Goal: Task Accomplishment & Management: Manage account settings

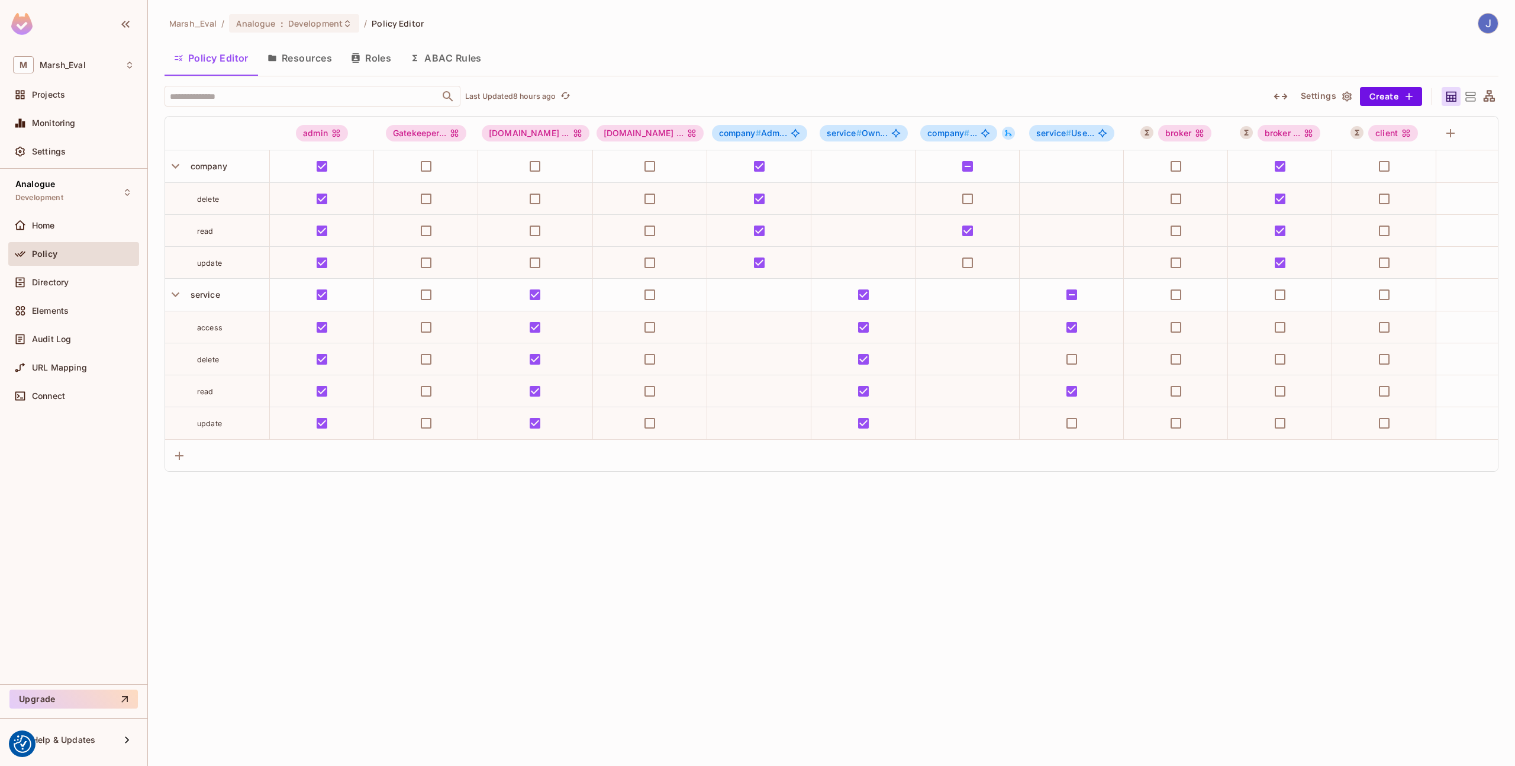
click at [301, 63] on button "Resources" at bounding box center [299, 58] width 83 height 30
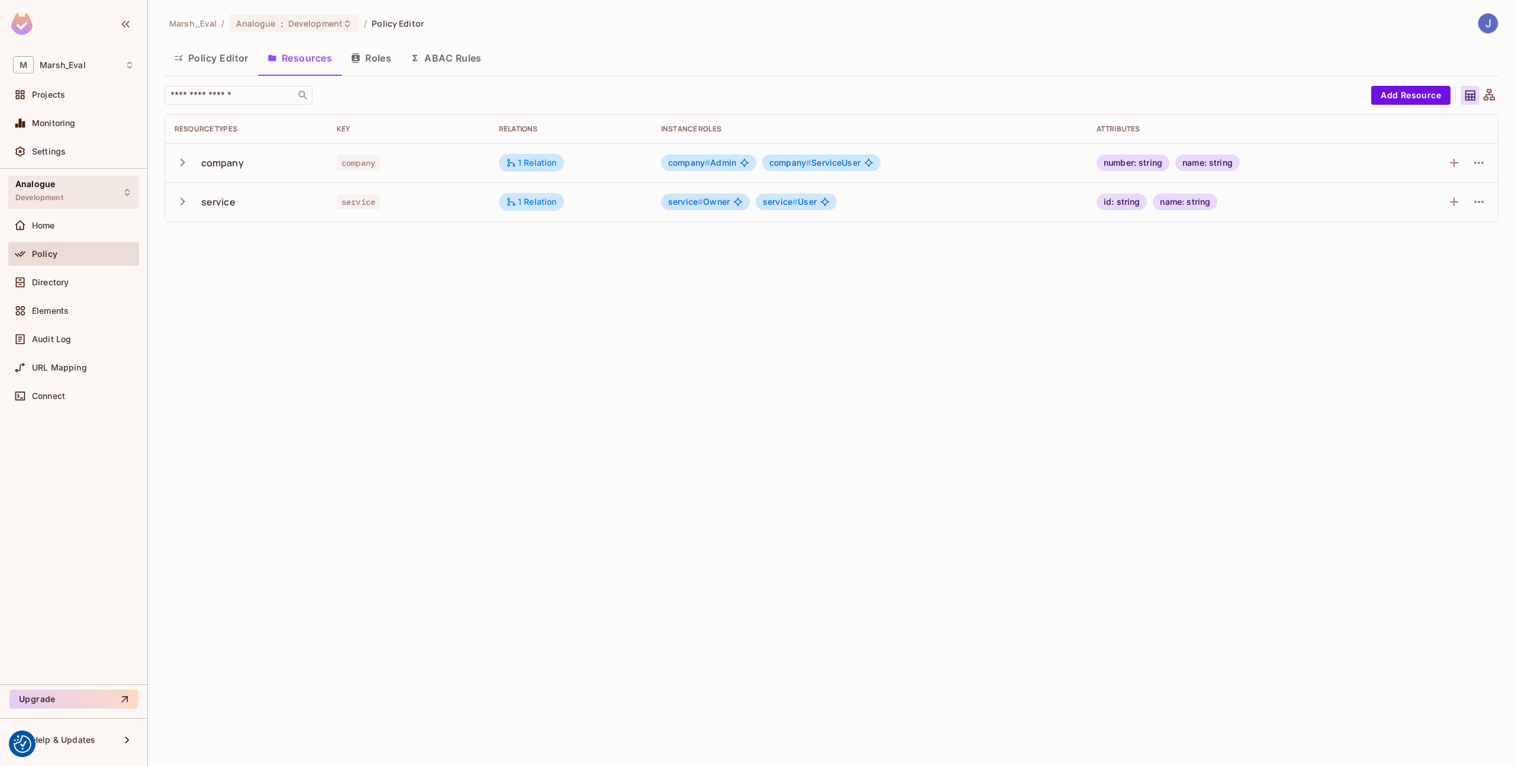
click at [90, 186] on div "Analogue Development" at bounding box center [73, 192] width 131 height 33
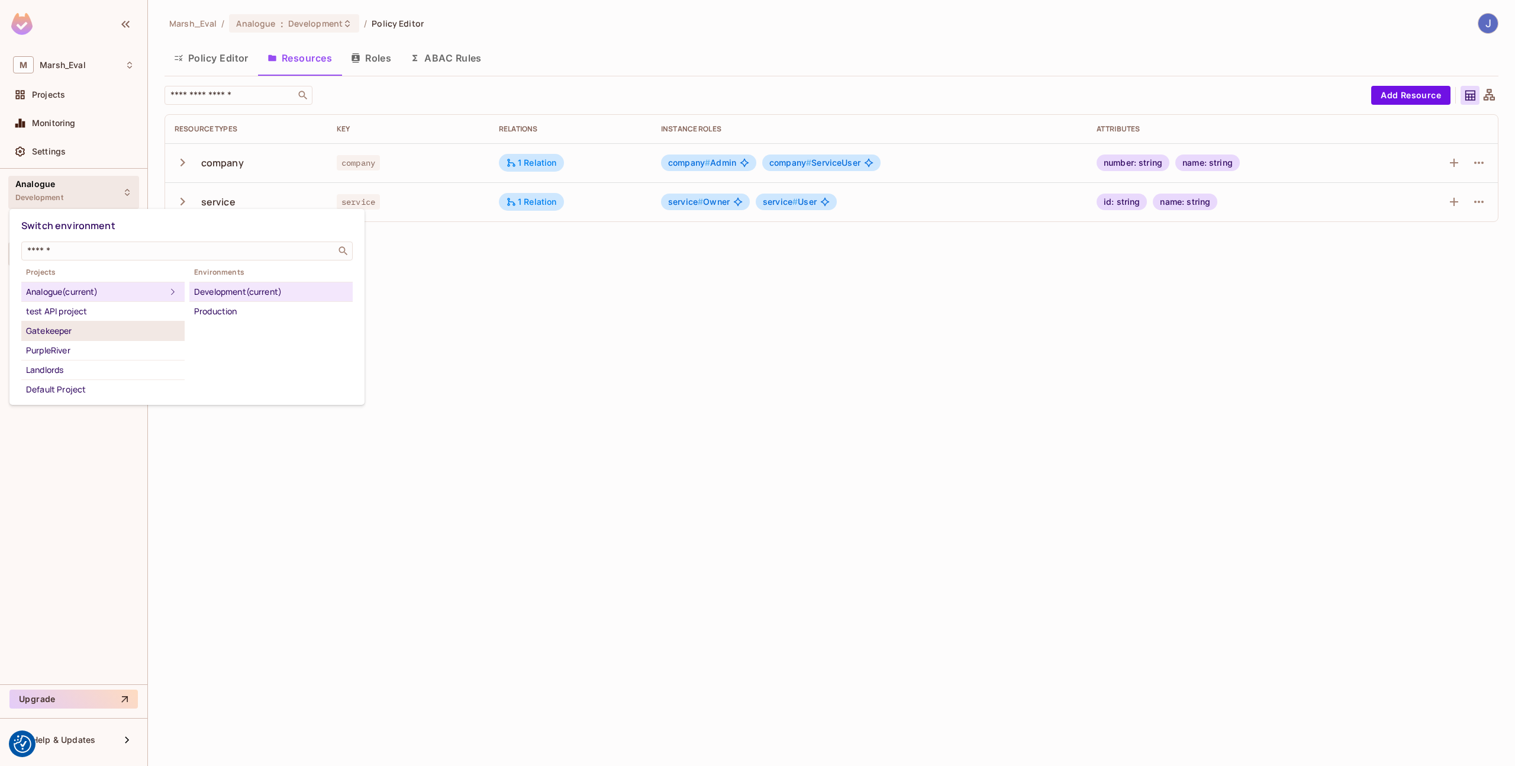
click at [58, 334] on div "Gatekeeper" at bounding box center [103, 331] width 154 height 14
click at [257, 296] on div "Development" at bounding box center [271, 292] width 154 height 14
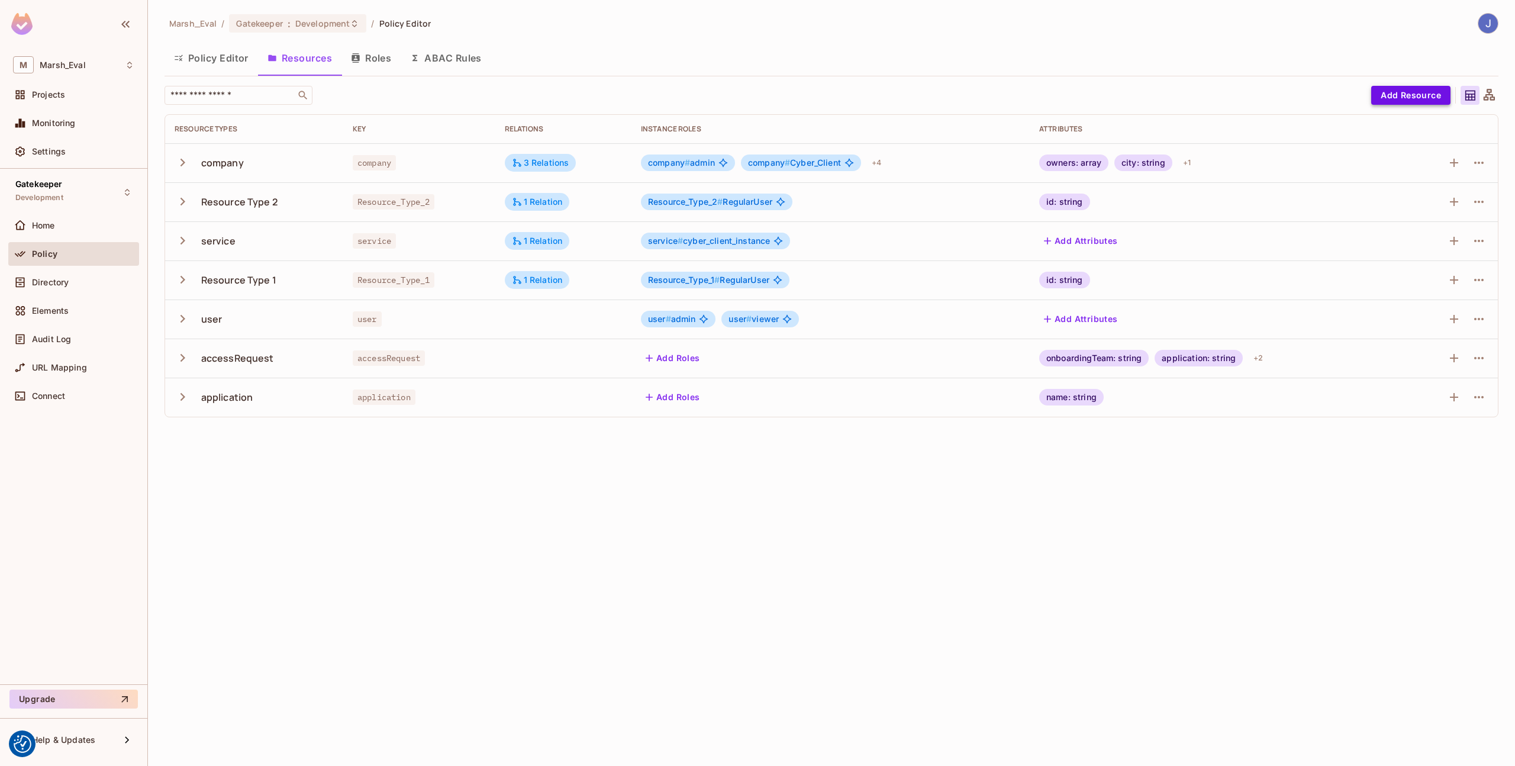
click at [1389, 96] on button "Add Resource" at bounding box center [1410, 95] width 79 height 19
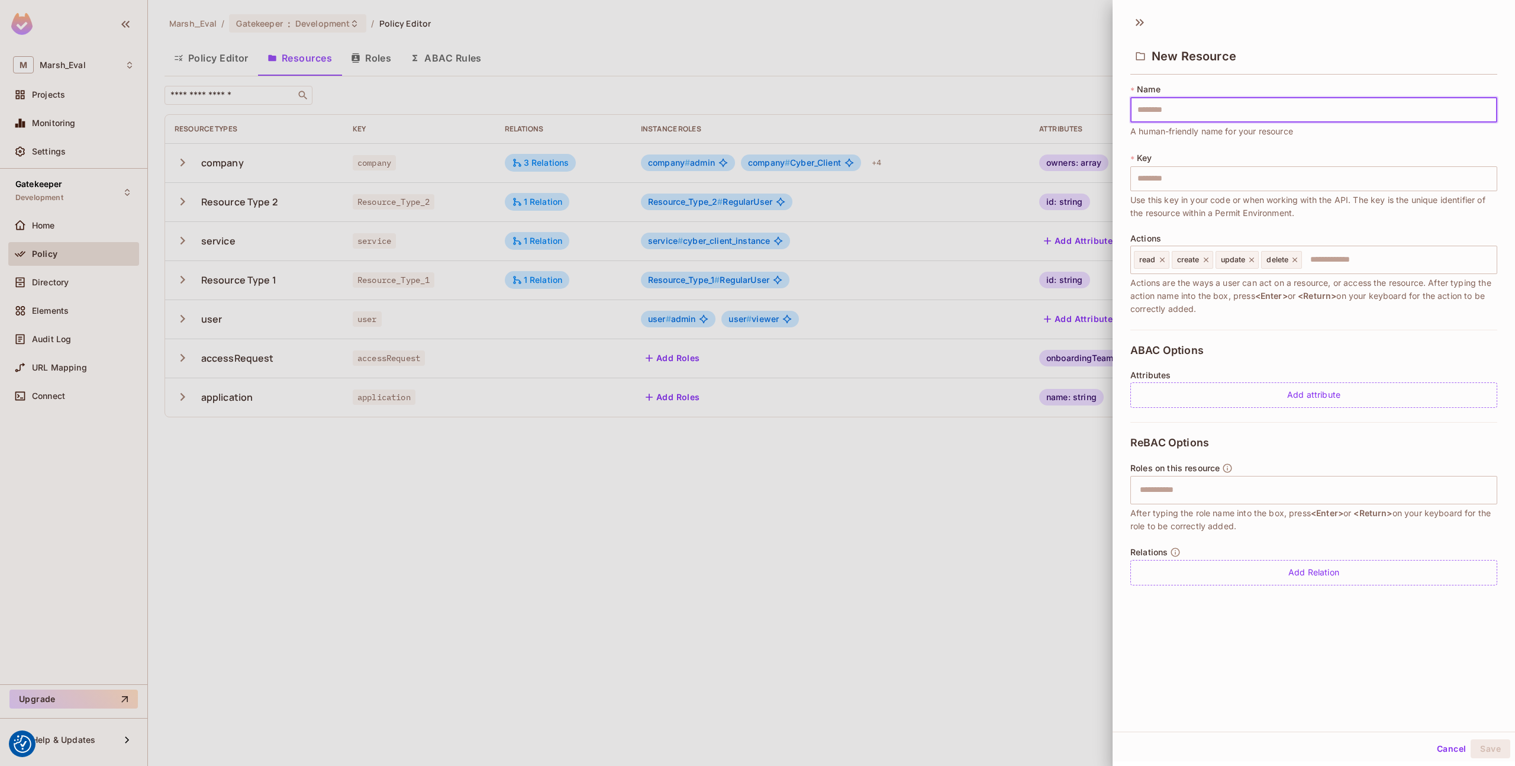
click at [799, 446] on div at bounding box center [757, 383] width 1515 height 766
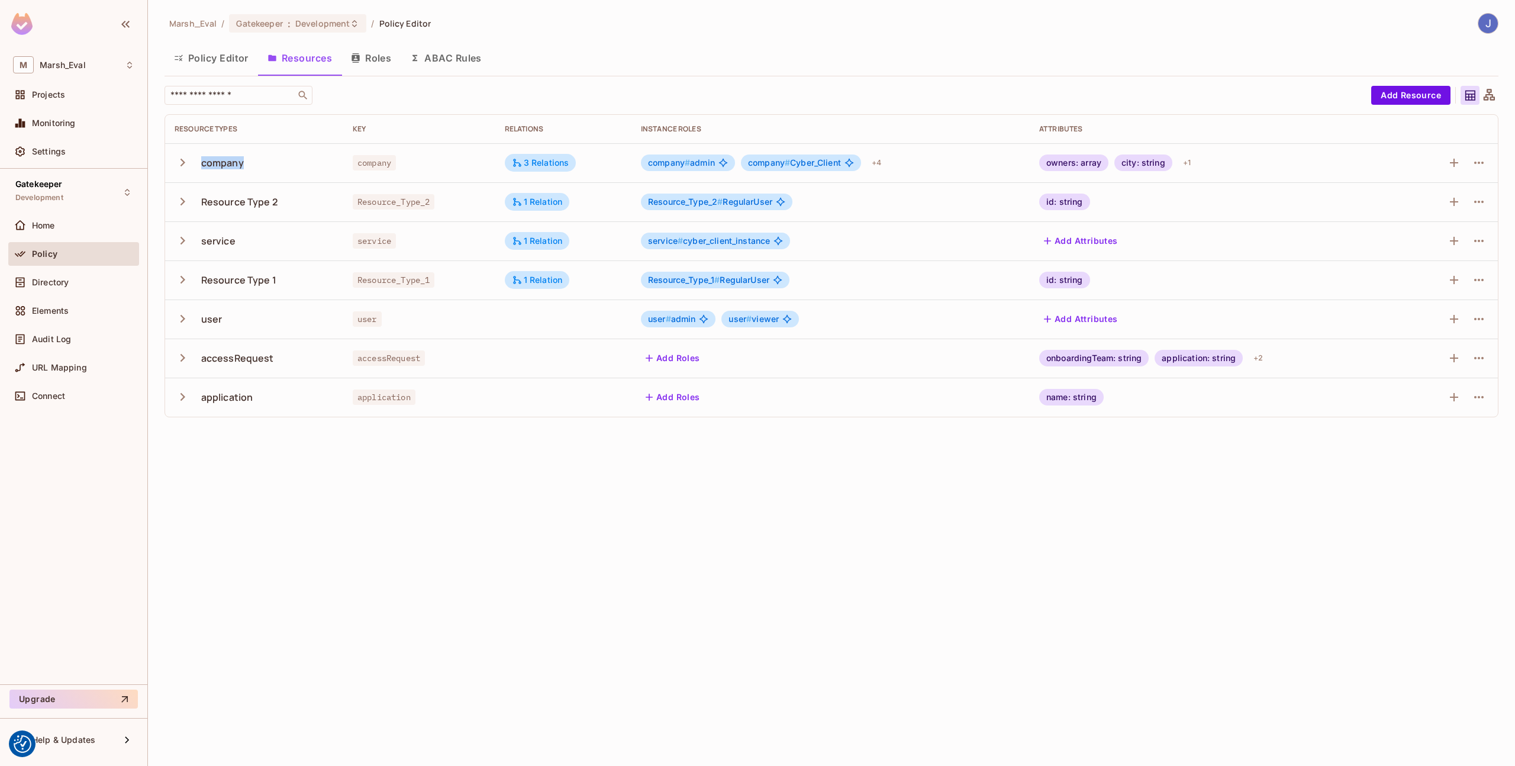
drag, startPoint x: 202, startPoint y: 163, endPoint x: 315, endPoint y: 163, distance: 113.6
click at [315, 163] on div "company" at bounding box center [254, 162] width 159 height 25
click at [1184, 164] on div "+ 1" at bounding box center [1186, 162] width 17 height 19
drag, startPoint x: 1207, startPoint y: 203, endPoint x: 1304, endPoint y: 199, distance: 97.7
click at [1304, 199] on div "companyNumber: string" at bounding box center [1250, 200] width 111 height 17
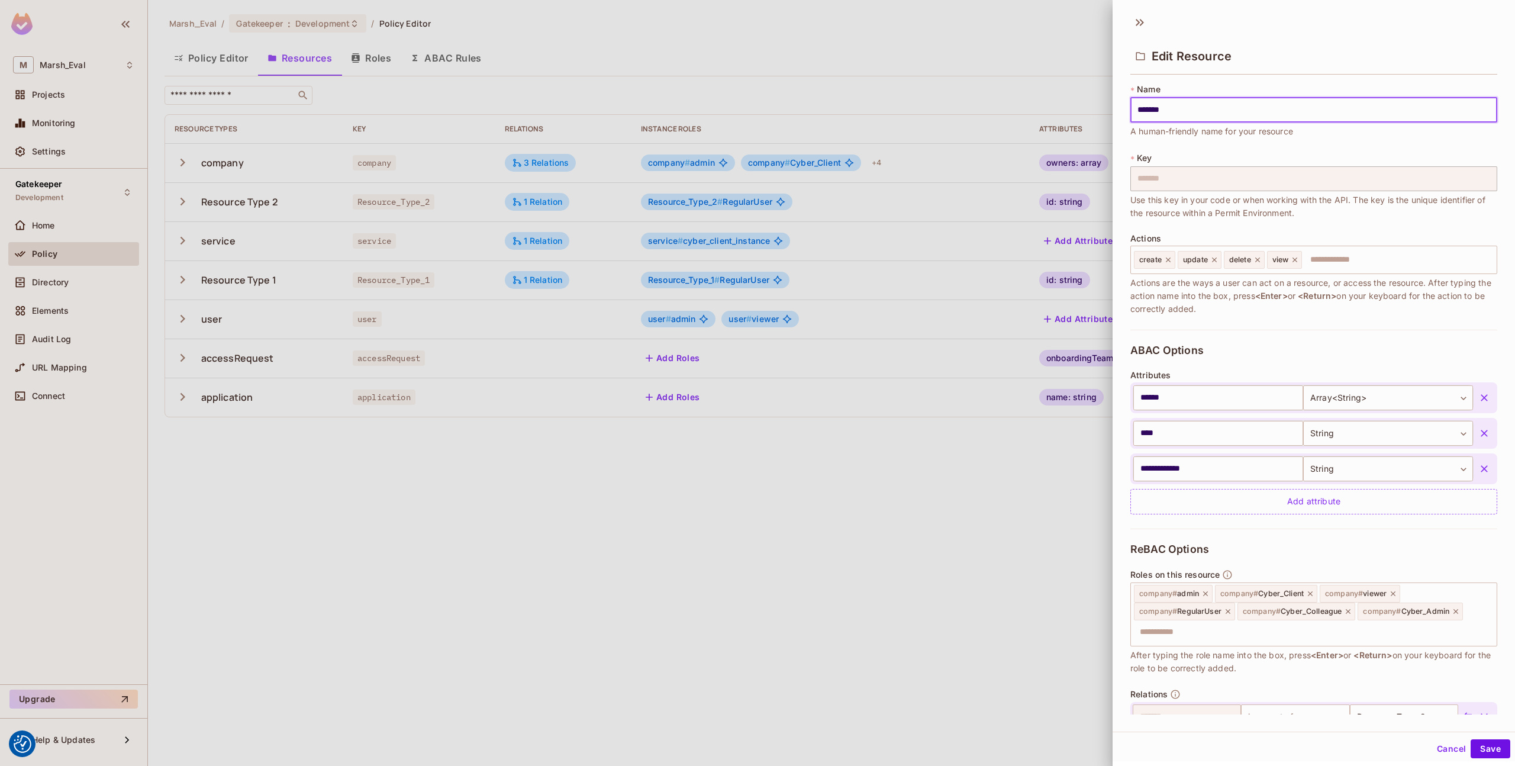
click at [1029, 162] on div at bounding box center [757, 383] width 1515 height 766
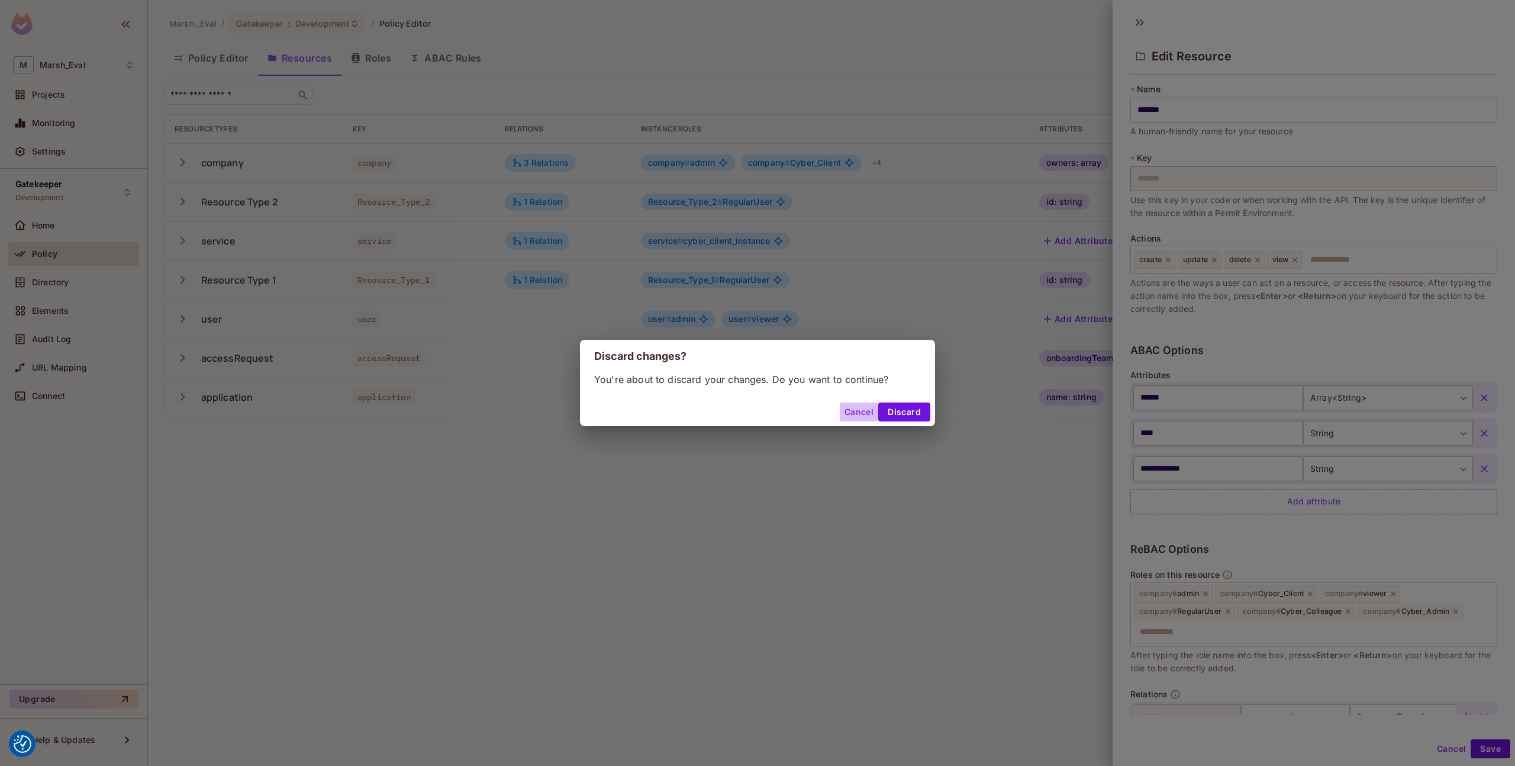
click at [861, 415] on button "Cancel" at bounding box center [859, 411] width 38 height 19
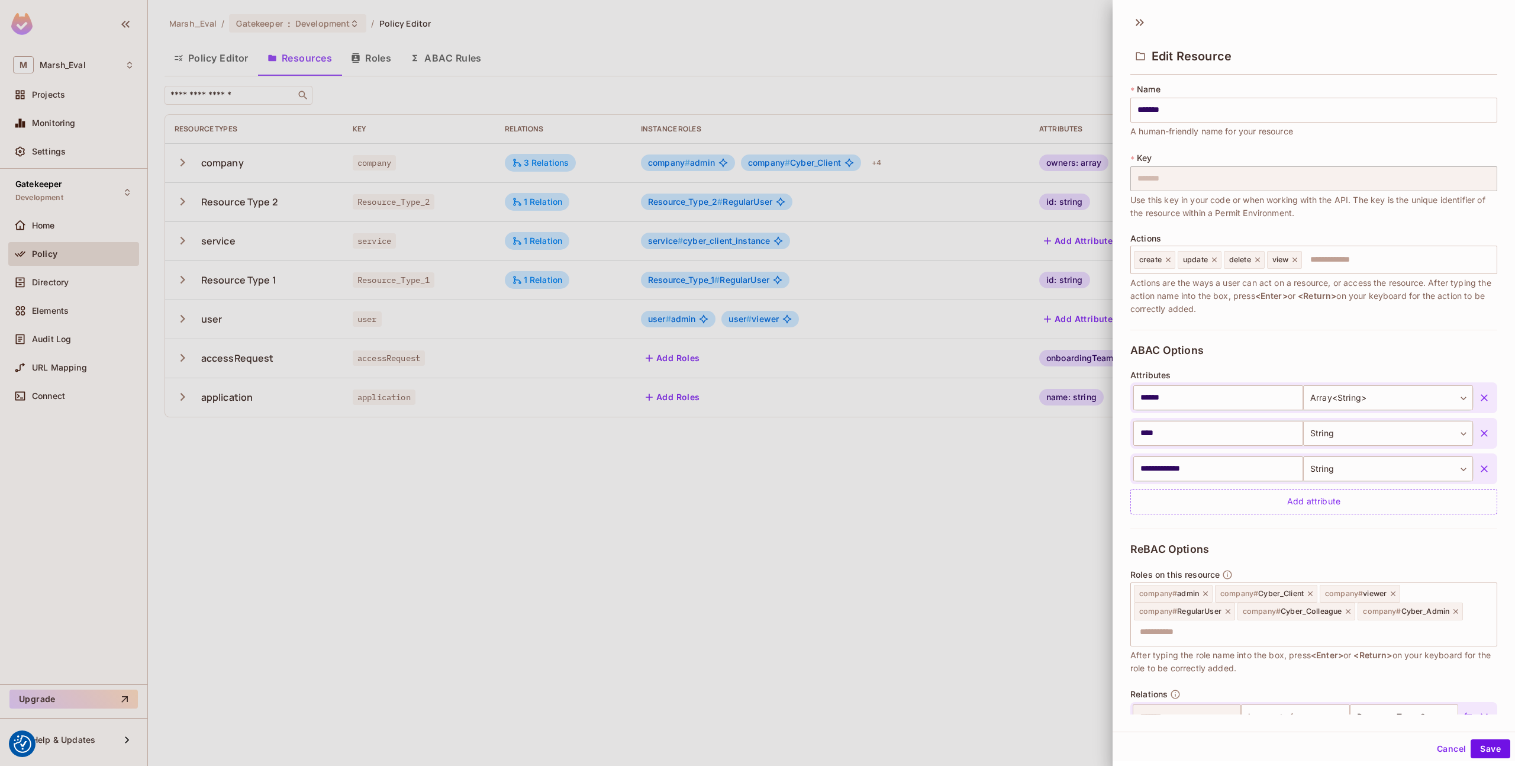
click at [1004, 112] on div at bounding box center [757, 383] width 1515 height 766
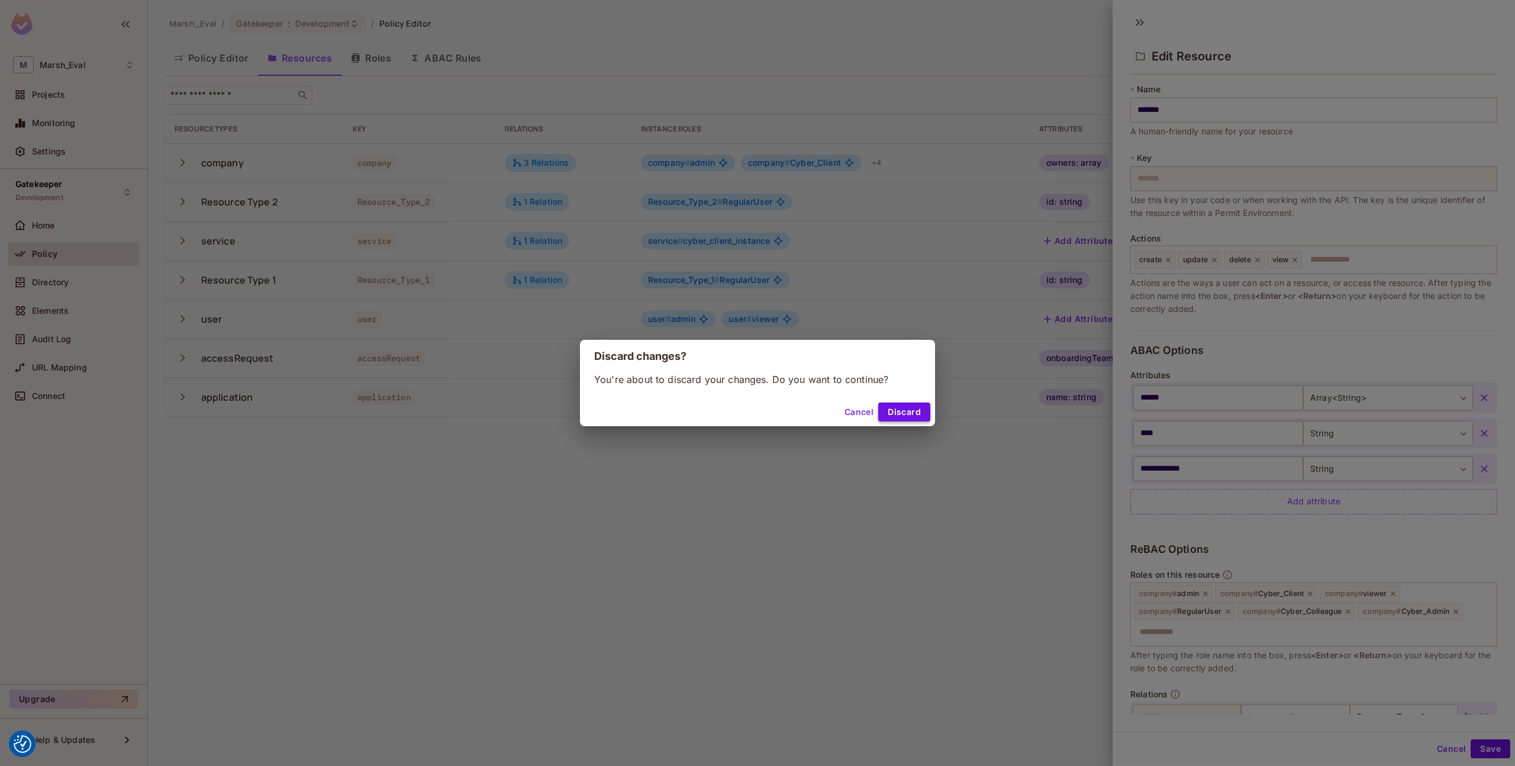
click at [915, 415] on button "Discard" at bounding box center [904, 411] width 52 height 19
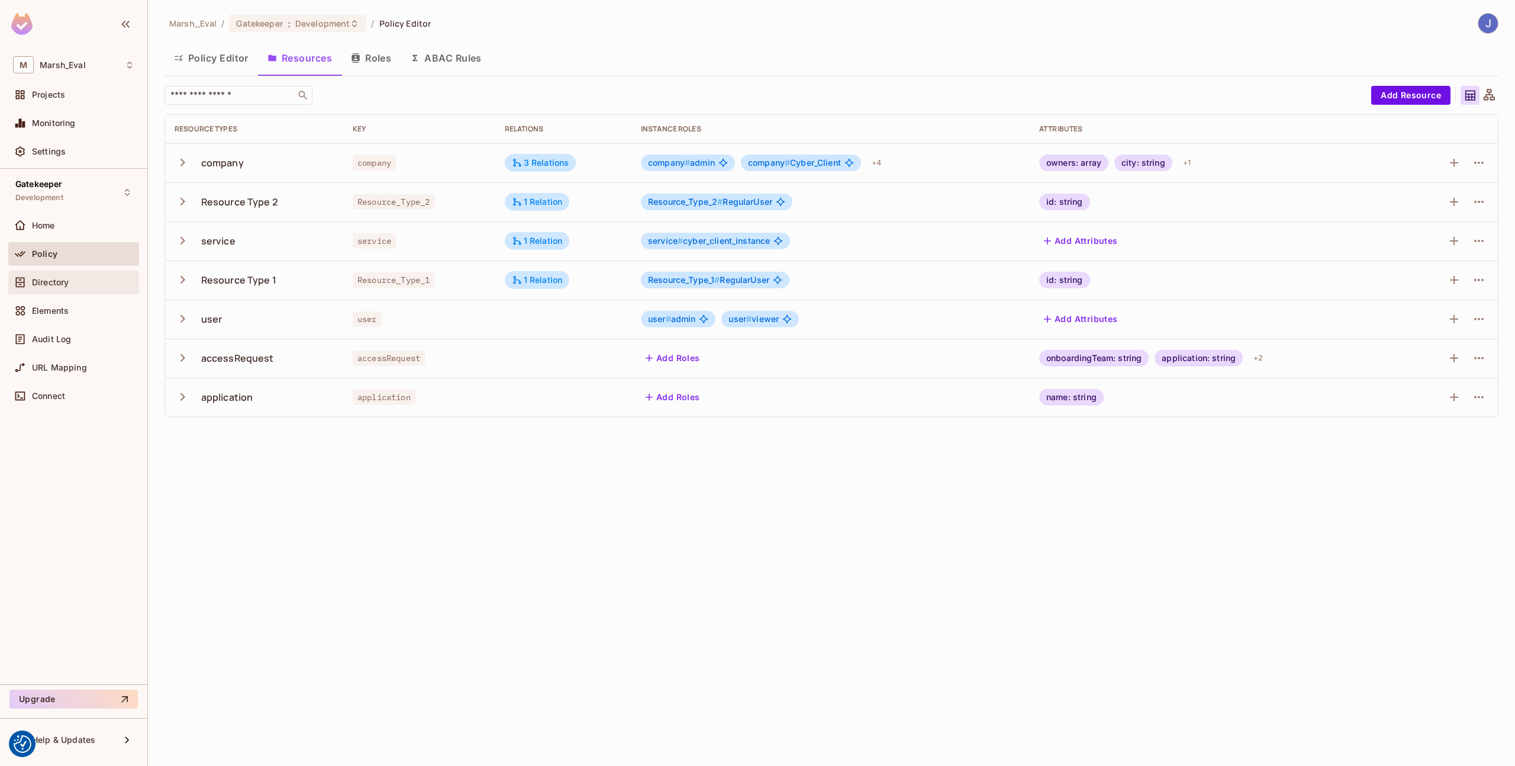
click at [60, 283] on span "Directory" at bounding box center [50, 282] width 37 height 9
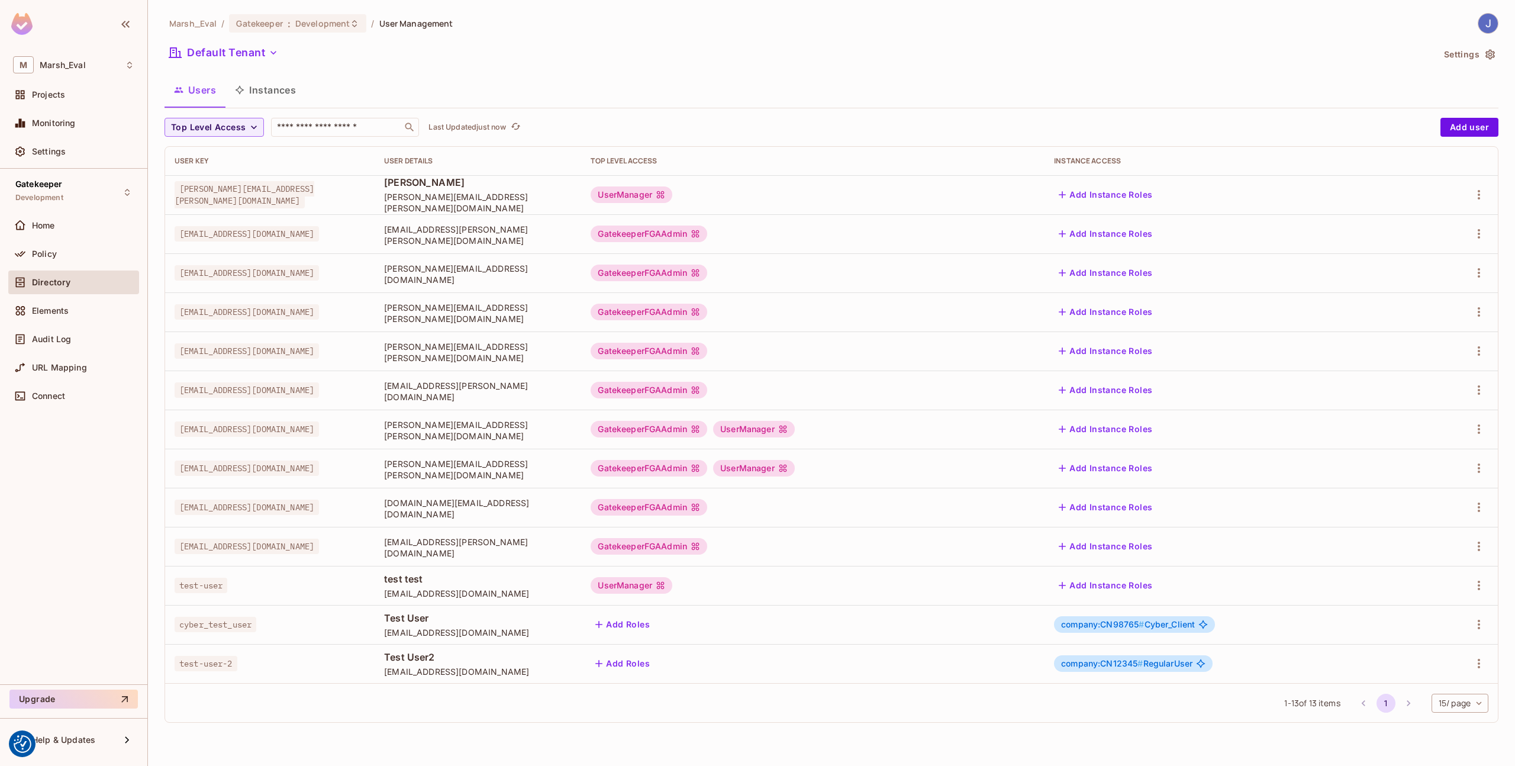
click at [268, 86] on button "Instances" at bounding box center [265, 90] width 80 height 30
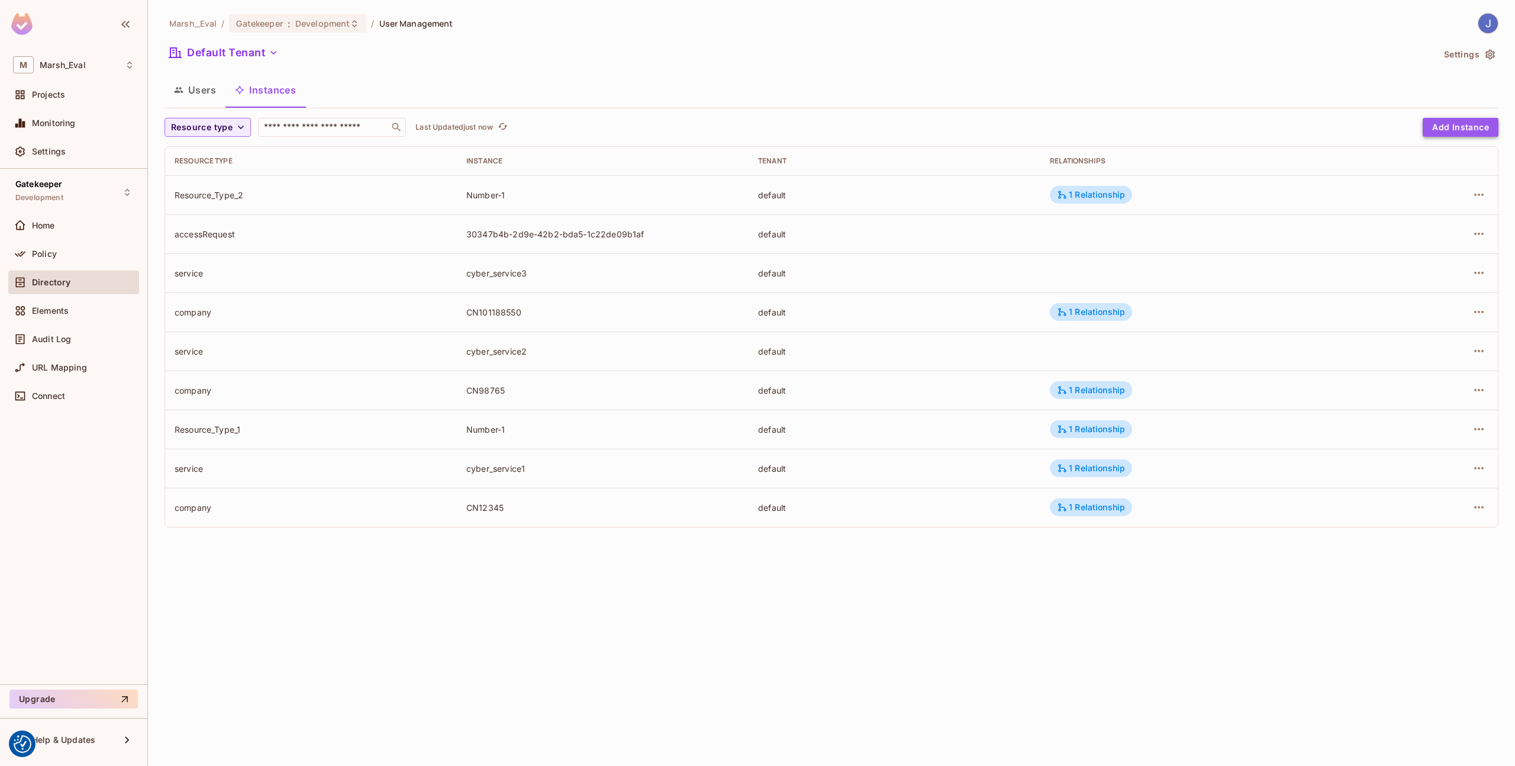
click at [1428, 133] on button "Add Instance" at bounding box center [1460, 127] width 76 height 19
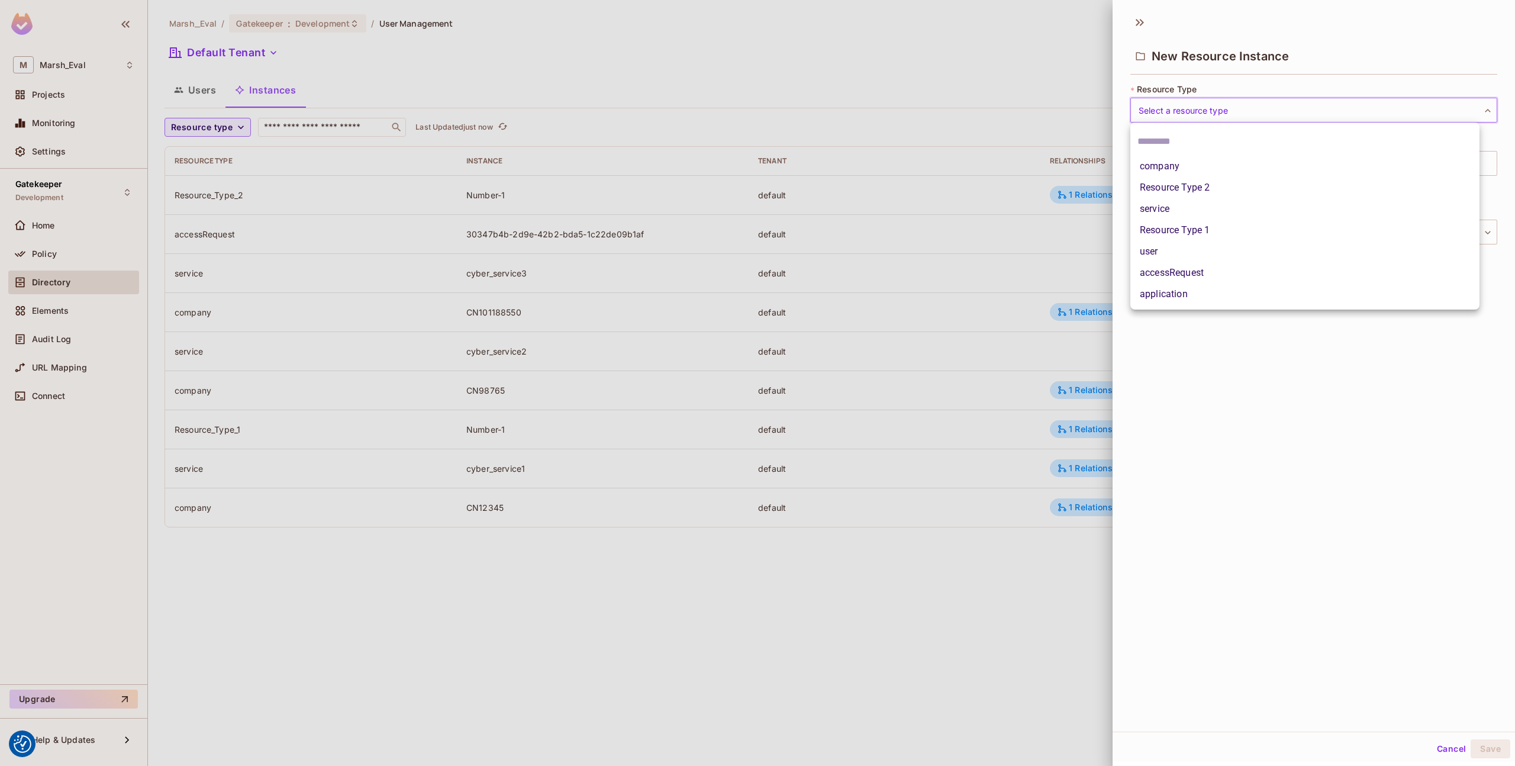
click at [1218, 110] on body "We use cookies to enhance your browsing experience, serve personalized ads or c…" at bounding box center [757, 383] width 1515 height 766
click at [1162, 194] on li "Resource Type 2" at bounding box center [1304, 187] width 349 height 21
type input "**********"
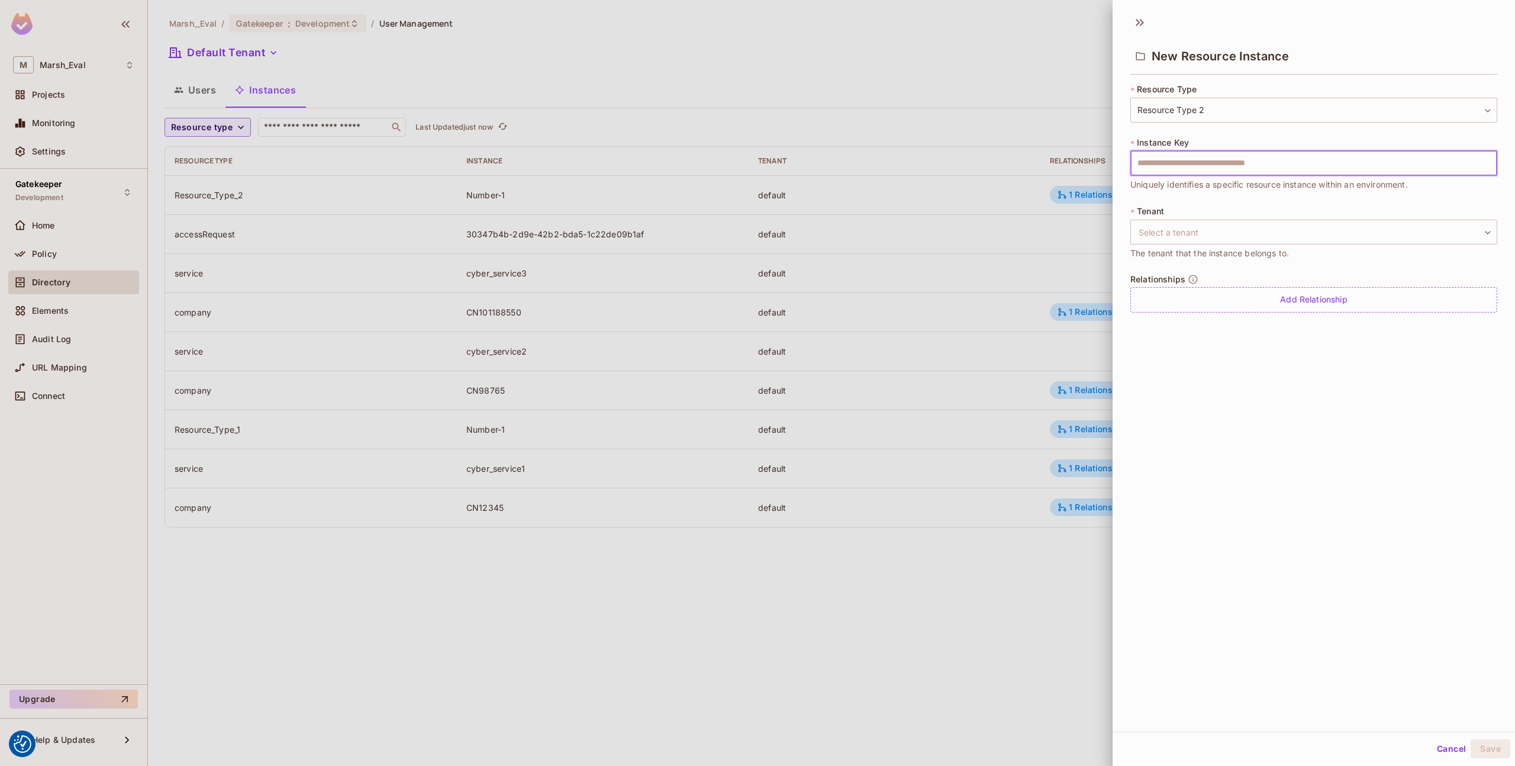
click at [1188, 164] on input "text" at bounding box center [1313, 163] width 367 height 25
click at [1193, 163] on input "********" at bounding box center [1313, 163] width 367 height 25
type input "********"
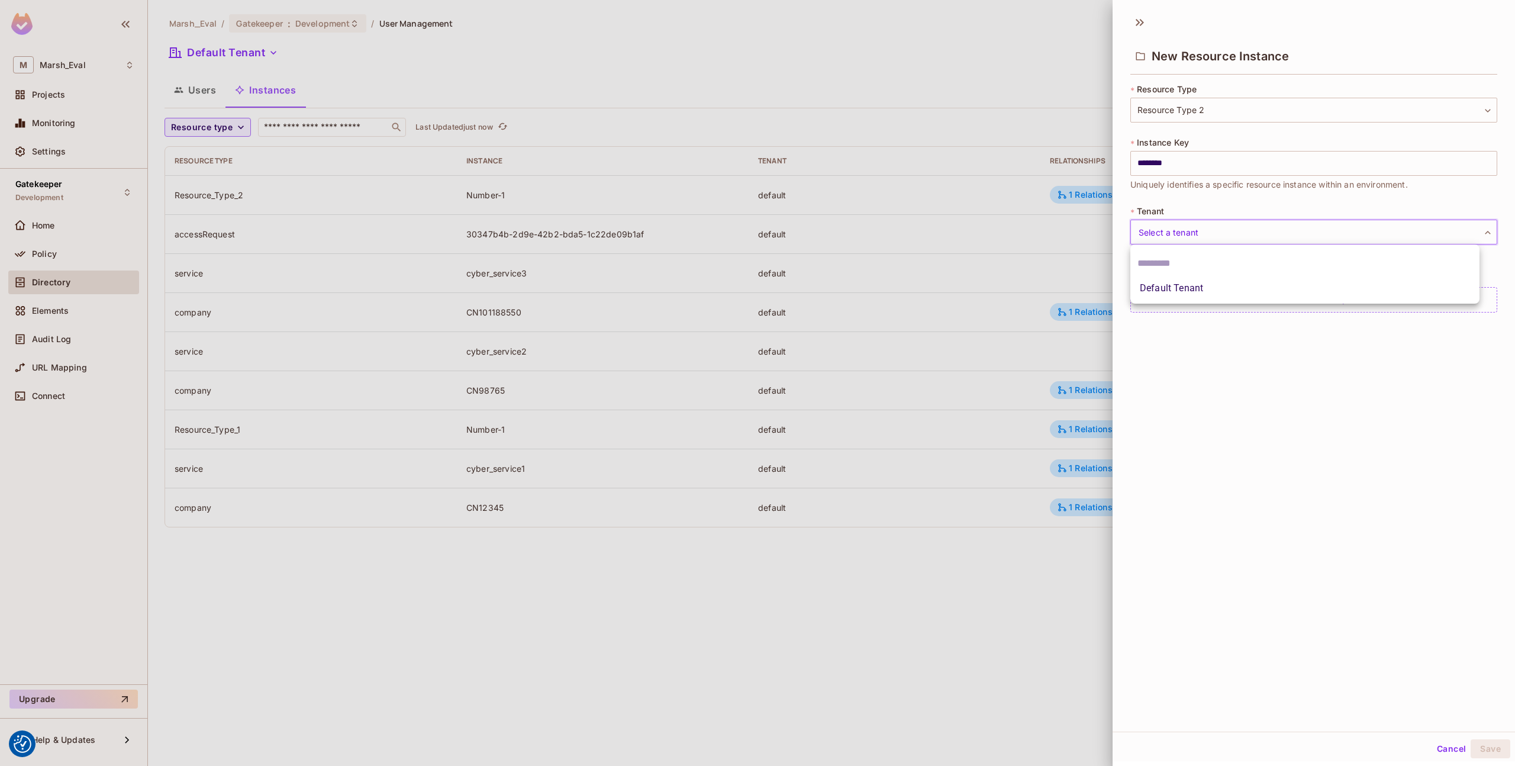
click at [1177, 228] on body "We use cookies to enhance your browsing experience, serve personalized ads or c…" at bounding box center [757, 383] width 1515 height 766
click at [1175, 289] on li "Default Tenant" at bounding box center [1304, 288] width 349 height 21
type input "*******"
click at [1479, 744] on button "Save" at bounding box center [1490, 748] width 40 height 19
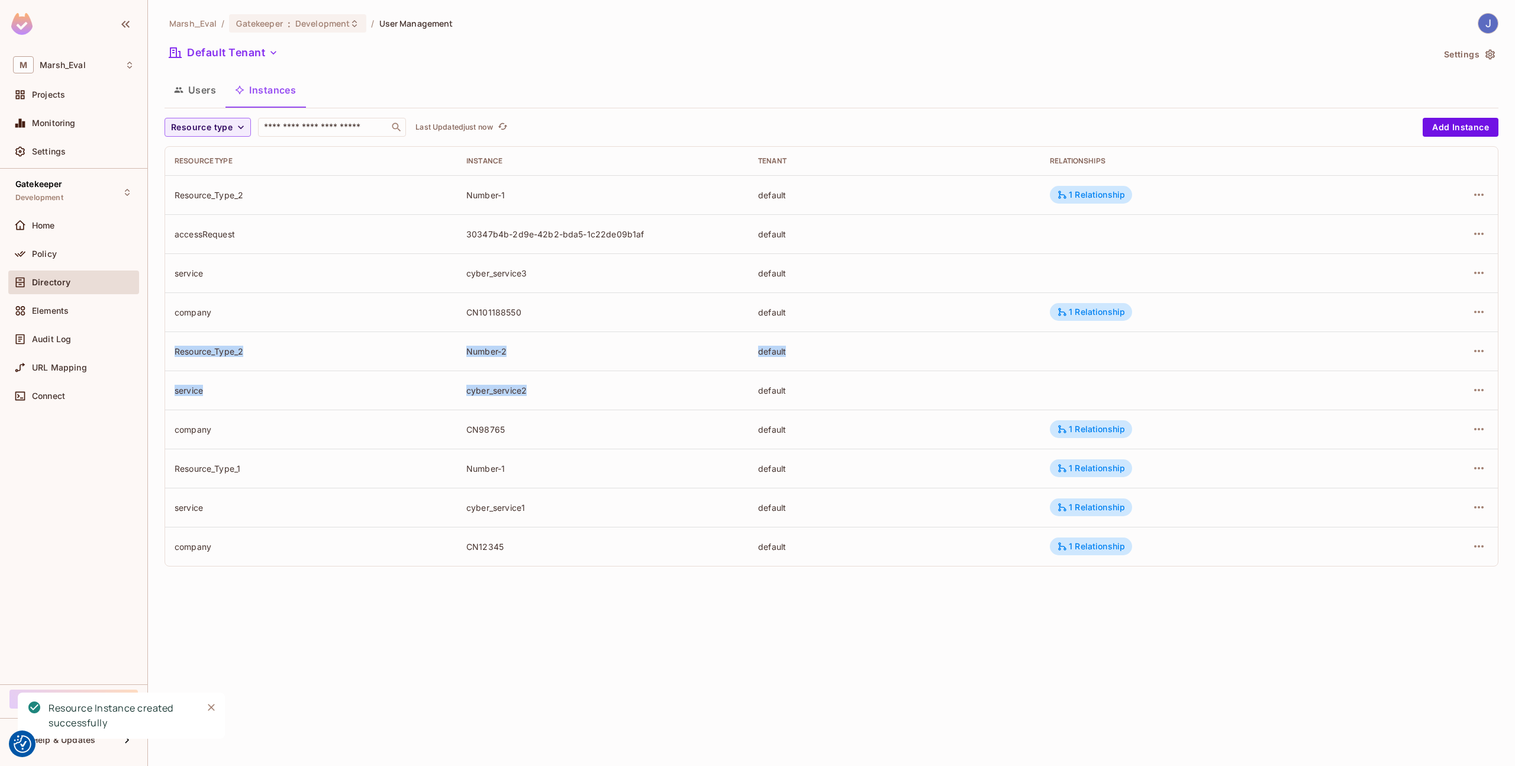
drag, startPoint x: 175, startPoint y: 353, endPoint x: 953, endPoint y: 370, distance: 778.9
click at [953, 370] on tbody "Resource_Type_2 Number-1 default 1 Relationship accessRequest 30347b4b-2d9e-42b…" at bounding box center [831, 370] width 1333 height 391
click at [84, 247] on div "Policy" at bounding box center [73, 254] width 121 height 14
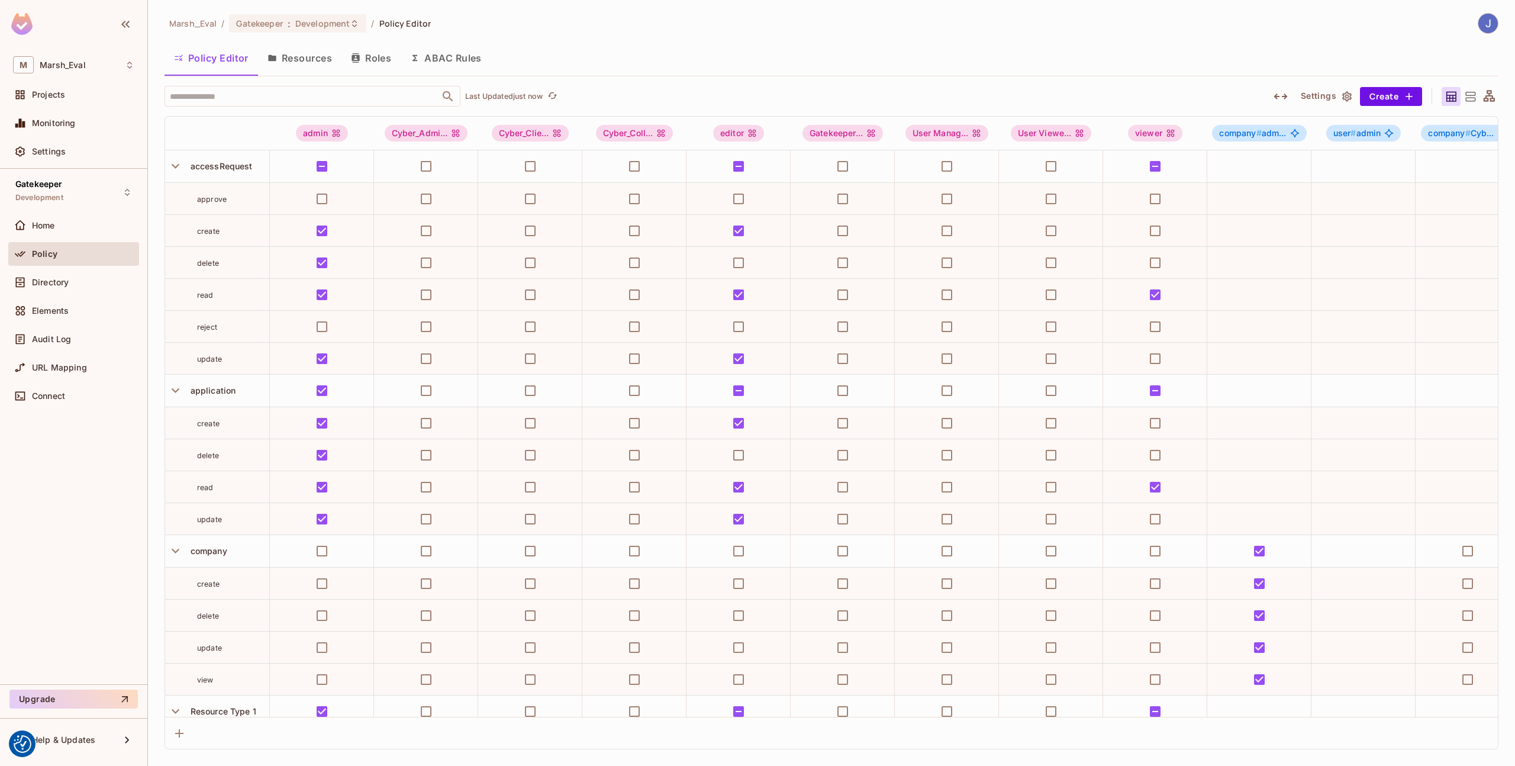
click at [314, 64] on button "Resources" at bounding box center [299, 58] width 83 height 30
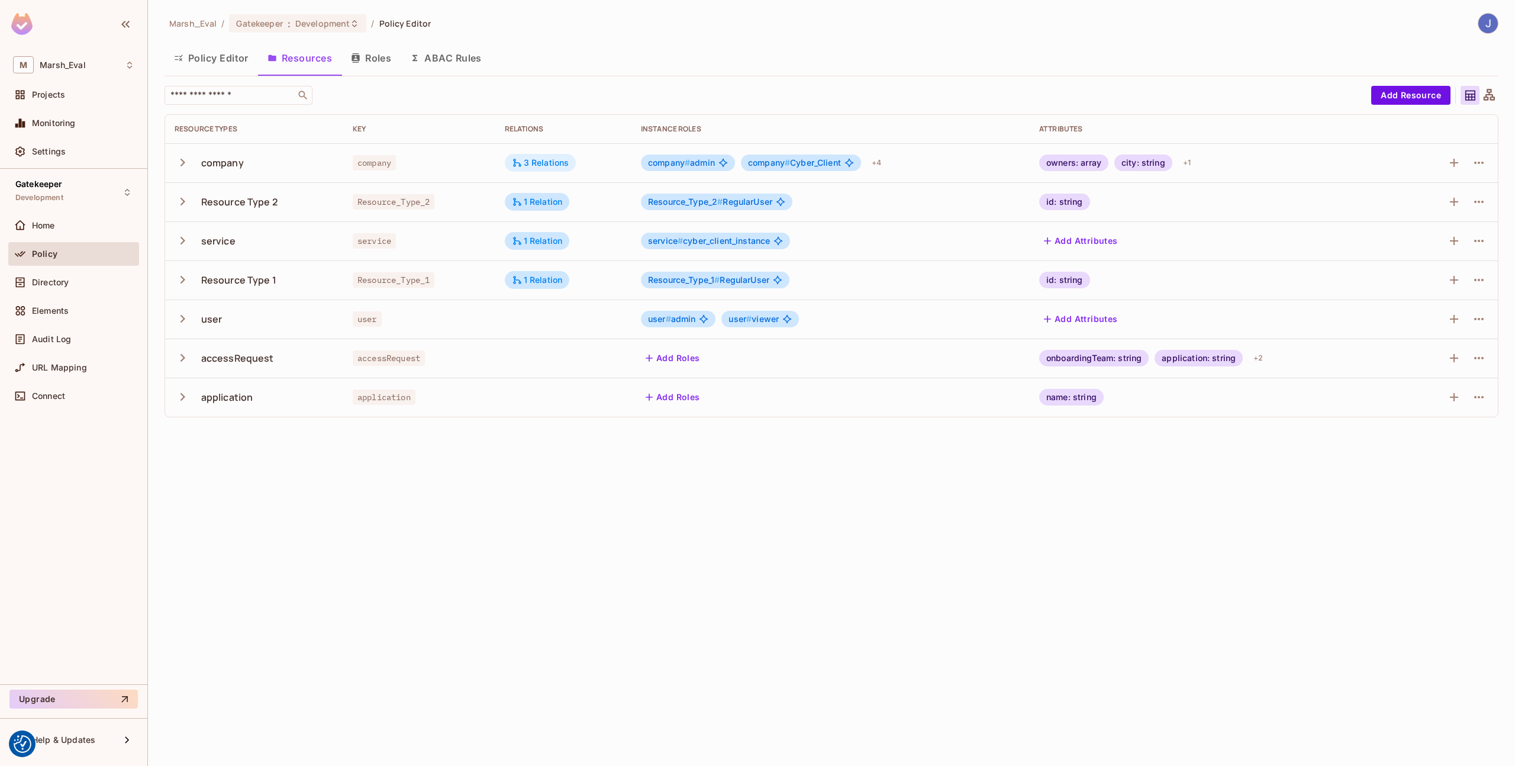
click at [560, 167] on div "3 Relations" at bounding box center [540, 162] width 57 height 11
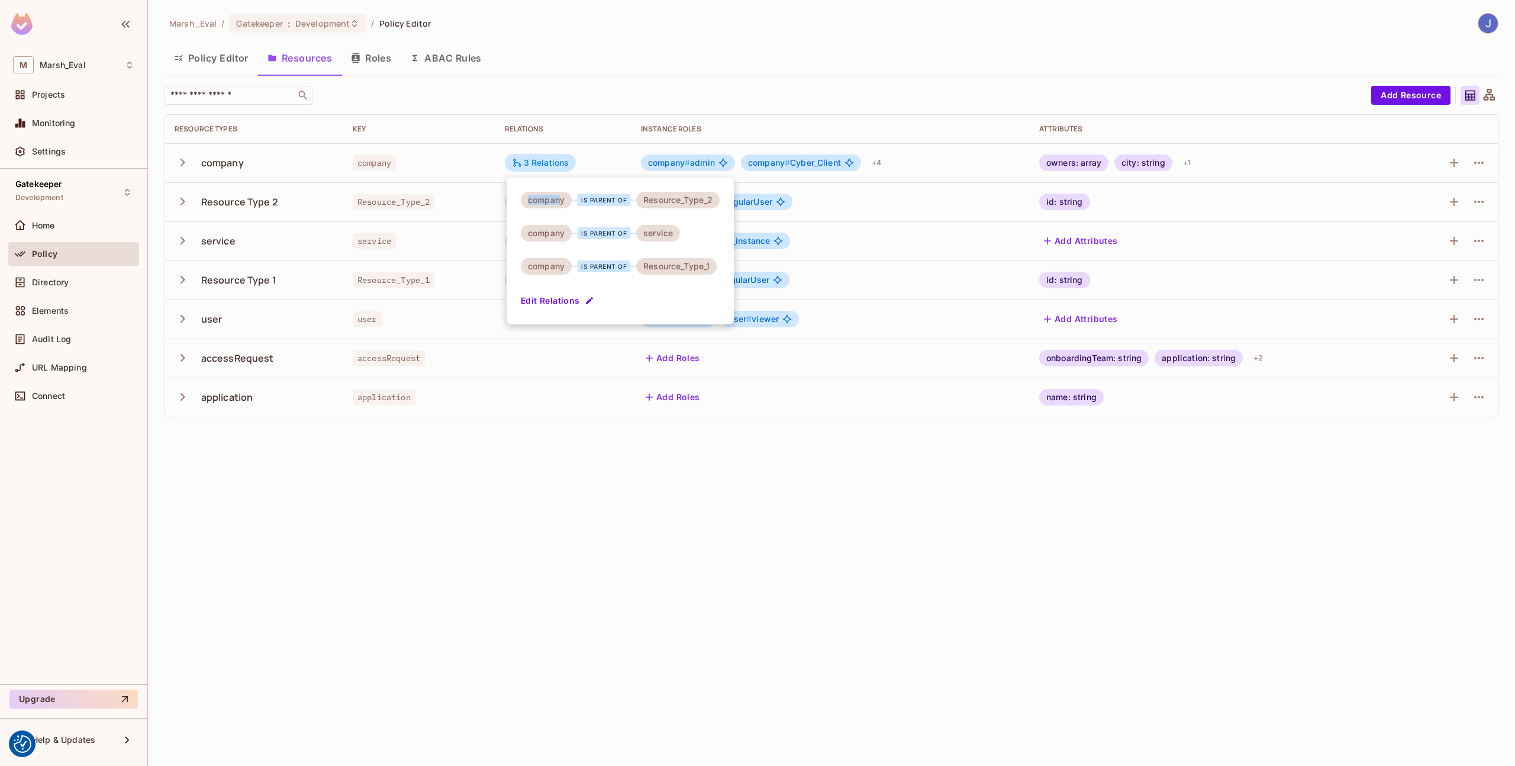
drag, startPoint x: 527, startPoint y: 202, endPoint x: 578, endPoint y: 201, distance: 50.9
click at [562, 204] on div "company" at bounding box center [546, 200] width 51 height 17
click at [586, 201] on div "is parent of" at bounding box center [604, 200] width 53 height 12
drag, startPoint x: 643, startPoint y: 201, endPoint x: 725, endPoint y: 203, distance: 82.9
click at [725, 203] on div "company is parent of Resource_Type_2 company is parent of service company is pa…" at bounding box center [620, 251] width 227 height 147
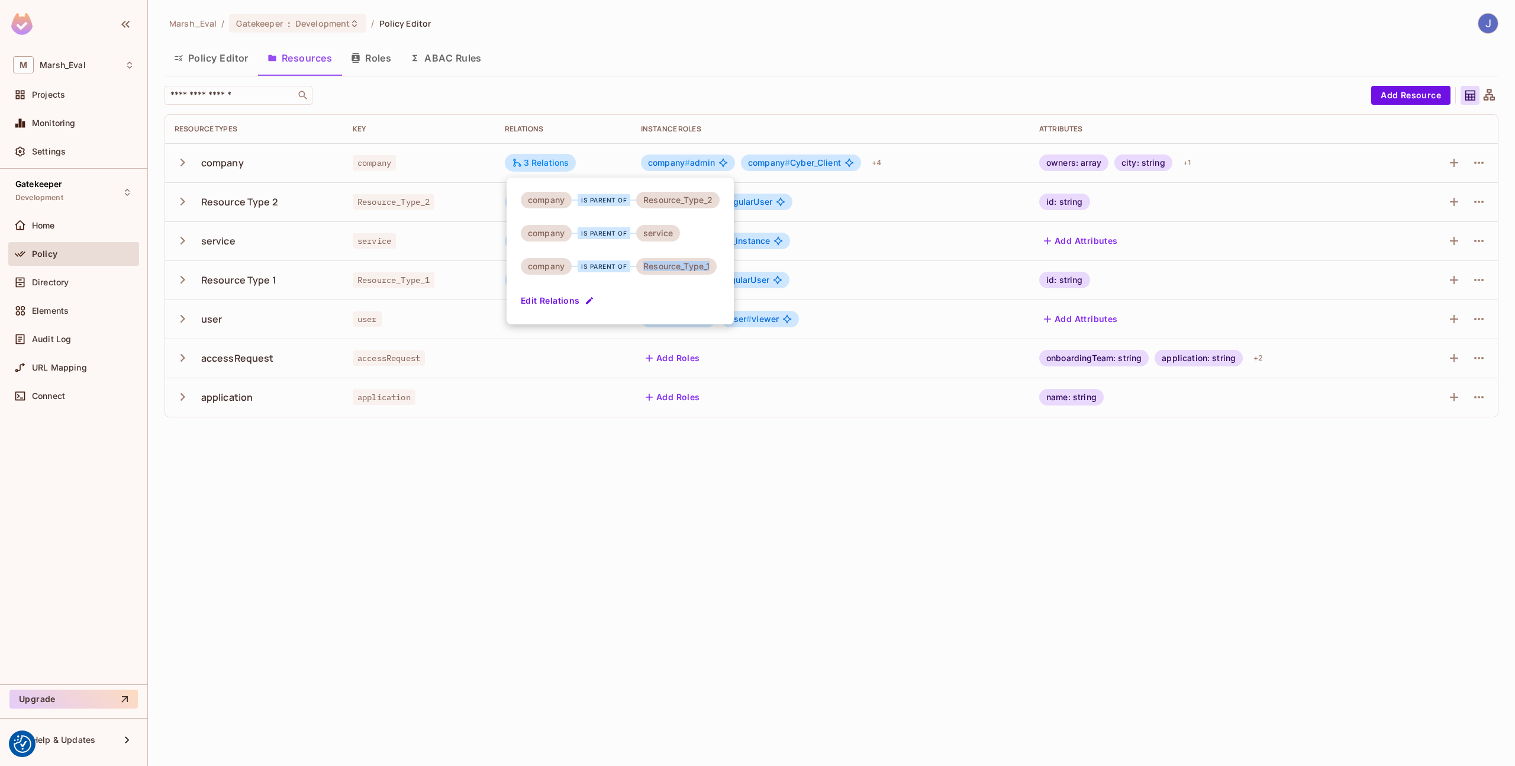
drag, startPoint x: 648, startPoint y: 269, endPoint x: 721, endPoint y: 269, distance: 73.4
click at [721, 269] on div "company is parent of Resource_Type_2 company is parent of service company is pa…" at bounding box center [620, 251] width 227 height 147
click at [691, 246] on div "company is parent of Resource_Type_2 company is parent of service company is pa…" at bounding box center [620, 251] width 227 height 147
drag, startPoint x: 676, startPoint y: 237, endPoint x: 527, endPoint y: 234, distance: 149.1
click at [527, 234] on div "company is parent of service" at bounding box center [600, 233] width 159 height 17
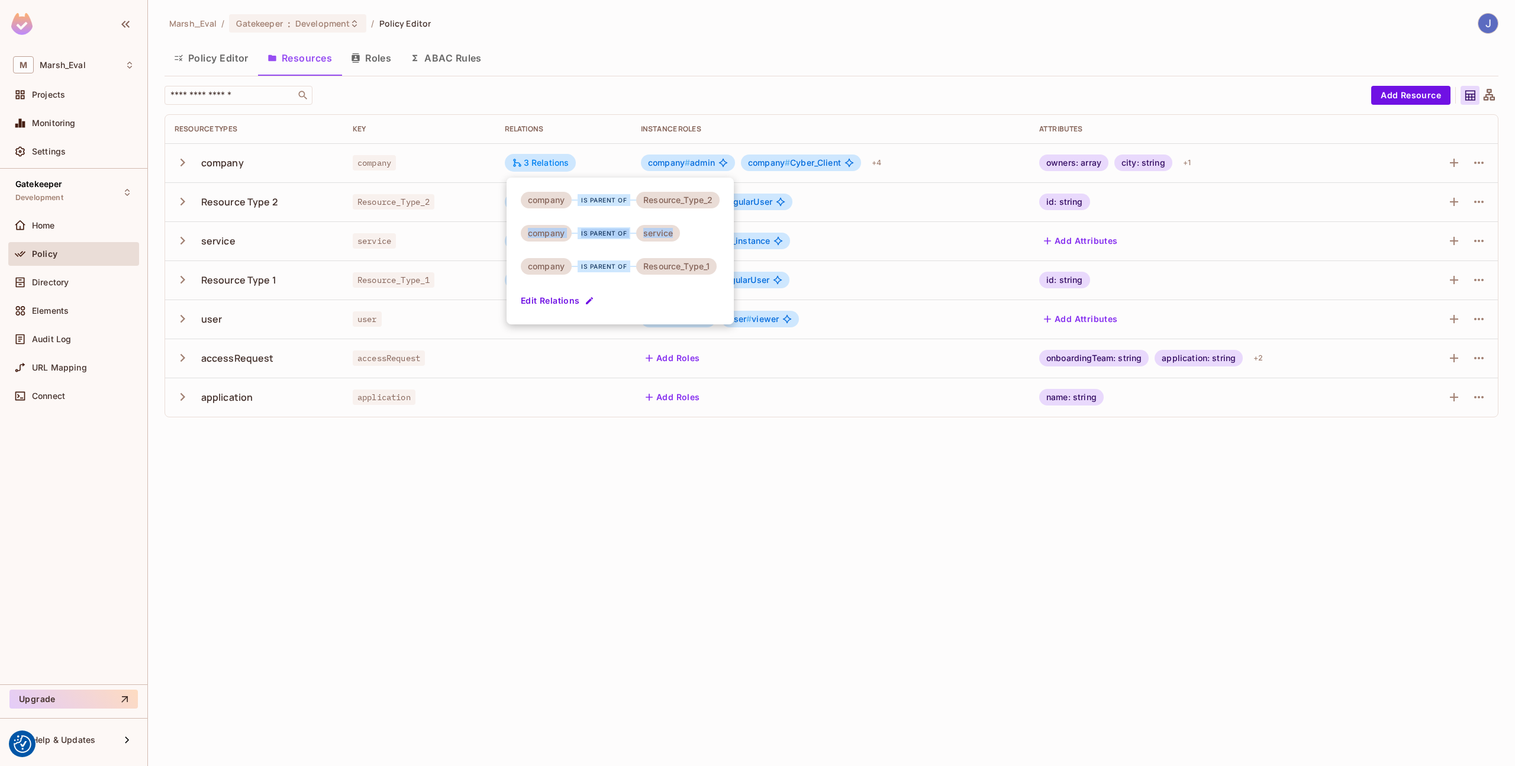
click at [636, 236] on div "service" at bounding box center [658, 233] width 44 height 17
drag, startPoint x: 632, startPoint y: 236, endPoint x: 735, endPoint y: 238, distance: 103.0
click at [735, 238] on div "company is parent of Resource_Type_2 company is parent of service company is pa…" at bounding box center [757, 383] width 1515 height 766
click at [1243, 237] on div at bounding box center [757, 383] width 1515 height 766
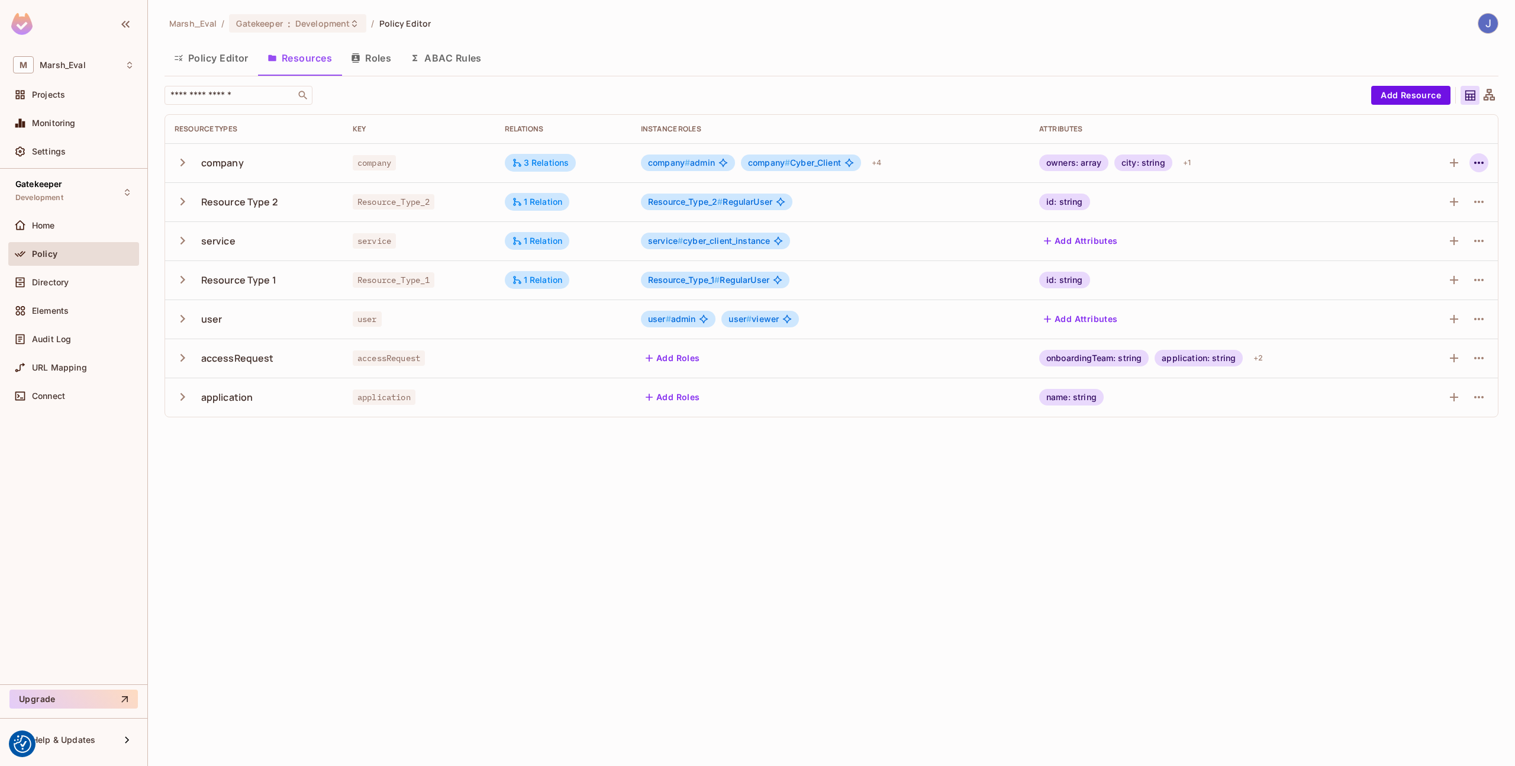
click at [1485, 160] on icon "button" at bounding box center [1479, 163] width 14 height 14
click at [1433, 205] on div "Edit Resource" at bounding box center [1427, 210] width 56 height 12
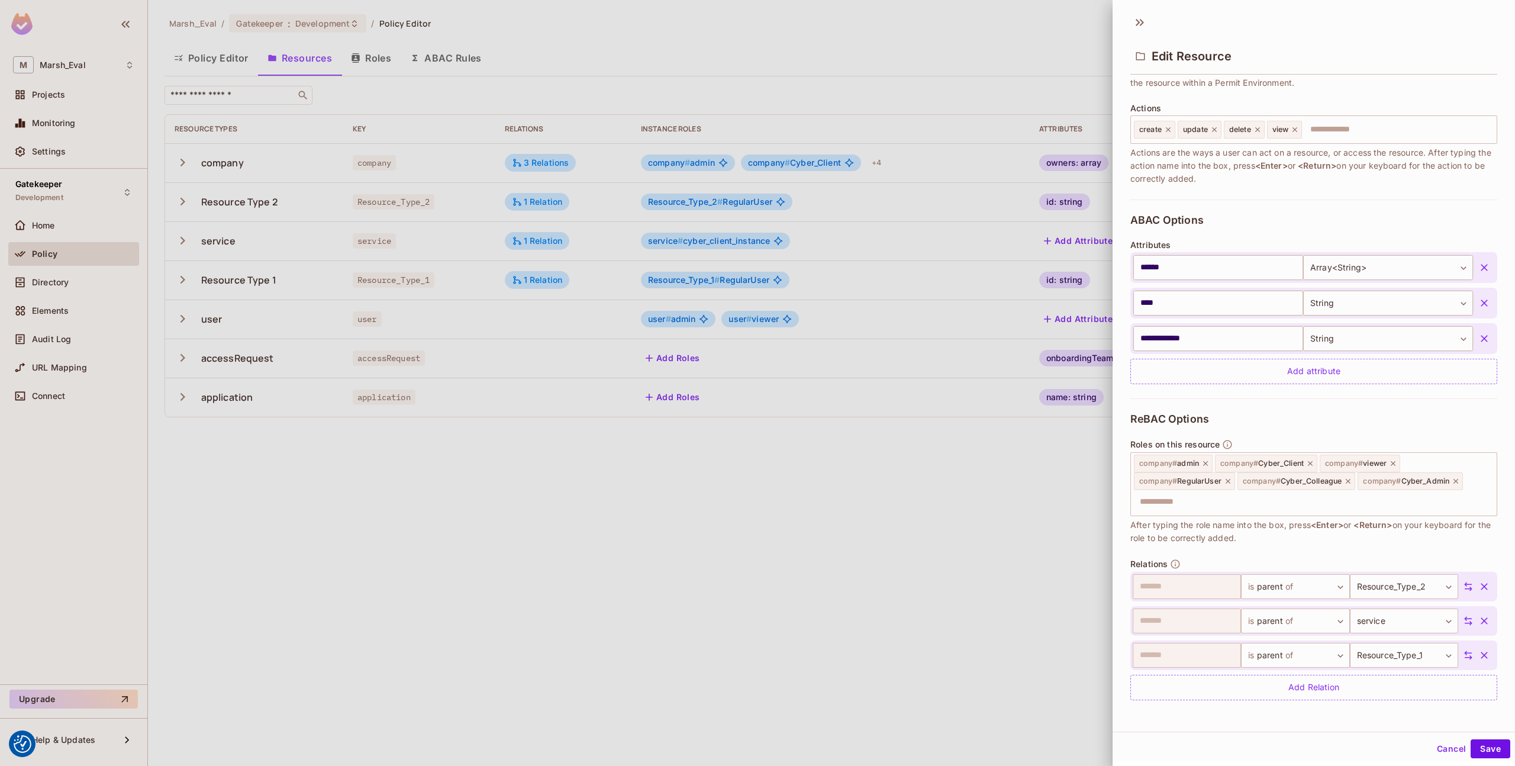
scroll to position [2, 0]
click at [1208, 622] on div "**********" at bounding box center [1313, 627] width 367 height 141
click at [1231, 688] on div "Add Relation" at bounding box center [1313, 685] width 367 height 25
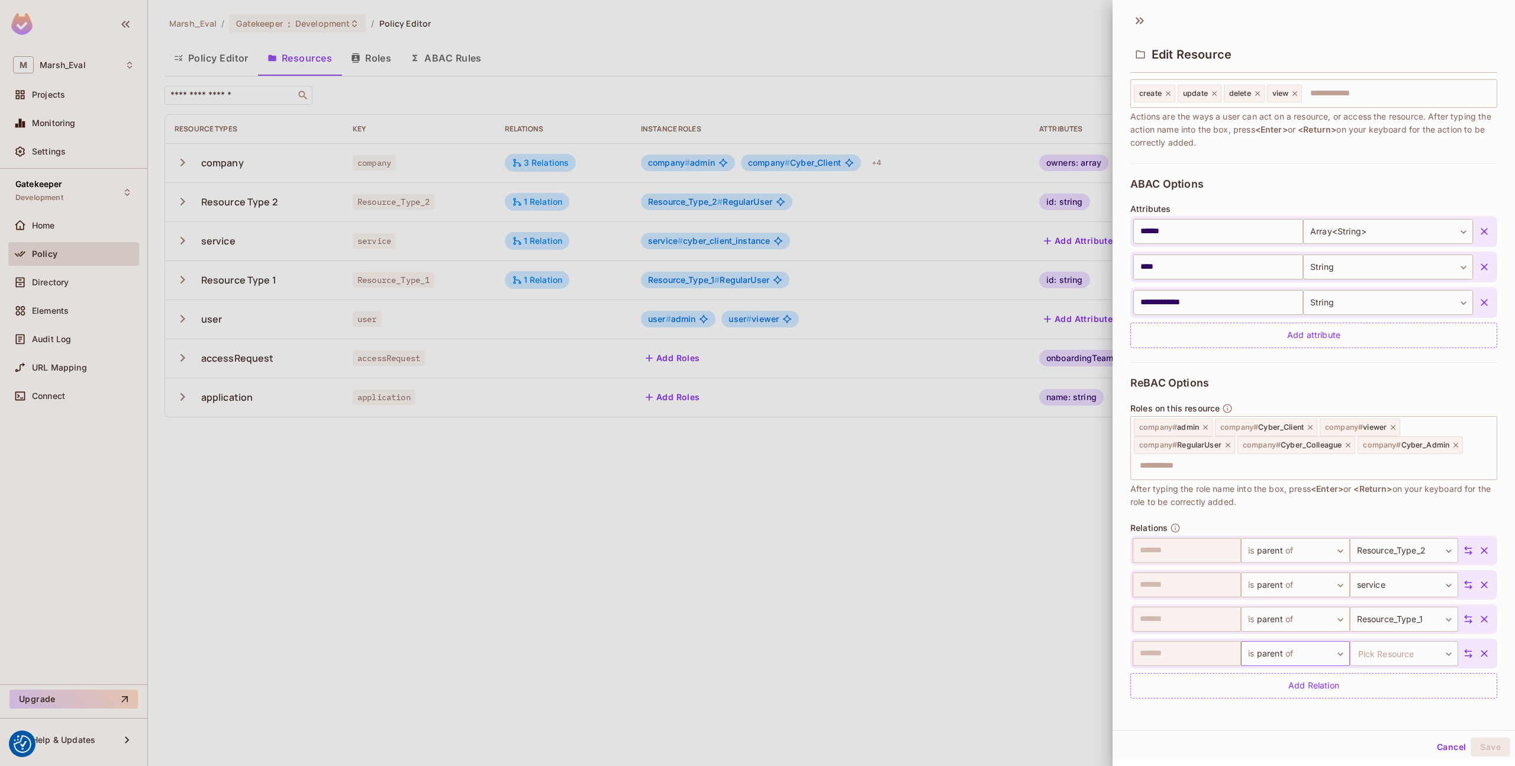
click at [1275, 656] on body "We use cookies to enhance your browsing experience, serve personalized ads or c…" at bounding box center [757, 383] width 1515 height 766
click at [1280, 745] on li "Add Custom Relation" at bounding box center [1284, 740] width 109 height 21
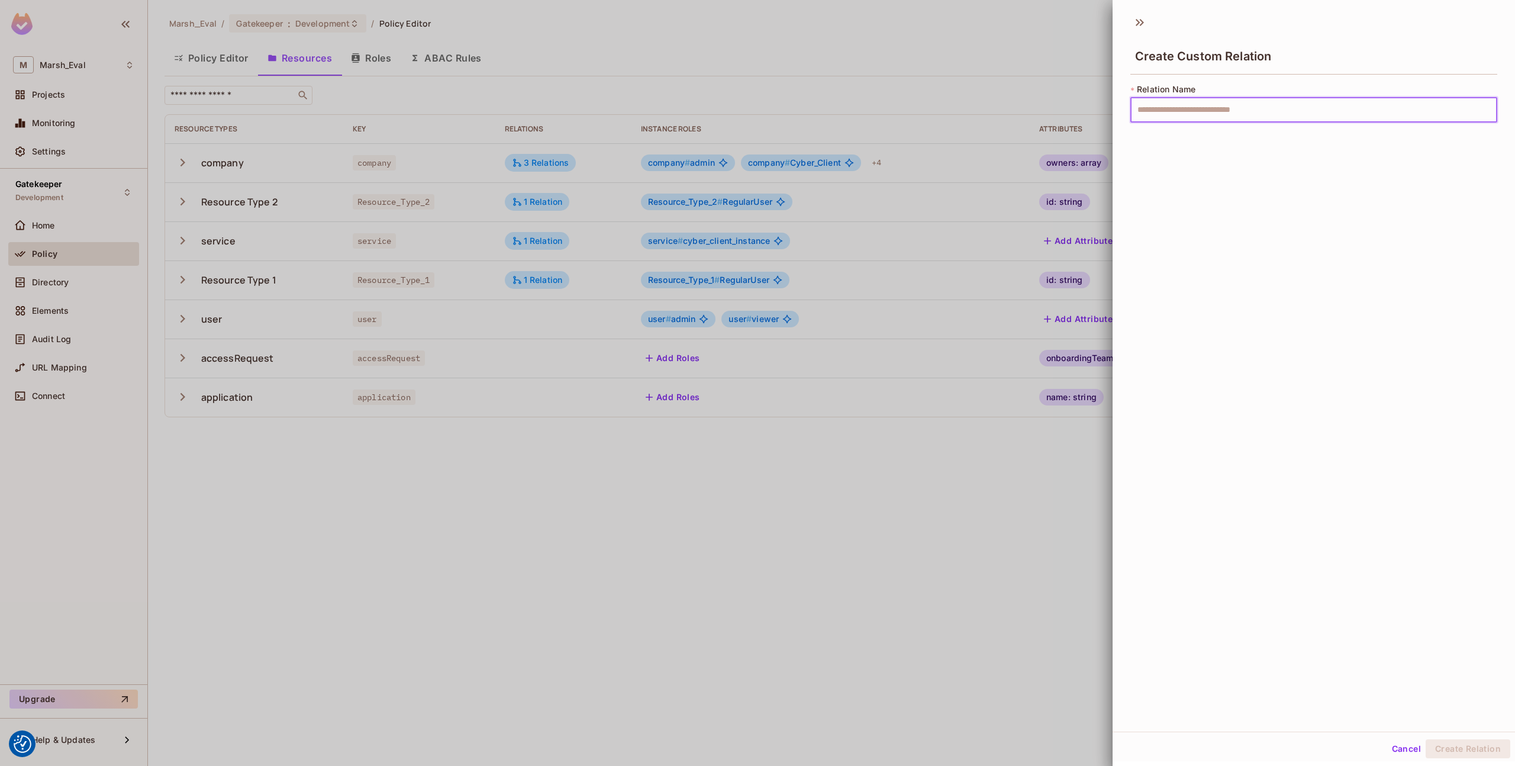
click at [1229, 115] on input "text" at bounding box center [1313, 110] width 367 height 25
type input "*"
type input "******"
click at [1452, 744] on button "Create Relation" at bounding box center [1467, 748] width 85 height 19
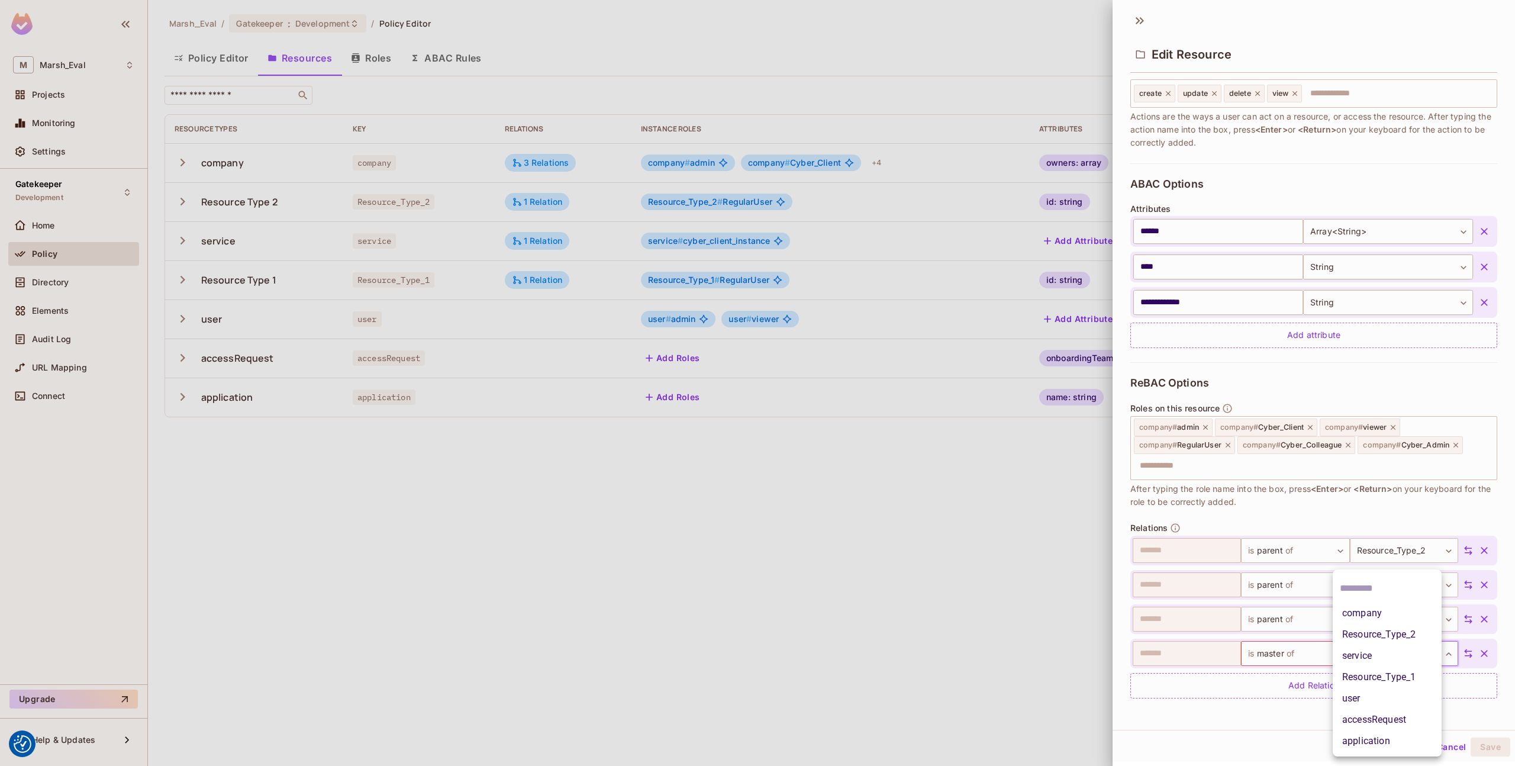
click at [1385, 663] on body "We use cookies to enhance your browsing experience, serve personalized ads or c…" at bounding box center [757, 383] width 1515 height 766
click at [1239, 726] on div at bounding box center [757, 383] width 1515 height 766
click at [1463, 654] on icon at bounding box center [1468, 653] width 11 height 11
click at [1188, 657] on body "We use cookies to enhance your browsing experience, serve personalized ads or c…" at bounding box center [757, 383] width 1515 height 766
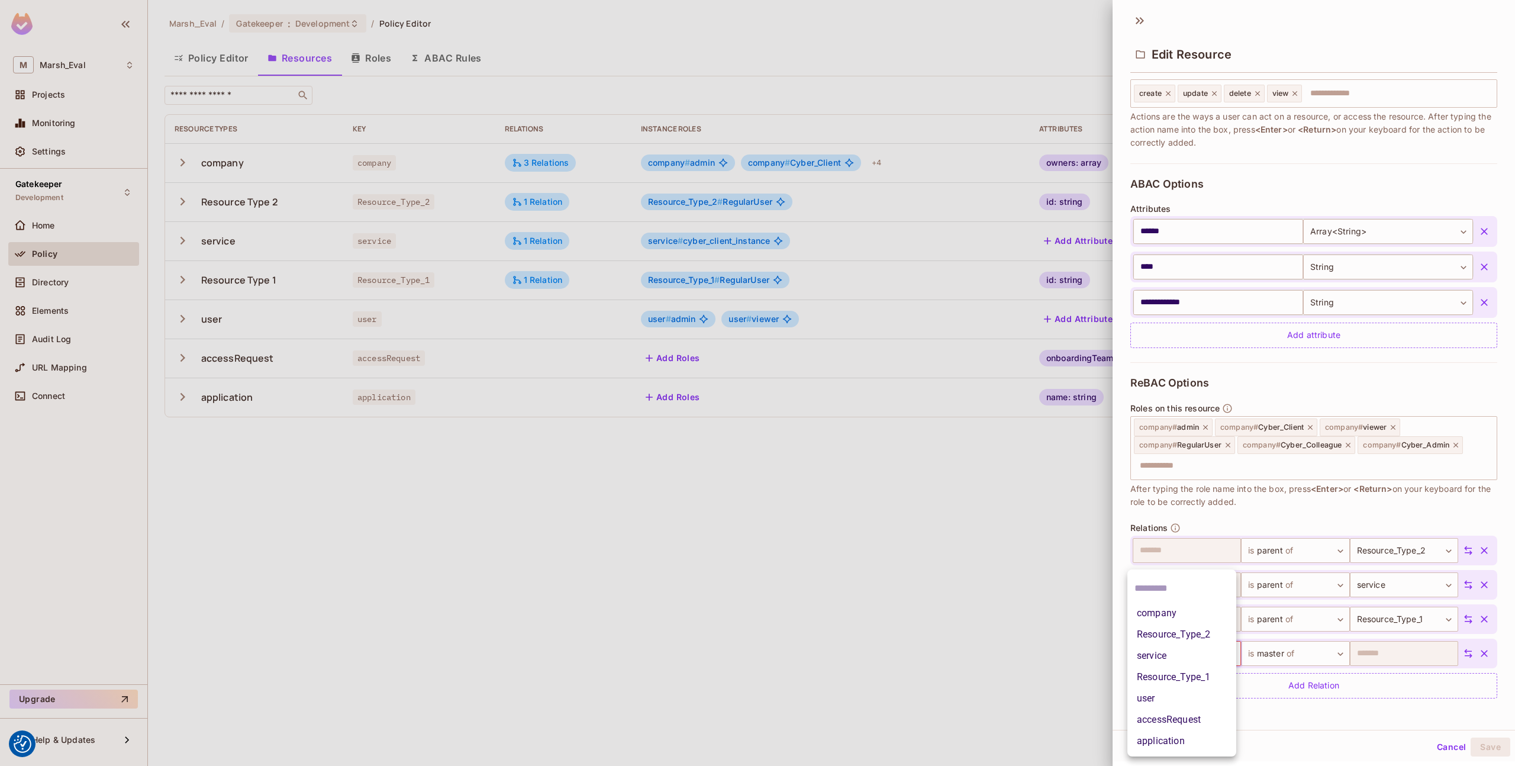
click at [1182, 608] on li "company" at bounding box center [1181, 612] width 109 height 21
click at [1432, 747] on button "Cancel" at bounding box center [1451, 746] width 38 height 19
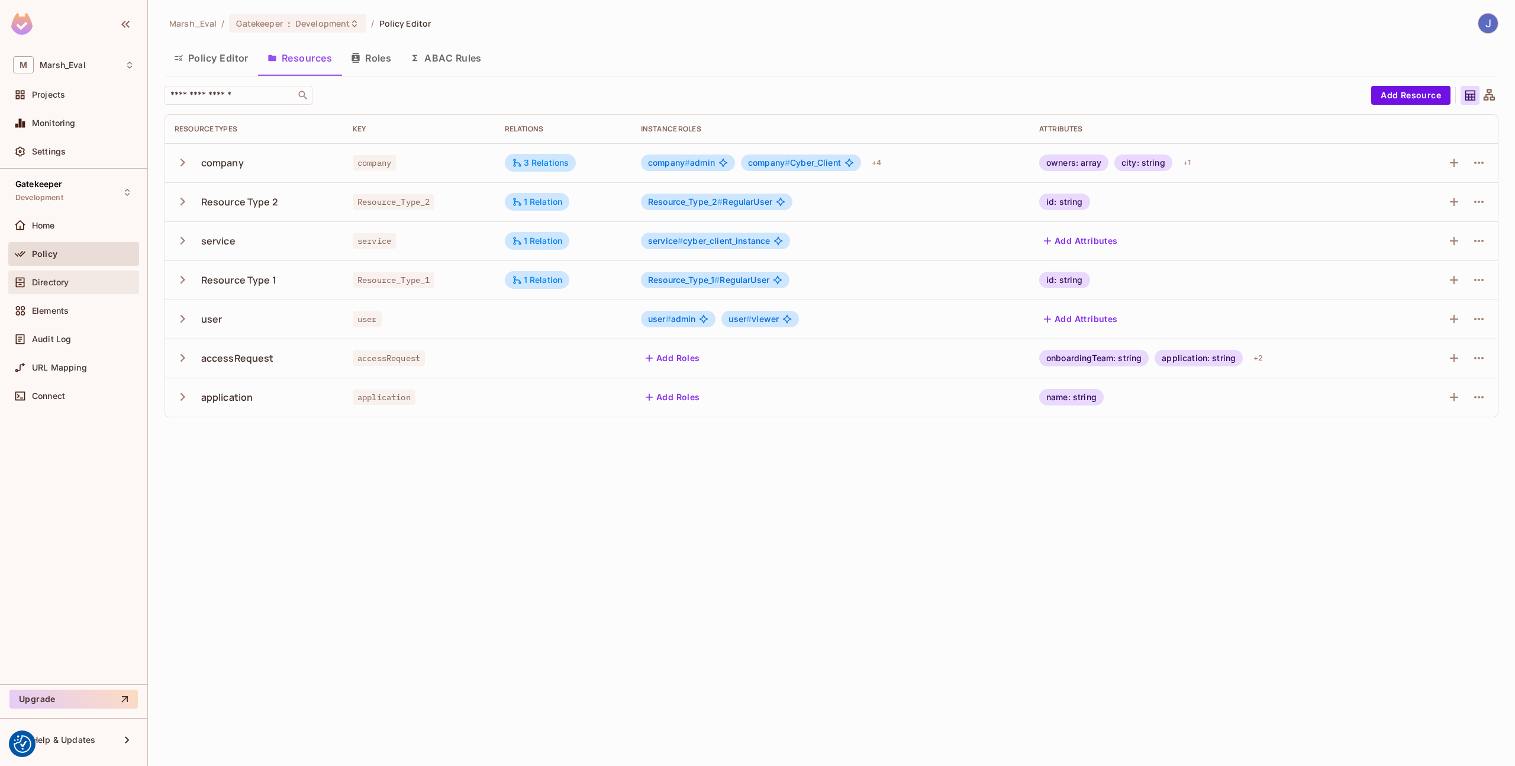
click at [53, 284] on span "Directory" at bounding box center [50, 282] width 37 height 9
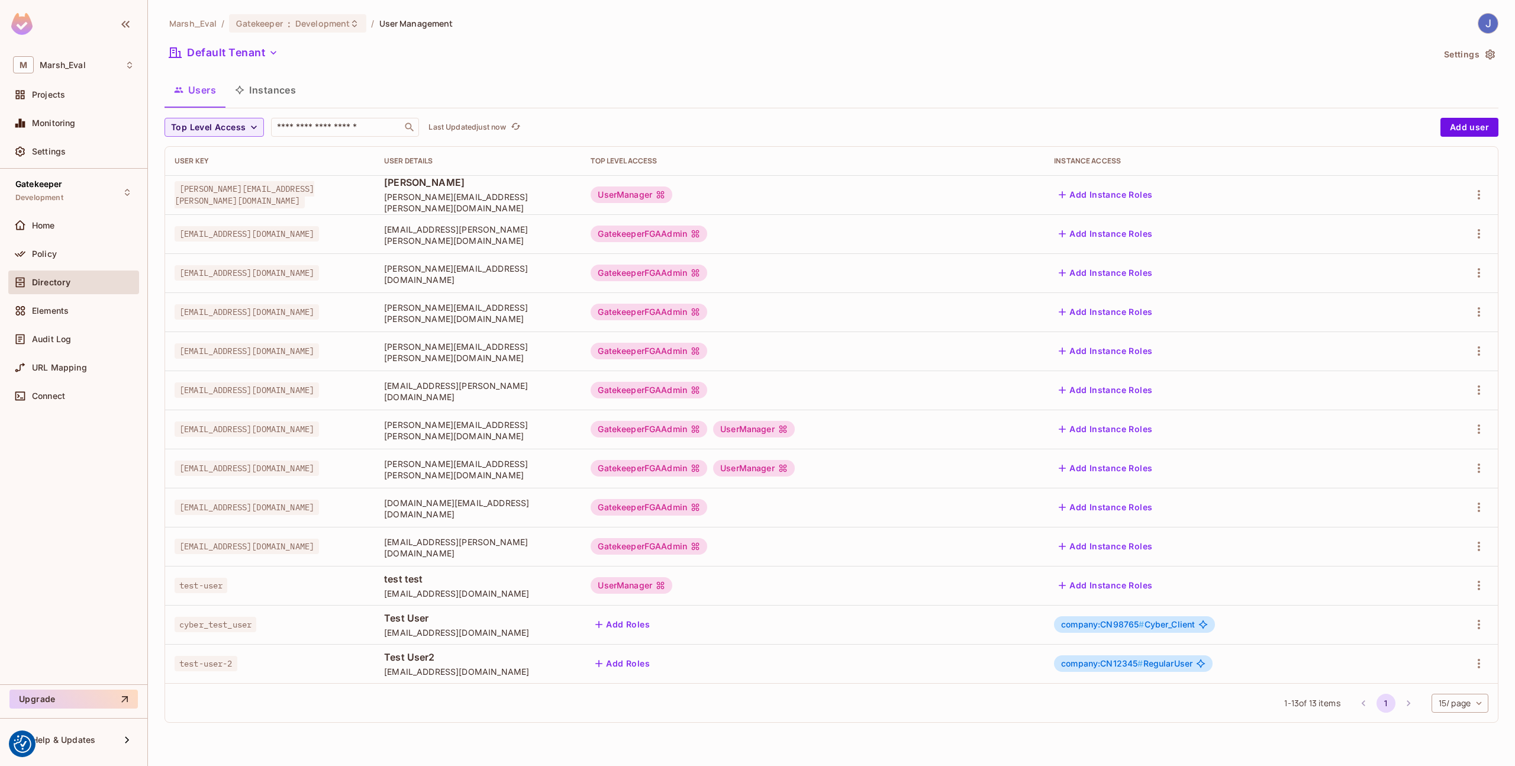
click at [261, 86] on button "Instances" at bounding box center [265, 90] width 80 height 30
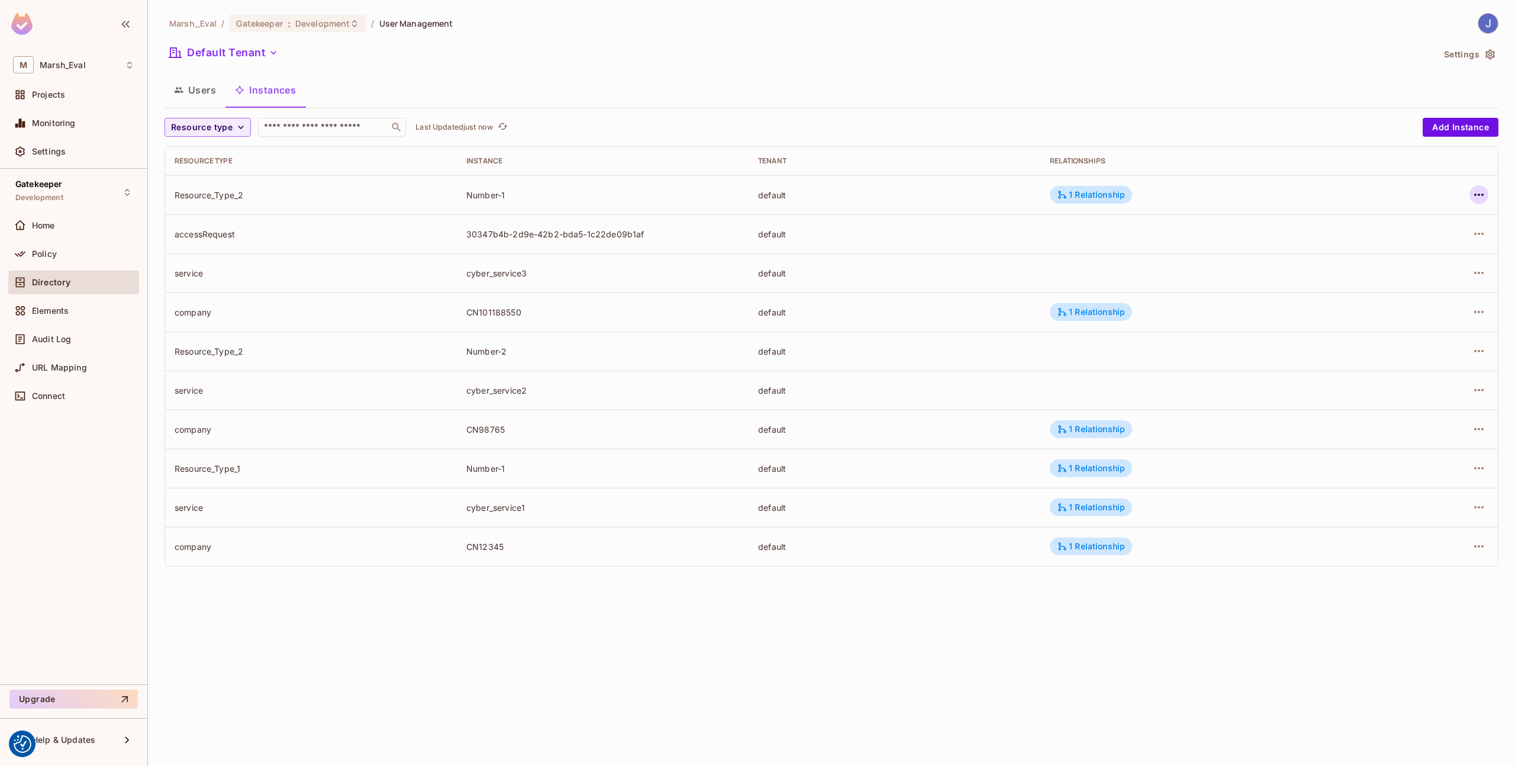
click at [1475, 195] on icon "button" at bounding box center [1478, 194] width 9 height 2
click at [1406, 225] on div "Edit Resource Instance" at bounding box center [1409, 222] width 92 height 12
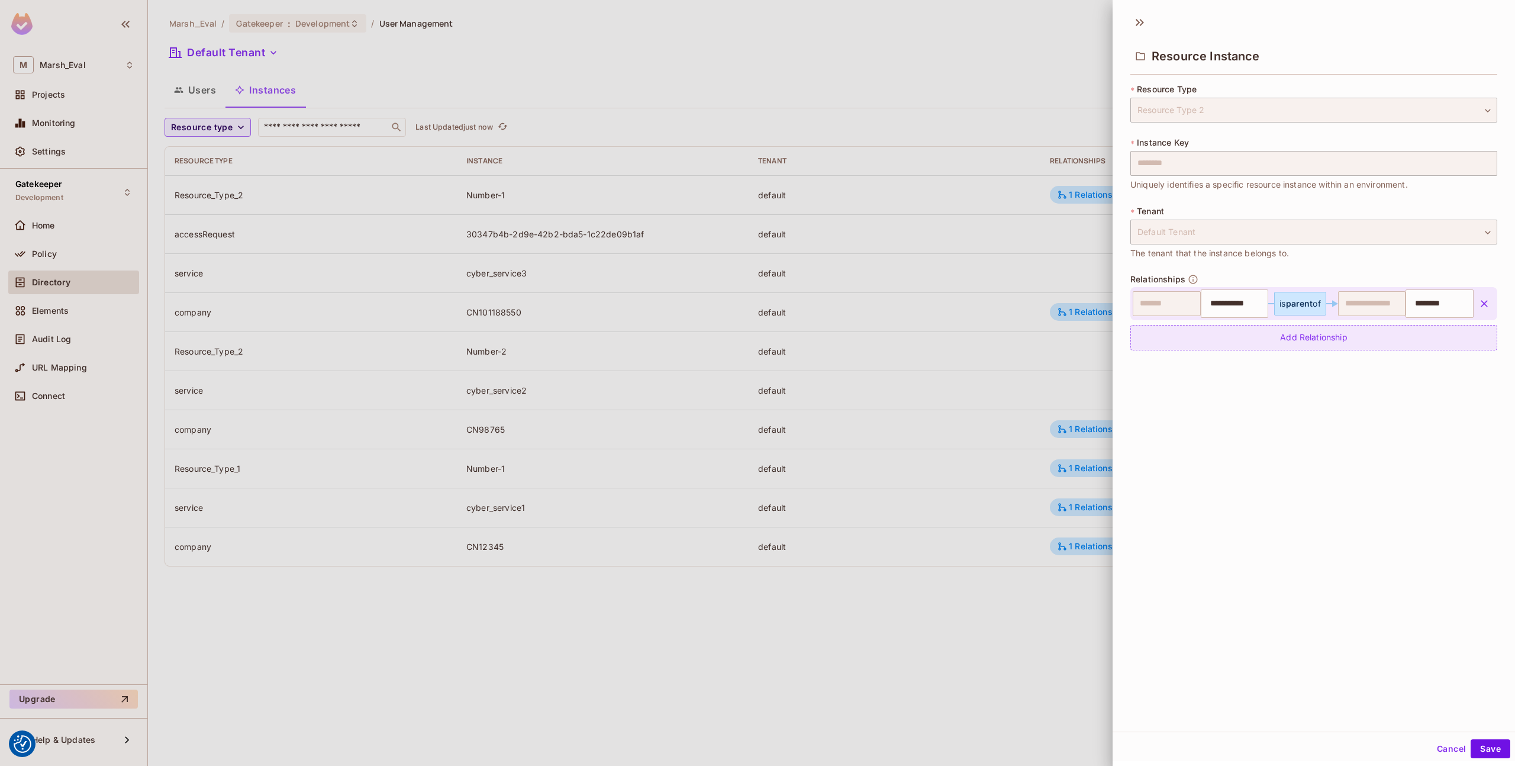
click at [1201, 340] on div "Add Relationship" at bounding box center [1313, 337] width 367 height 25
click at [1478, 308] on icon "button" at bounding box center [1484, 304] width 12 height 12
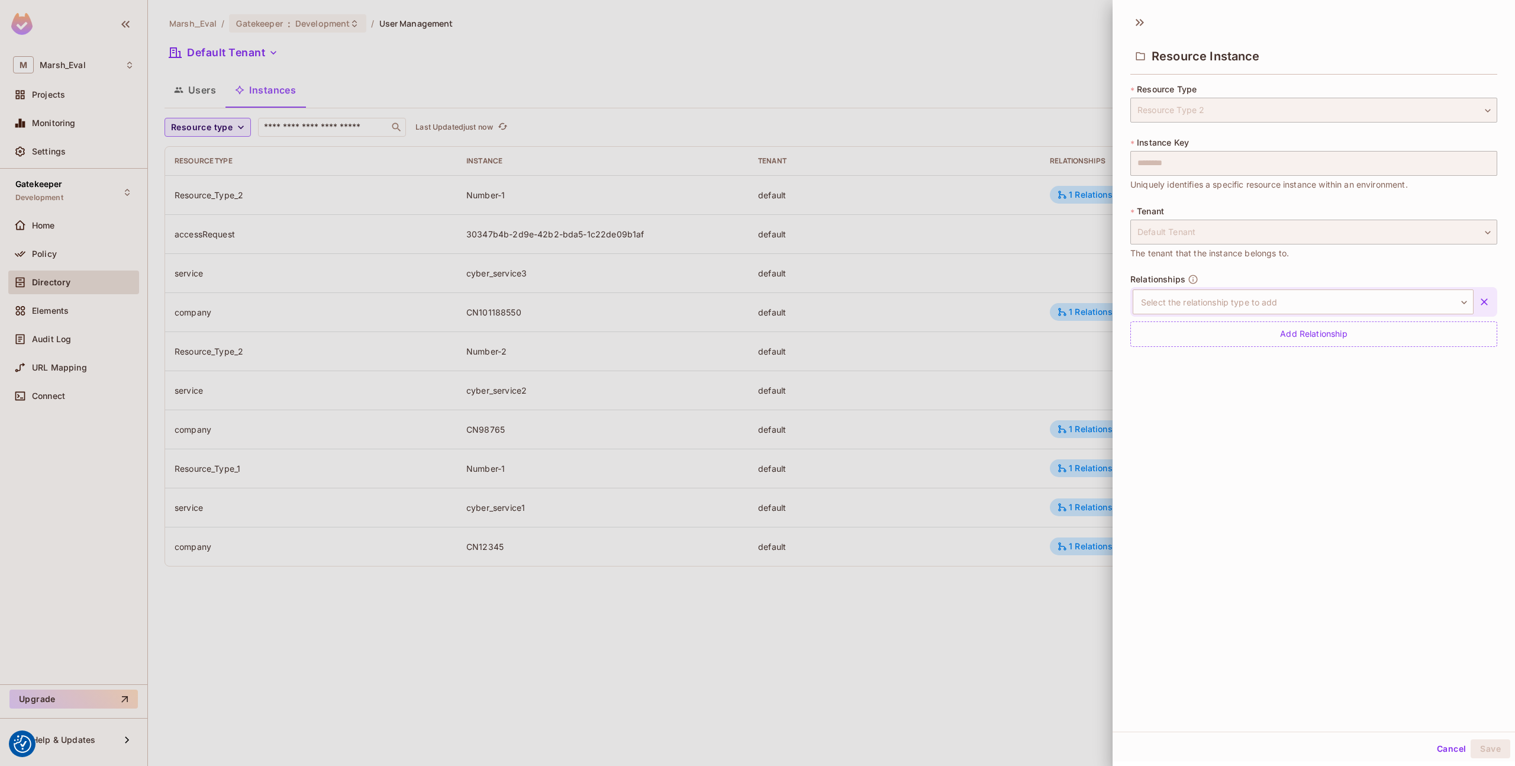
click at [1475, 304] on button "button" at bounding box center [1483, 301] width 21 height 21
click at [1366, 307] on div "Add Relationship" at bounding box center [1313, 299] width 367 height 25
click at [1193, 314] on body "We use cookies to enhance your browsing experience, serve personalized ads or c…" at bounding box center [757, 383] width 1515 height 766
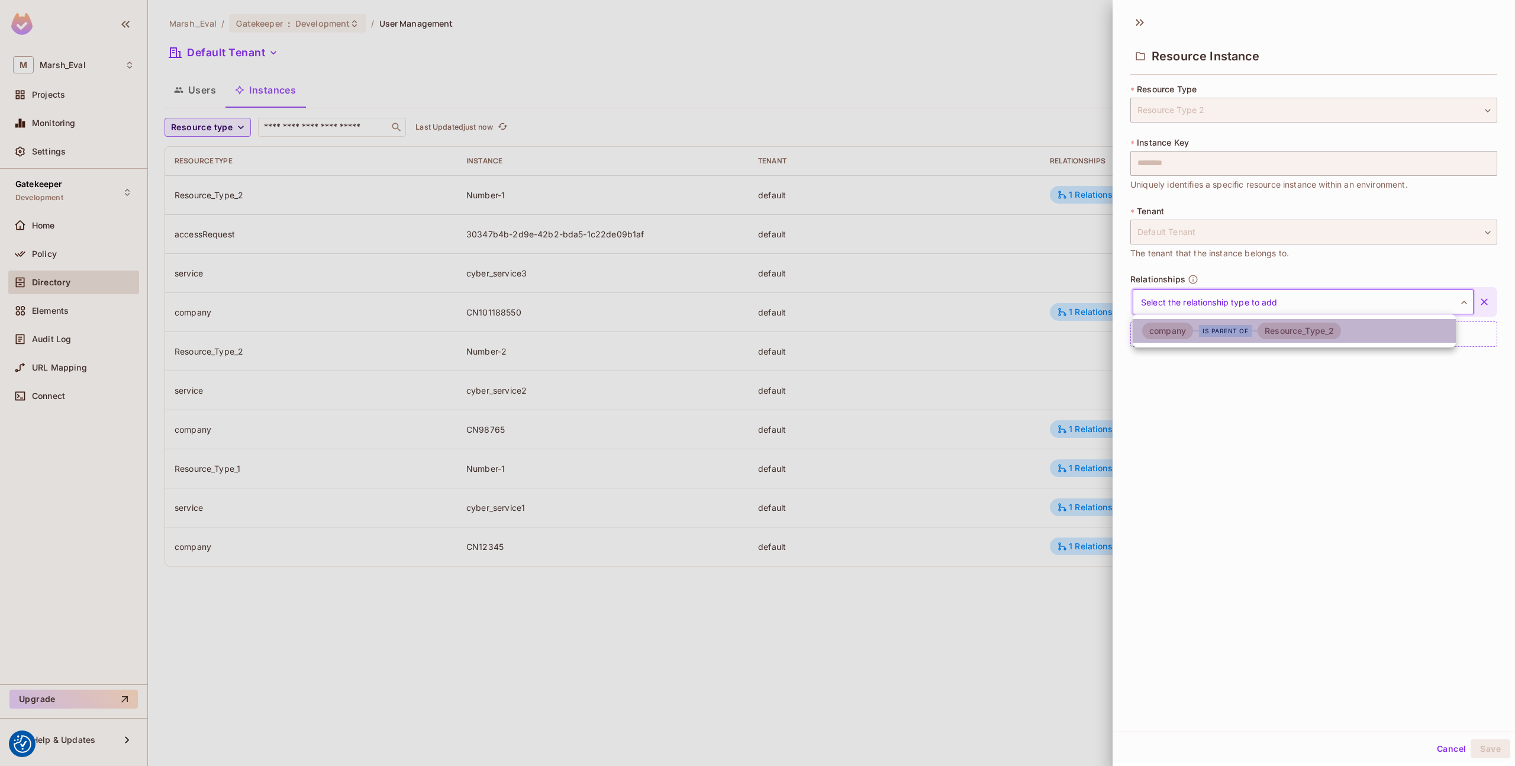
click at [1342, 340] on li "company is parent of Resource_Type_2" at bounding box center [1294, 331] width 323 height 24
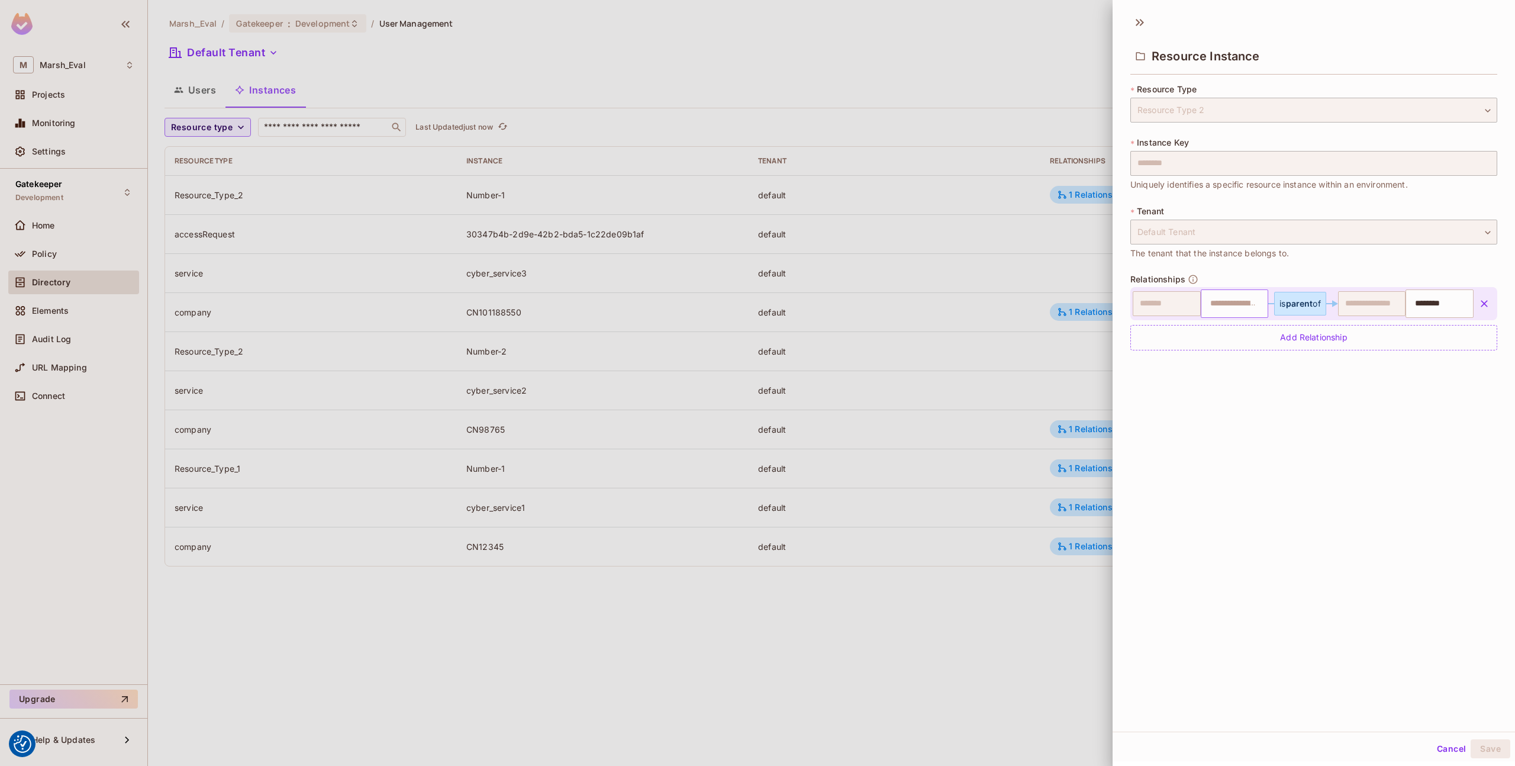
click at [1228, 305] on input "text" at bounding box center [1233, 304] width 60 height 24
type input "*******"
click at [1197, 405] on div "**********" at bounding box center [1313, 369] width 402 height 723
click at [1430, 308] on input "********" at bounding box center [1438, 304] width 60 height 24
click at [1485, 746] on button "Save" at bounding box center [1490, 748] width 40 height 19
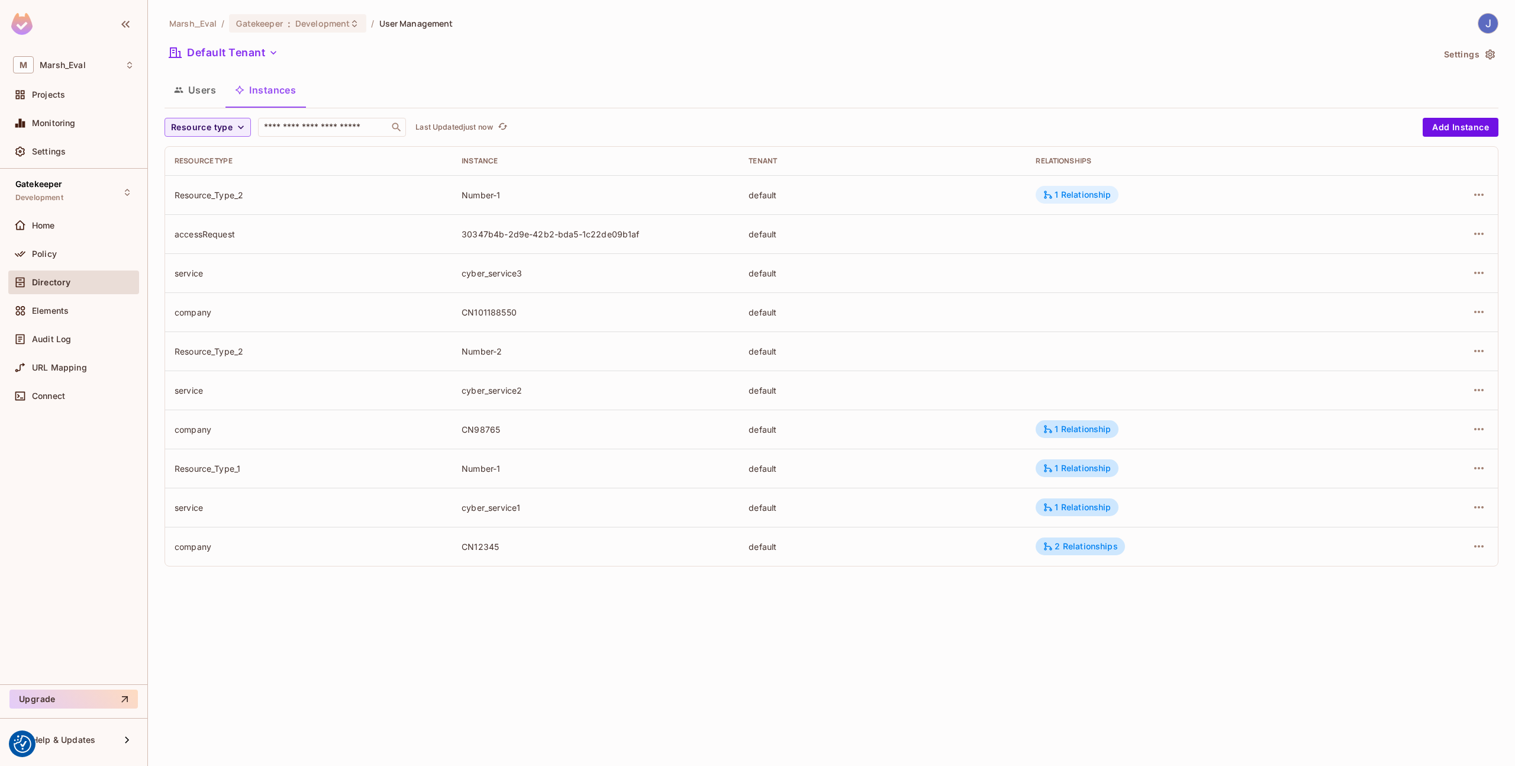
click at [1073, 198] on div "1 Relationship" at bounding box center [1077, 194] width 68 height 11
click at [1078, 334] on div at bounding box center [757, 383] width 1515 height 766
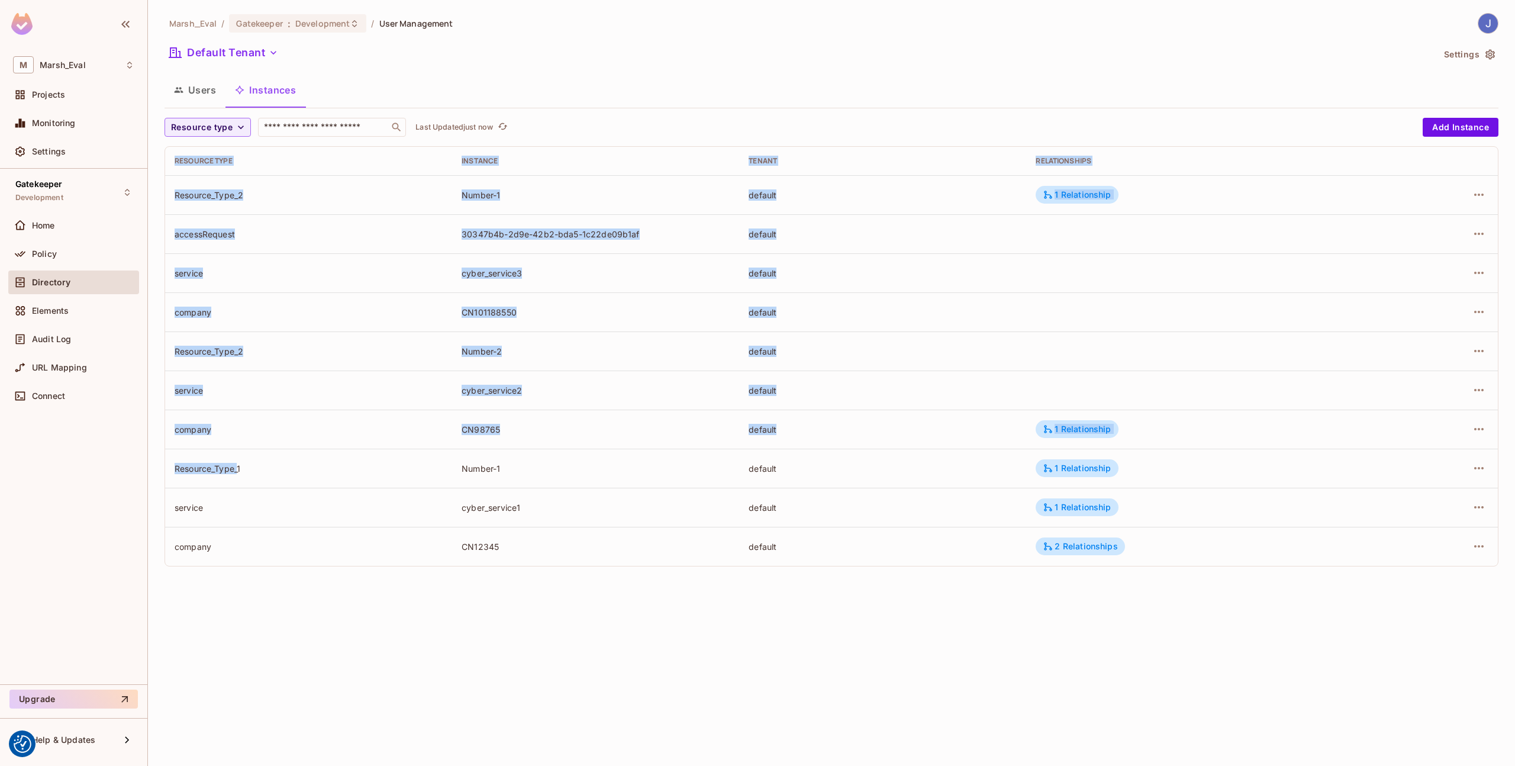
drag, startPoint x: 238, startPoint y: 469, endPoint x: 157, endPoint y: 466, distance: 81.7
click at [157, 466] on div "Marsh_Eval / Gatekeeper : Development / User Management Default Tenant Settings…" at bounding box center [831, 383] width 1367 height 766
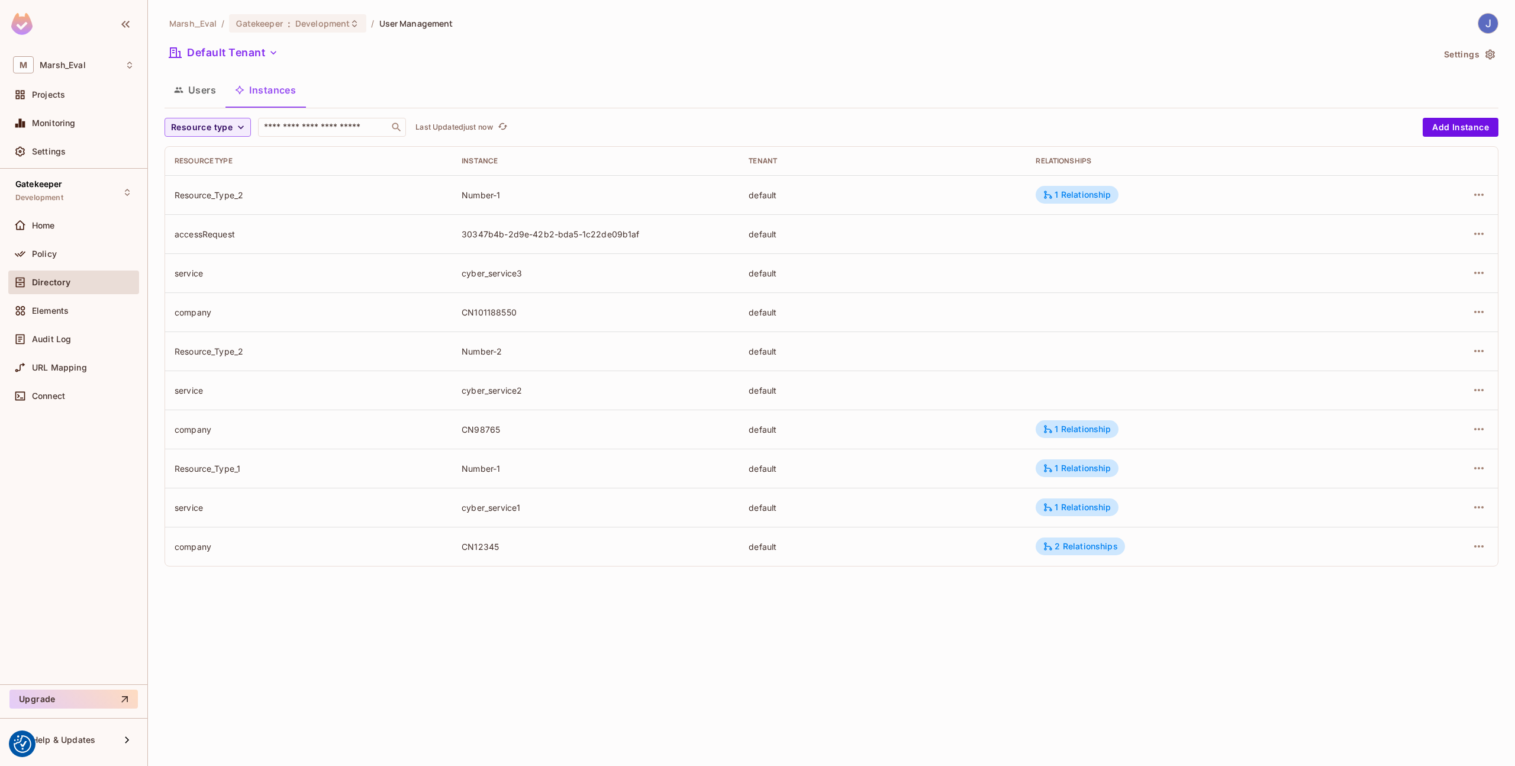
click at [813, 464] on div "default" at bounding box center [883, 468] width 268 height 11
click at [1046, 466] on icon at bounding box center [1048, 468] width 11 height 11
click at [59, 289] on div at bounding box center [757, 383] width 1515 height 766
click at [199, 94] on button "Users" at bounding box center [194, 90] width 61 height 30
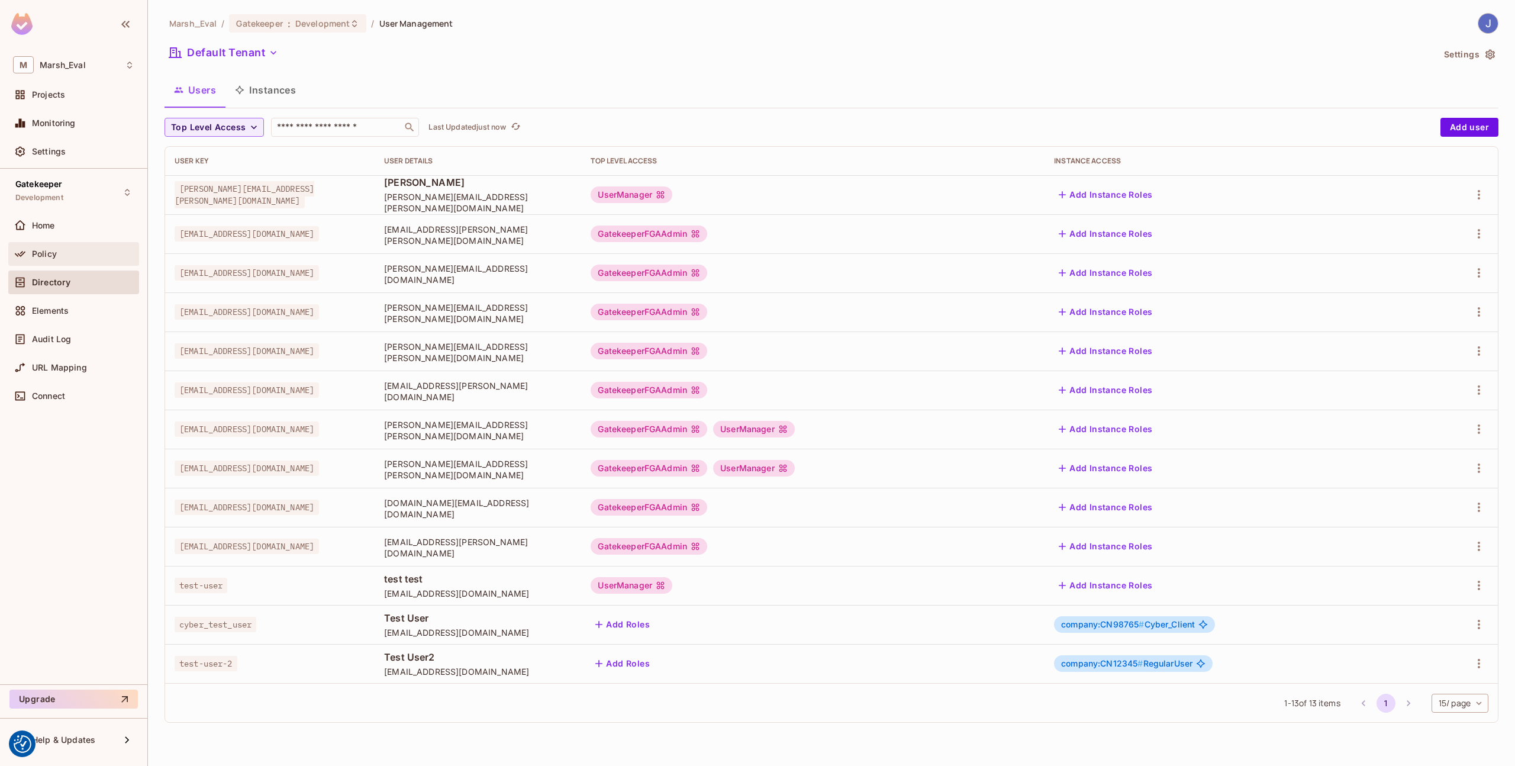
click at [49, 251] on span "Policy" at bounding box center [44, 253] width 25 height 9
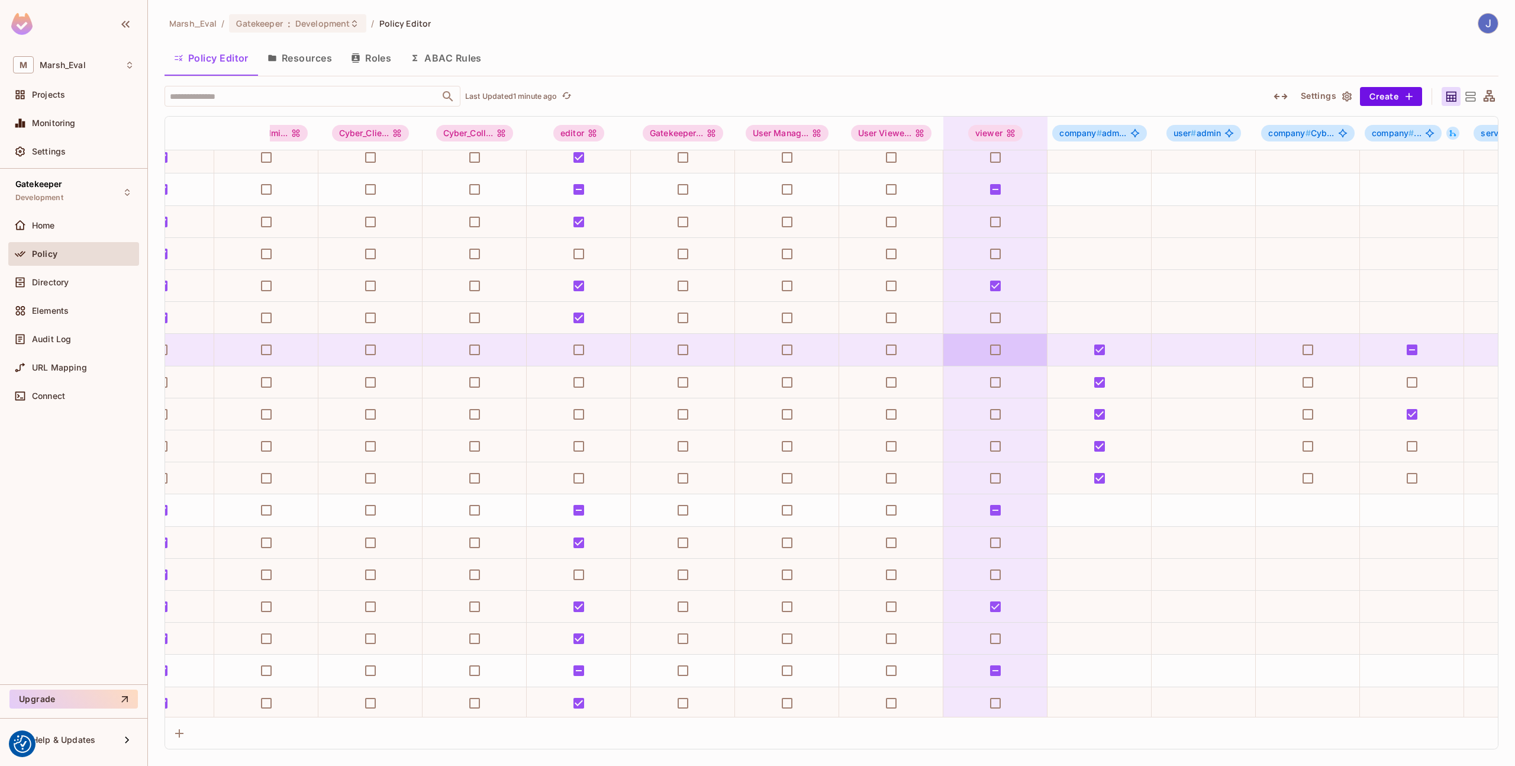
scroll to position [201, 0]
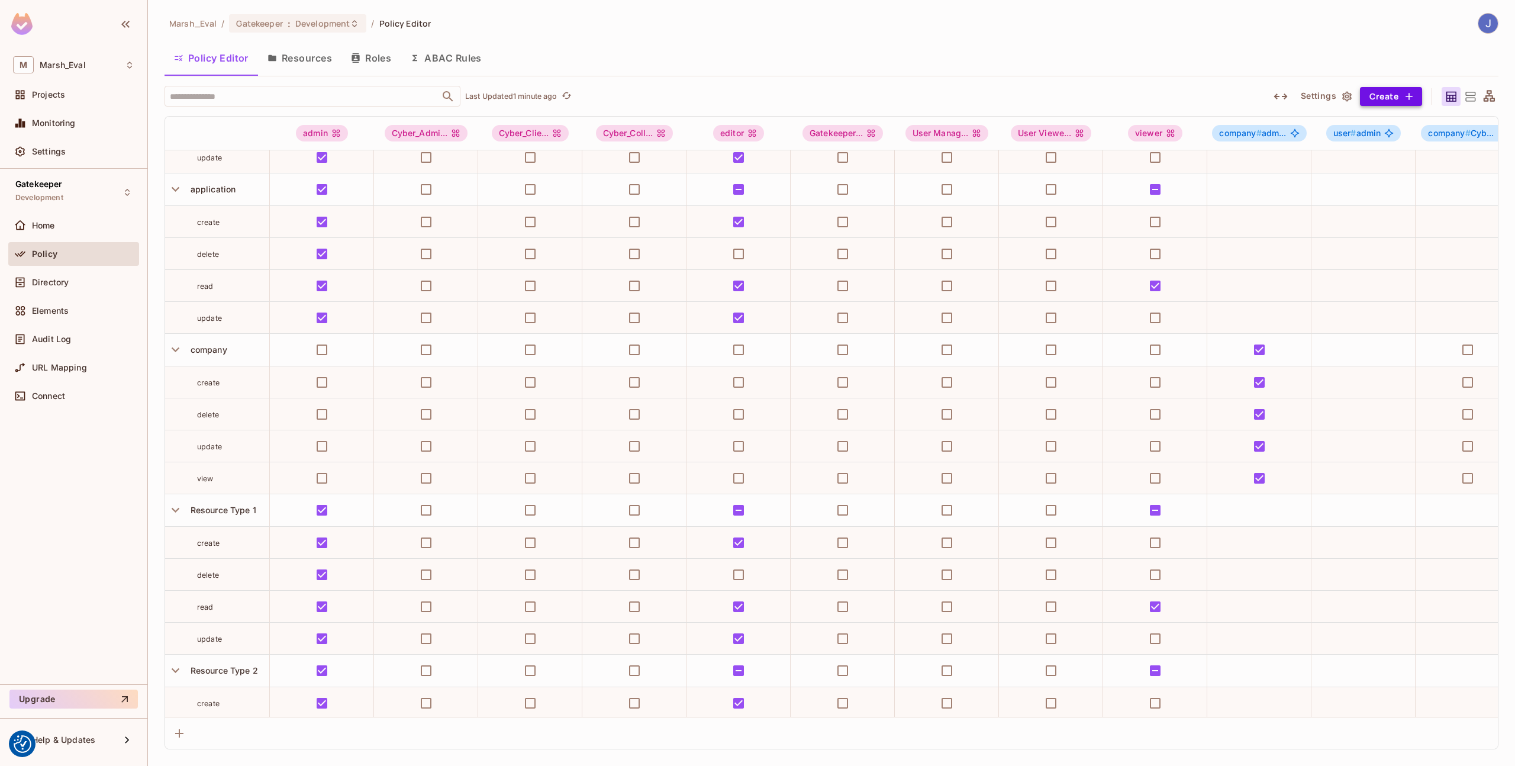
click at [1373, 98] on button "Create" at bounding box center [1391, 96] width 62 height 19
click at [1340, 124] on div "Role" at bounding box center [1339, 124] width 18 height 12
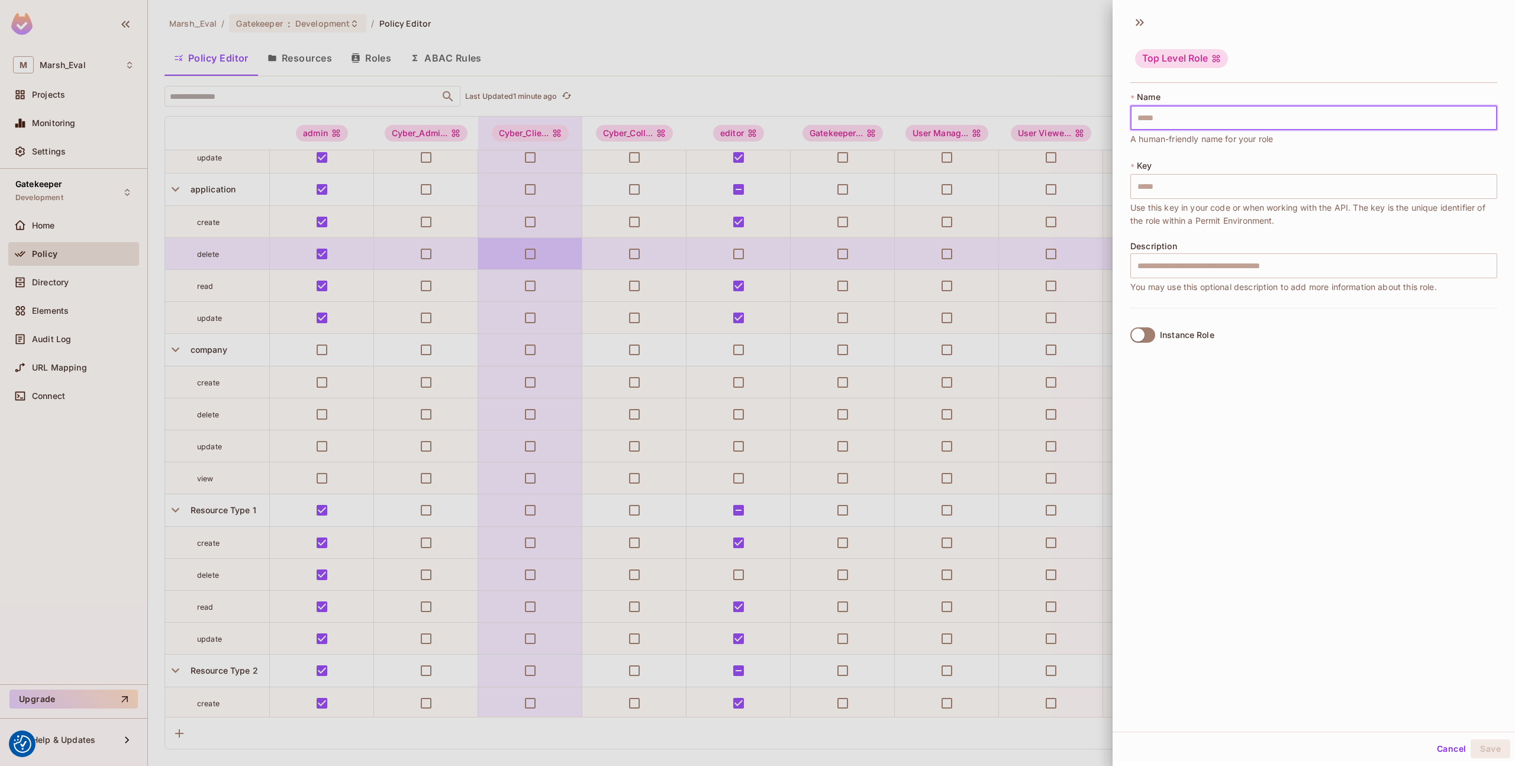
click at [1184, 116] on input "text" at bounding box center [1313, 117] width 367 height 25
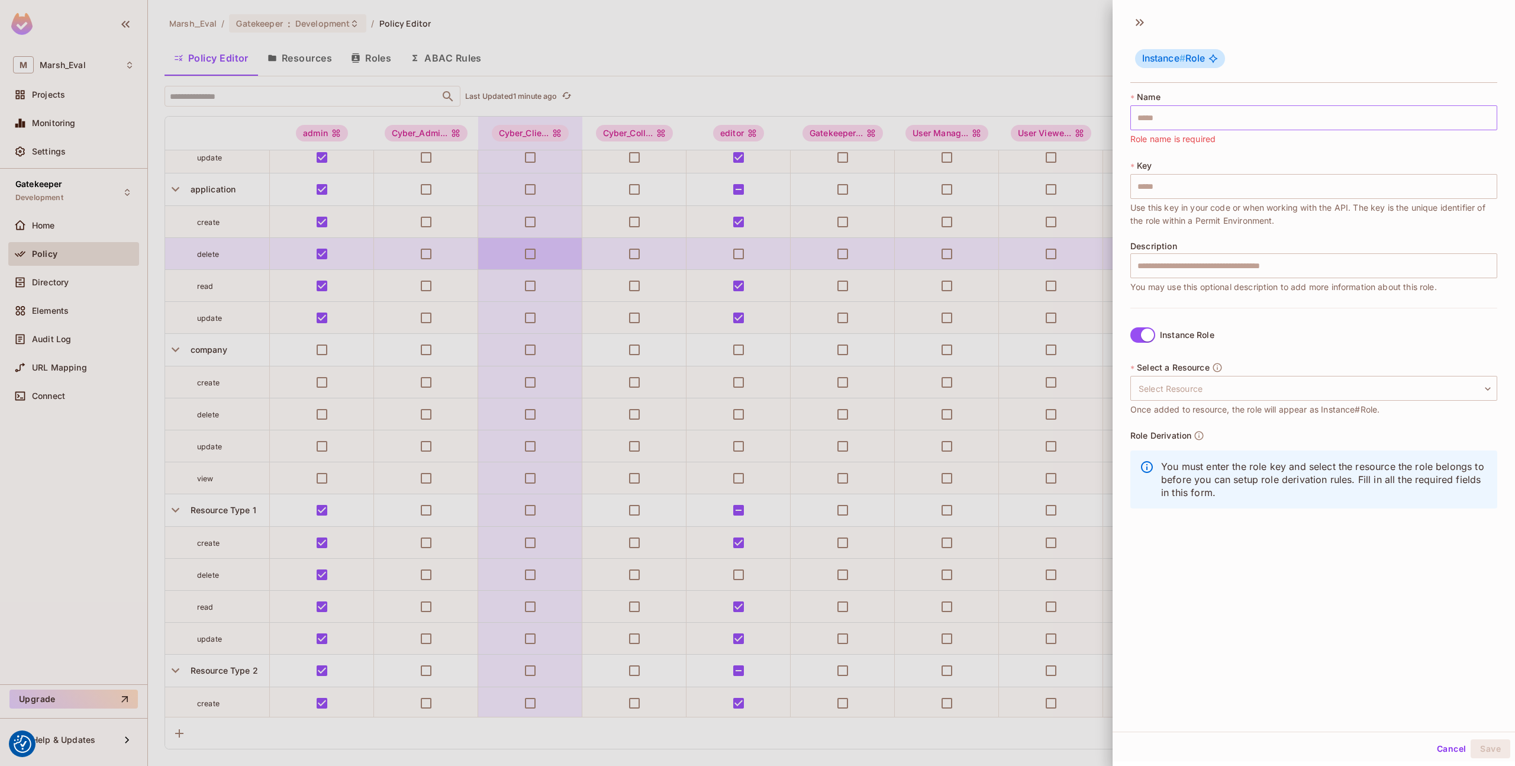
click at [1204, 121] on input "text" at bounding box center [1313, 117] width 367 height 25
type input "*"
type input "**"
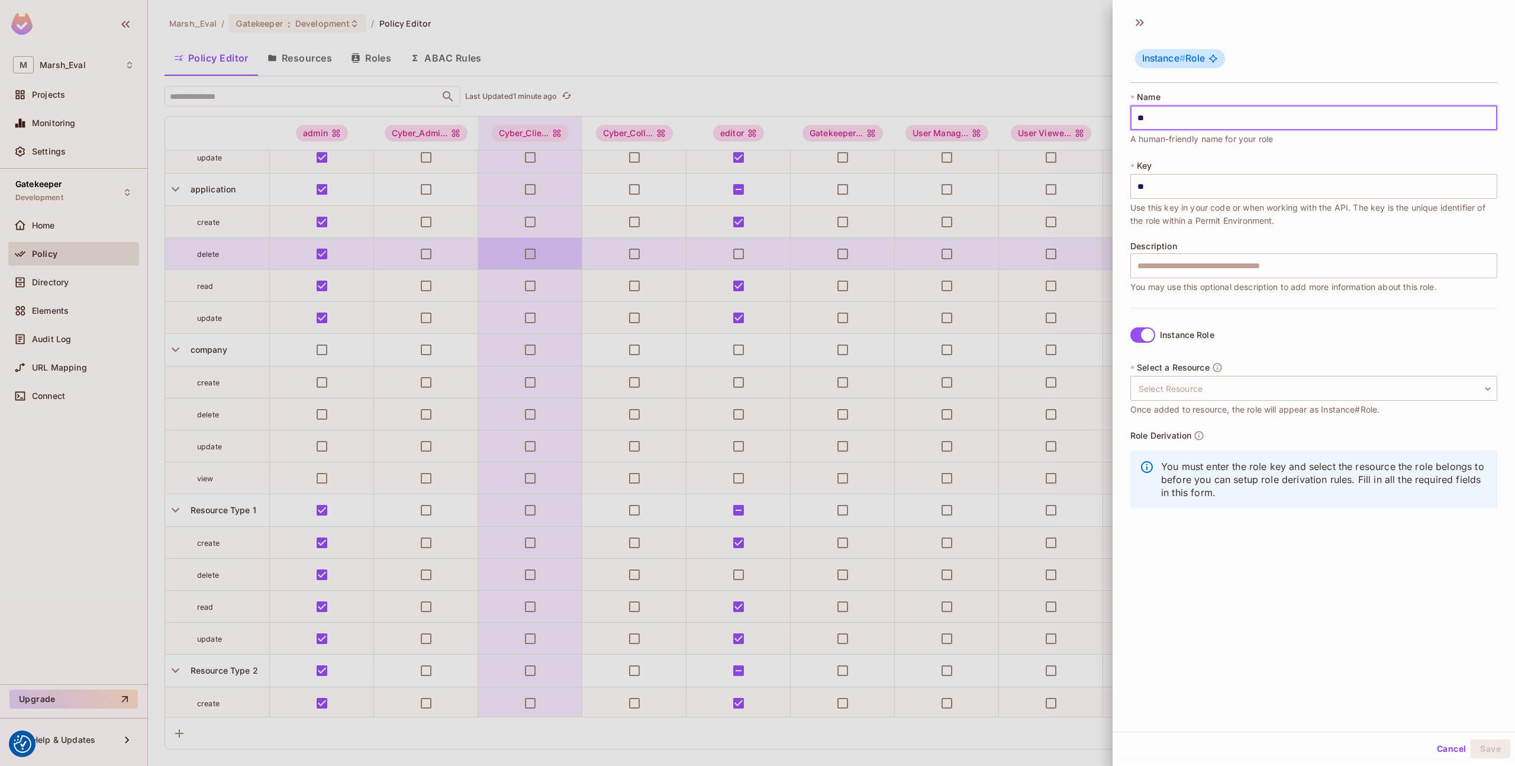
type input "***"
type input "**"
type input "*"
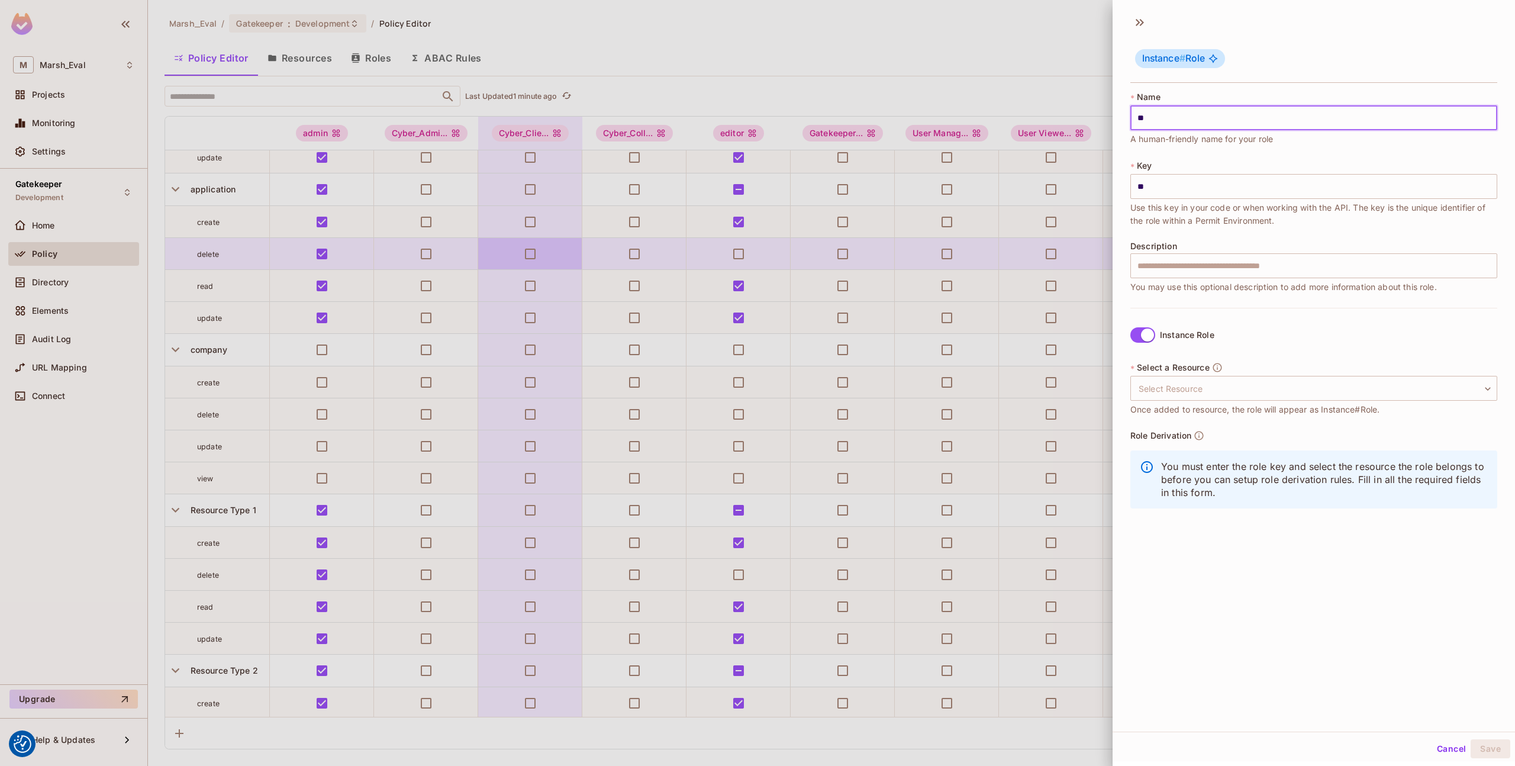
type input "*"
type input "**"
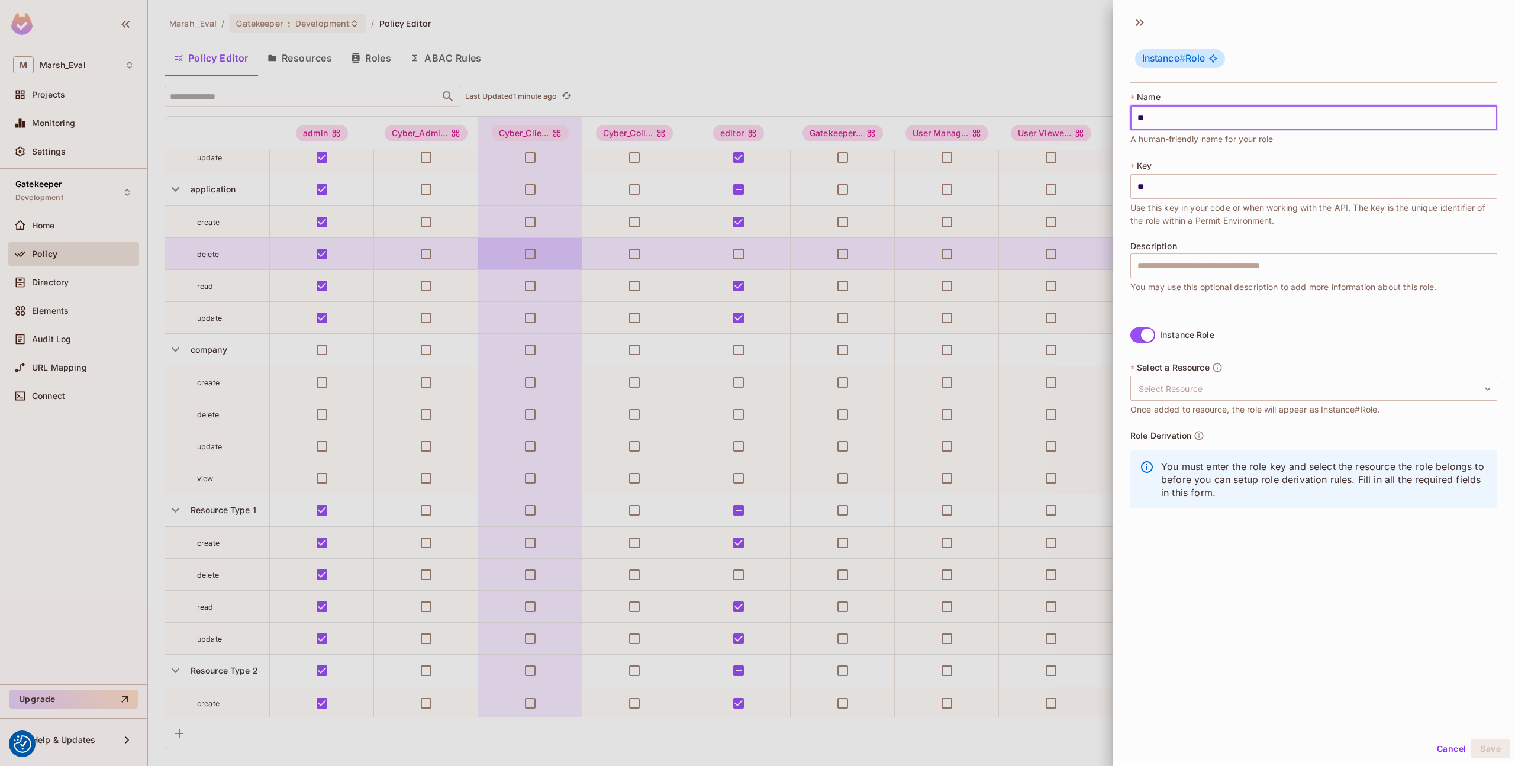
type input "*"
type input "**"
type input "*"
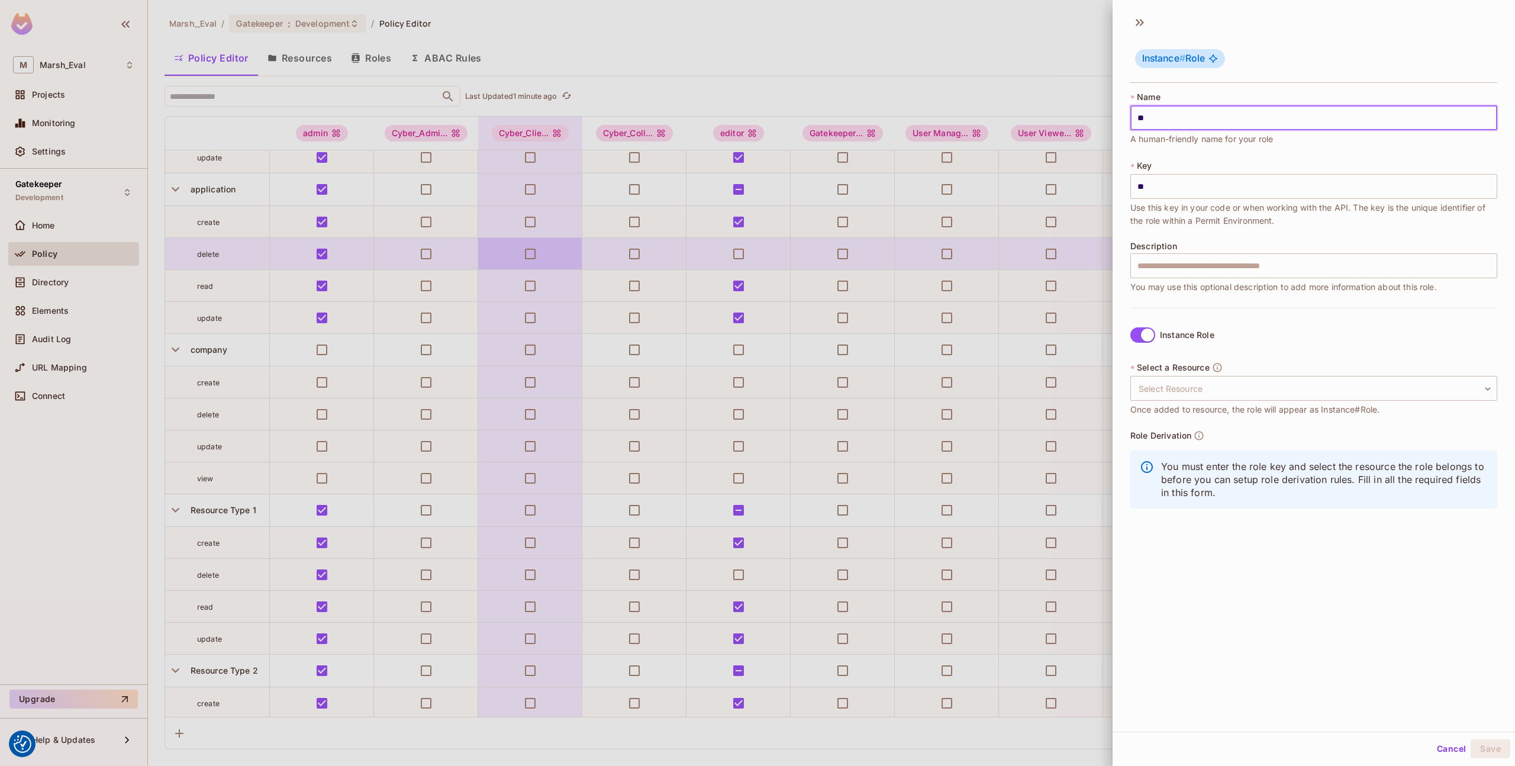
type input "*"
type input "**"
type input "***"
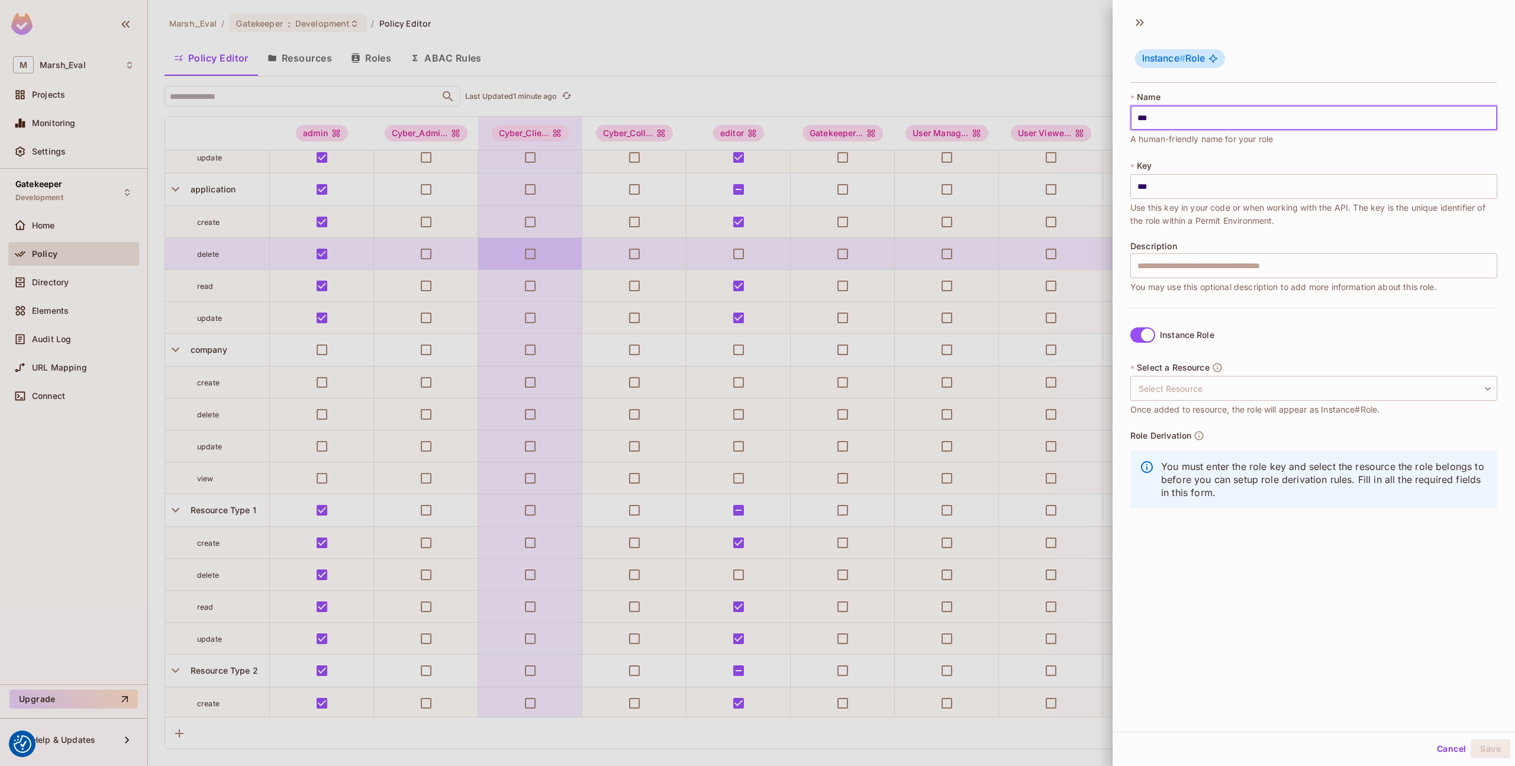
type input "****"
type input "*****"
type input "******"
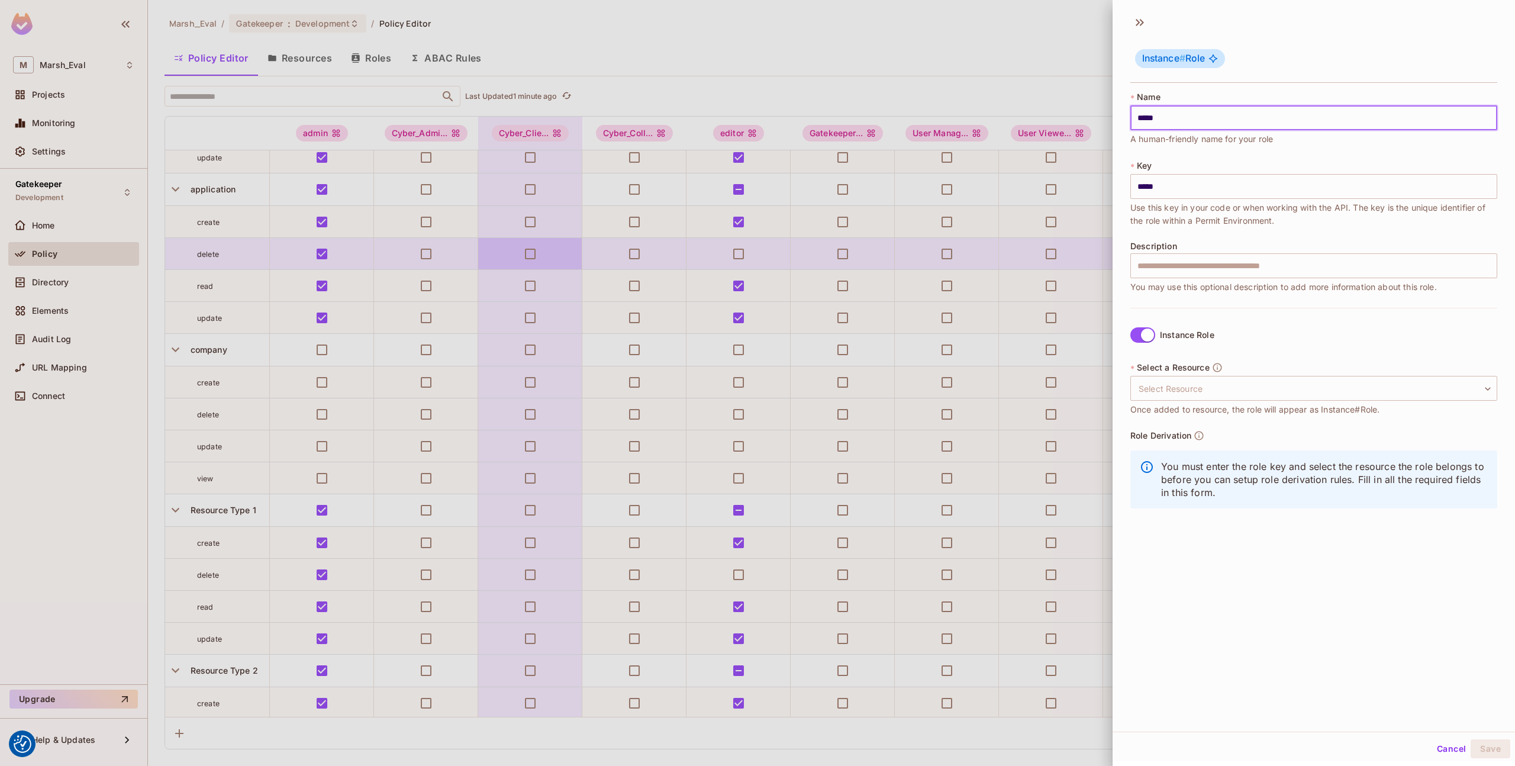
type input "******"
type input "*******"
click at [1205, 266] on input "text" at bounding box center [1313, 265] width 367 height 25
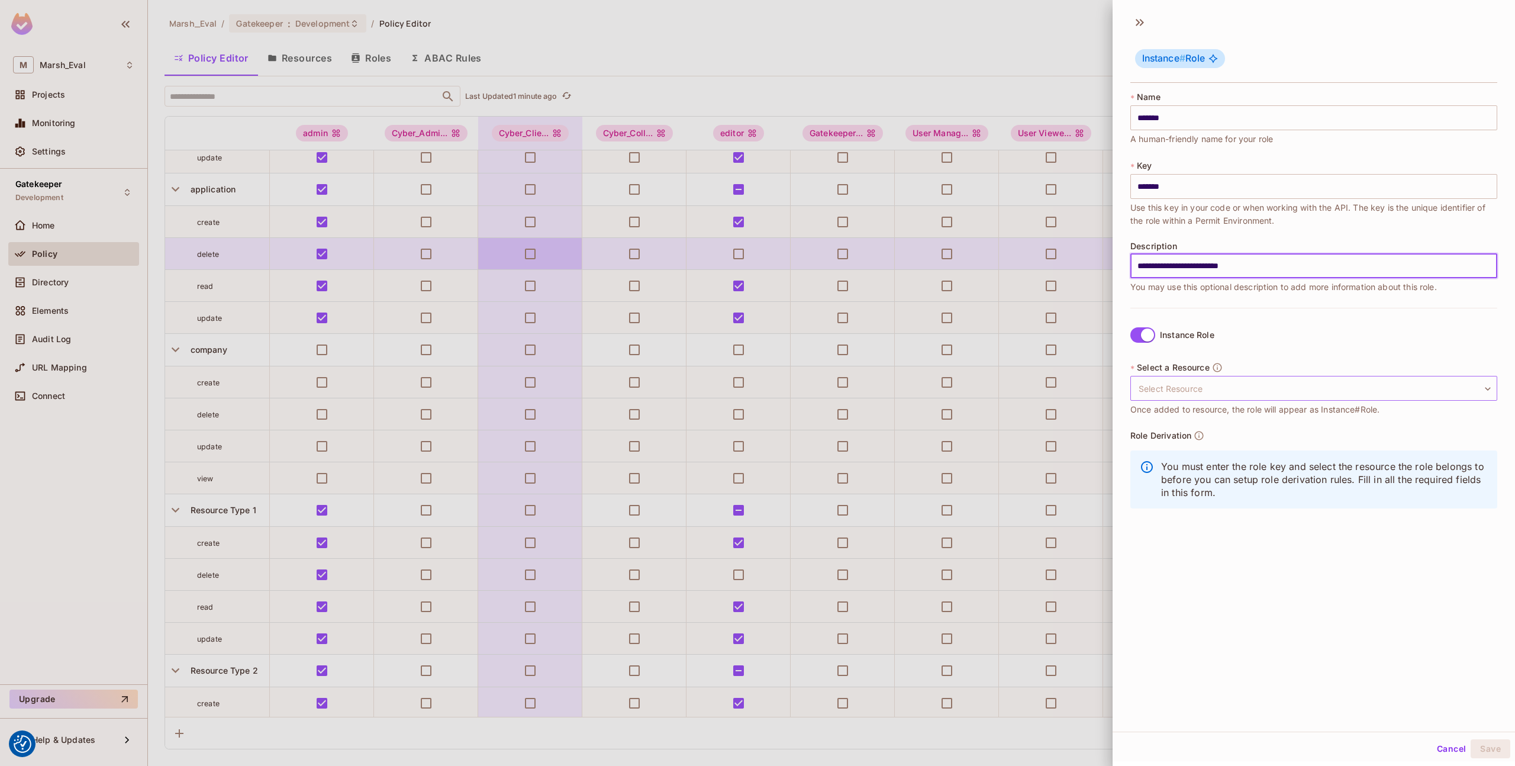
type input "**********"
click at [1199, 393] on body "We use cookies to enhance your browsing experience, serve personalized ads or c…" at bounding box center [757, 383] width 1515 height 766
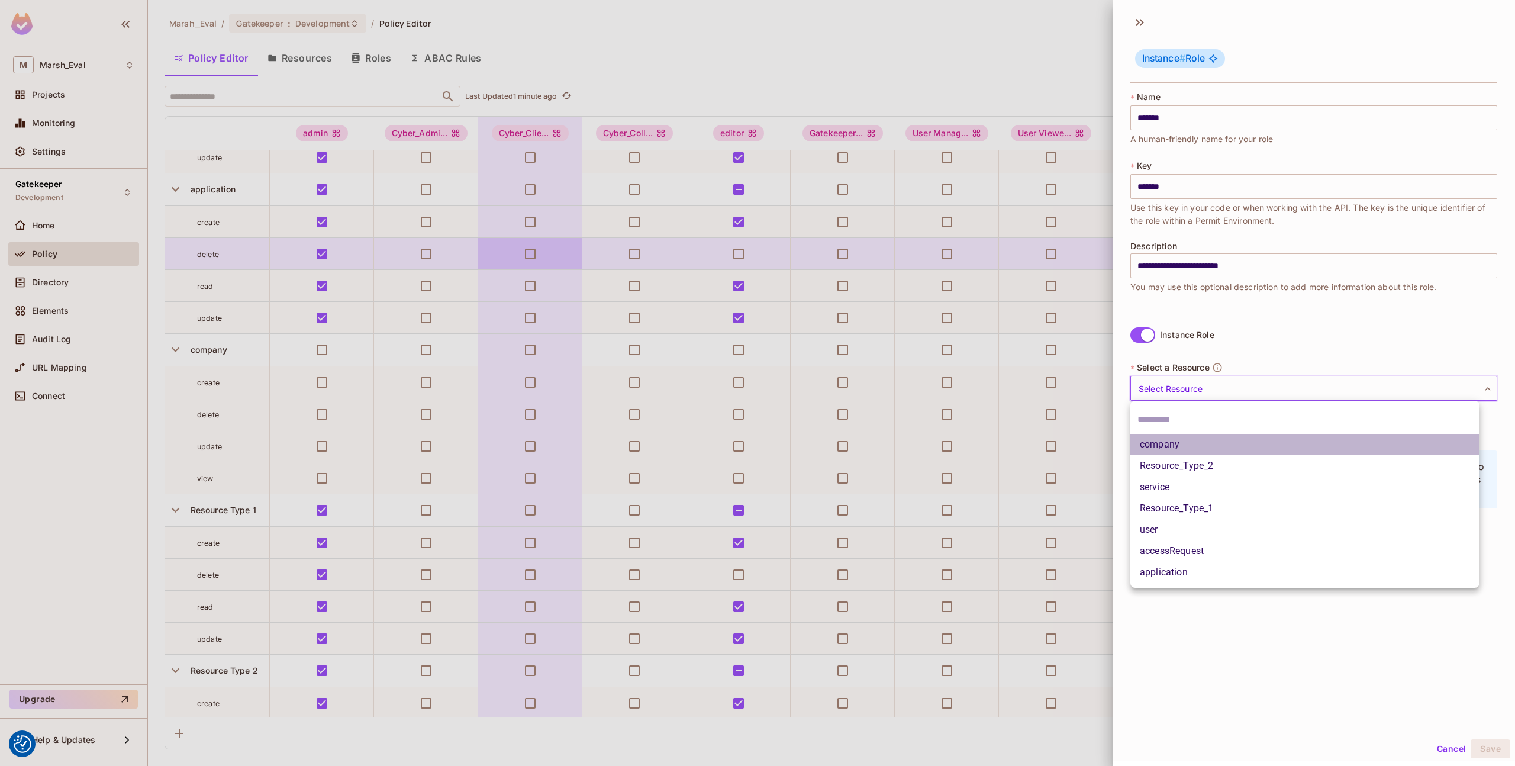
click at [1157, 449] on li "company" at bounding box center [1304, 444] width 349 height 21
type input "*******"
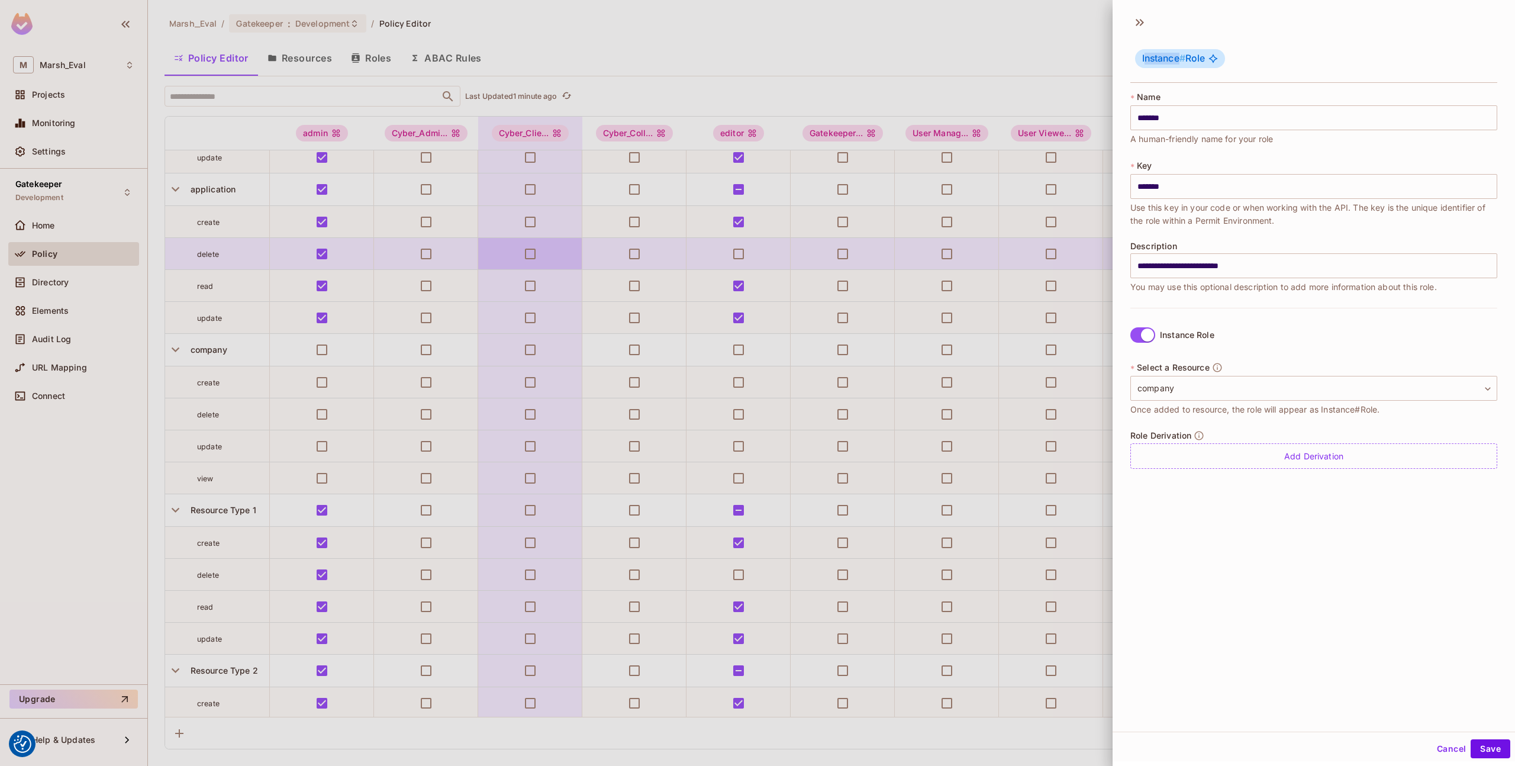
drag, startPoint x: 1144, startPoint y: 61, endPoint x: 1179, endPoint y: 61, distance: 34.9
click at [1179, 61] on span "Instance #" at bounding box center [1163, 58] width 43 height 11
click at [1188, 59] on span "Instance # Role" at bounding box center [1173, 59] width 63 height 12
drag, startPoint x: 1188, startPoint y: 59, endPoint x: 1204, endPoint y: 59, distance: 16.6
click at [1204, 59] on span "Instance # Role" at bounding box center [1173, 59] width 63 height 12
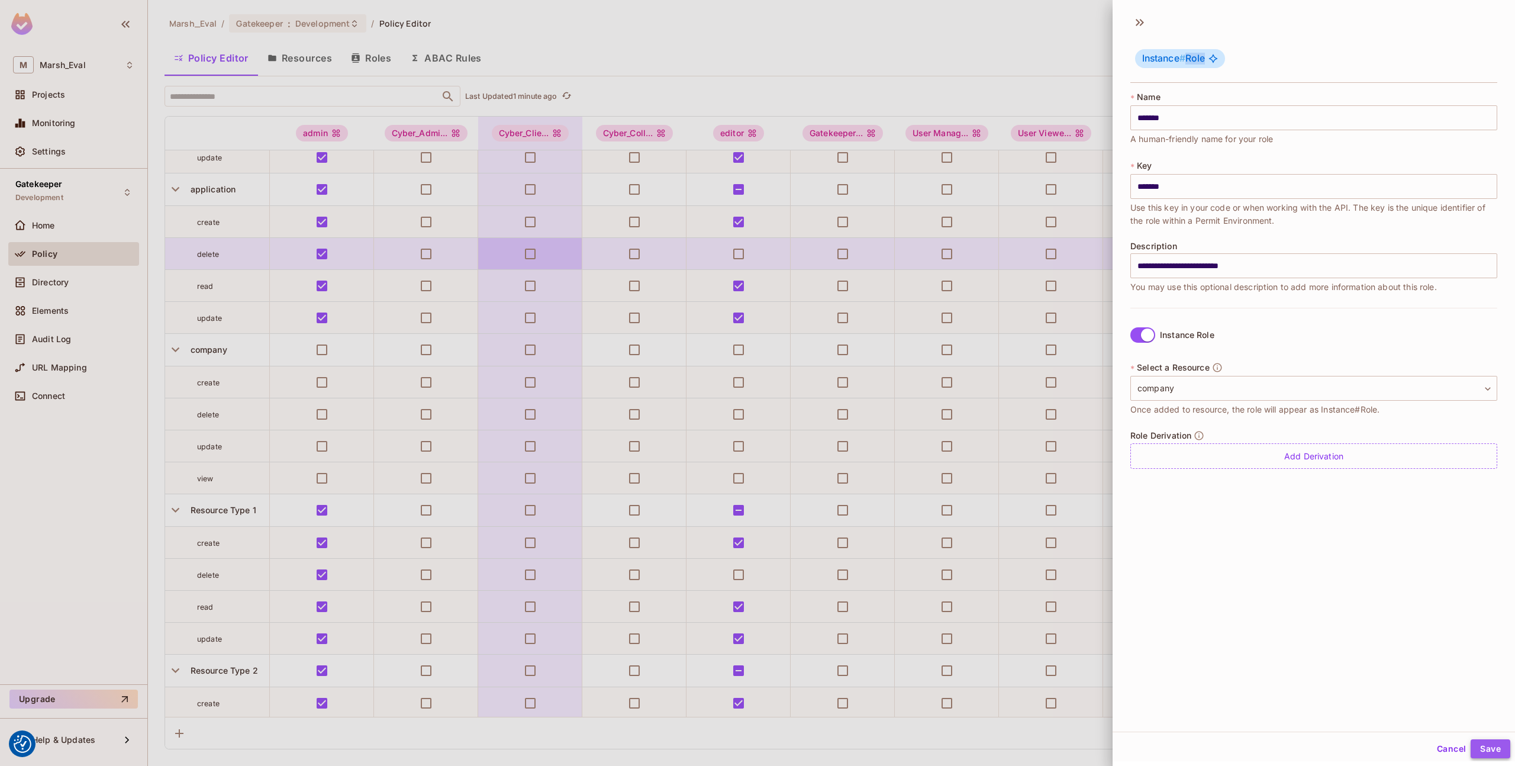
click at [1490, 746] on button "Save" at bounding box center [1490, 748] width 40 height 19
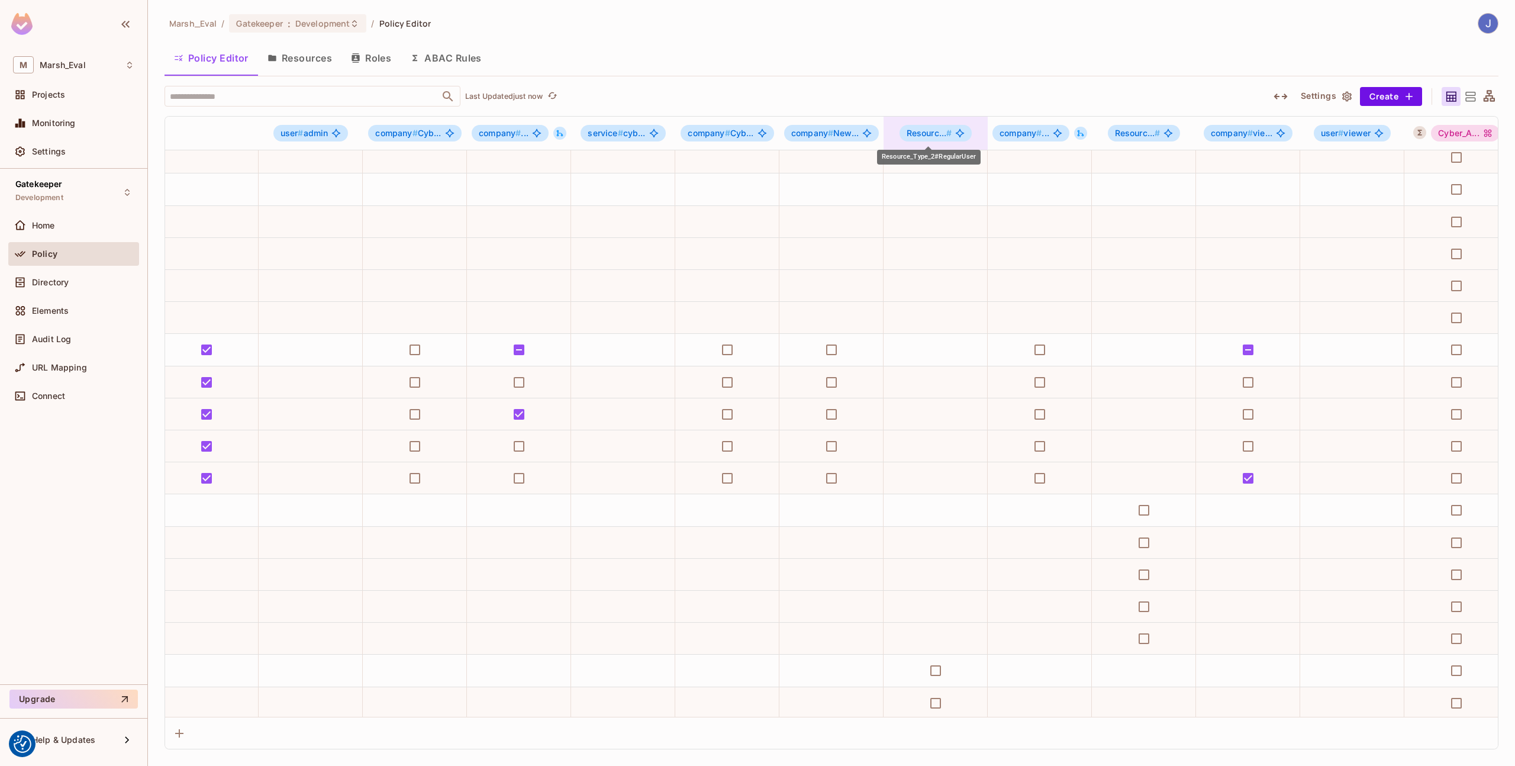
scroll to position [201, 1092]
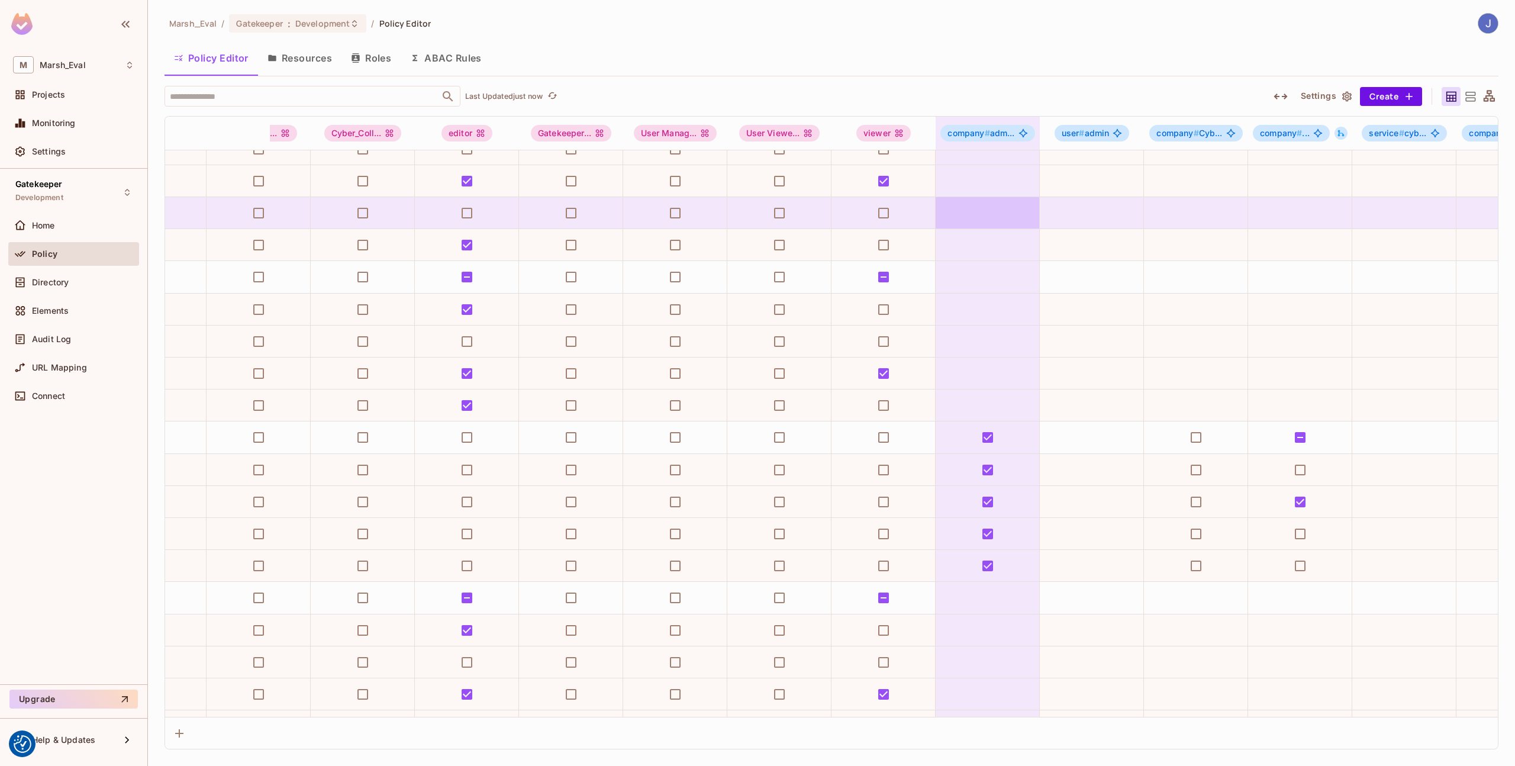
scroll to position [44, 272]
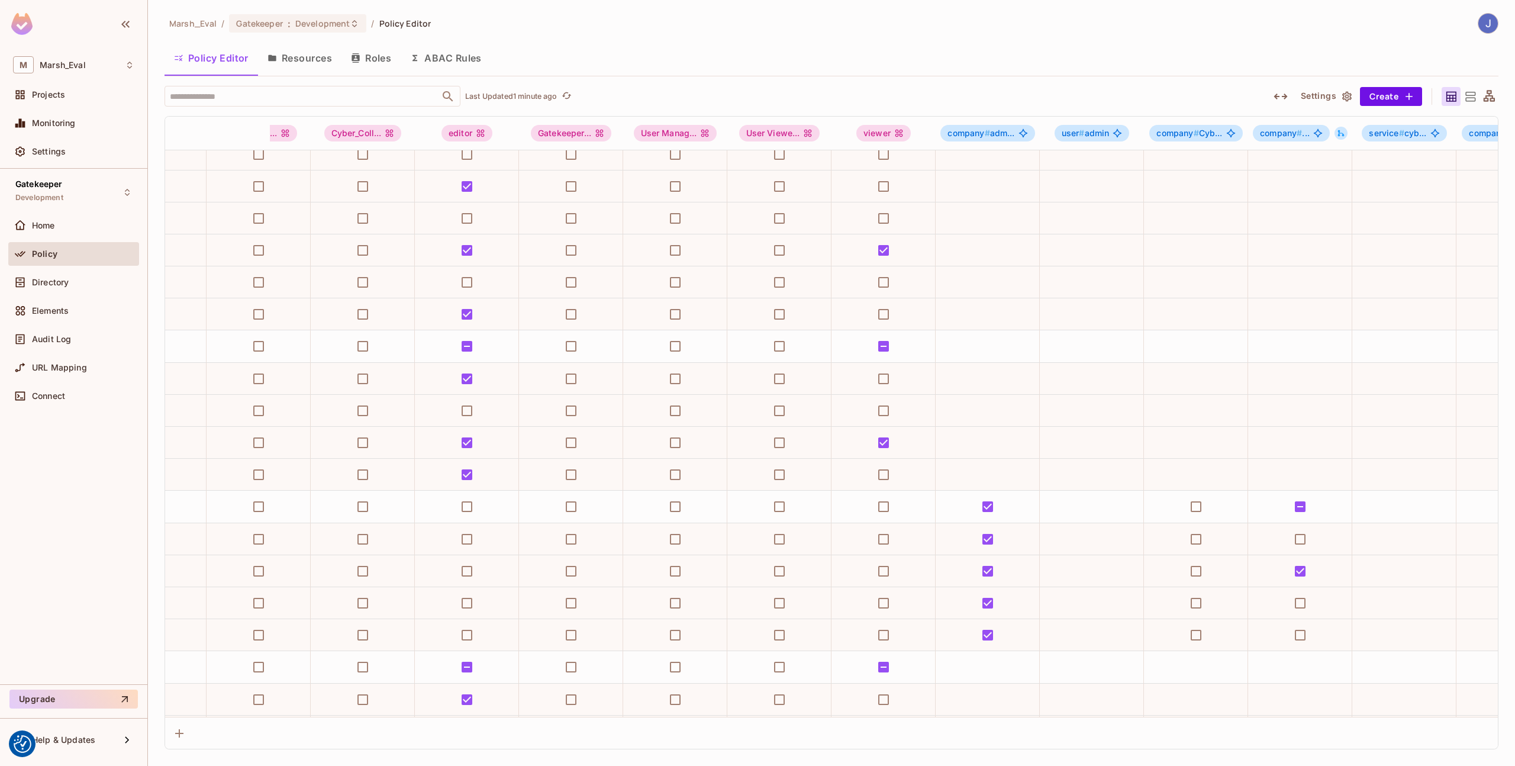
click at [361, 60] on button "Roles" at bounding box center [370, 58] width 59 height 30
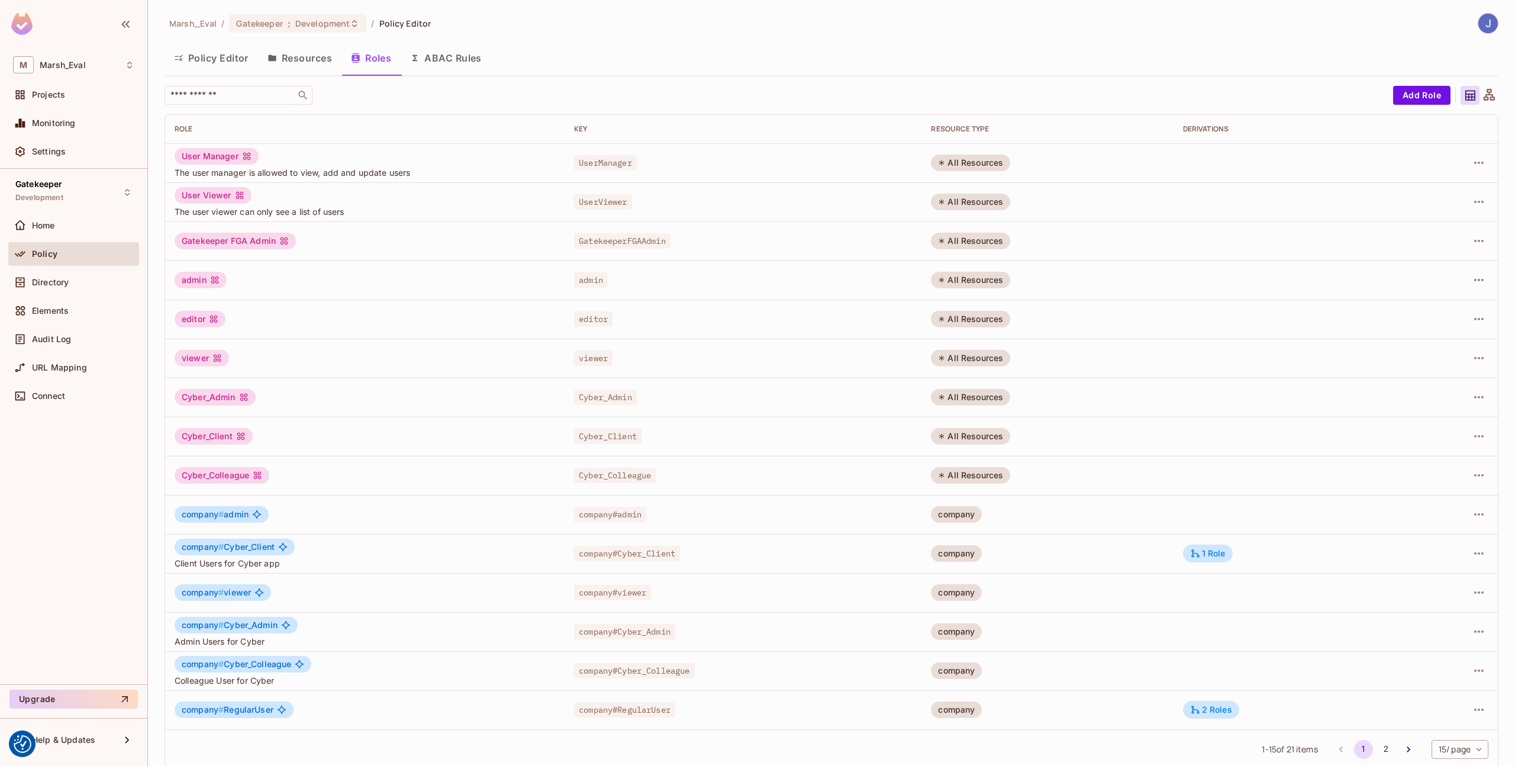
scroll to position [12, 0]
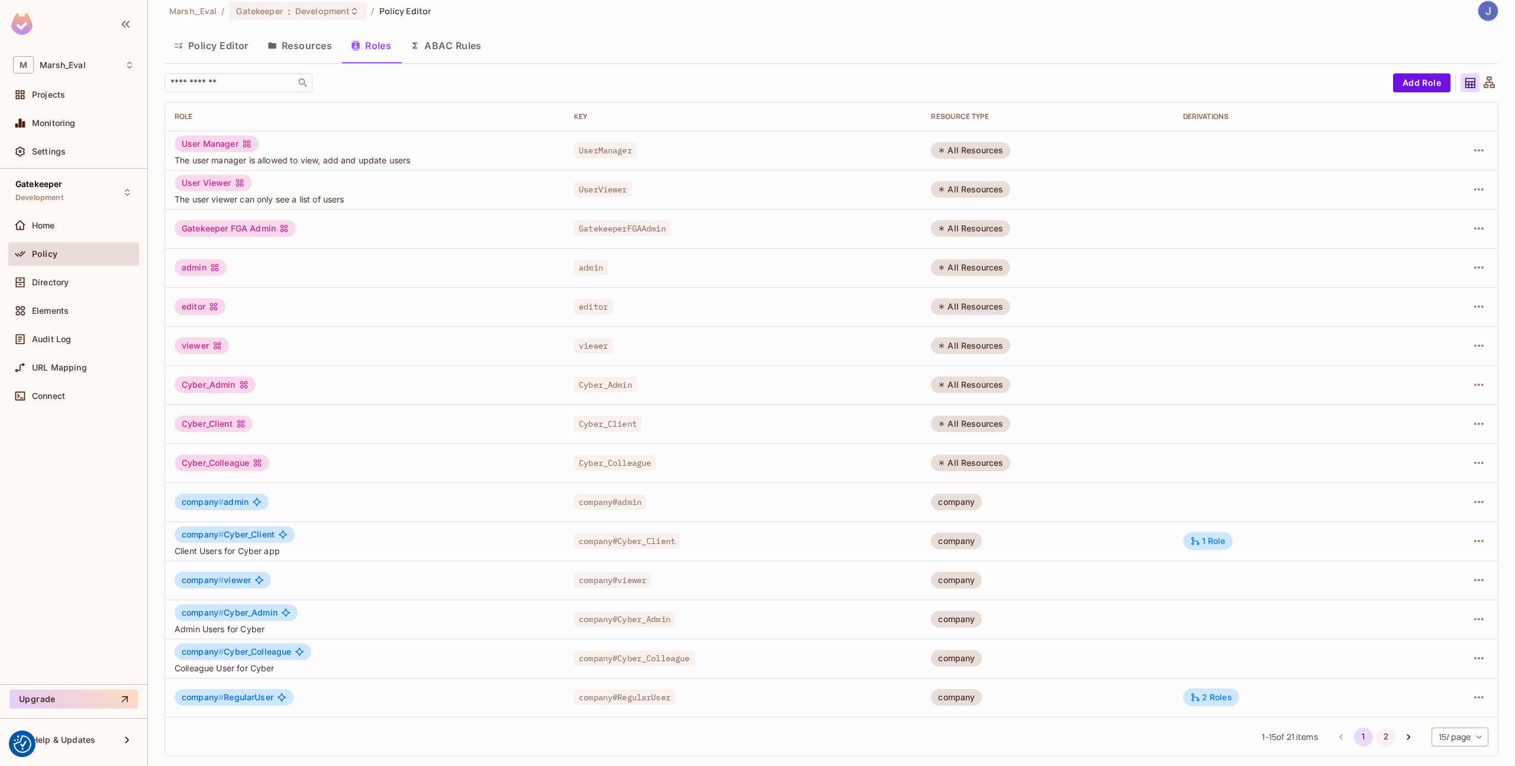
click at [1376, 734] on button "2" at bounding box center [1385, 736] width 19 height 19
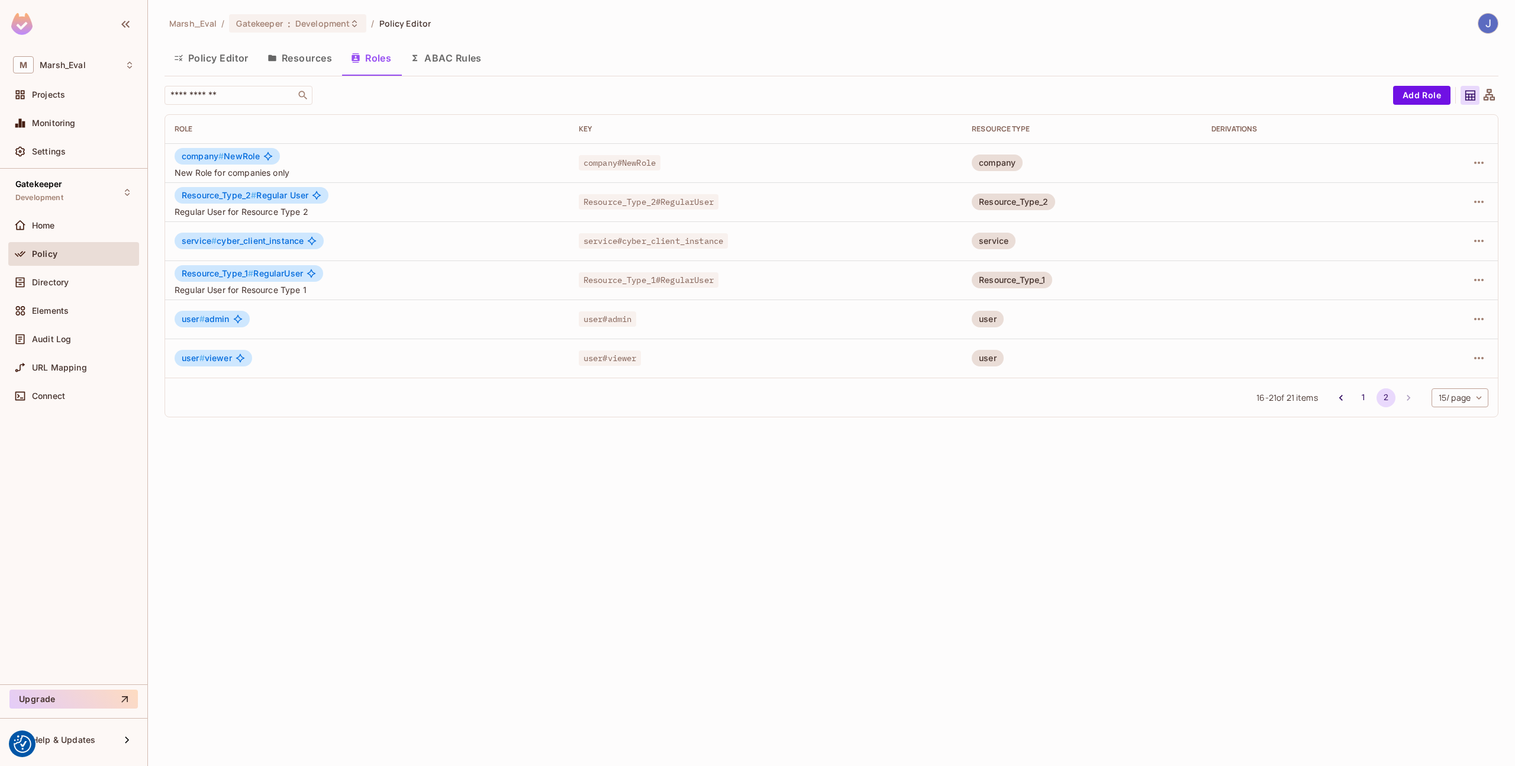
scroll to position [0, 0]
drag, startPoint x: 198, startPoint y: 275, endPoint x: 299, endPoint y: 279, distance: 101.3
click at [299, 279] on div "Resource_Type_1 # RegularUser" at bounding box center [249, 273] width 149 height 17
click at [1475, 282] on icon "button" at bounding box center [1479, 280] width 14 height 14
click at [1441, 301] on div "Edit Role" at bounding box center [1426, 307] width 36 height 12
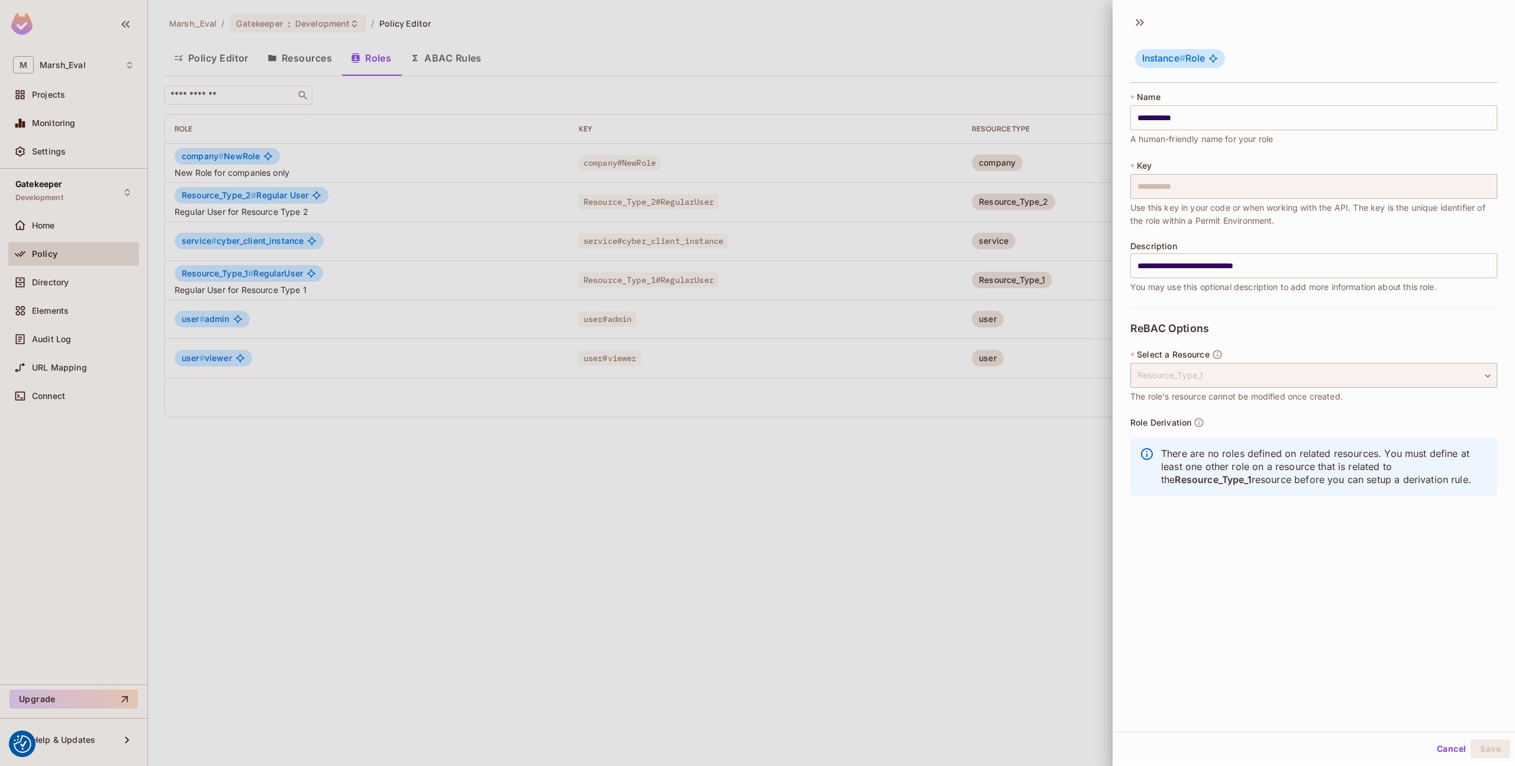
click at [1070, 488] on div at bounding box center [757, 383] width 1515 height 766
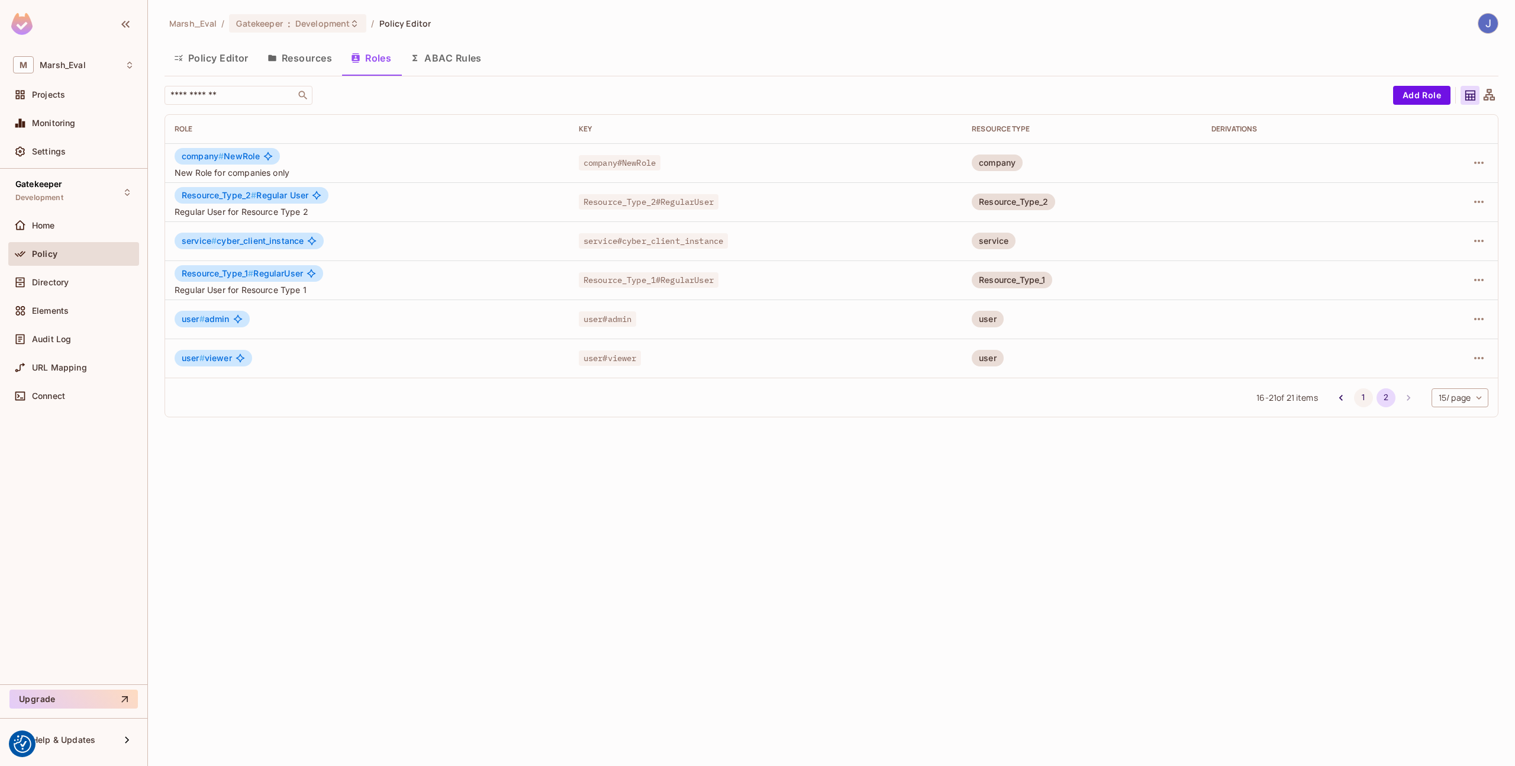
click at [1359, 397] on button "1" at bounding box center [1363, 397] width 19 height 19
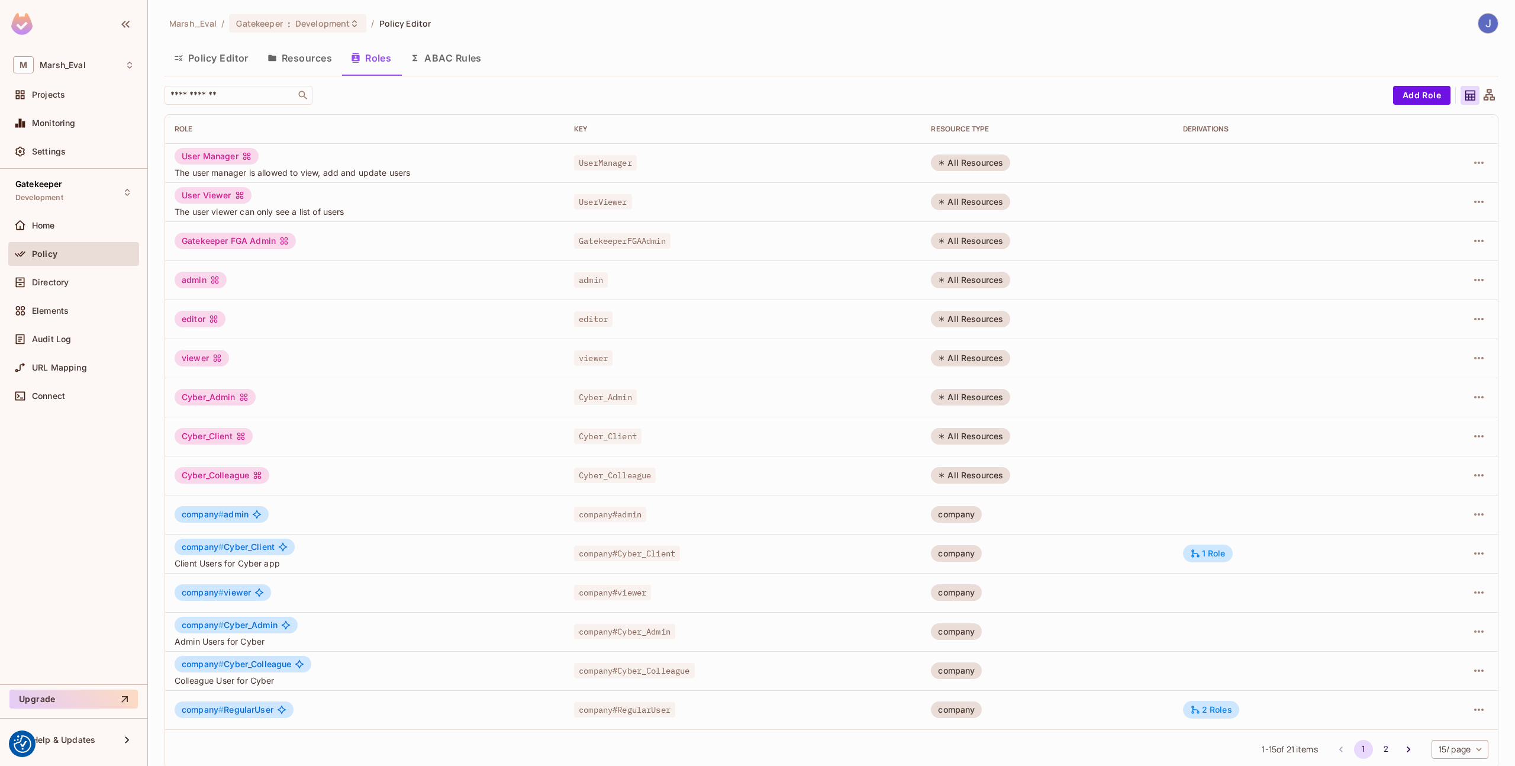
scroll to position [12, 0]
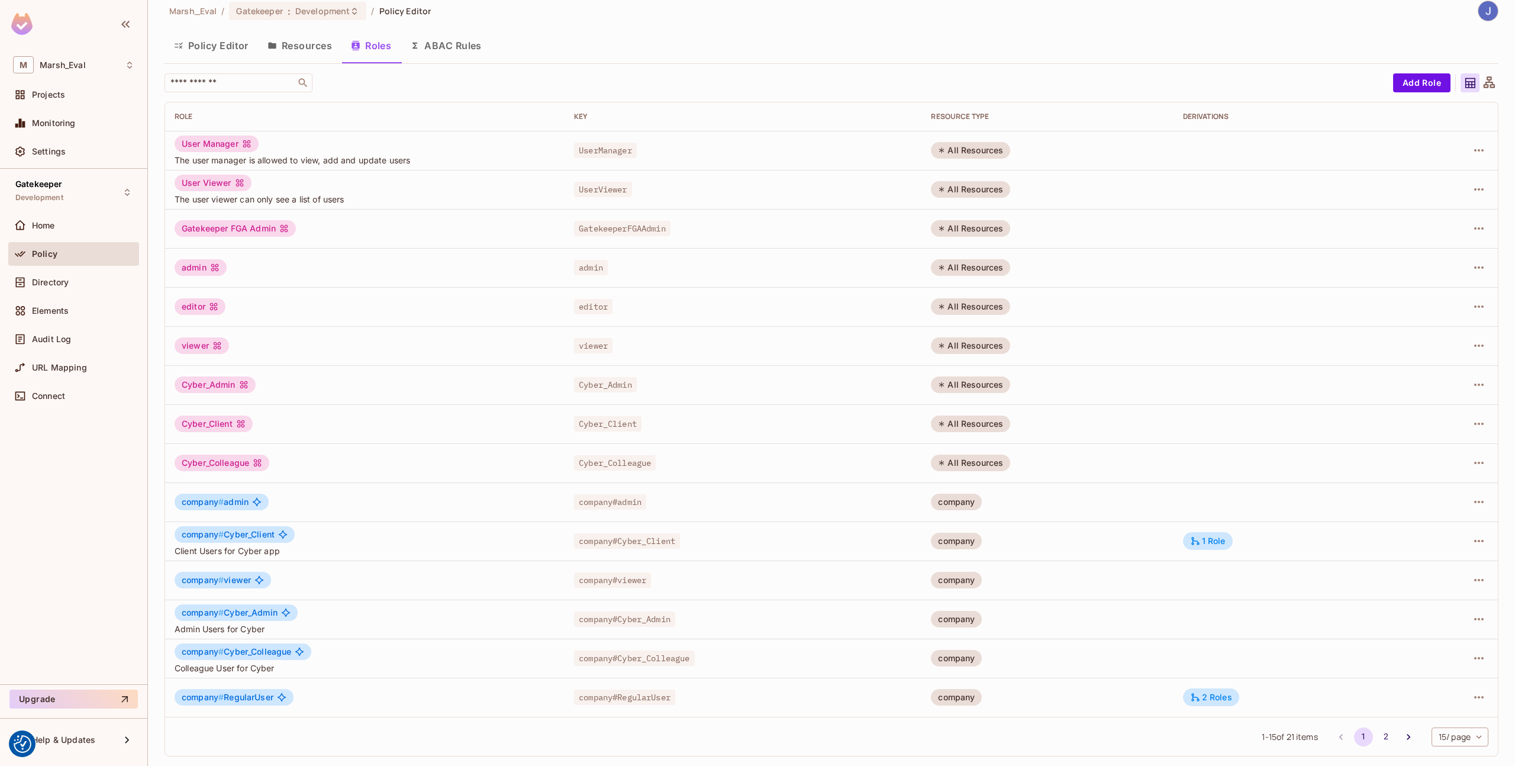
click at [1374, 722] on div "1 - 15 of 21 items 1 2 15 / page ** ​" at bounding box center [831, 736] width 1333 height 39
click at [1376, 737] on button "2" at bounding box center [1385, 736] width 19 height 19
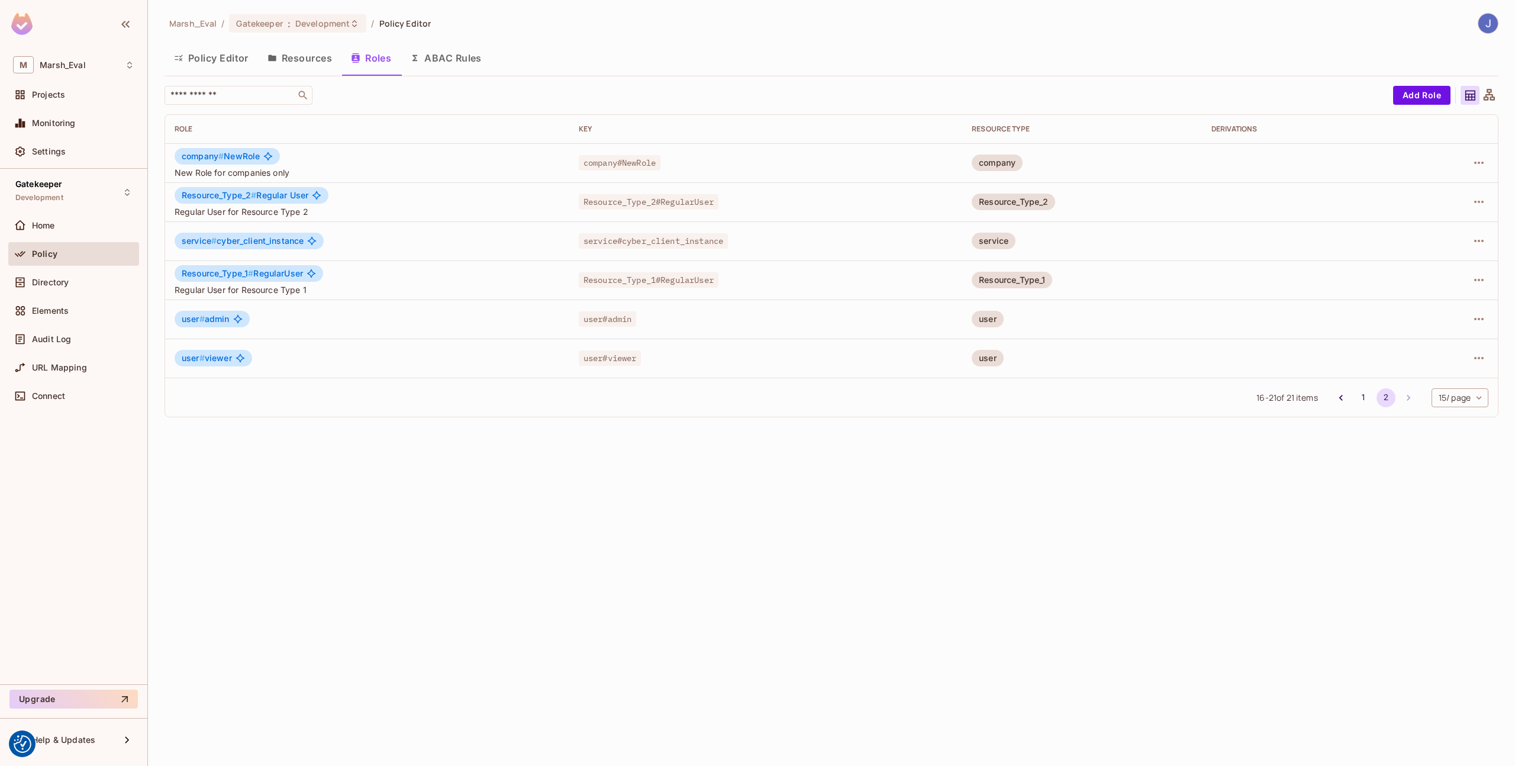
scroll to position [0, 0]
click at [1479, 208] on icon "button" at bounding box center [1479, 202] width 14 height 14
click at [1433, 234] on div "Edit Role" at bounding box center [1426, 229] width 36 height 12
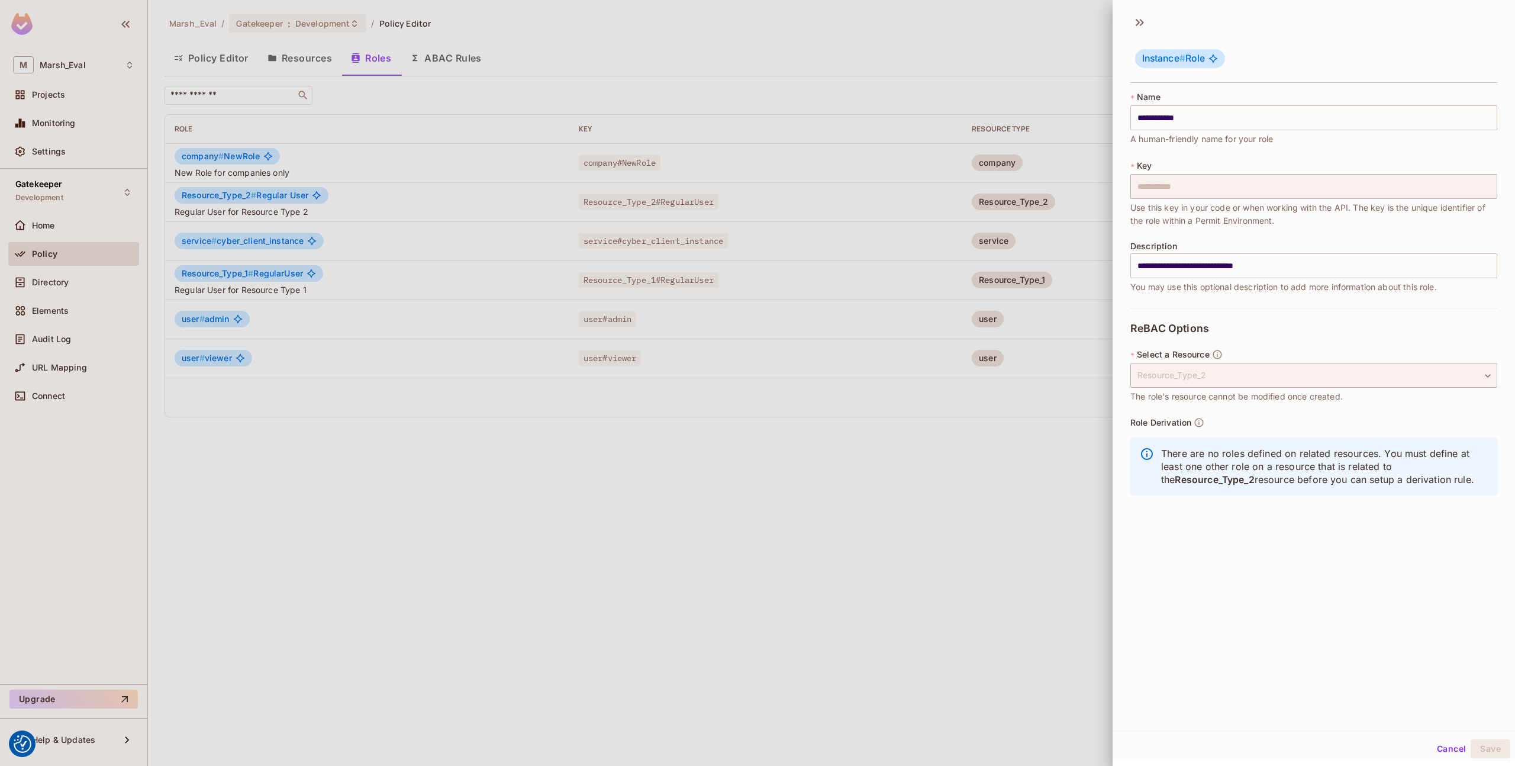
click at [1048, 507] on div at bounding box center [757, 383] width 1515 height 766
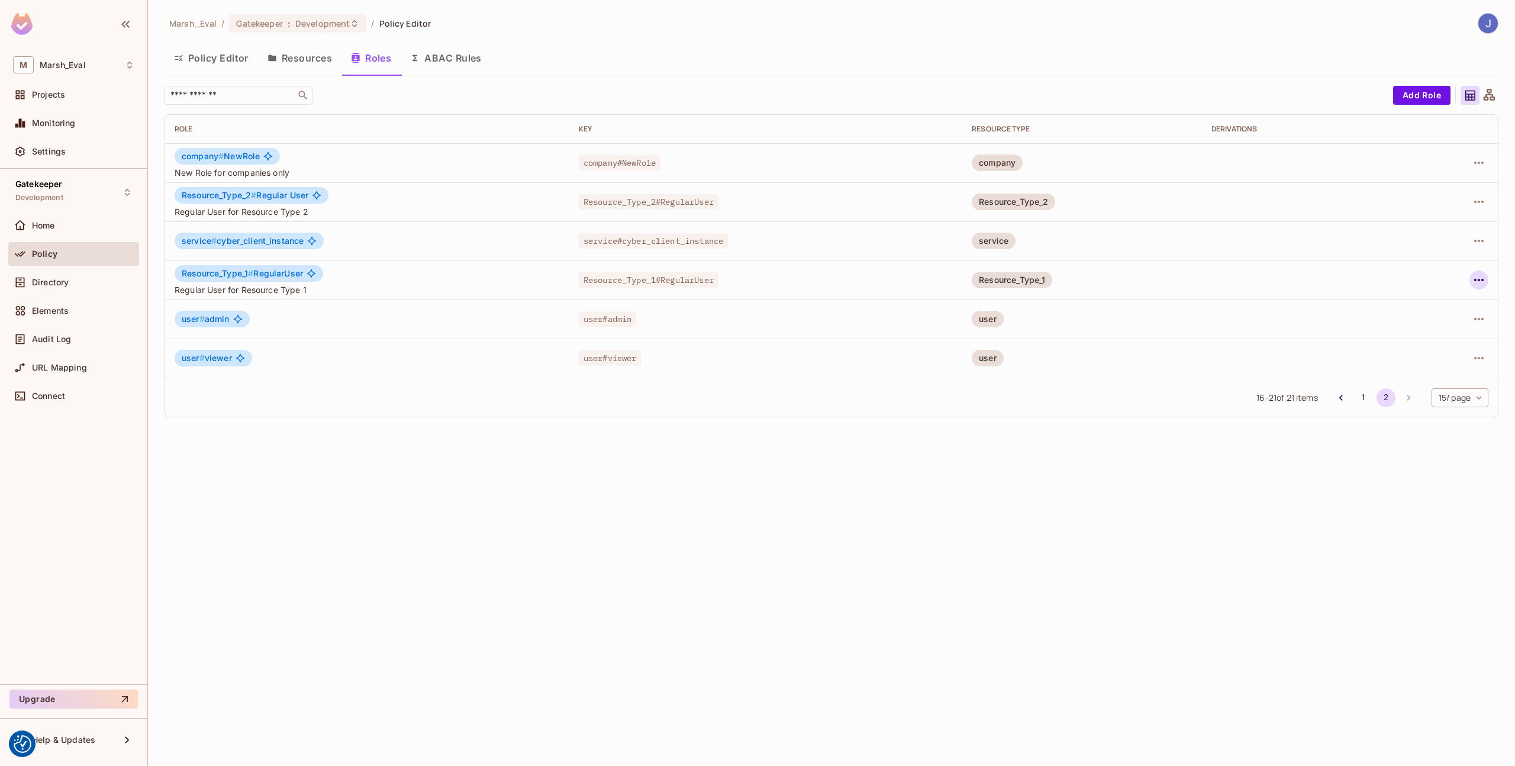
click at [1480, 279] on icon "button" at bounding box center [1479, 280] width 14 height 14
click at [1424, 301] on div "Edit Role" at bounding box center [1426, 307] width 36 height 12
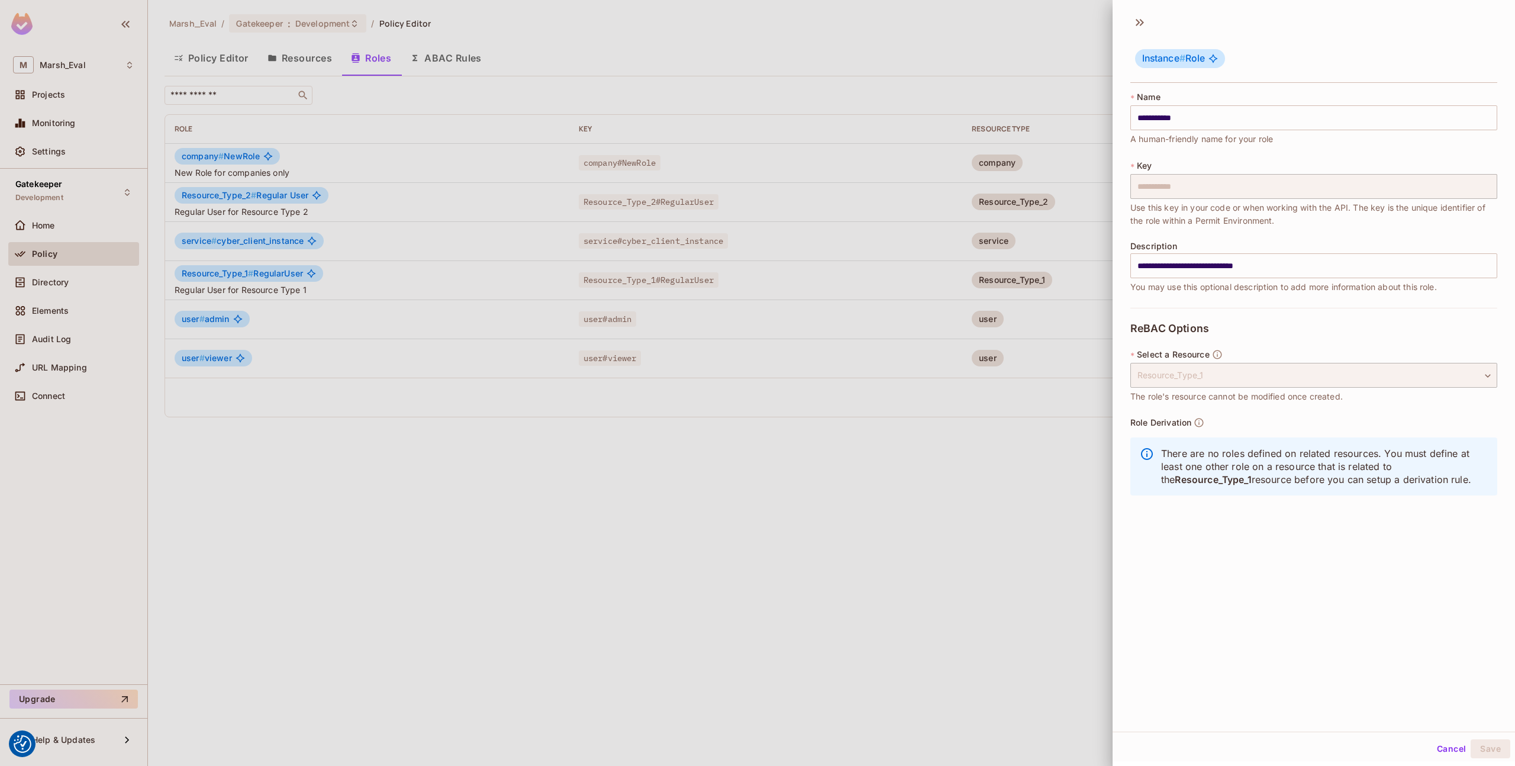
click at [1056, 441] on div at bounding box center [757, 383] width 1515 height 766
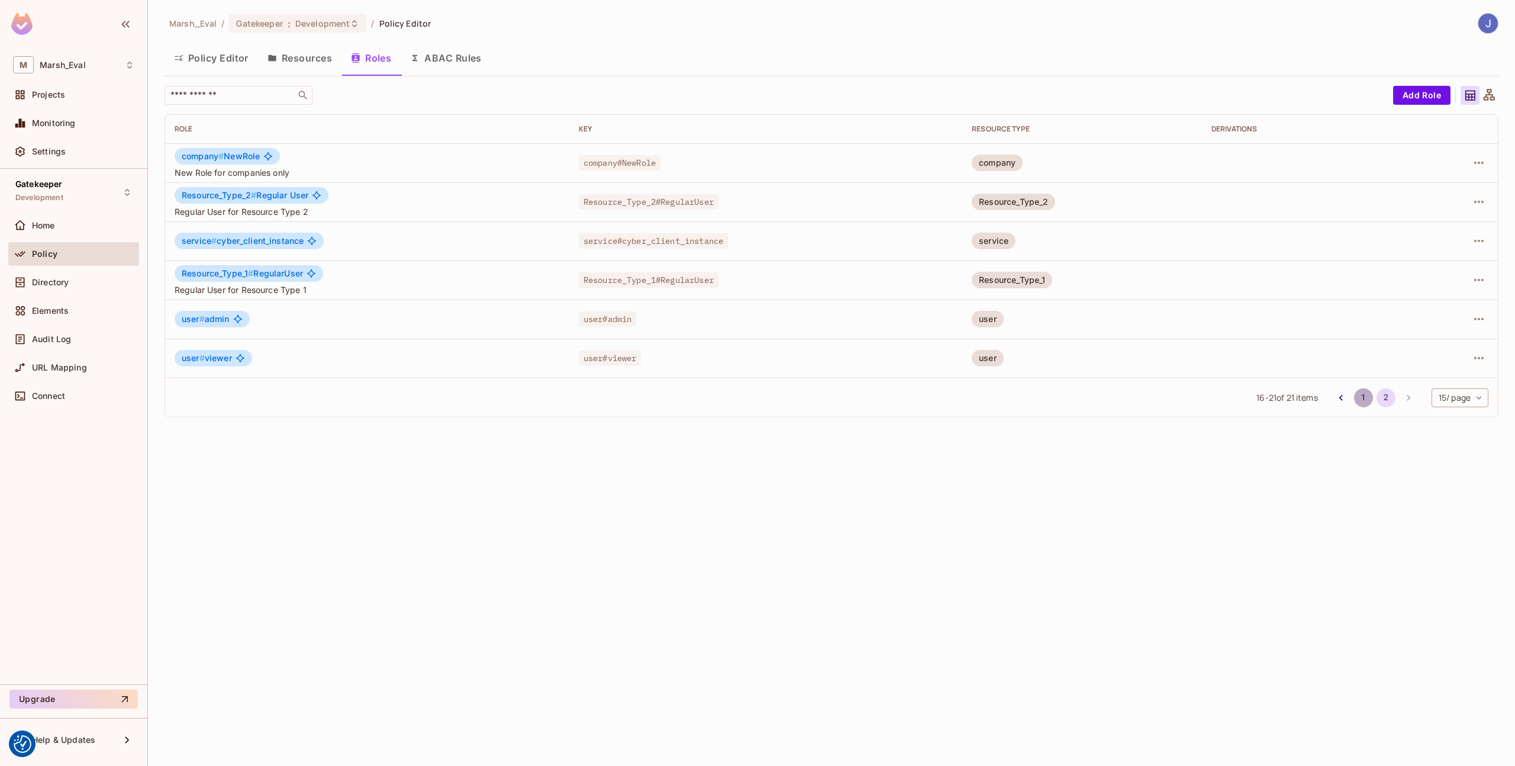
click at [1359, 391] on button "1" at bounding box center [1363, 397] width 19 height 19
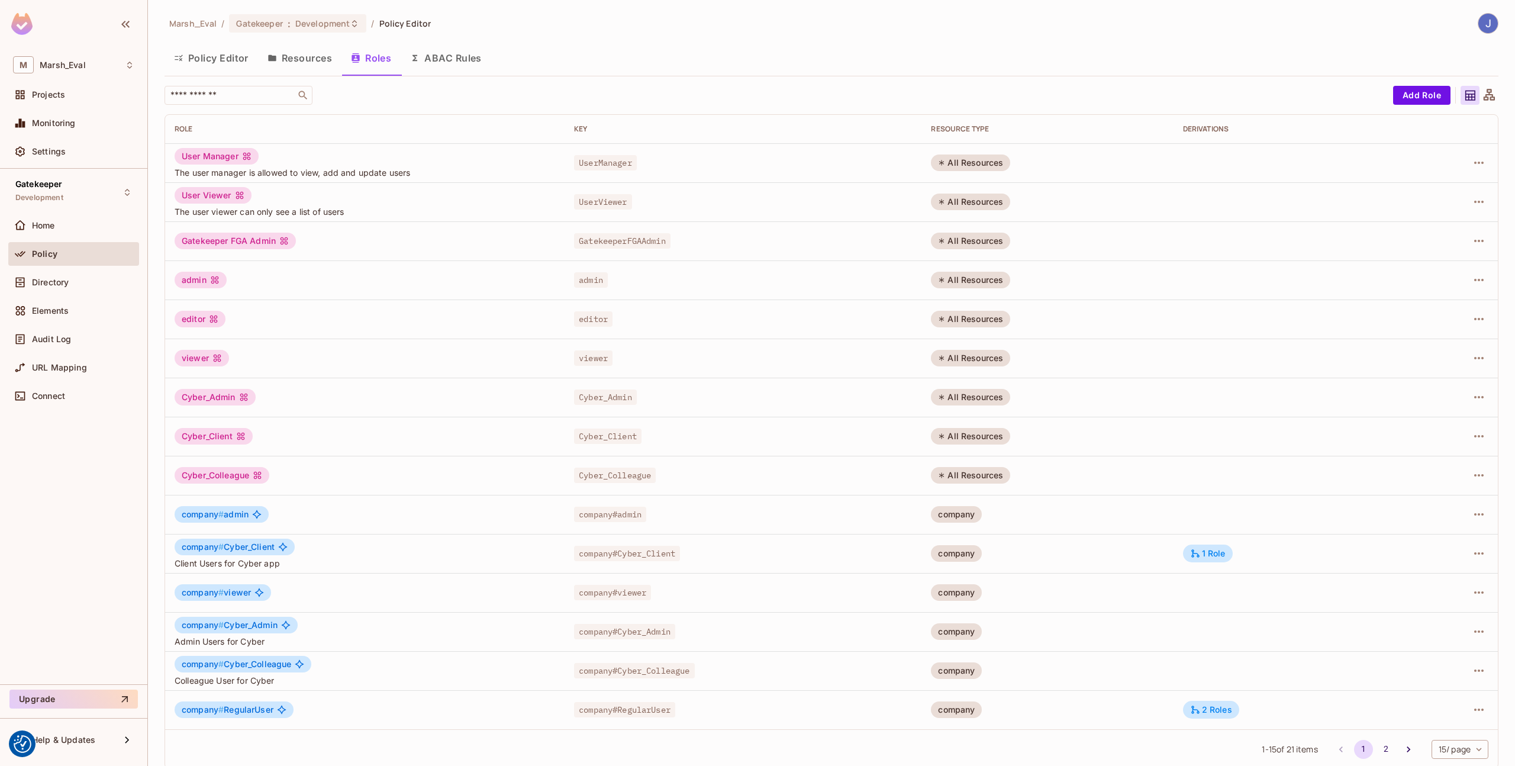
scroll to position [12, 0]
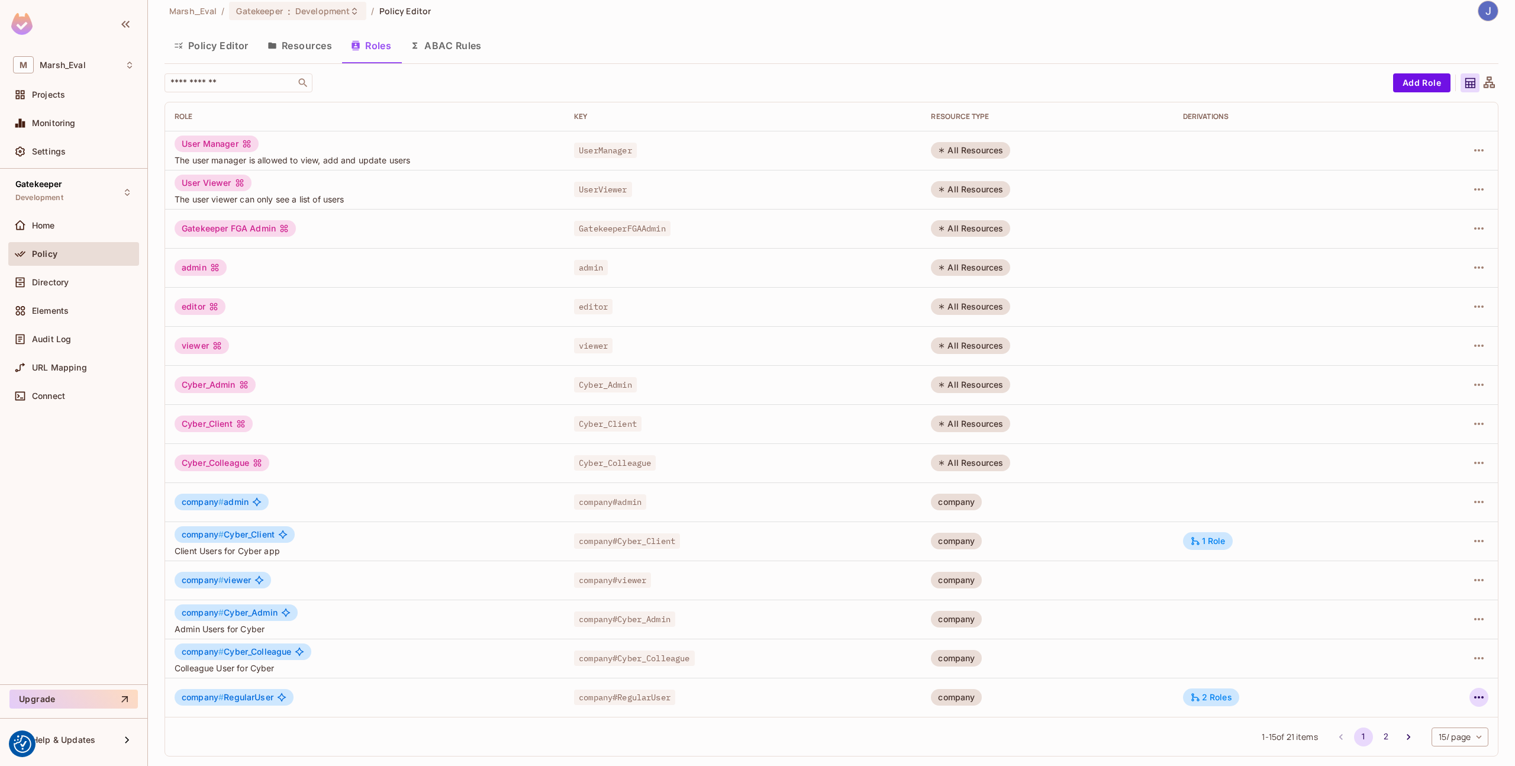
click at [1474, 695] on icon "button" at bounding box center [1479, 697] width 14 height 14
click at [1406, 689] on div "Edit Role" at bounding box center [1417, 686] width 36 height 12
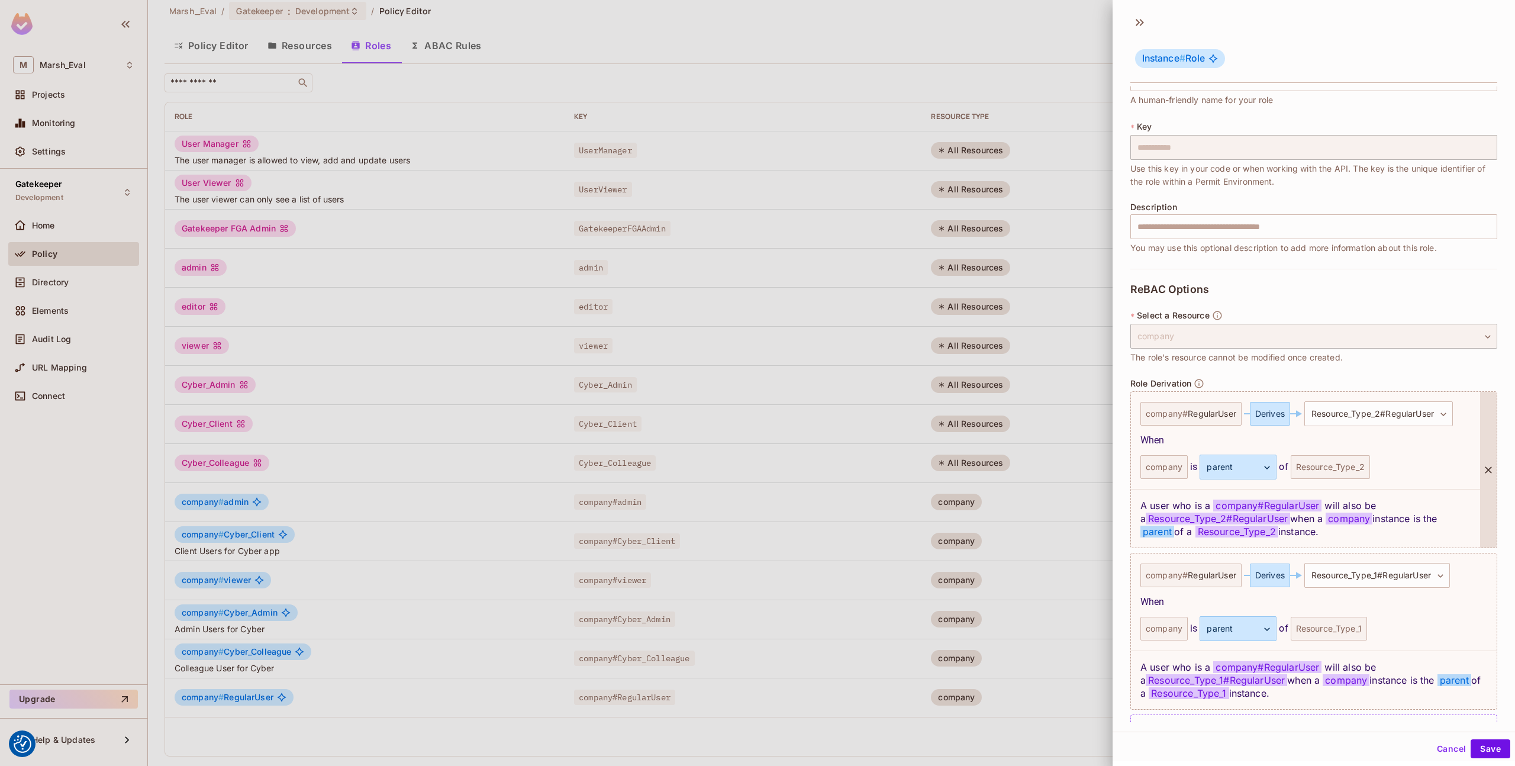
scroll to position [71, 0]
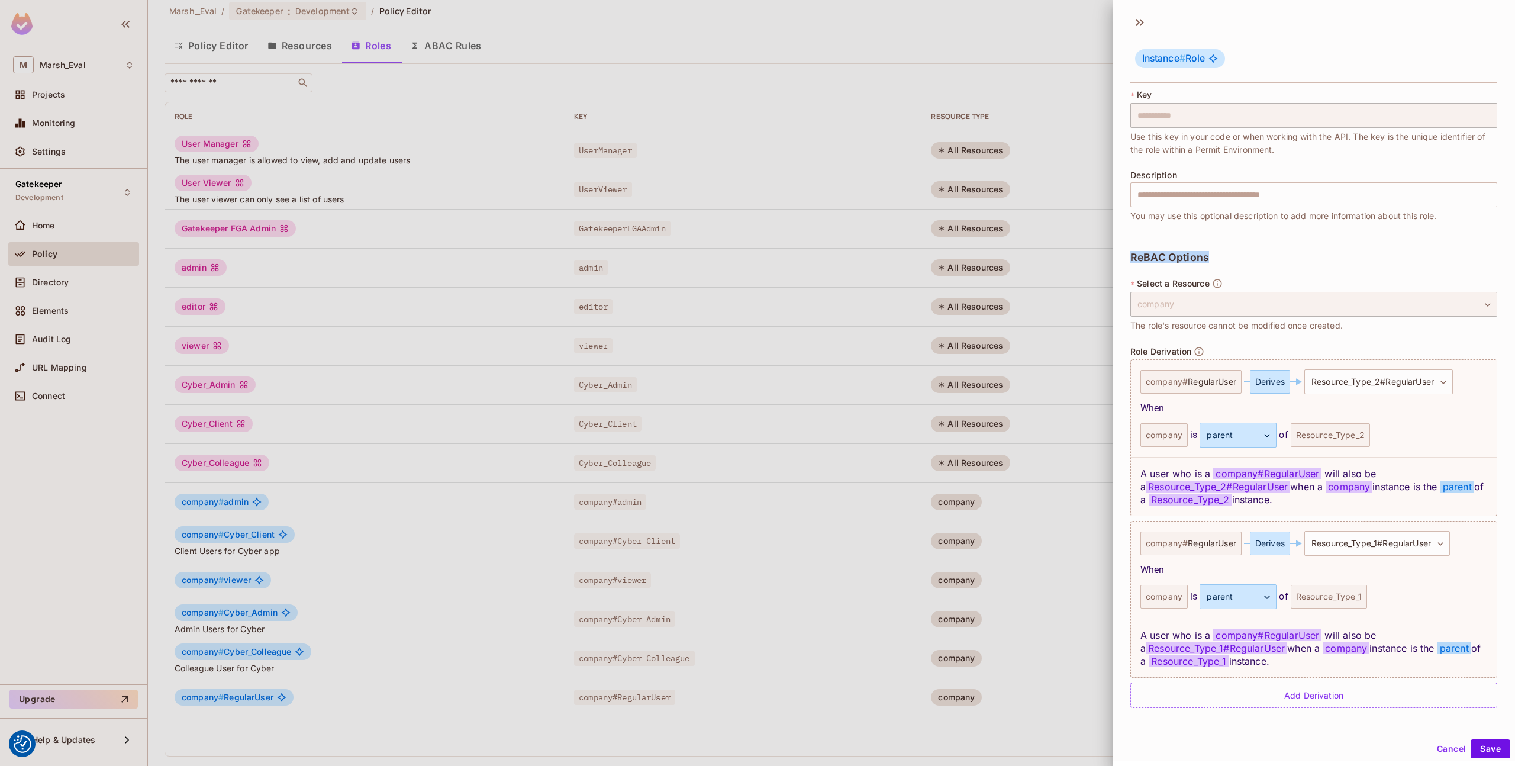
drag, startPoint x: 1133, startPoint y: 258, endPoint x: 1189, endPoint y: 267, distance: 56.3
click at [1189, 267] on div "**********" at bounding box center [1313, 479] width 367 height 485
click at [1168, 347] on span "Role Derivation" at bounding box center [1160, 351] width 61 height 9
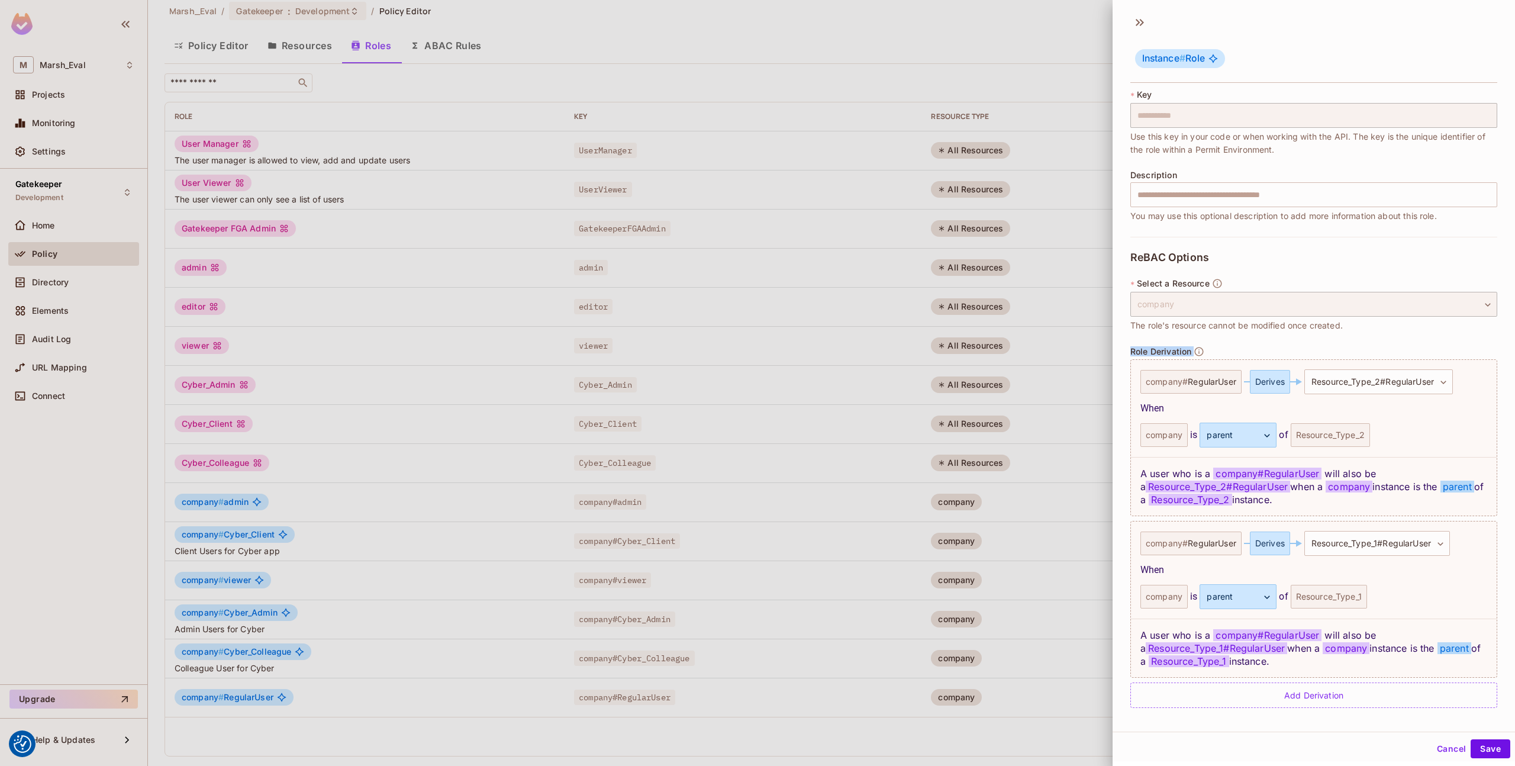
scroll to position [2, 0]
click at [1272, 693] on div "Add Derivation" at bounding box center [1313, 692] width 367 height 25
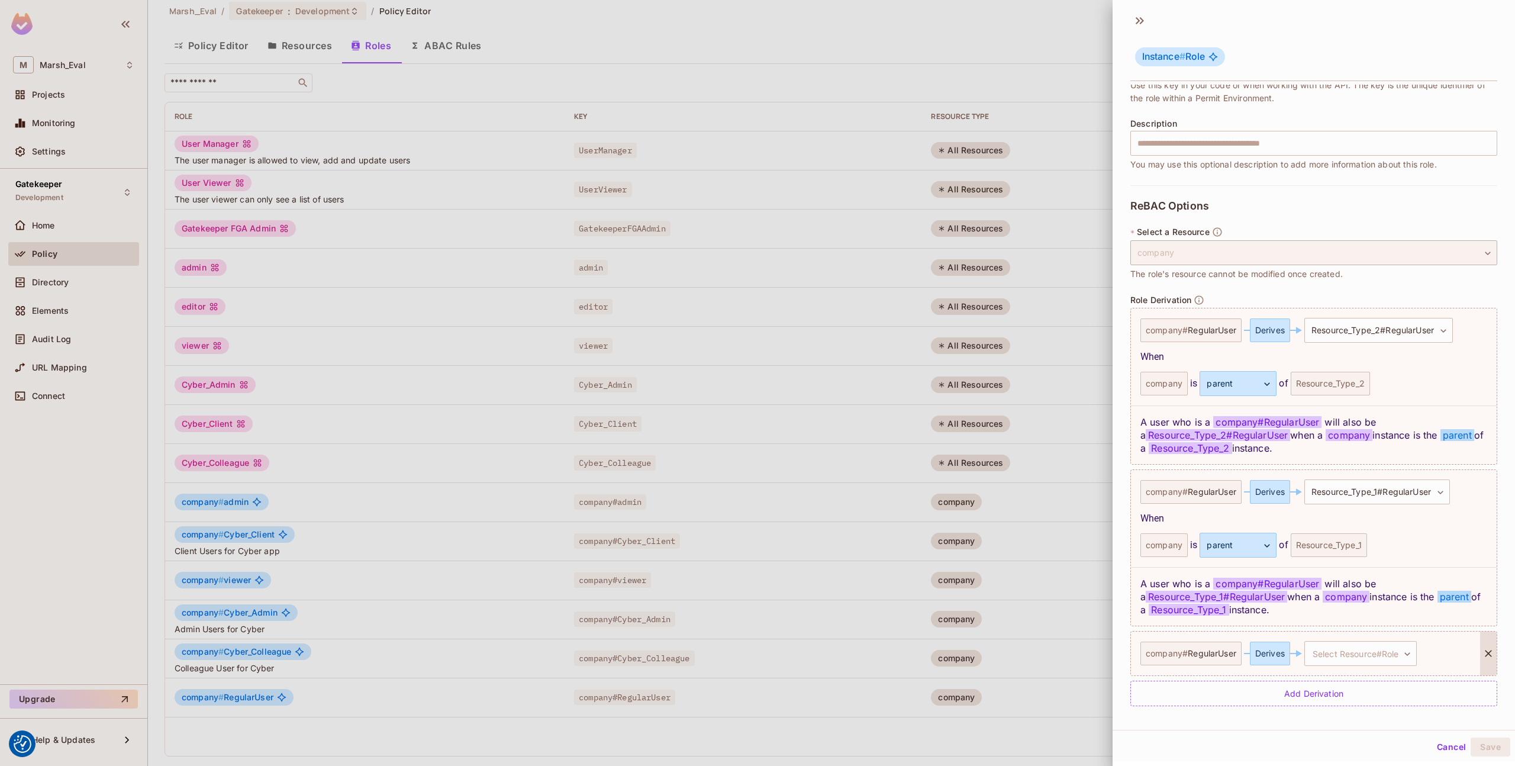
click at [1480, 662] on div at bounding box center [1488, 653] width 17 height 44
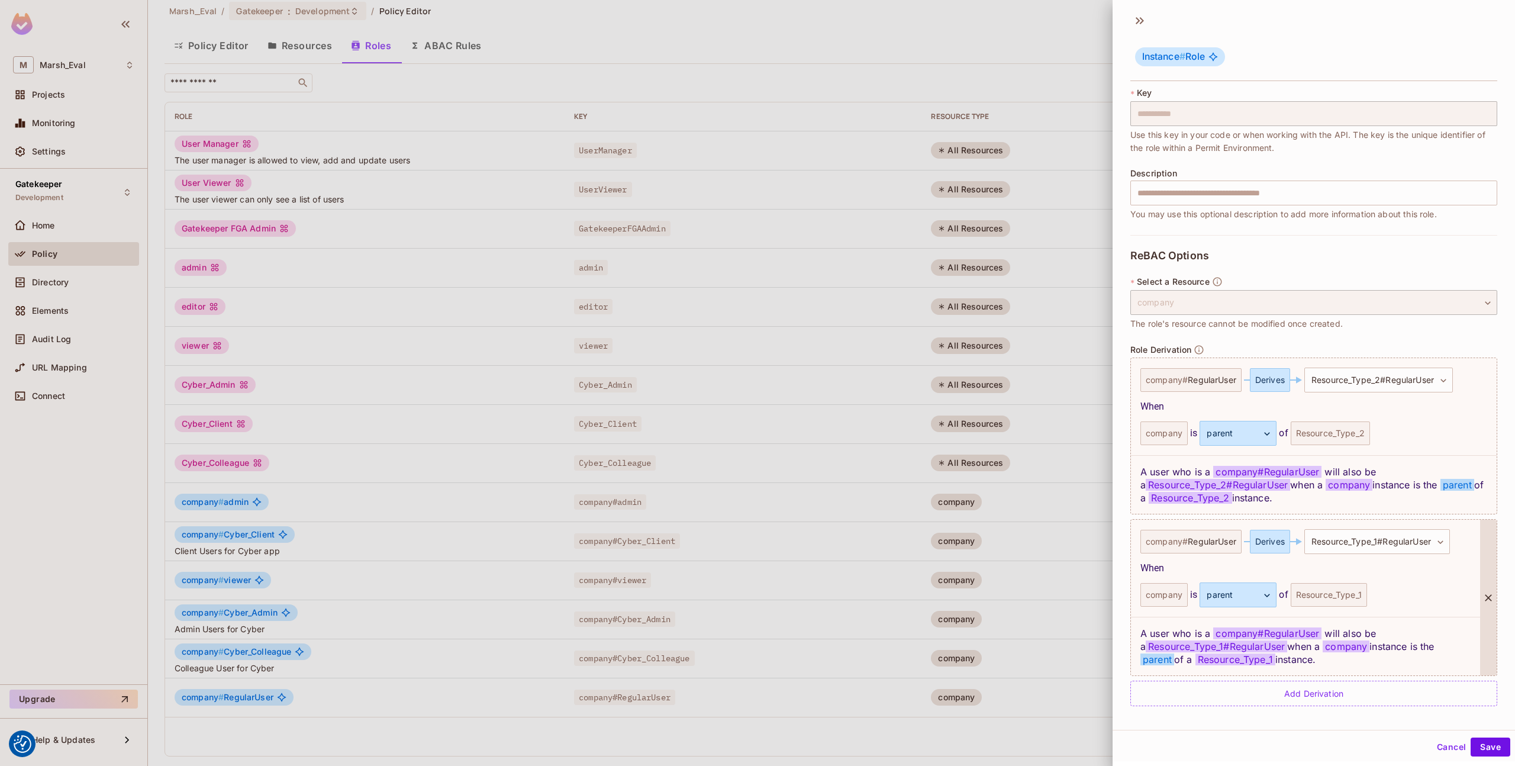
scroll to position [71, 0]
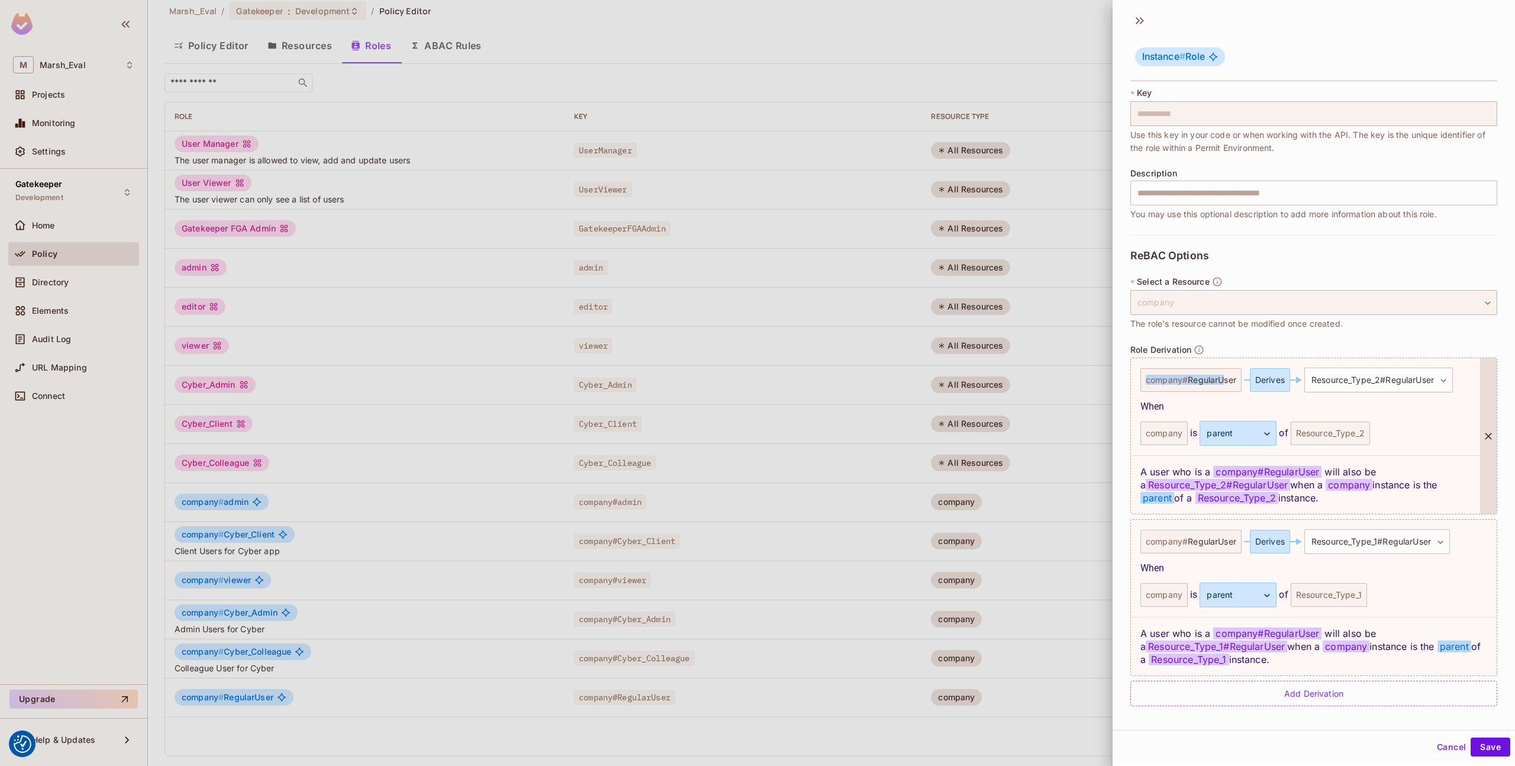
drag, startPoint x: 1147, startPoint y: 382, endPoint x: 1243, endPoint y: 385, distance: 96.5
click at [1243, 385] on div "**********" at bounding box center [1305, 379] width 330 height 25
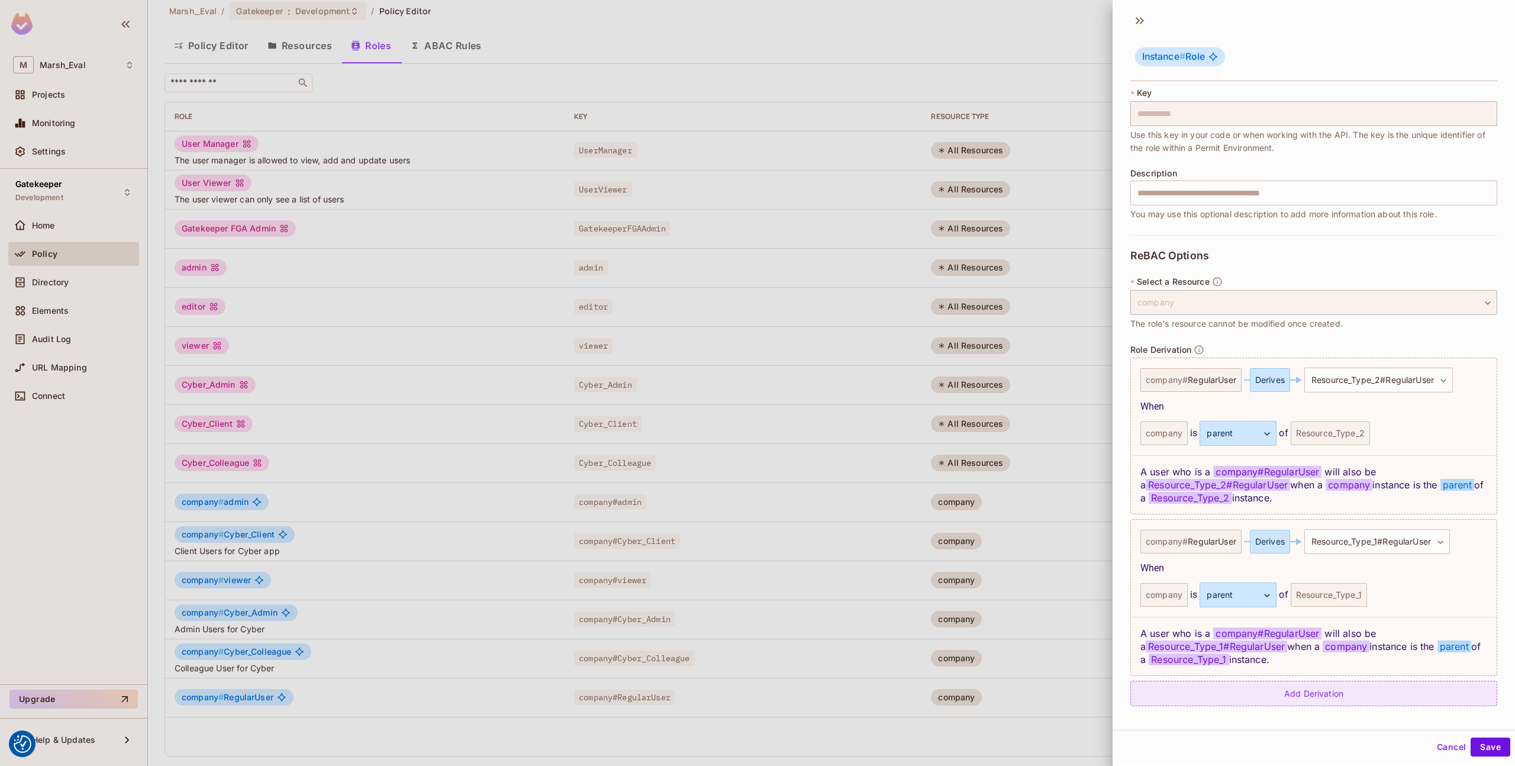
click at [1360, 692] on div "Add Derivation" at bounding box center [1313, 692] width 367 height 25
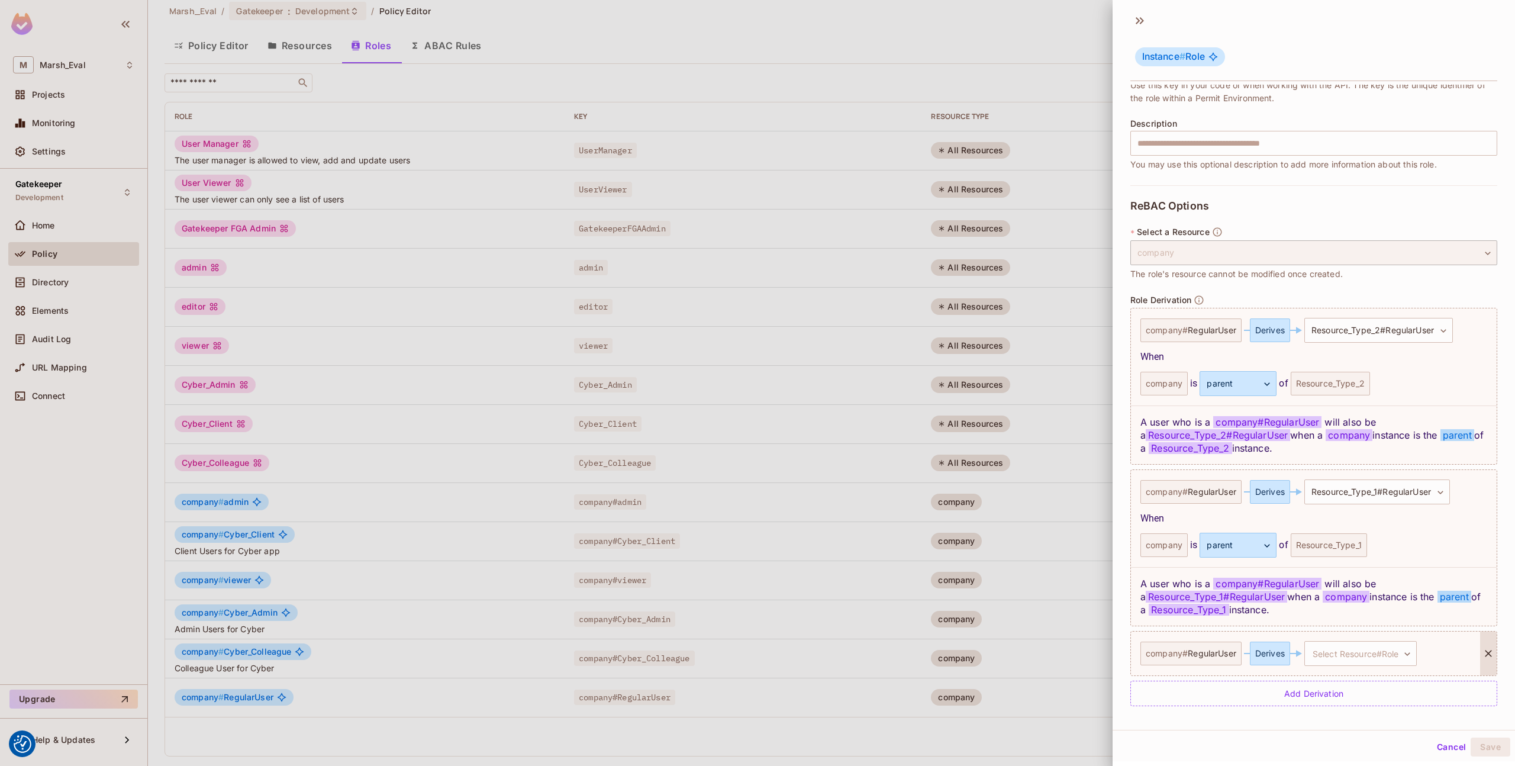
click at [1228, 651] on span "RegularUser" at bounding box center [1212, 653] width 49 height 9
drag, startPoint x: 1147, startPoint y: 656, endPoint x: 1244, endPoint y: 652, distance: 97.1
click at [1244, 652] on div "company # RegularUser Derives Select Resource#Role ​ Select Resource#Role" at bounding box center [1305, 653] width 330 height 25
drag, startPoint x: 1260, startPoint y: 656, endPoint x: 1283, endPoint y: 656, distance: 23.1
click at [1283, 656] on div "Derives" at bounding box center [1270, 653] width 40 height 24
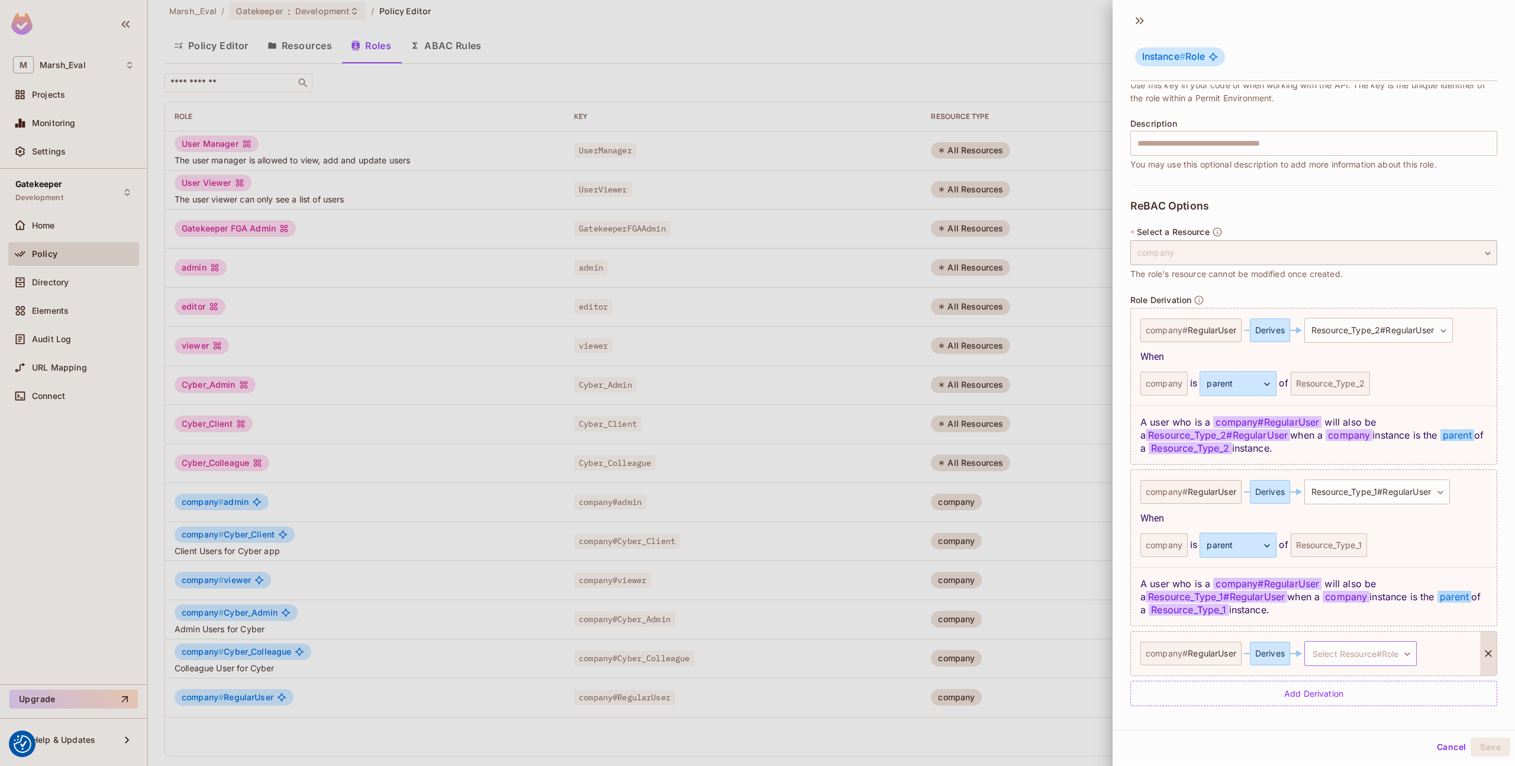
click at [1352, 649] on body "We use cookies to enhance your browsing experience, serve personalized ads or c…" at bounding box center [757, 383] width 1515 height 766
click at [1320, 740] on span "Resource_Type_1 # RegularUser" at bounding box center [1360, 741] width 131 height 14
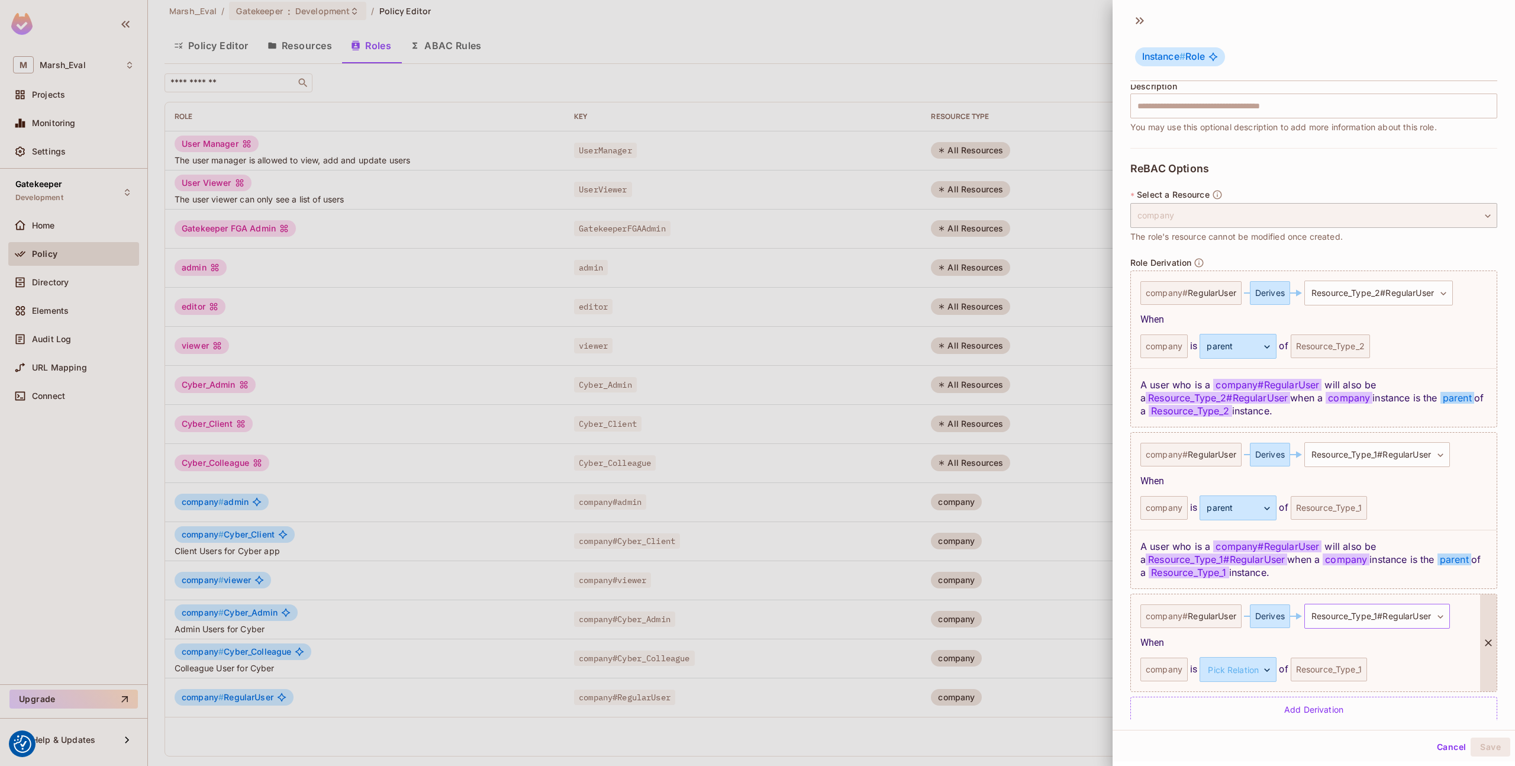
scroll to position [174, 0]
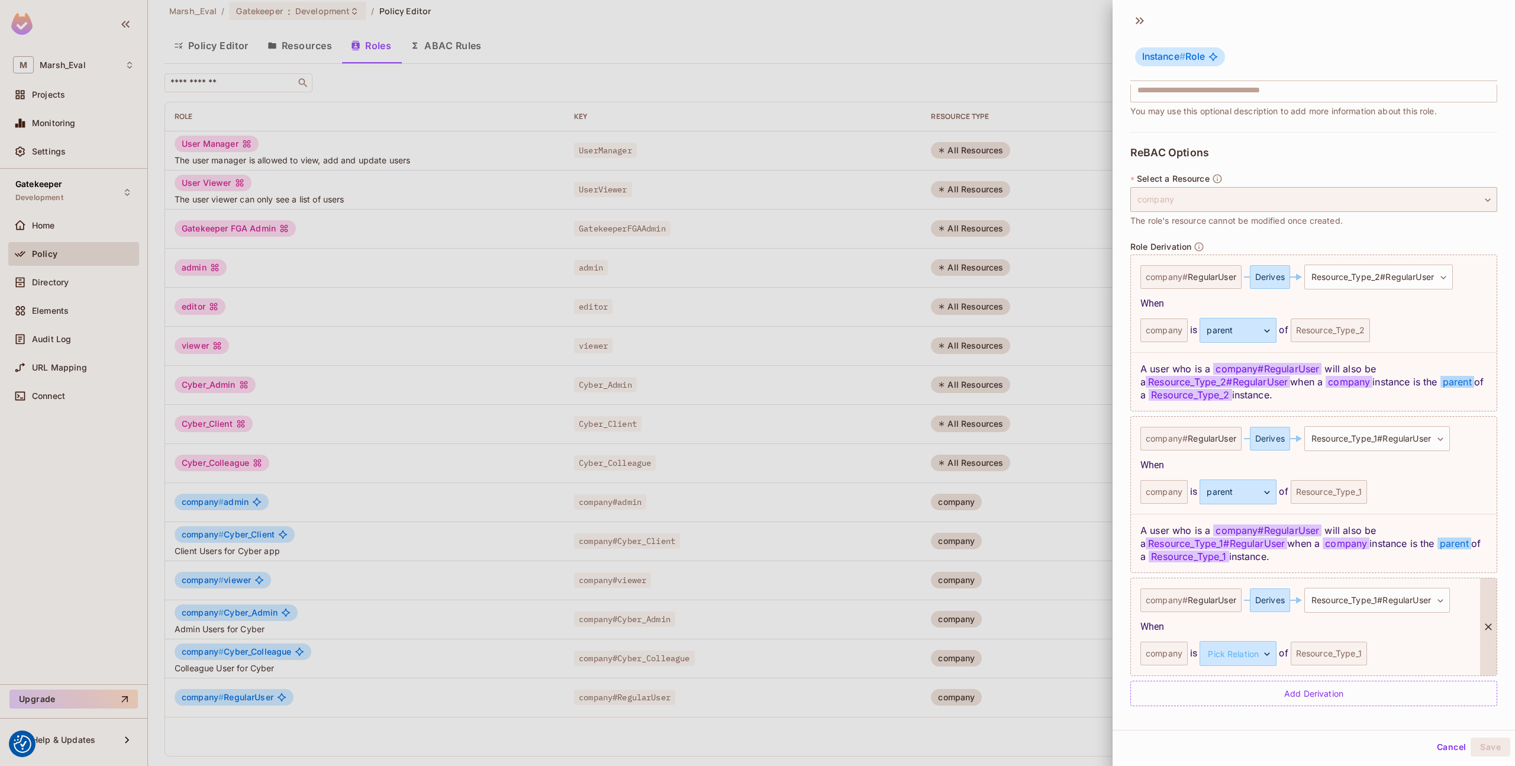
click at [1482, 632] on icon at bounding box center [1488, 627] width 12 height 12
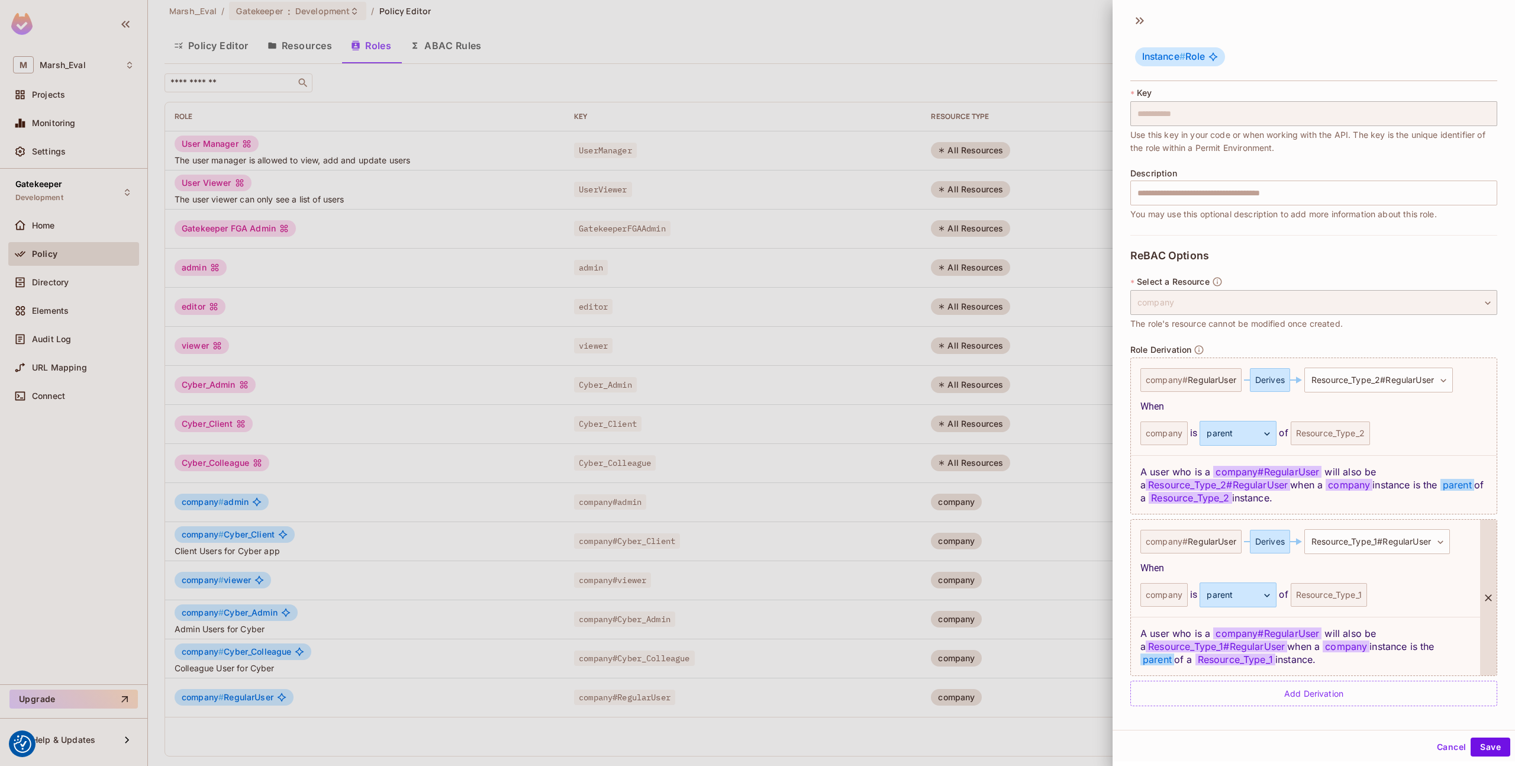
scroll to position [71, 0]
drag, startPoint x: 1143, startPoint y: 635, endPoint x: 1229, endPoint y: 634, distance: 86.4
click at [1229, 634] on div "A user who is a company # RegularUser will also be a Resource_Type_1#RegularUse…" at bounding box center [1305, 646] width 349 height 59
click at [1220, 634] on span "company # RegularUser" at bounding box center [1267, 633] width 108 height 12
drag, startPoint x: 1224, startPoint y: 634, endPoint x: 1318, endPoint y: 634, distance: 94.7
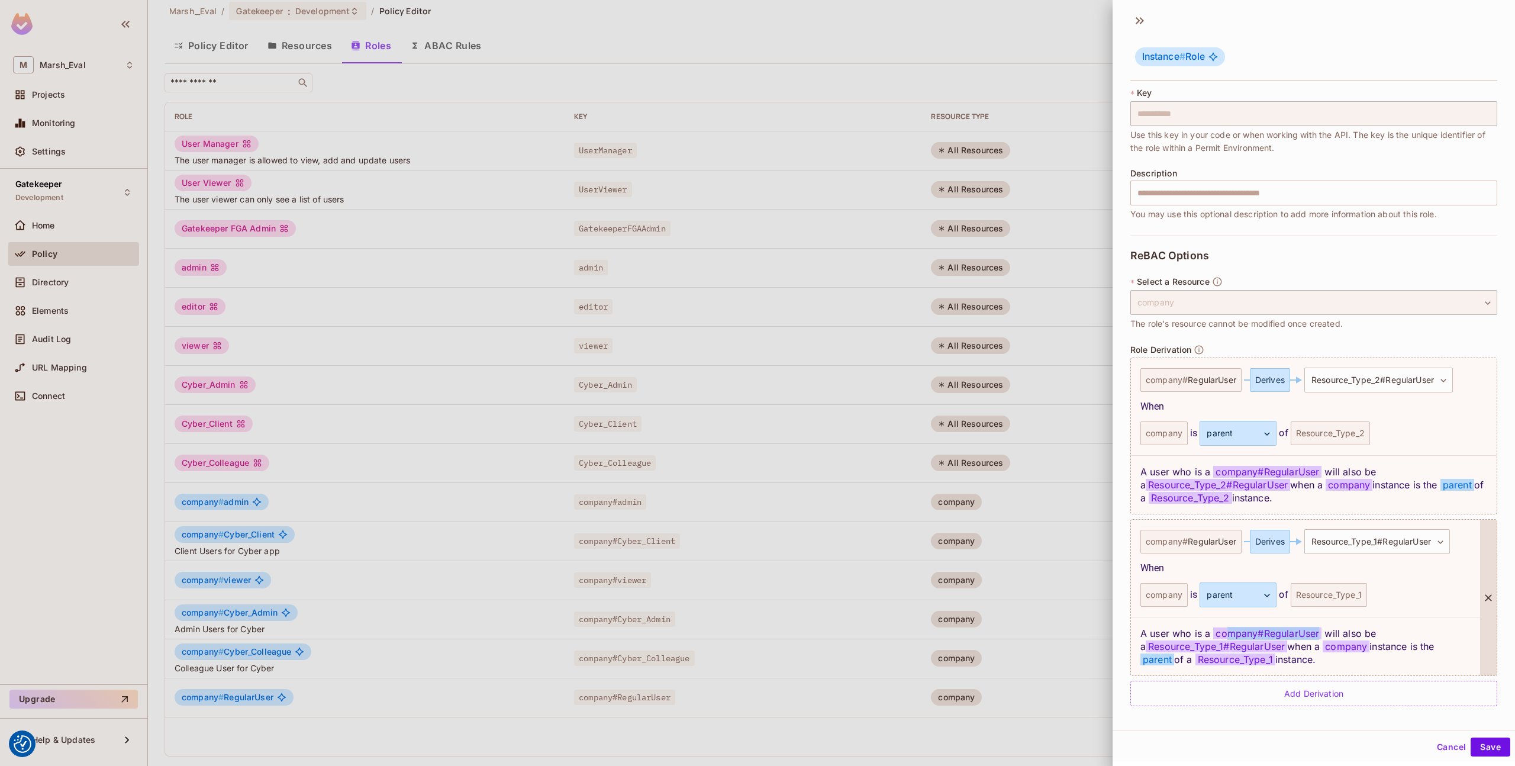
click at [1318, 634] on span "company # RegularUser" at bounding box center [1267, 633] width 108 height 12
click at [1331, 634] on div "A user who is a company # RegularUser will also be a Resource_Type_1#RegularUse…" at bounding box center [1305, 646] width 349 height 59
drag, startPoint x: 1142, startPoint y: 647, endPoint x: 1284, endPoint y: 647, distance: 142.0
click at [1284, 647] on div "A user who is a company # RegularUser will also be a Resource_Type_1#RegularUse…" at bounding box center [1305, 646] width 349 height 59
drag, startPoint x: 1296, startPoint y: 649, endPoint x: 1198, endPoint y: 660, distance: 98.3
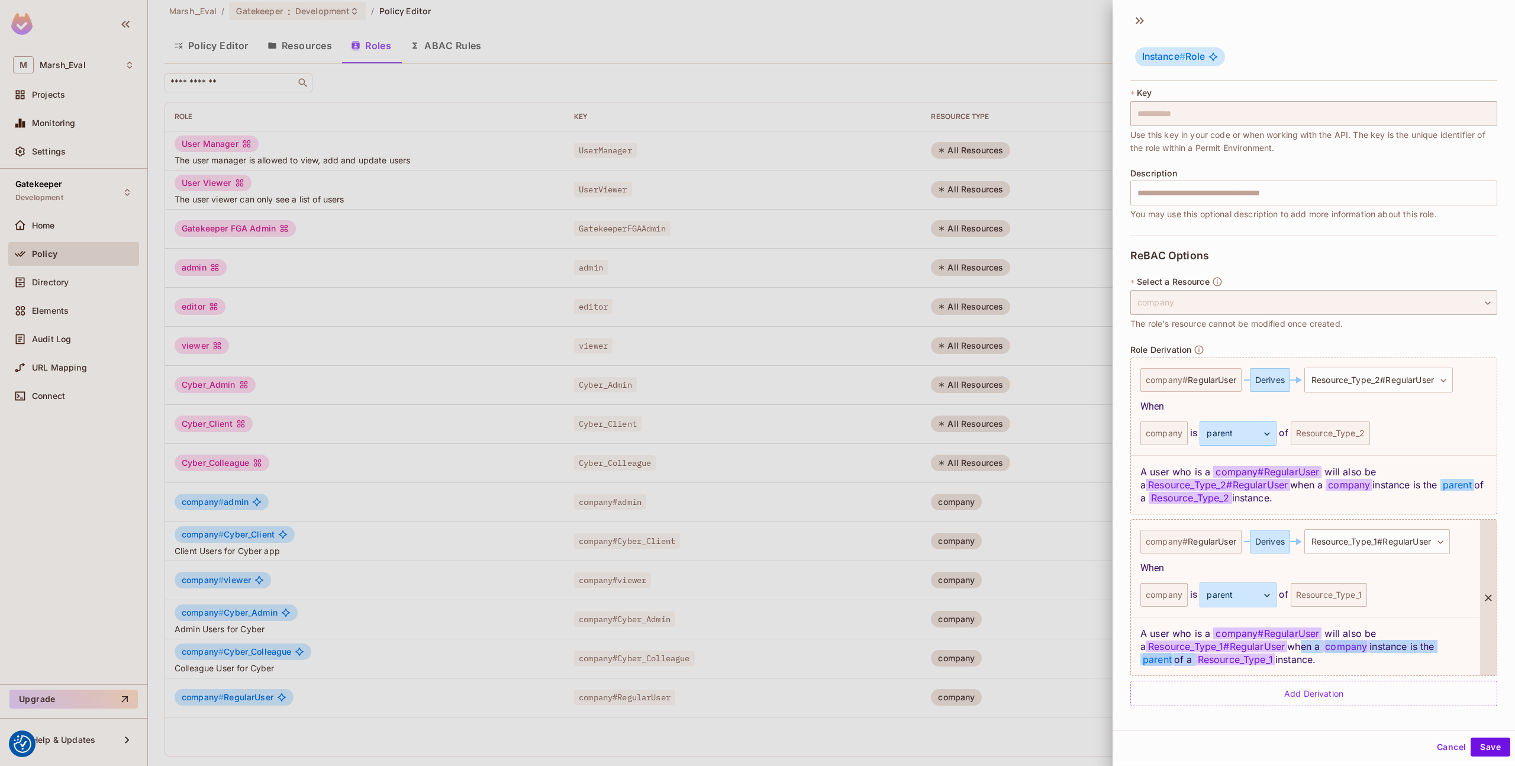
click at [1198, 660] on div "A user who is a company # RegularUser will also be a Resource_Type_1#RegularUse…" at bounding box center [1305, 646] width 349 height 59
click at [1198, 660] on span "Resource_Type_1" at bounding box center [1235, 659] width 80 height 12
click at [782, 388] on div at bounding box center [757, 383] width 1515 height 766
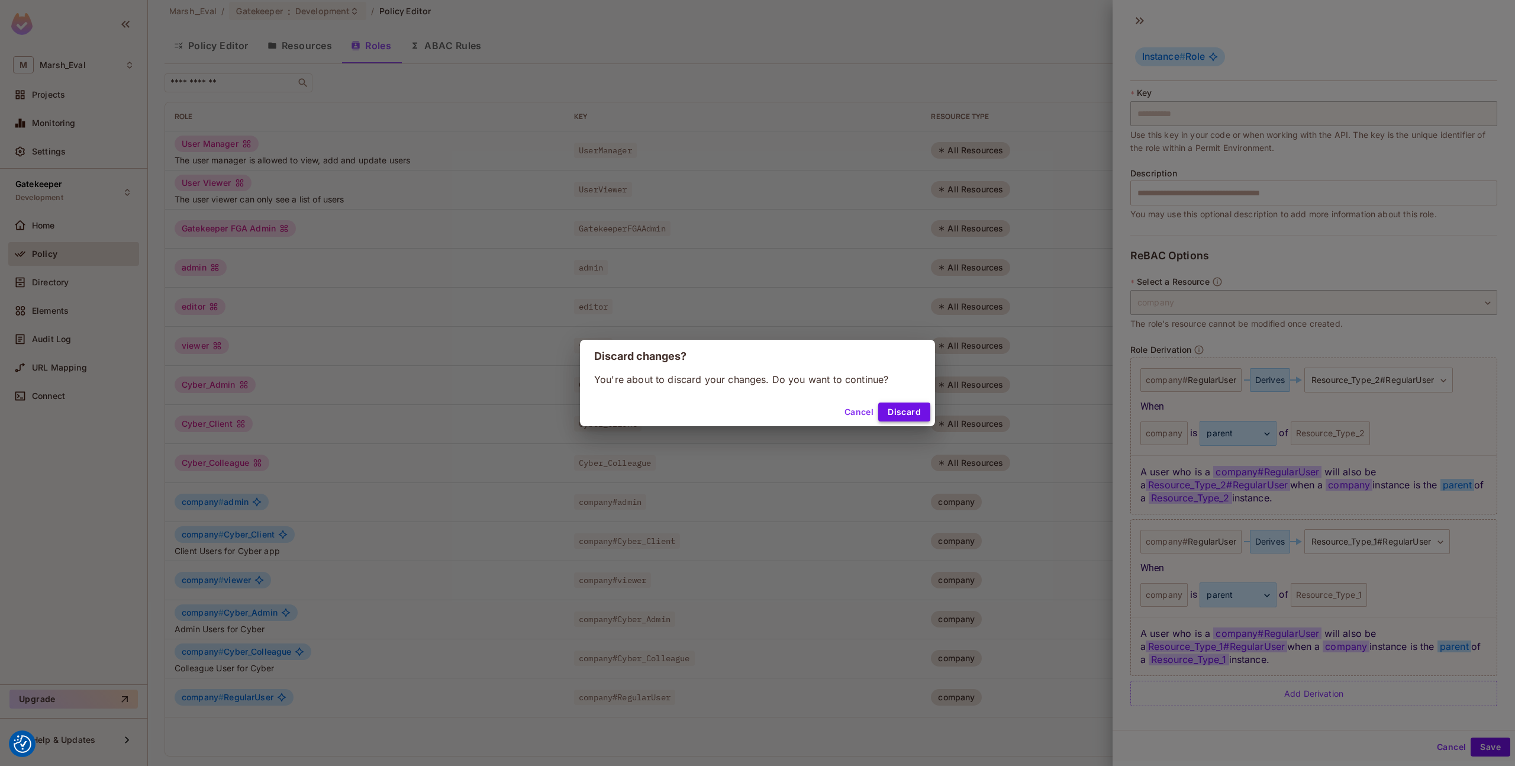
click at [890, 408] on button "Discard" at bounding box center [904, 411] width 52 height 19
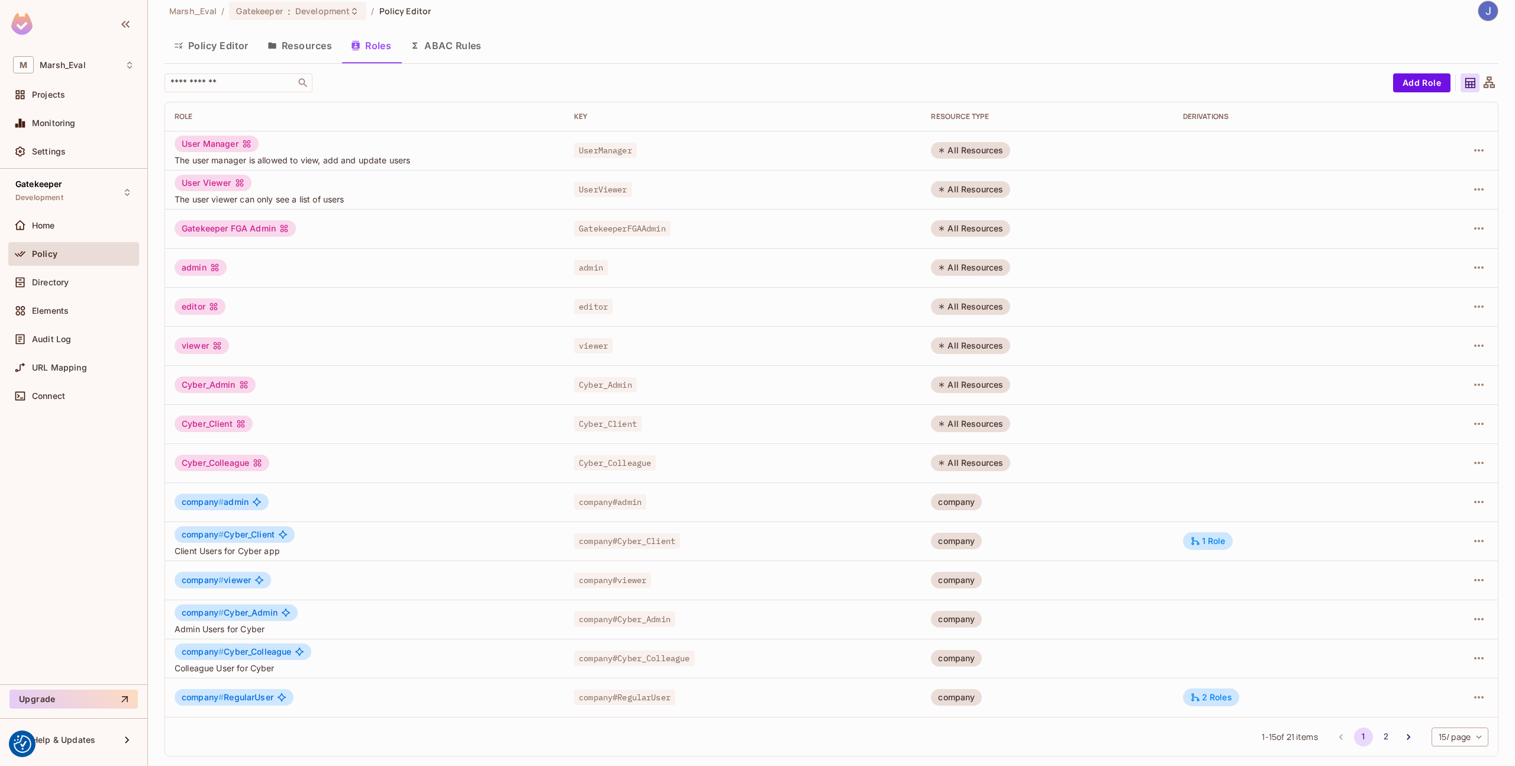
click at [274, 39] on button "Resources" at bounding box center [299, 46] width 83 height 30
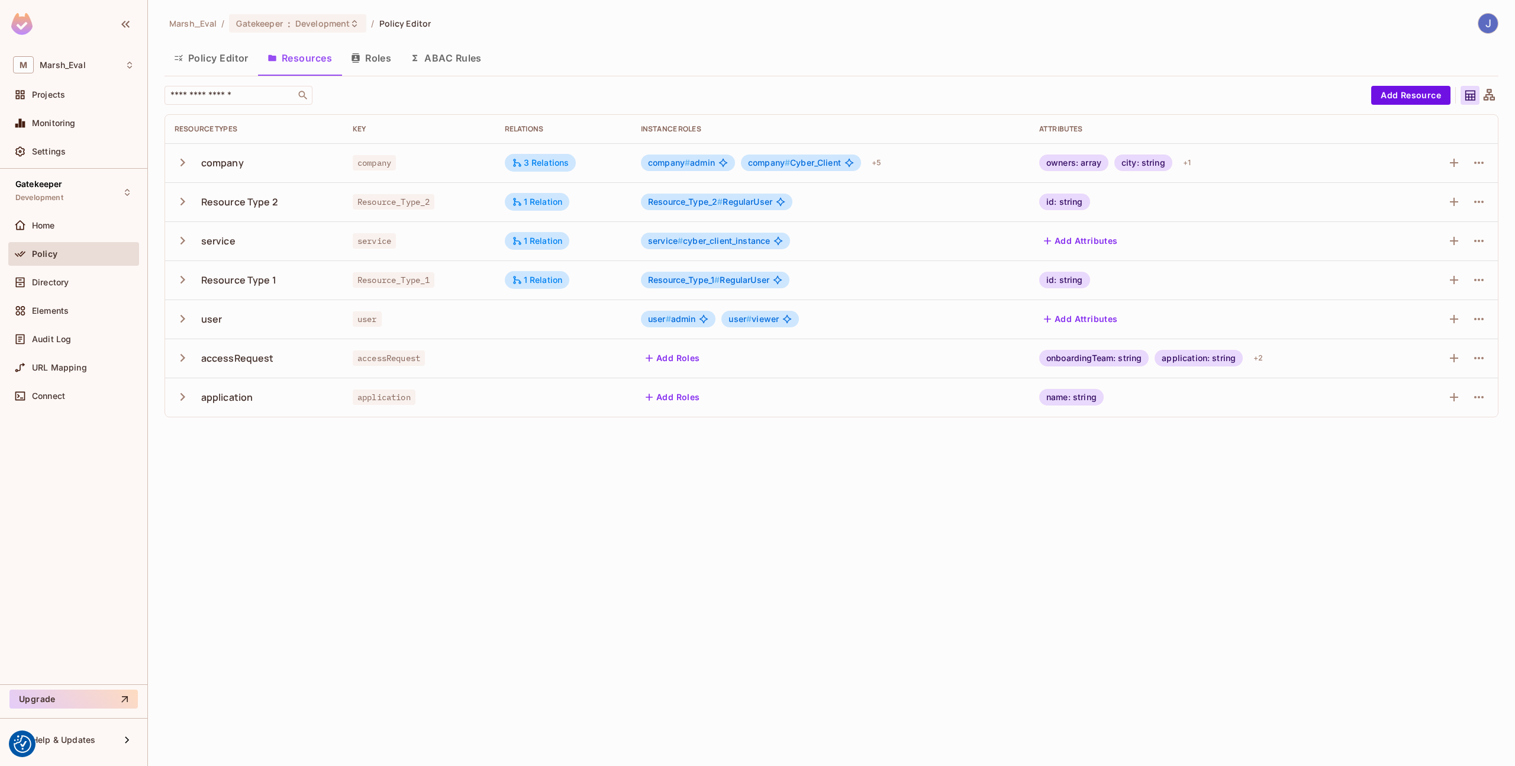
click at [236, 68] on button "Policy Editor" at bounding box center [210, 58] width 93 height 30
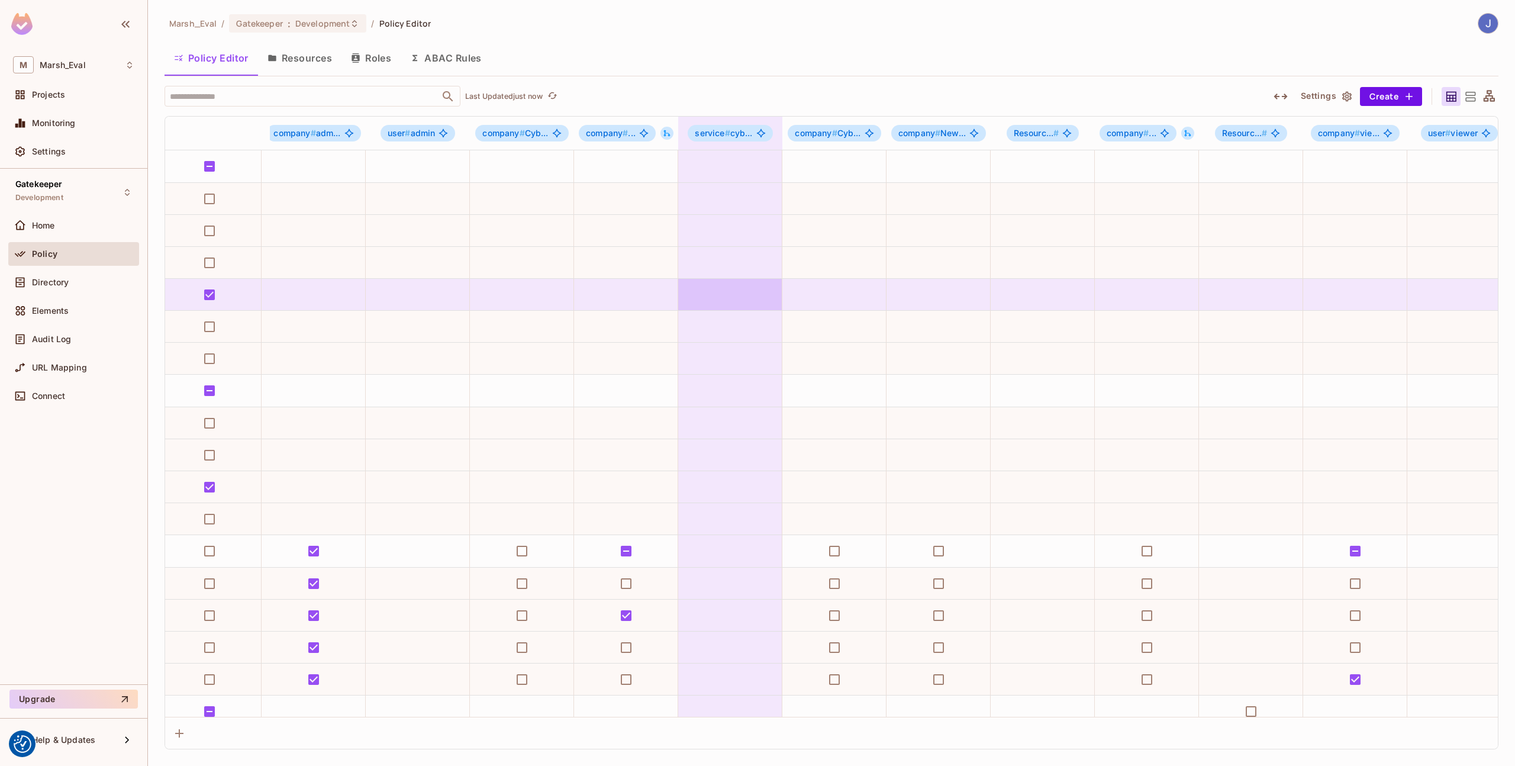
scroll to position [0, 970]
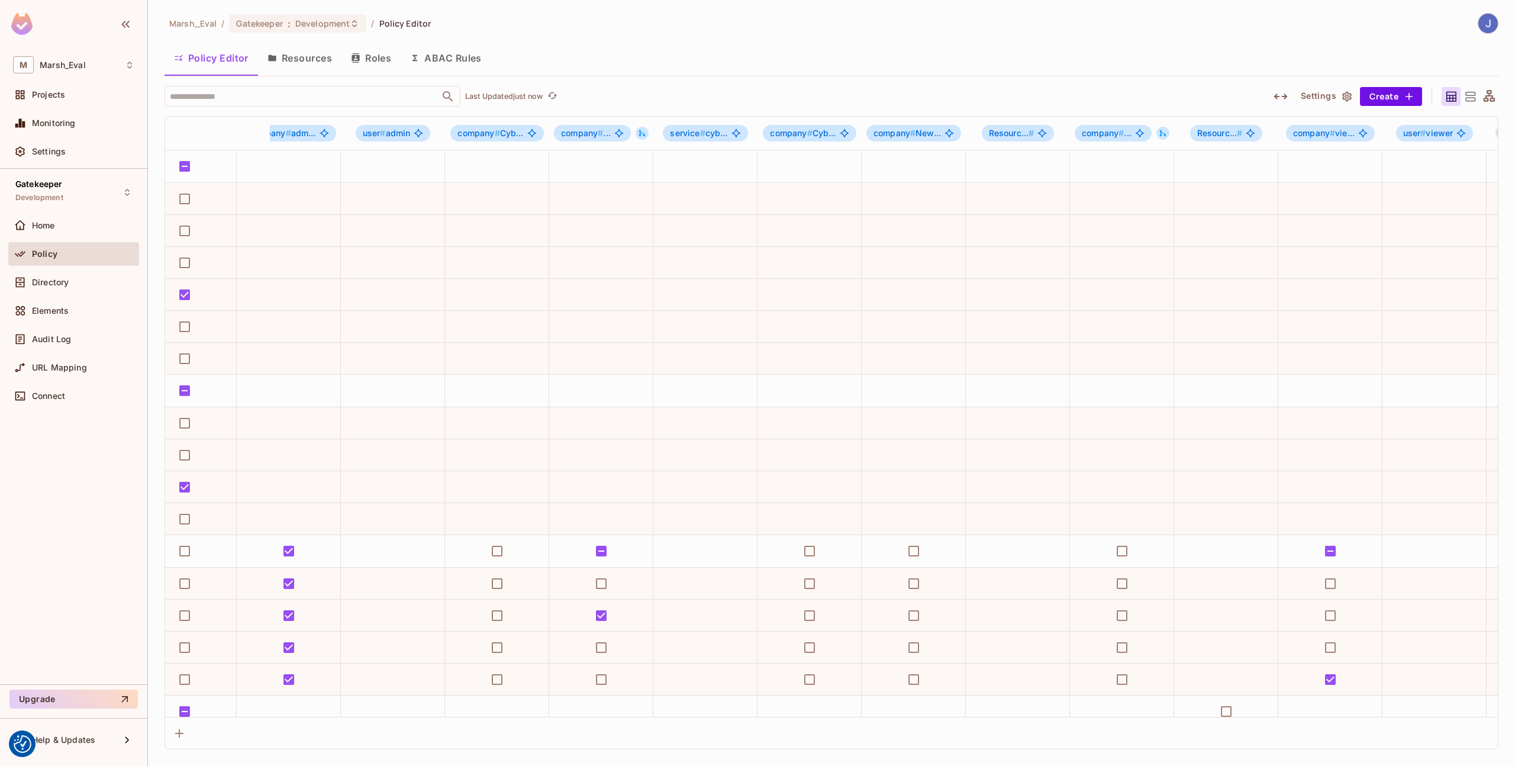
click at [1283, 96] on icon "button" at bounding box center [1280, 96] width 14 height 14
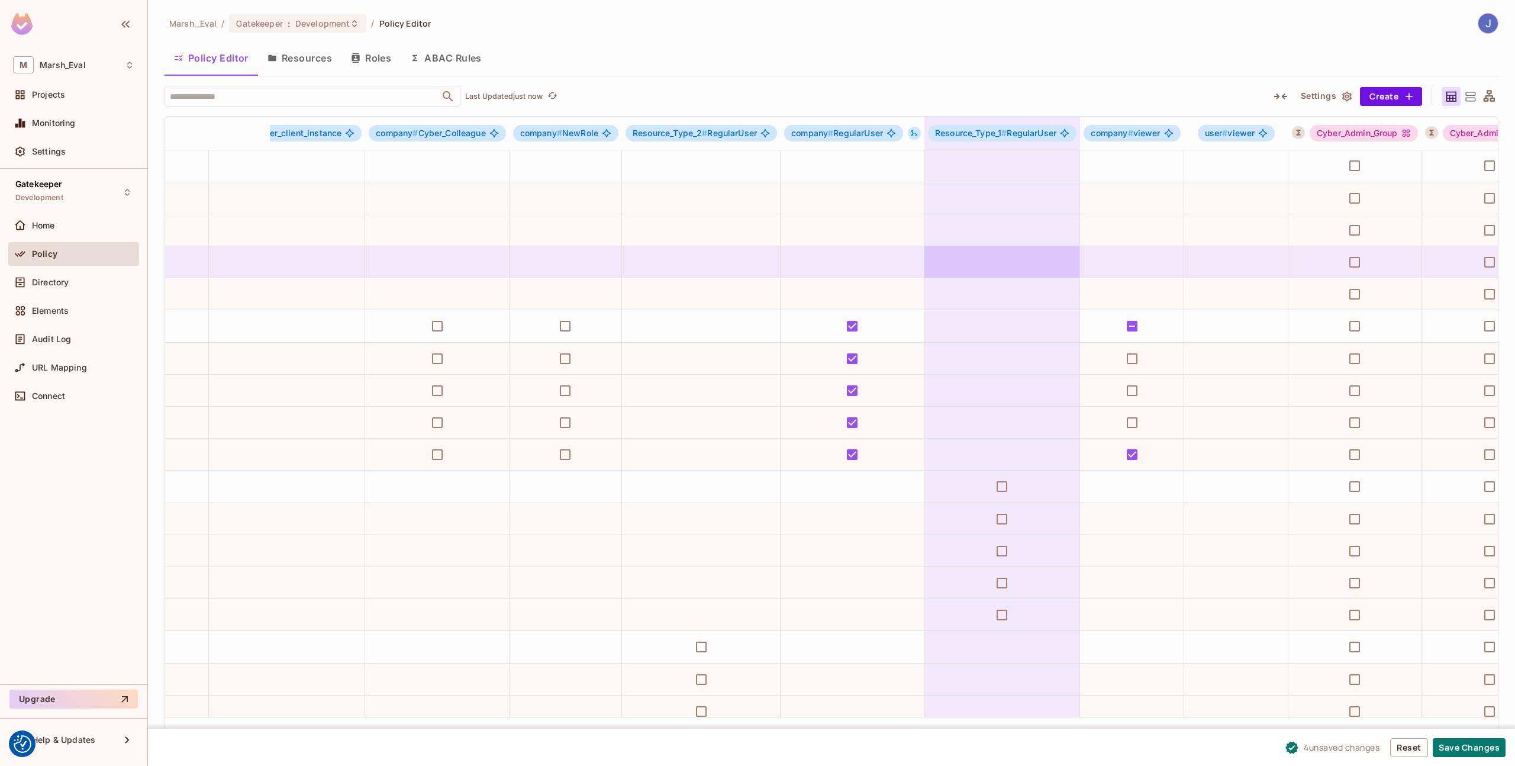
scroll to position [246, 1506]
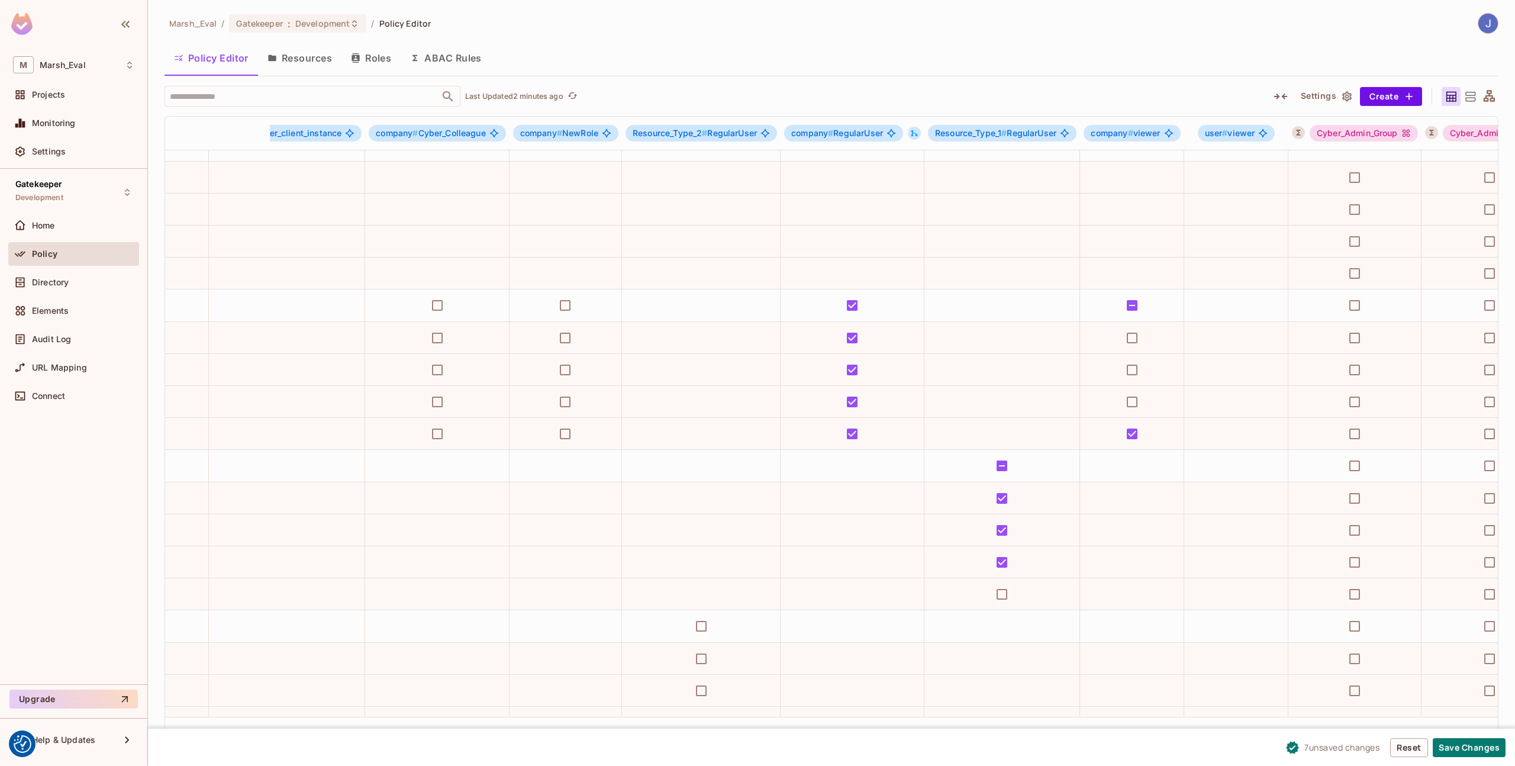
click at [60, 294] on div "Directory" at bounding box center [73, 284] width 131 height 28
click at [59, 292] on div "Directory" at bounding box center [73, 282] width 131 height 24
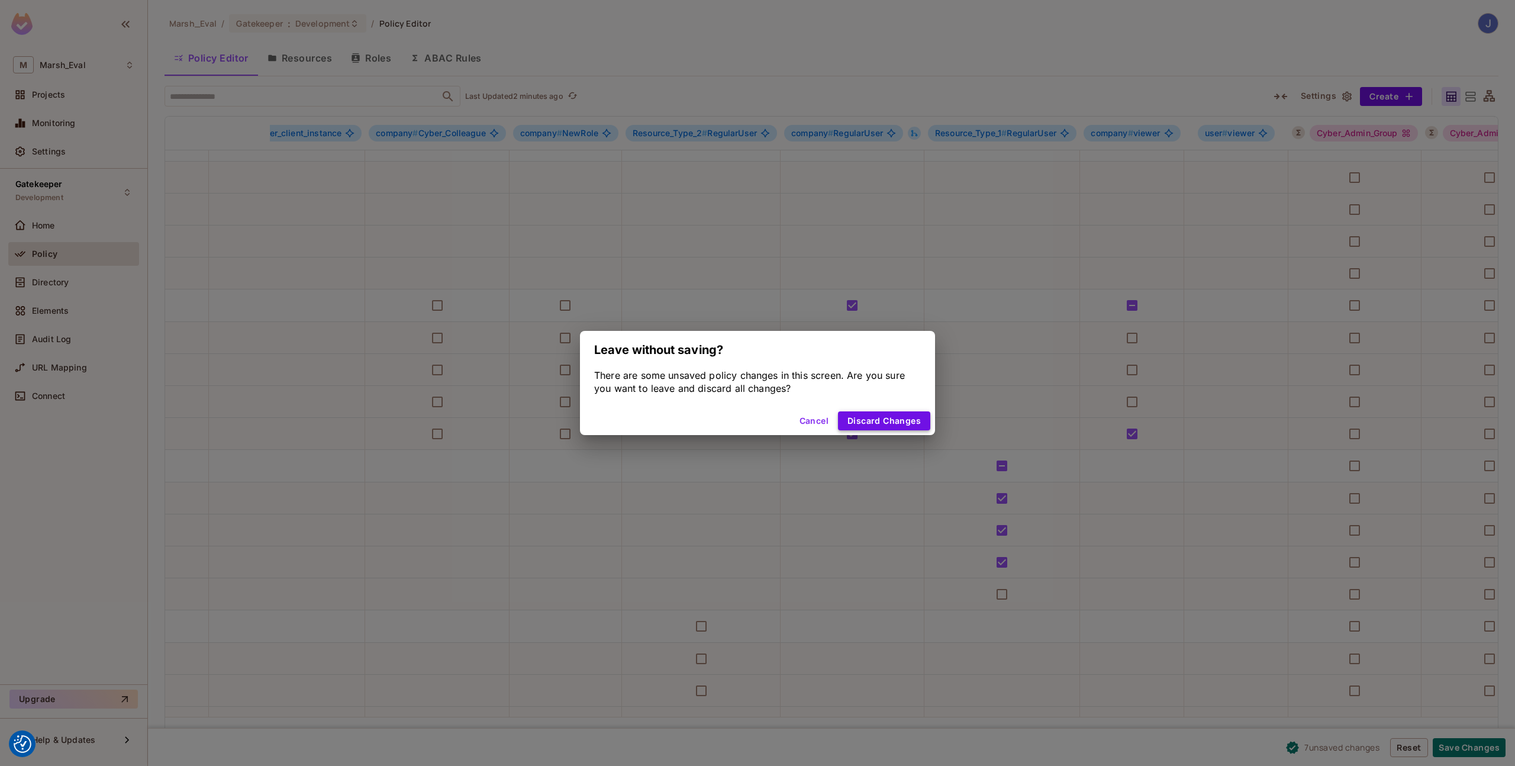
click at [856, 423] on button "Discard Changes" at bounding box center [884, 420] width 92 height 19
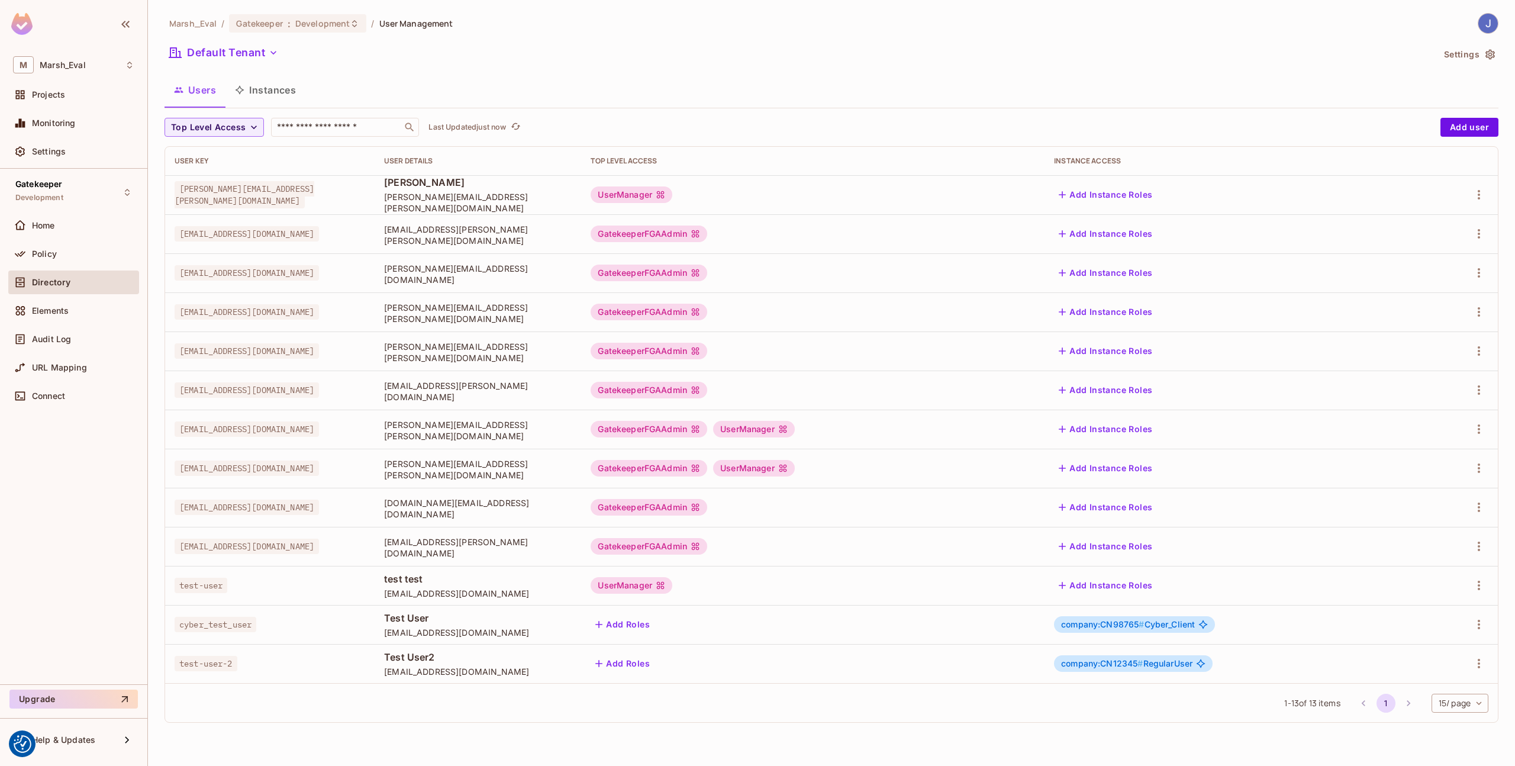
click at [193, 663] on span "test-user-2" at bounding box center [206, 663] width 63 height 15
click at [1478, 667] on icon "button" at bounding box center [1479, 663] width 2 height 9
click at [1431, 681] on li "Edit" at bounding box center [1427, 686] width 105 height 26
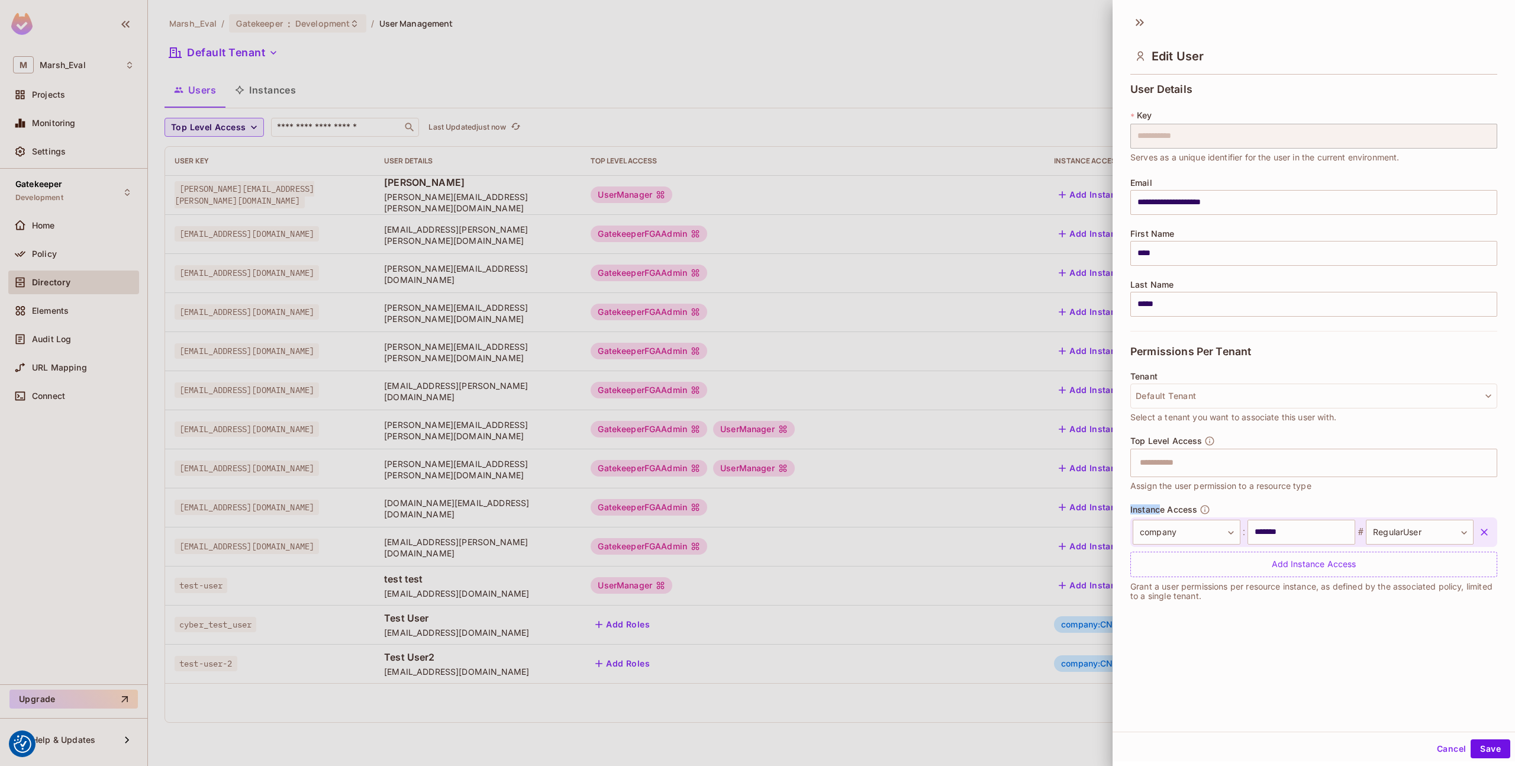
drag, startPoint x: 1130, startPoint y: 508, endPoint x: 1160, endPoint y: 506, distance: 30.9
click at [1160, 506] on span "Instance Access" at bounding box center [1163, 509] width 67 height 9
drag, startPoint x: 1160, startPoint y: 506, endPoint x: 1203, endPoint y: 509, distance: 42.8
click at [1203, 509] on div "Instance Access" at bounding box center [1170, 509] width 80 height 11
click at [1167, 511] on span "Instance Access" at bounding box center [1163, 509] width 67 height 9
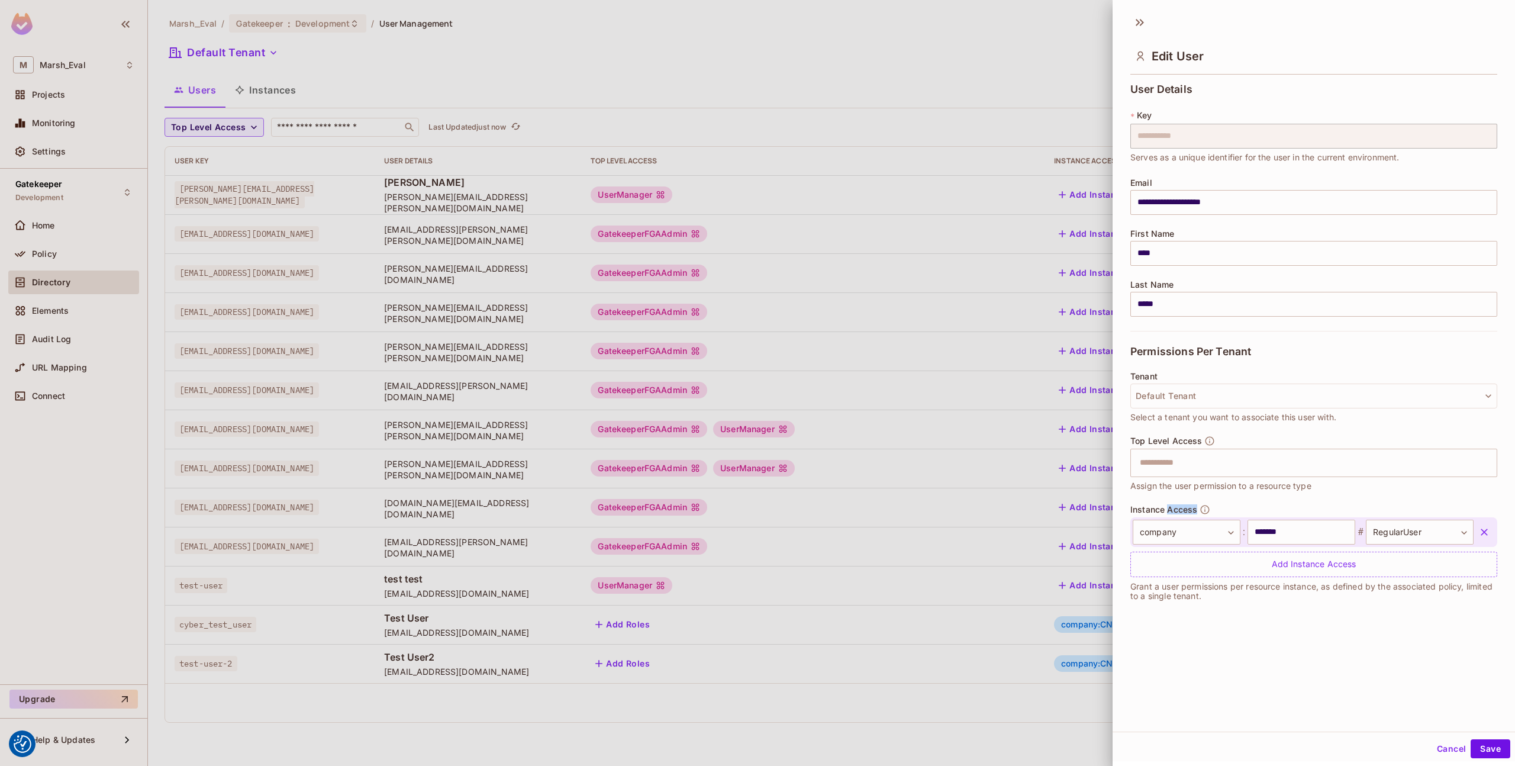
click at [1167, 511] on span "Instance Access" at bounding box center [1163, 509] width 67 height 9
click at [1188, 540] on body "We use cookies to enhance your browsing experience, serve personalized ads or c…" at bounding box center [757, 383] width 1515 height 766
click at [1369, 682] on div at bounding box center [757, 383] width 1515 height 766
click at [1318, 536] on input "*******" at bounding box center [1301, 532] width 108 height 25
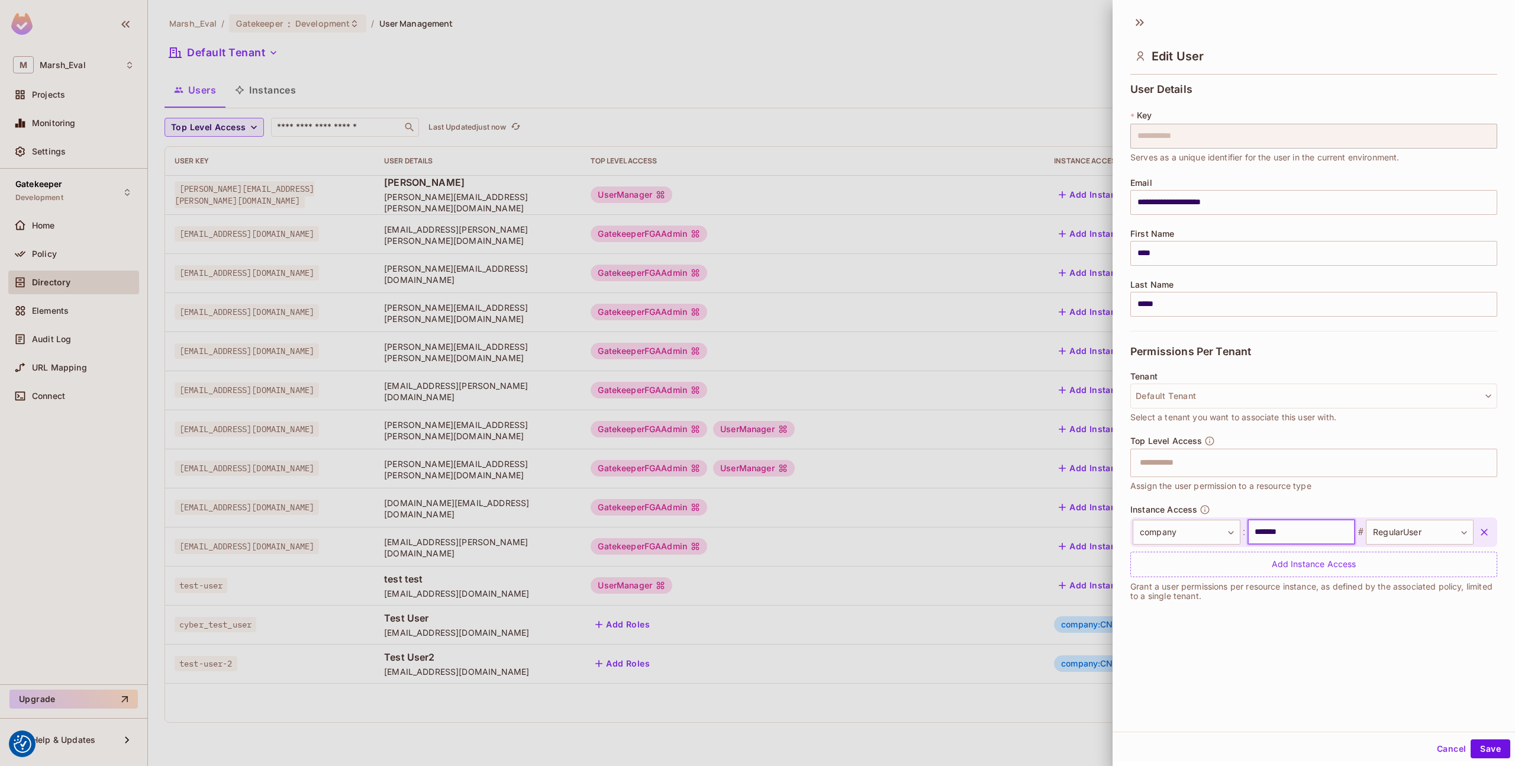
click at [1318, 536] on input "*******" at bounding box center [1301, 532] width 108 height 25
click at [1363, 534] on body "We use cookies to enhance your browsing experience, serve personalized ads or c…" at bounding box center [757, 383] width 1515 height 766
click at [1365, 675] on li "RegularUser" at bounding box center [1403, 673] width 109 height 21
click at [1450, 750] on button "Cancel" at bounding box center [1451, 748] width 38 height 19
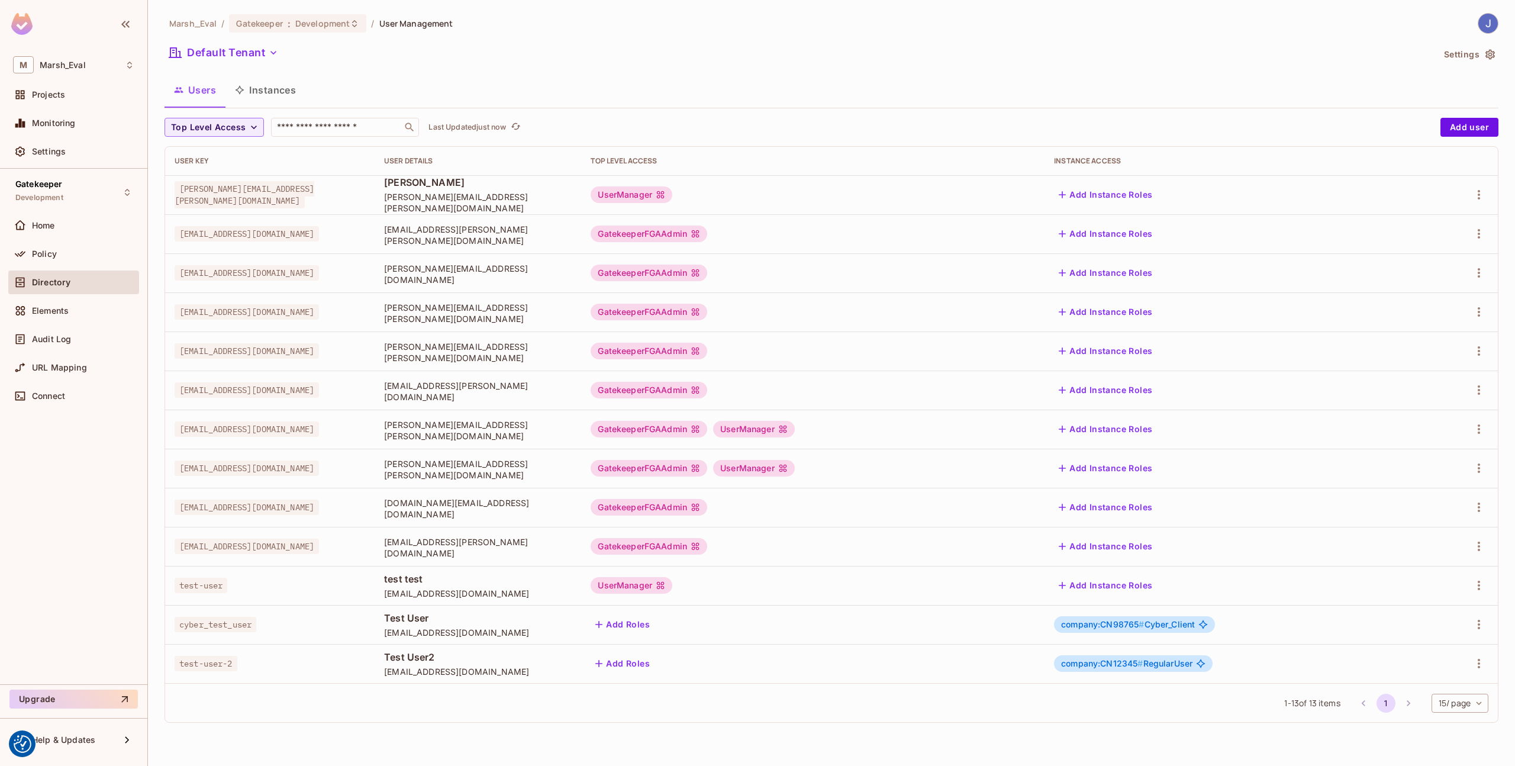
drag, startPoint x: 793, startPoint y: 670, endPoint x: 708, endPoint y: 665, distance: 86.0
click at [708, 665] on div "Add Roles" at bounding box center [813, 663] width 444 height 19
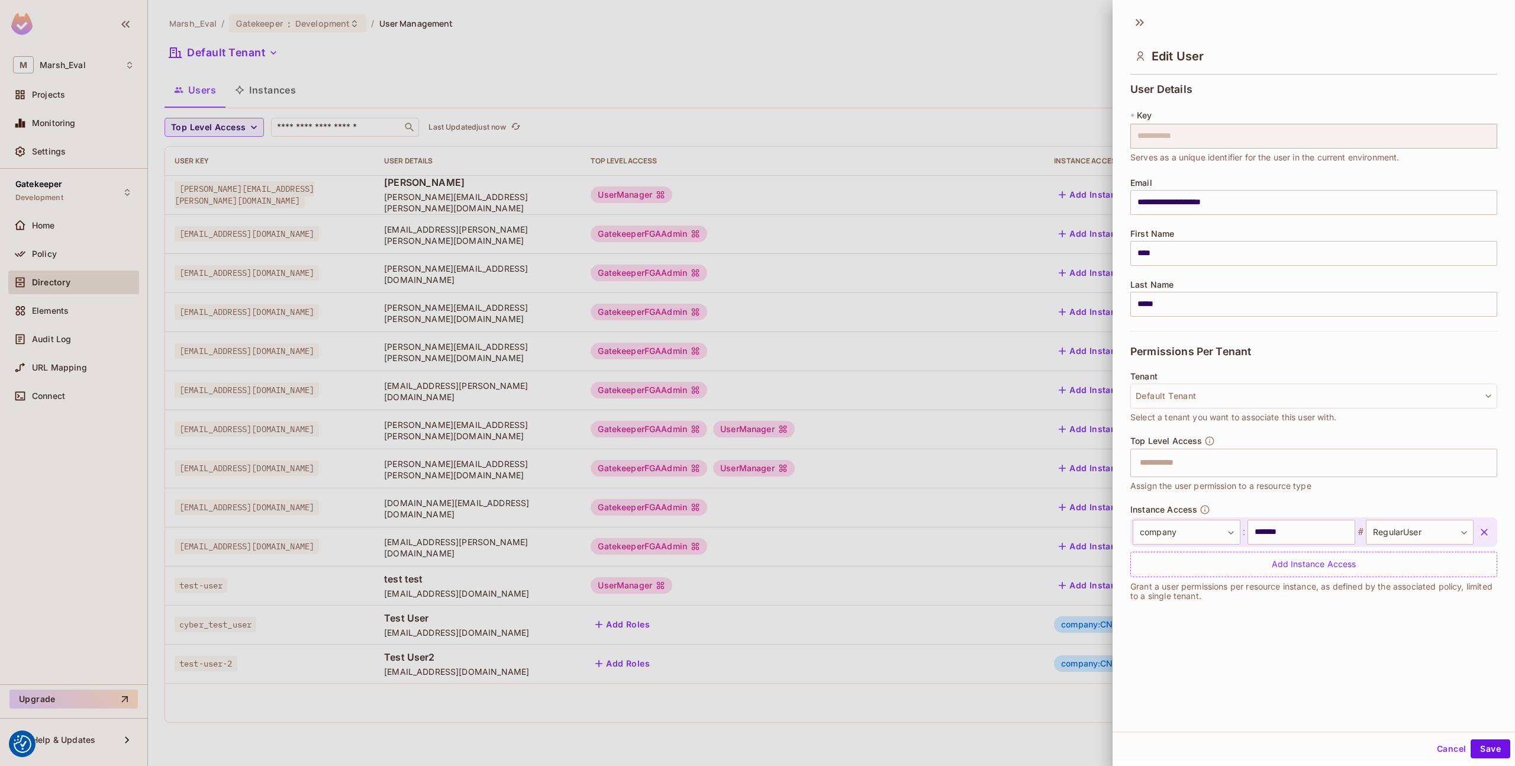
click at [1040, 685] on div at bounding box center [757, 383] width 1515 height 766
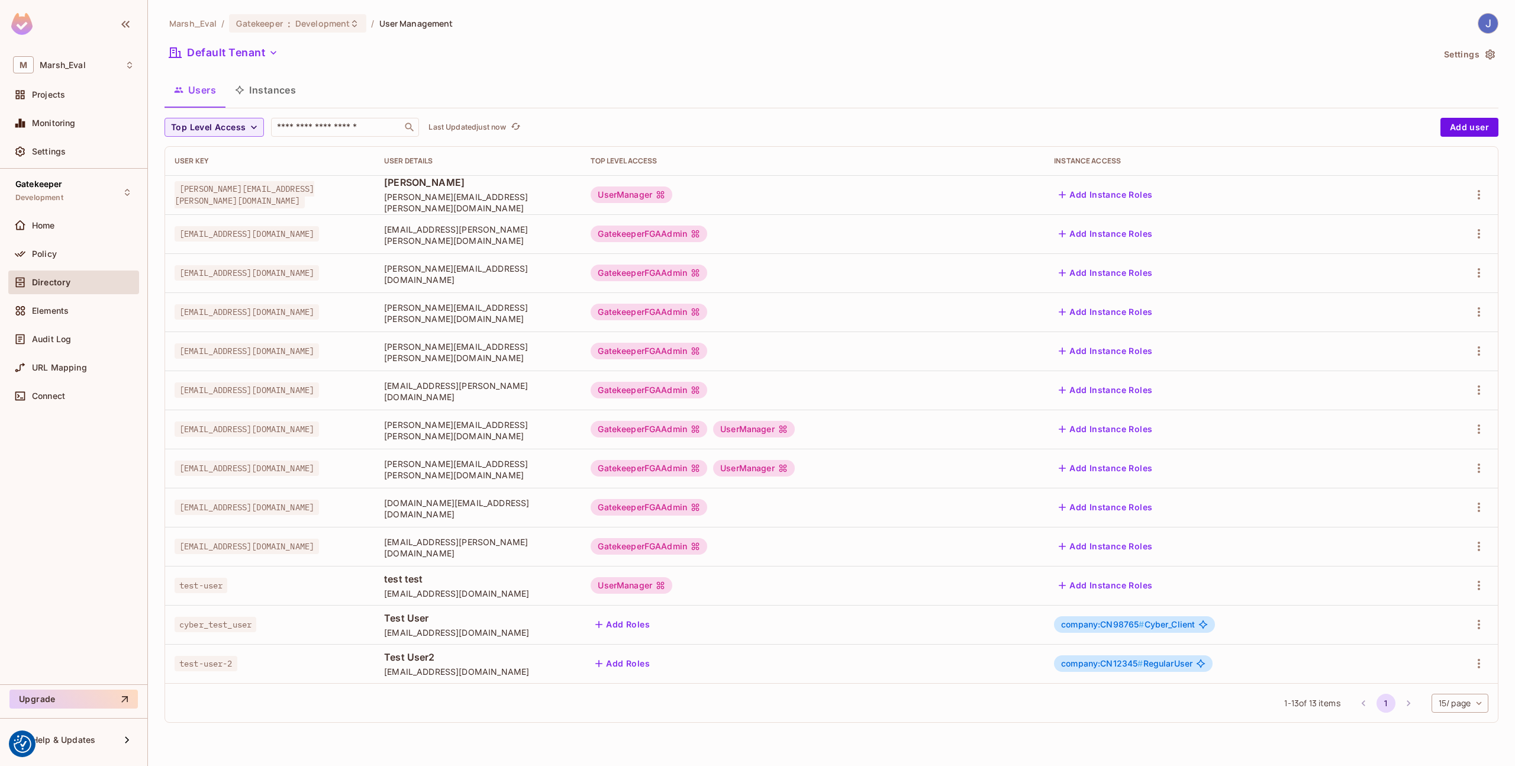
click at [1121, 664] on span "company:CN12345 #" at bounding box center [1102, 663] width 82 height 10
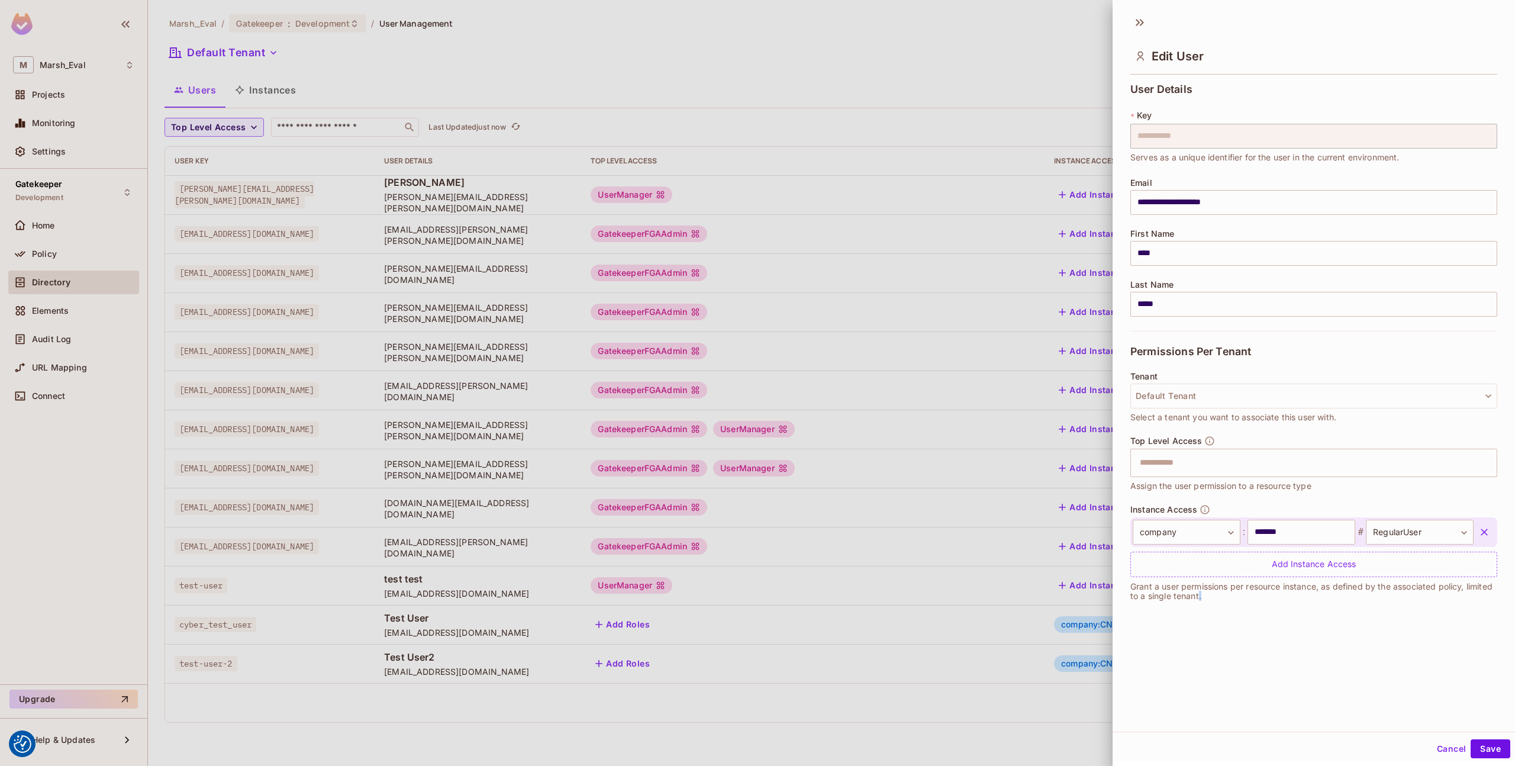
click at [1121, 664] on div "**********" at bounding box center [1313, 369] width 402 height 723
click at [1083, 688] on div at bounding box center [757, 383] width 1515 height 766
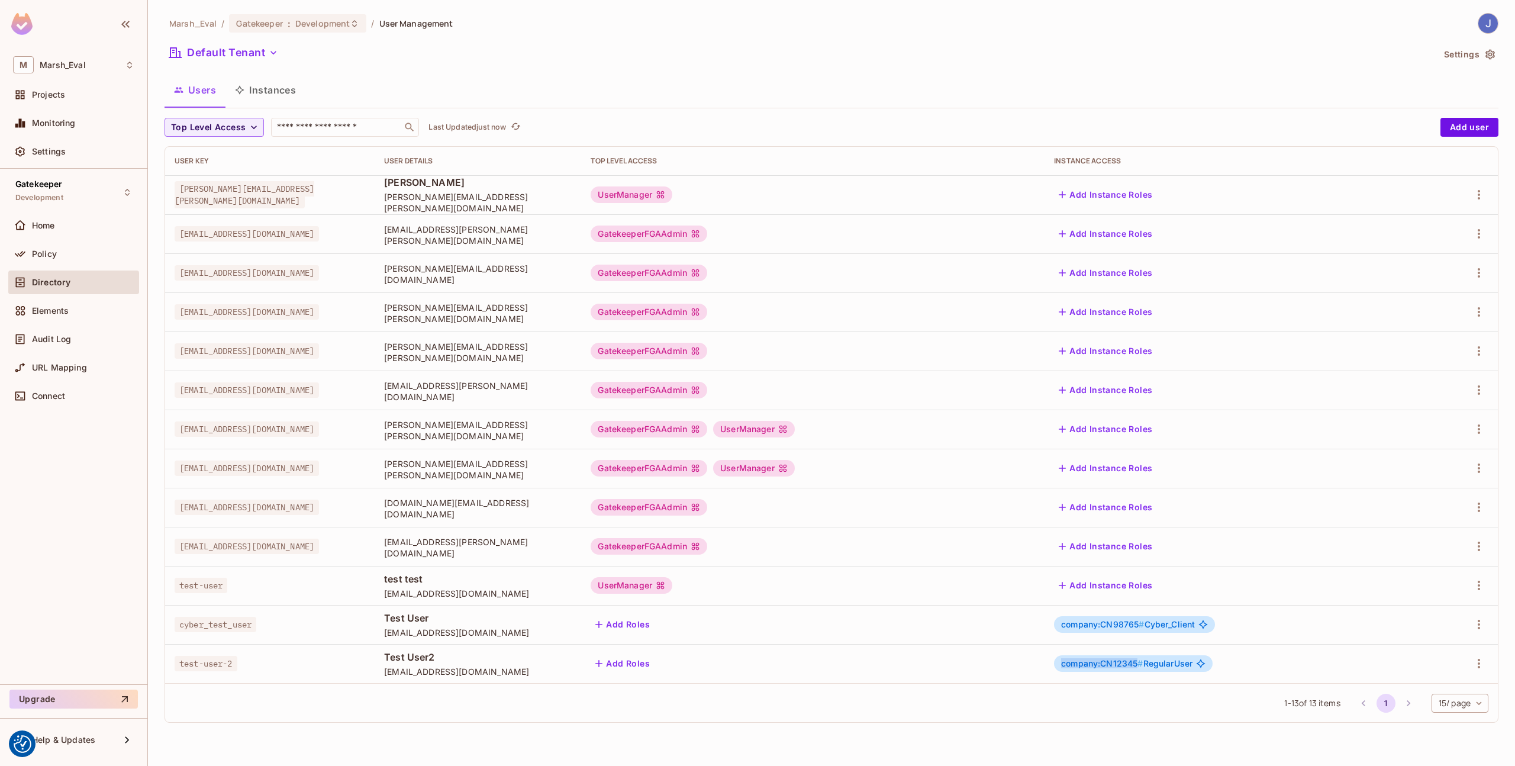
drag, startPoint x: 1118, startPoint y: 665, endPoint x: 1194, endPoint y: 666, distance: 76.3
click at [1143, 666] on span "company:CN12345 #" at bounding box center [1102, 663] width 82 height 10
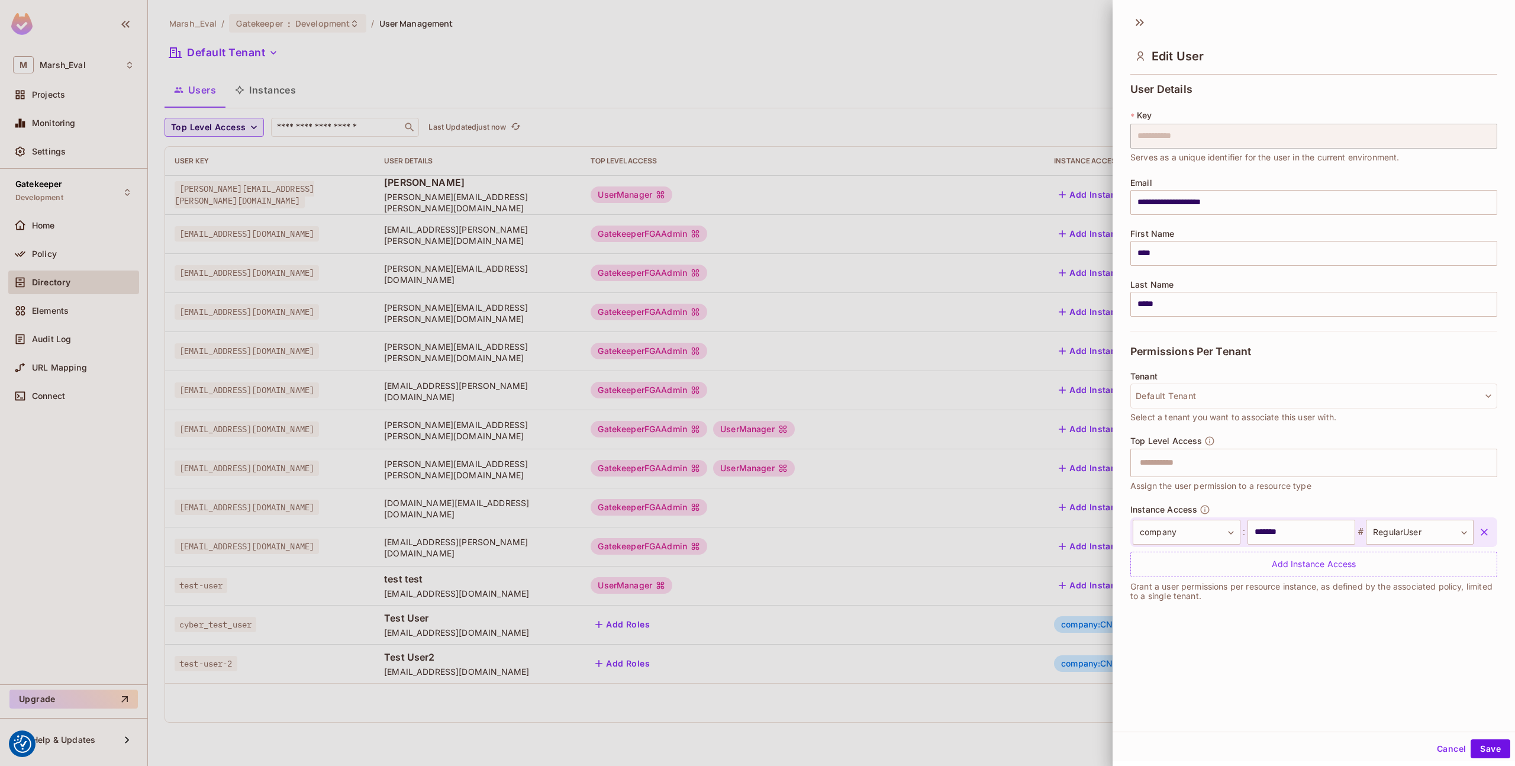
click at [1064, 726] on div at bounding box center [757, 383] width 1515 height 766
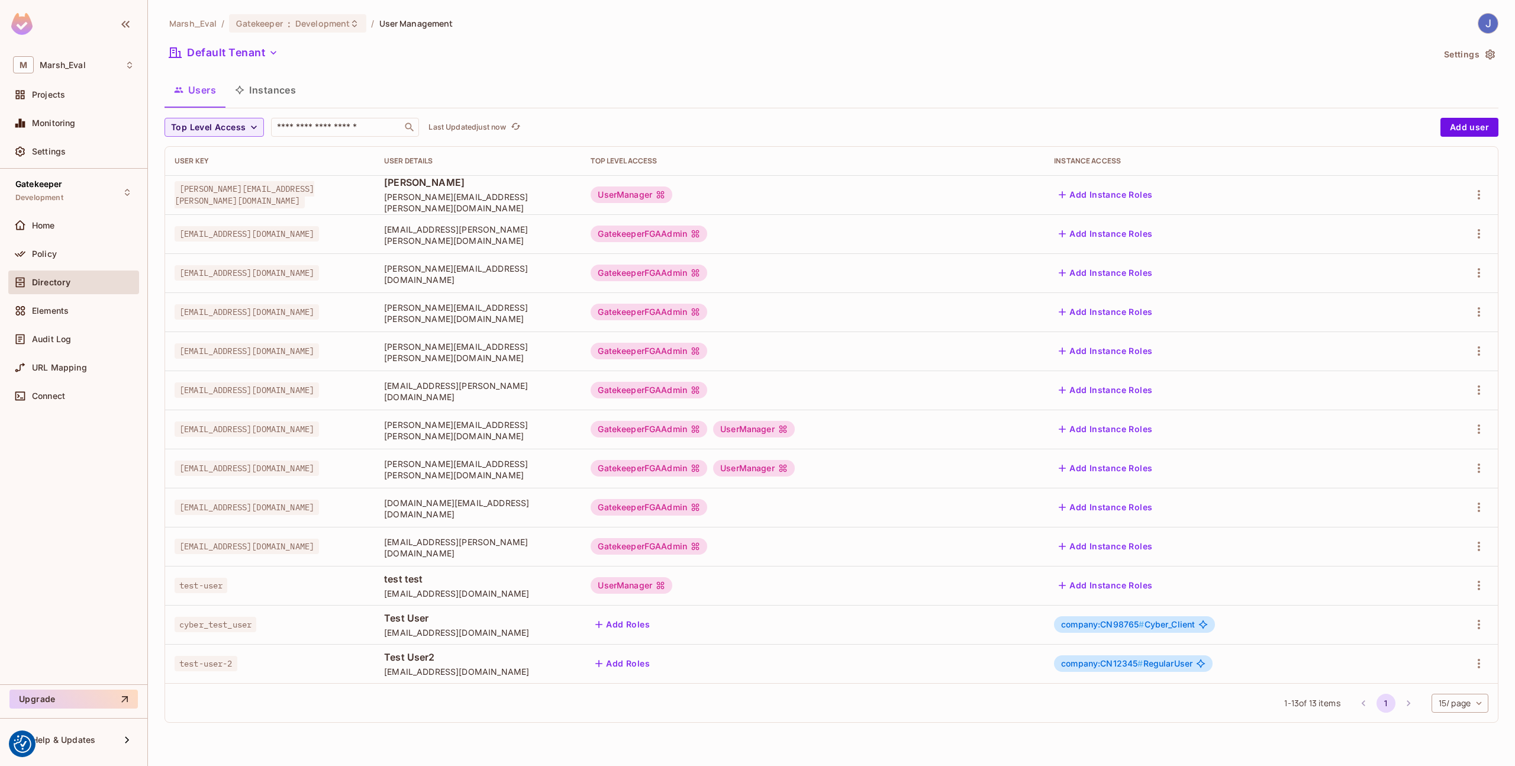
click at [260, 91] on button "Instances" at bounding box center [265, 90] width 80 height 30
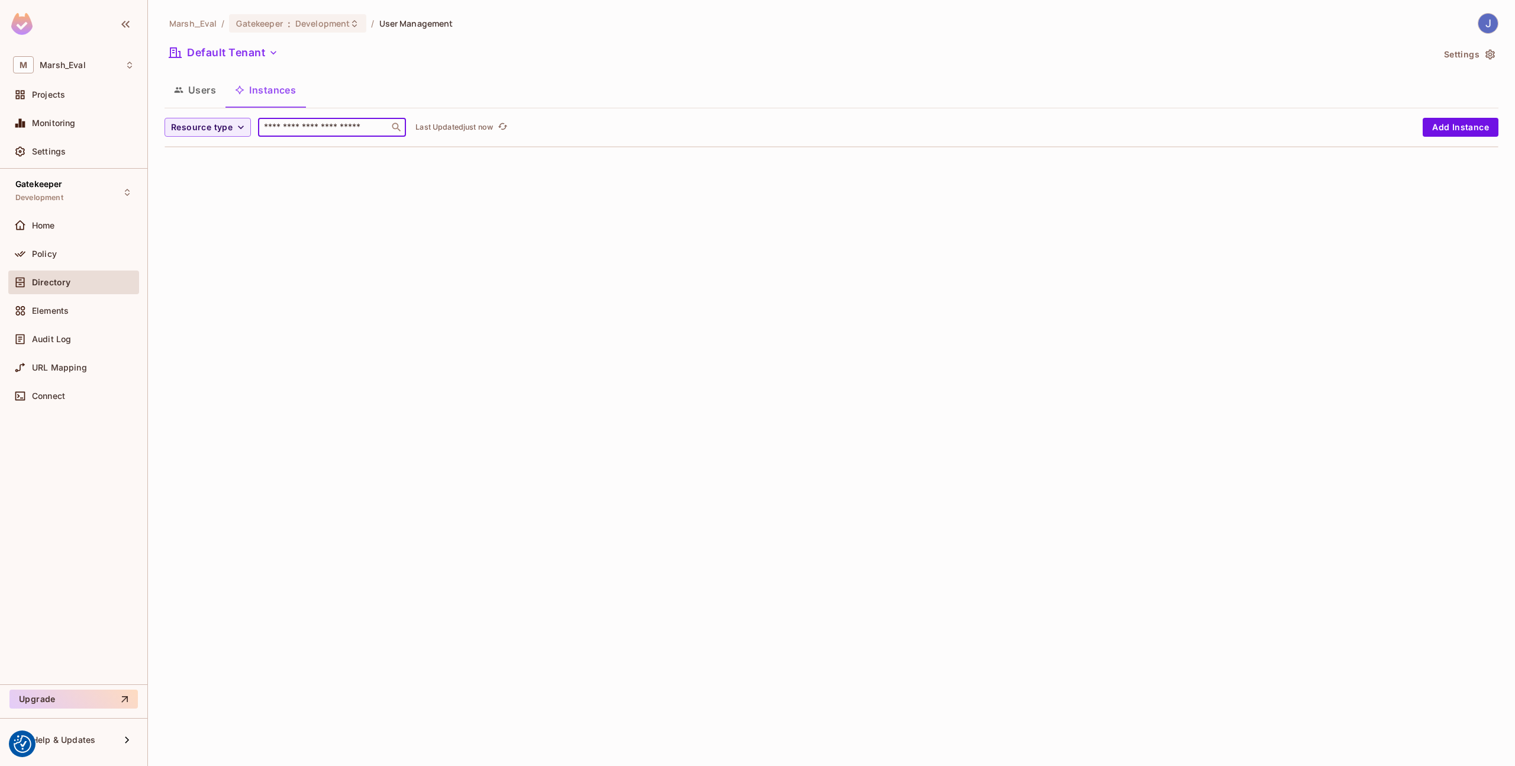
click at [314, 123] on input "text" at bounding box center [324, 127] width 124 height 12
click at [240, 126] on icon "button" at bounding box center [241, 127] width 12 height 12
click at [208, 96] on div at bounding box center [757, 383] width 1515 height 766
click at [207, 95] on button "Users" at bounding box center [194, 90] width 61 height 30
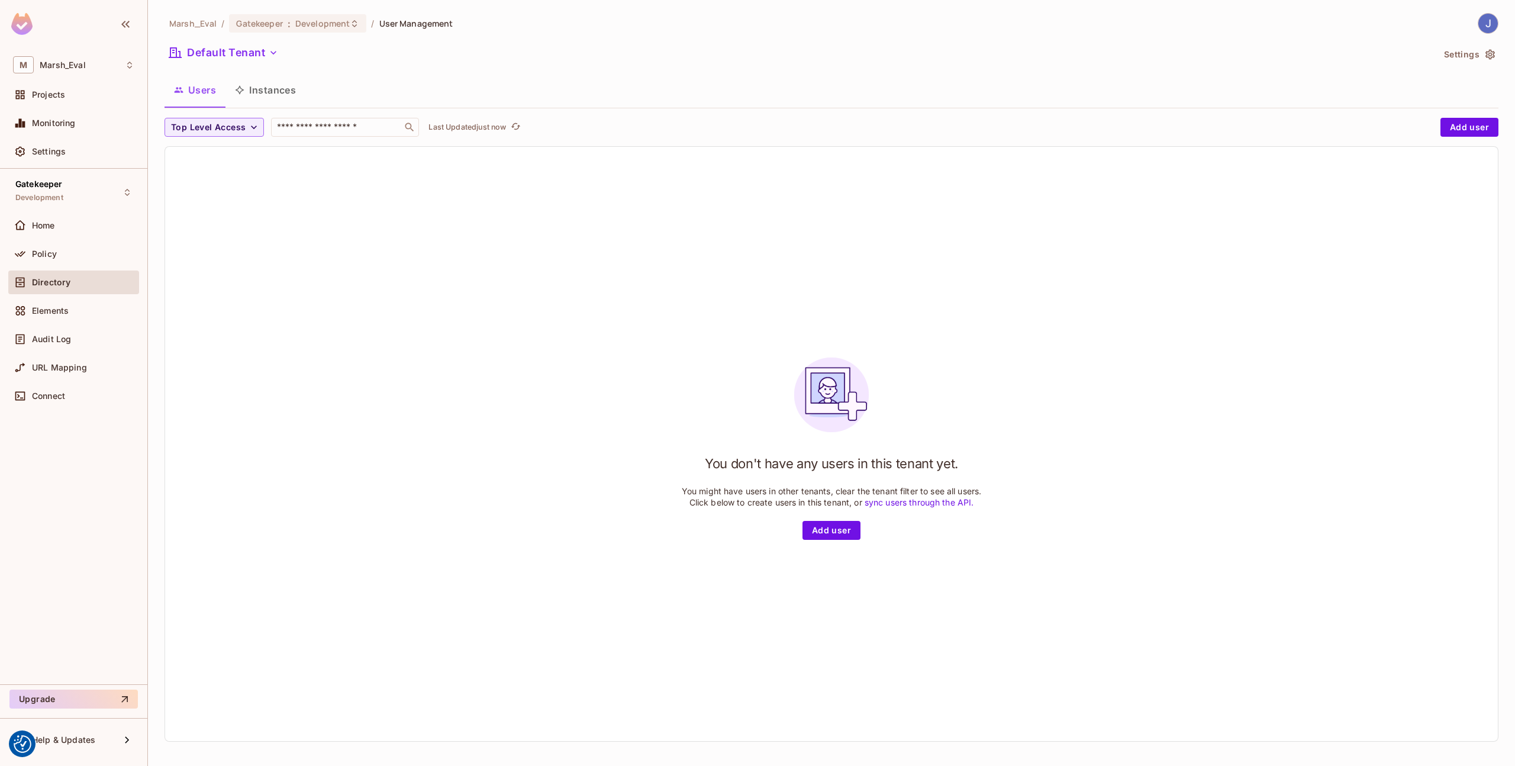
click at [260, 92] on button "Instances" at bounding box center [265, 90] width 80 height 30
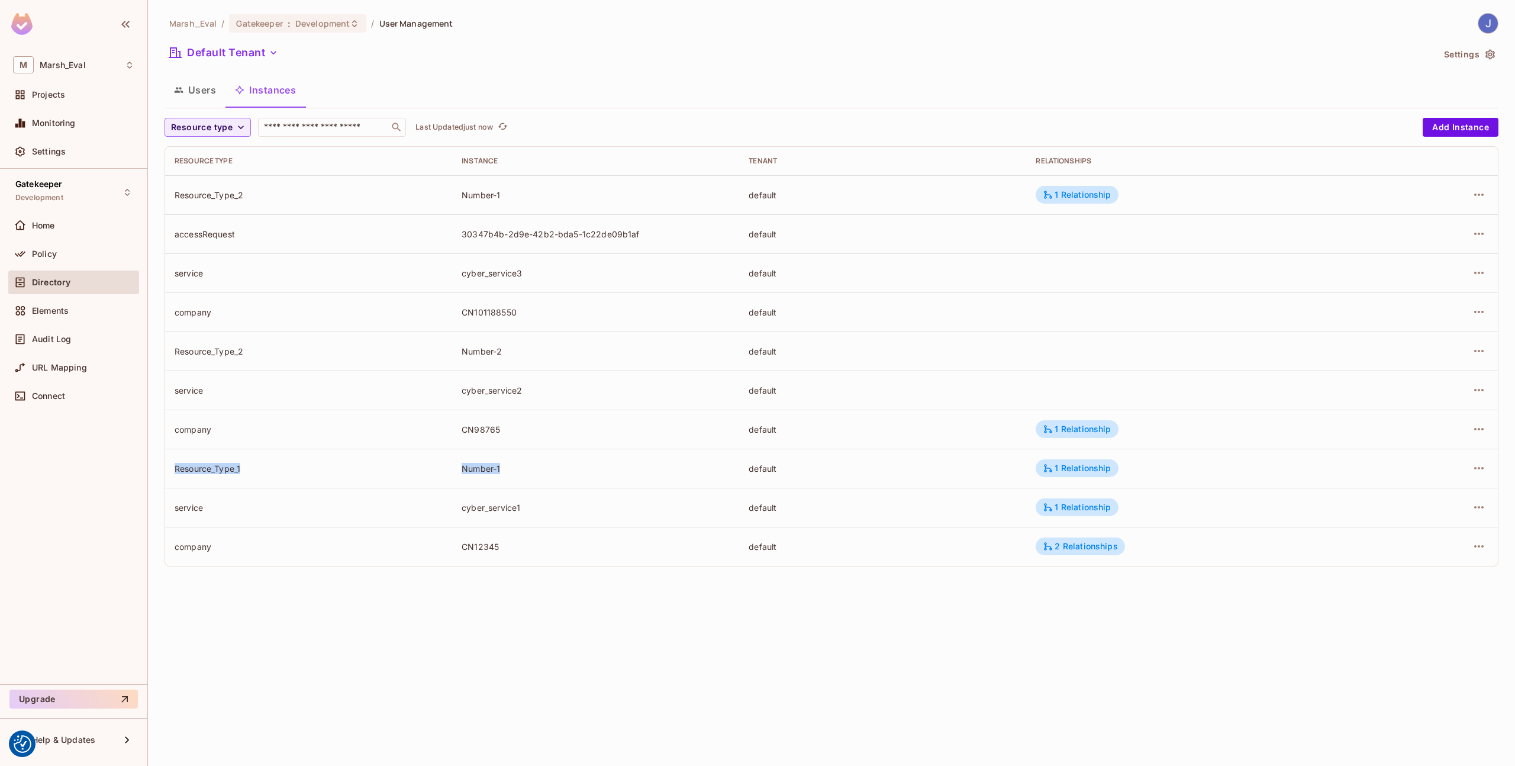
drag, startPoint x: 174, startPoint y: 470, endPoint x: 508, endPoint y: 471, distance: 334.3
click at [508, 471] on tr "Resource_Type_1 Number-1 default 1 Relationship" at bounding box center [831, 468] width 1333 height 39
click at [195, 86] on button "Users" at bounding box center [194, 90] width 61 height 30
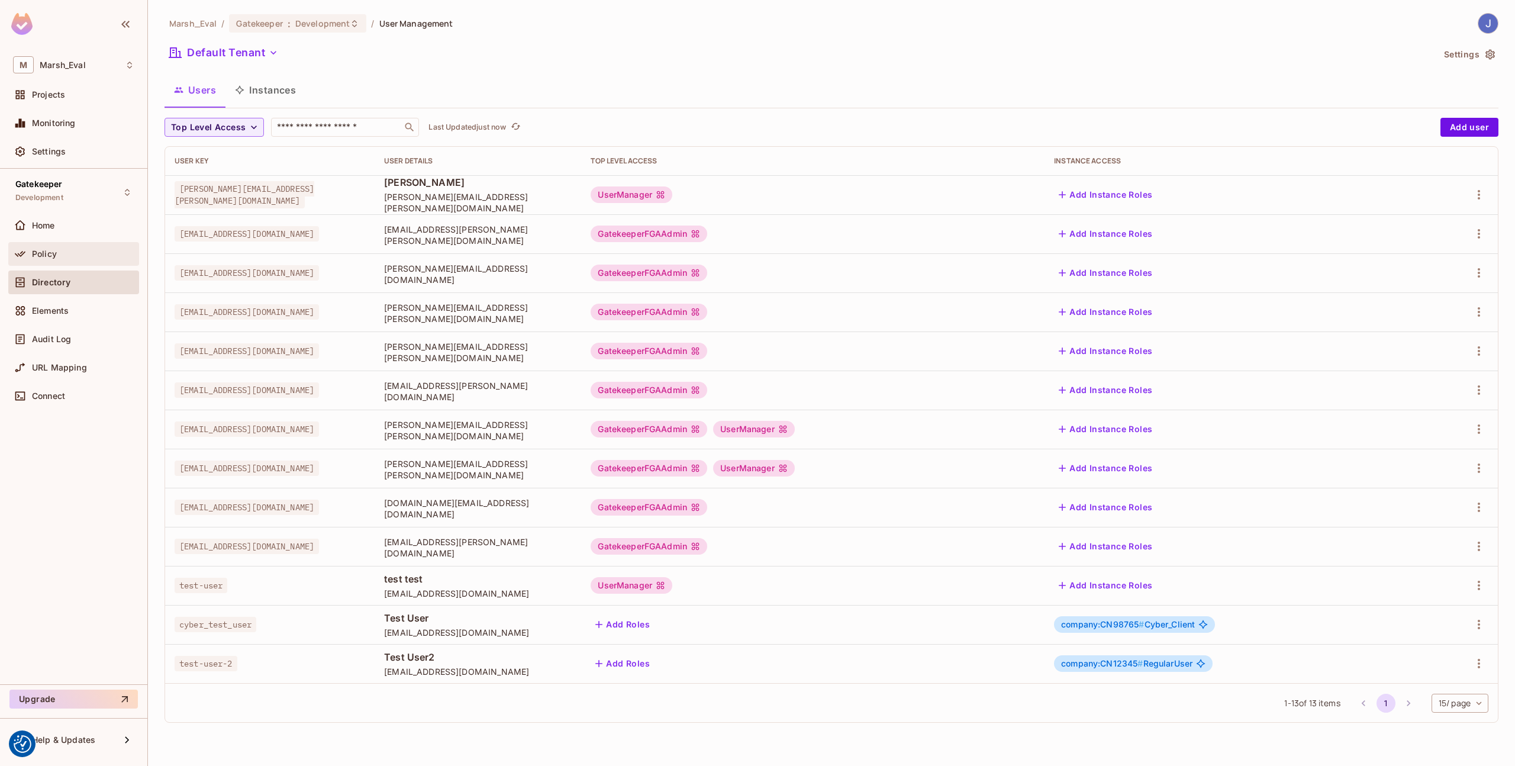
click at [60, 262] on div "Policy" at bounding box center [73, 254] width 131 height 24
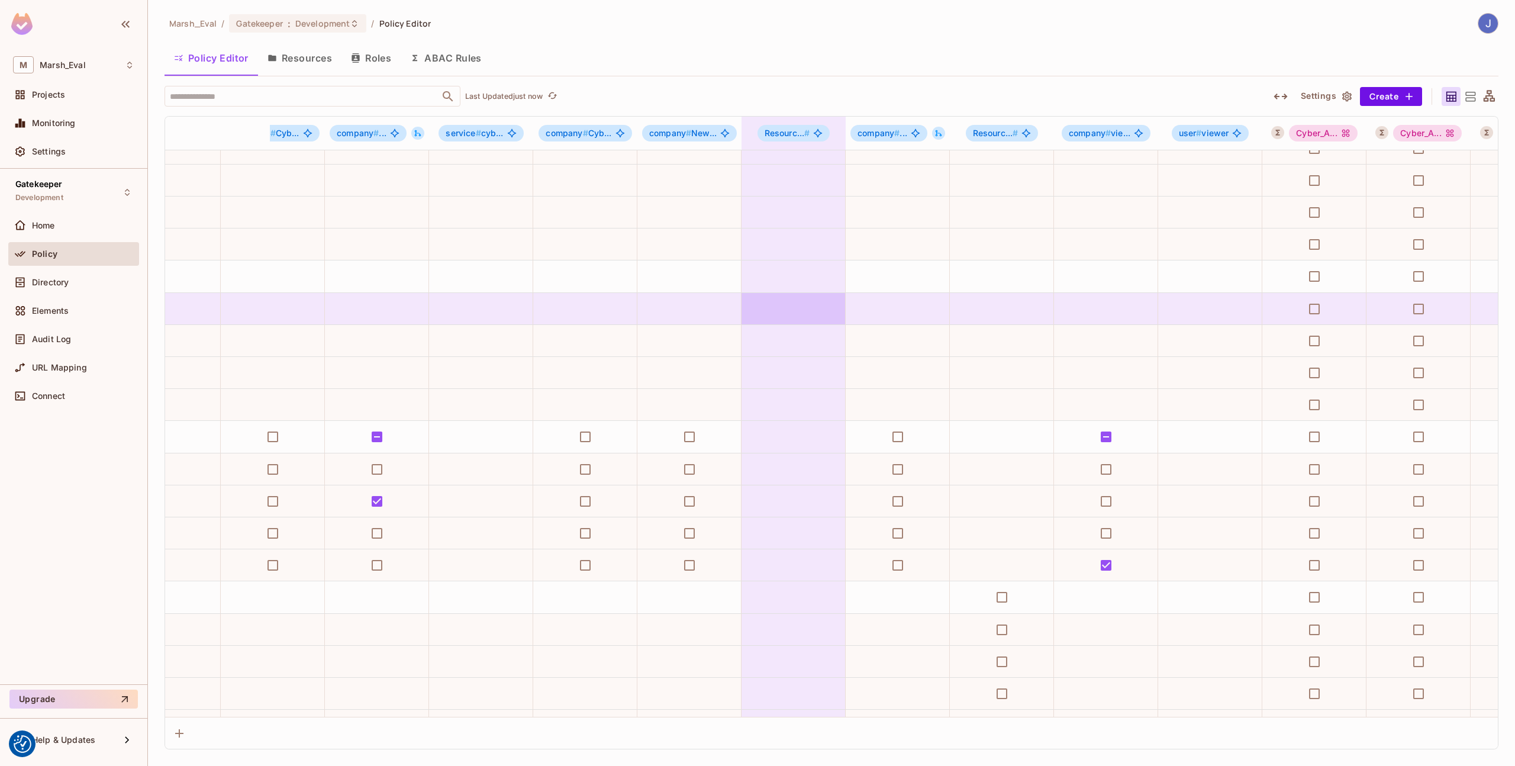
scroll to position [117, 1195]
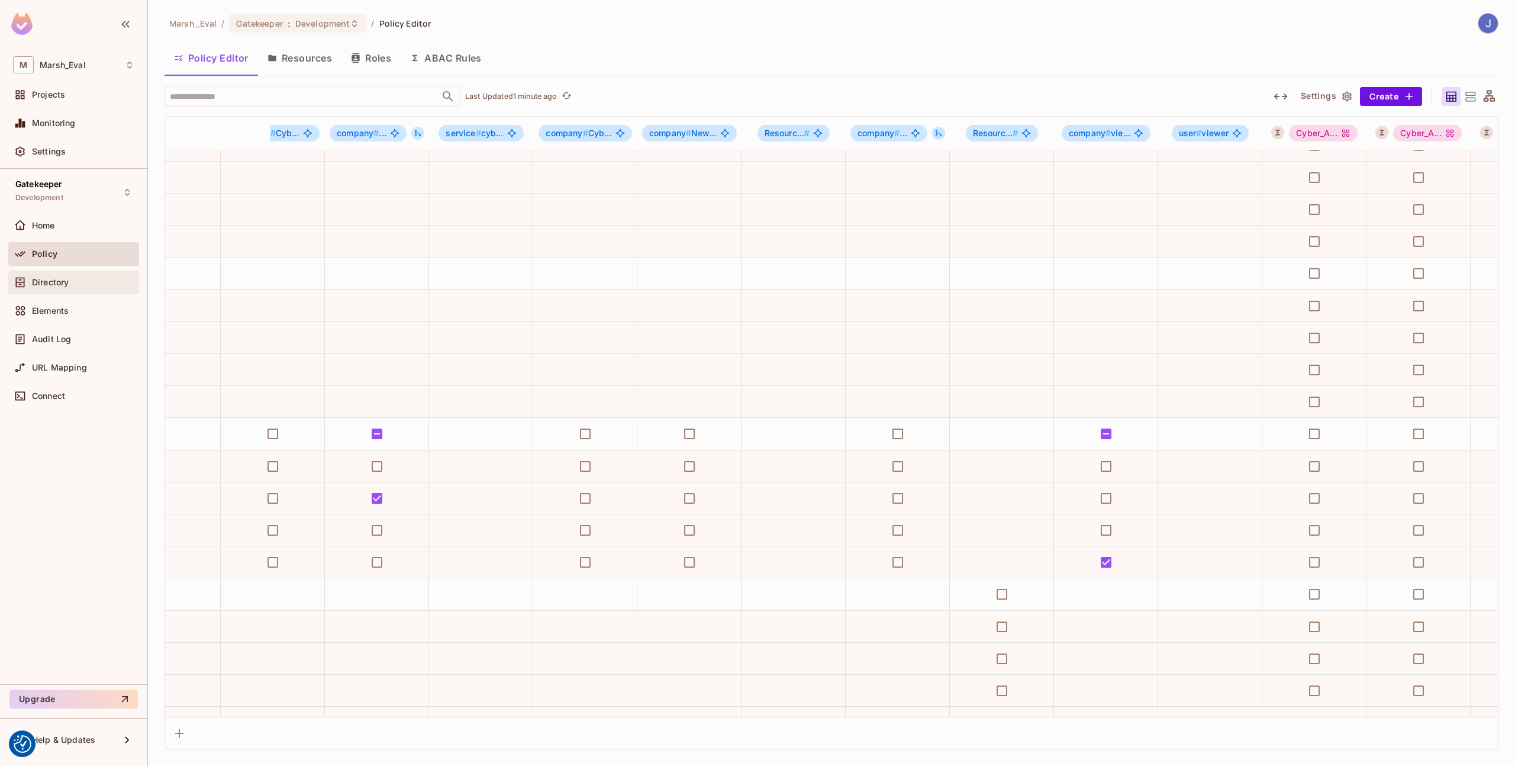
click at [75, 289] on div "Directory" at bounding box center [73, 282] width 131 height 24
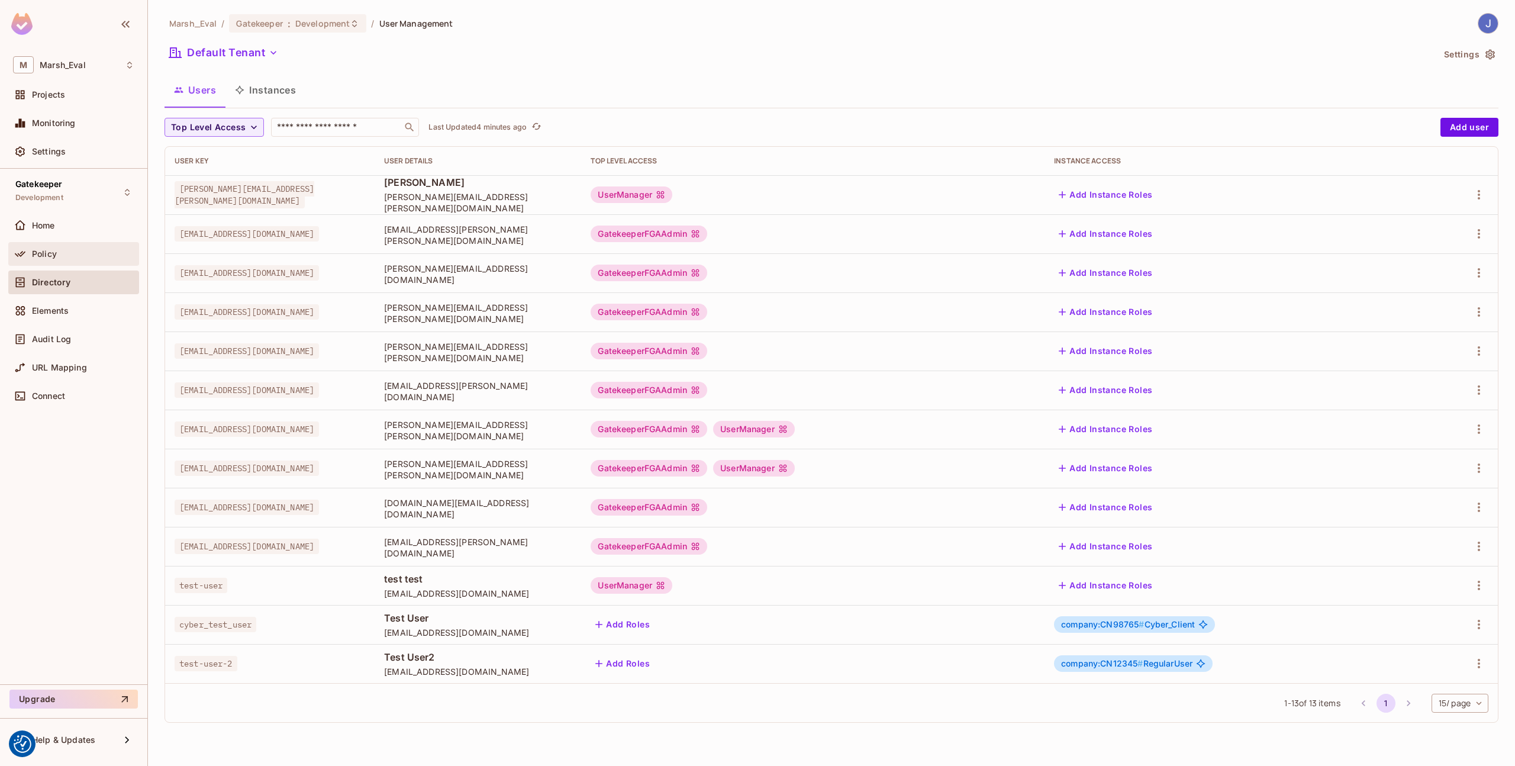
click at [44, 257] on span "Policy" at bounding box center [44, 253] width 25 height 9
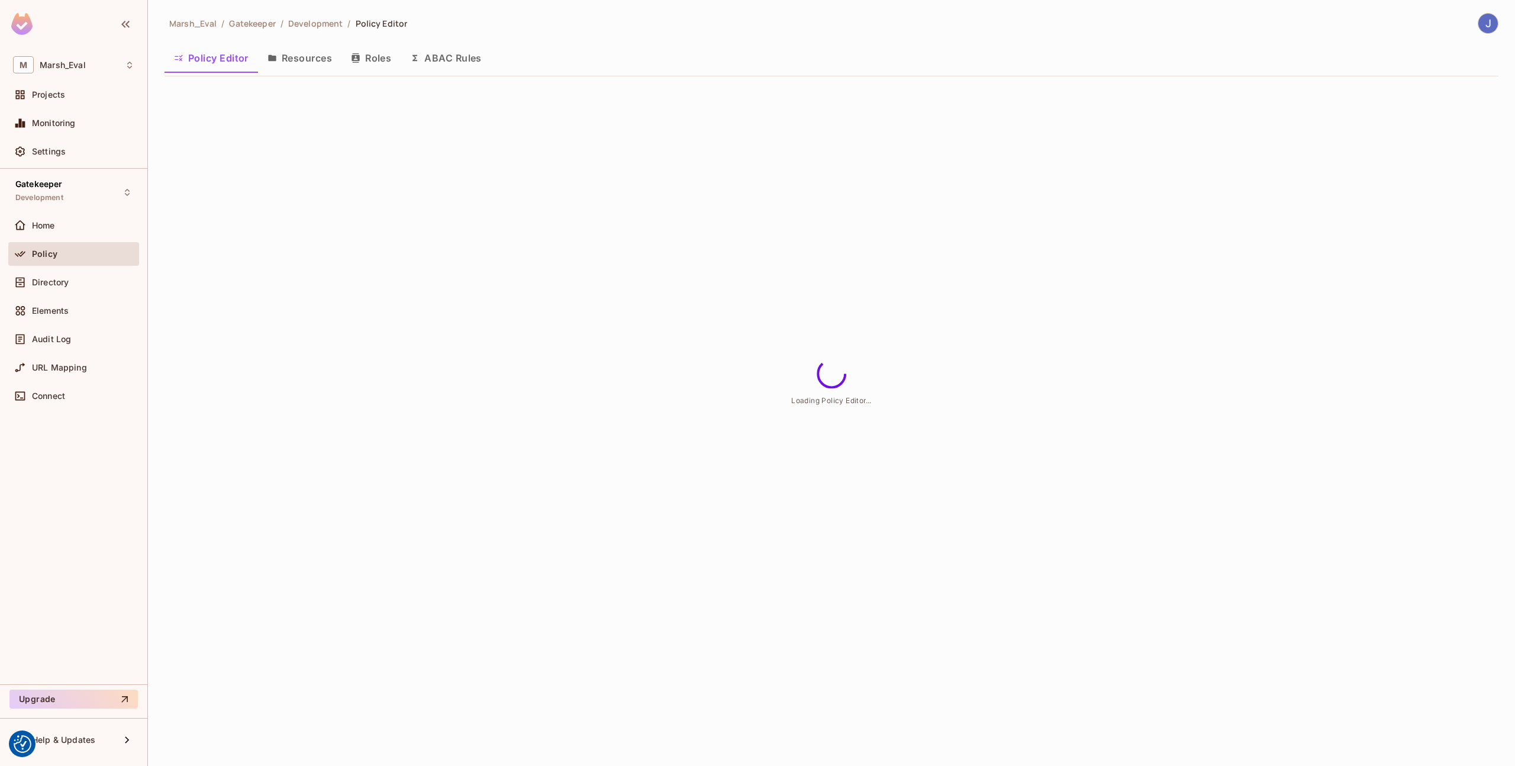
click at [416, 62] on icon "button" at bounding box center [414, 57] width 9 height 9
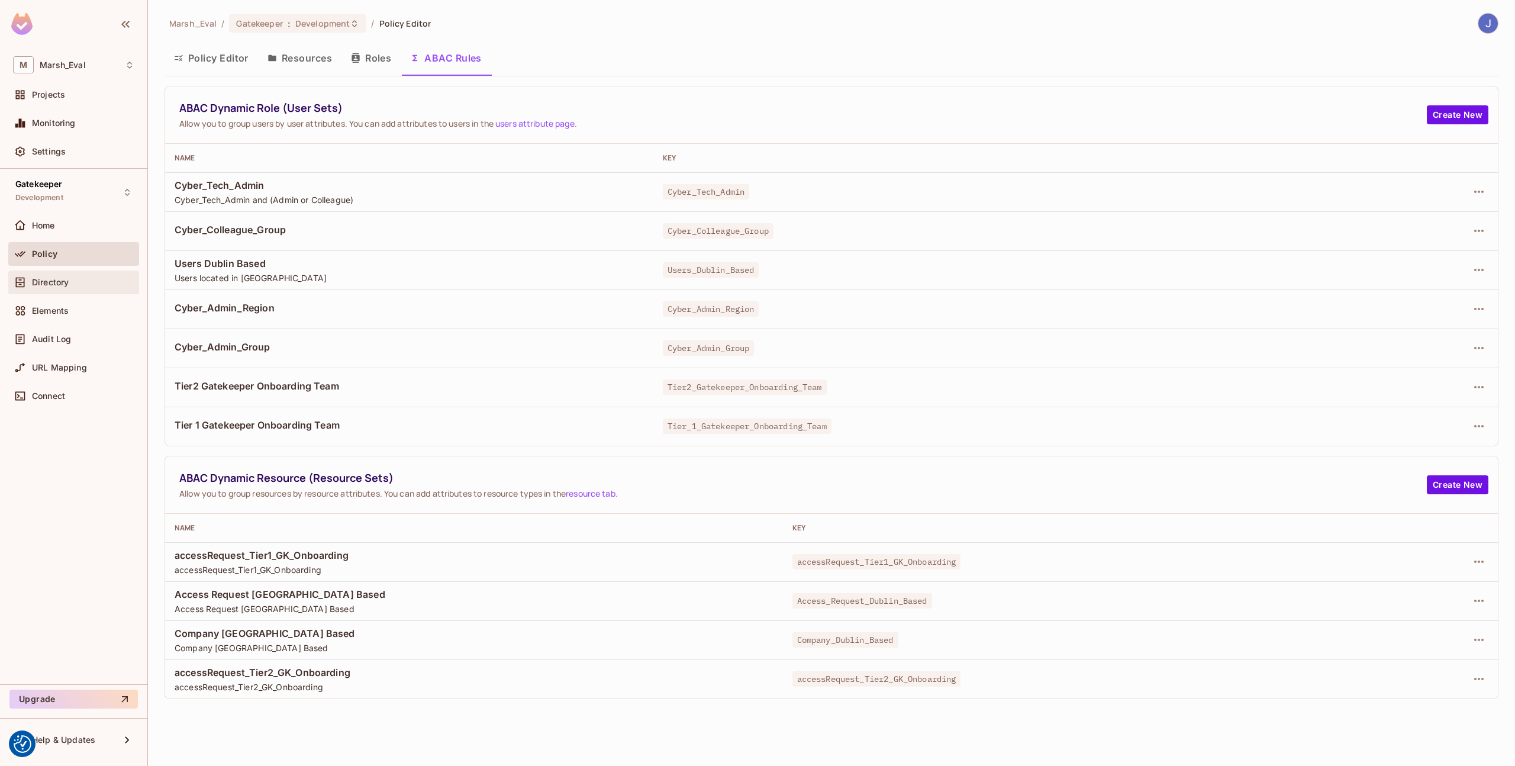
click at [92, 285] on div "Directory" at bounding box center [83, 282] width 102 height 9
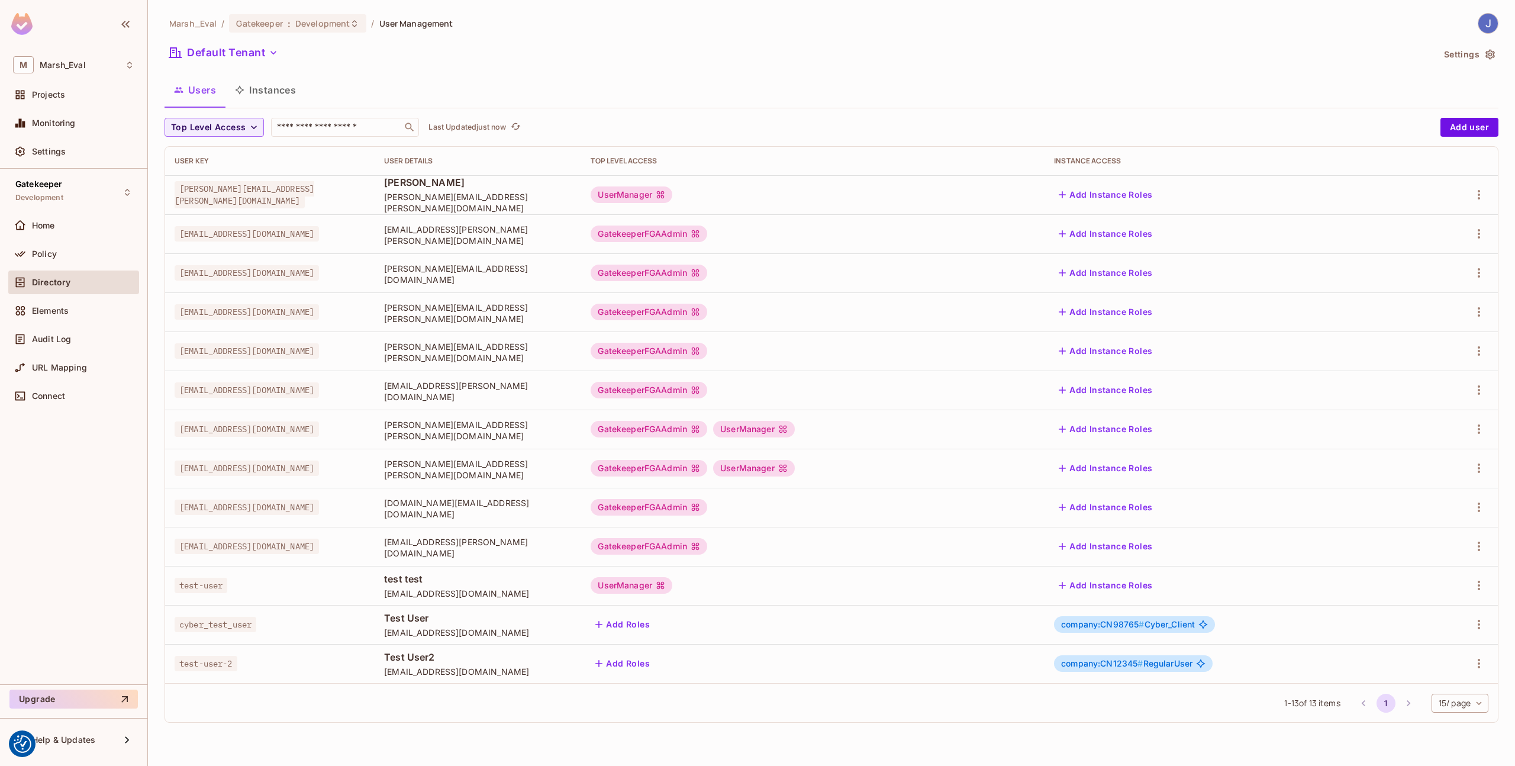
click at [1470, 669] on div at bounding box center [1458, 663] width 60 height 19
click at [1478, 665] on icon "button" at bounding box center [1479, 663] width 14 height 14
click at [1428, 707] on div "Edit Attributes" at bounding box center [1437, 713] width 59 height 12
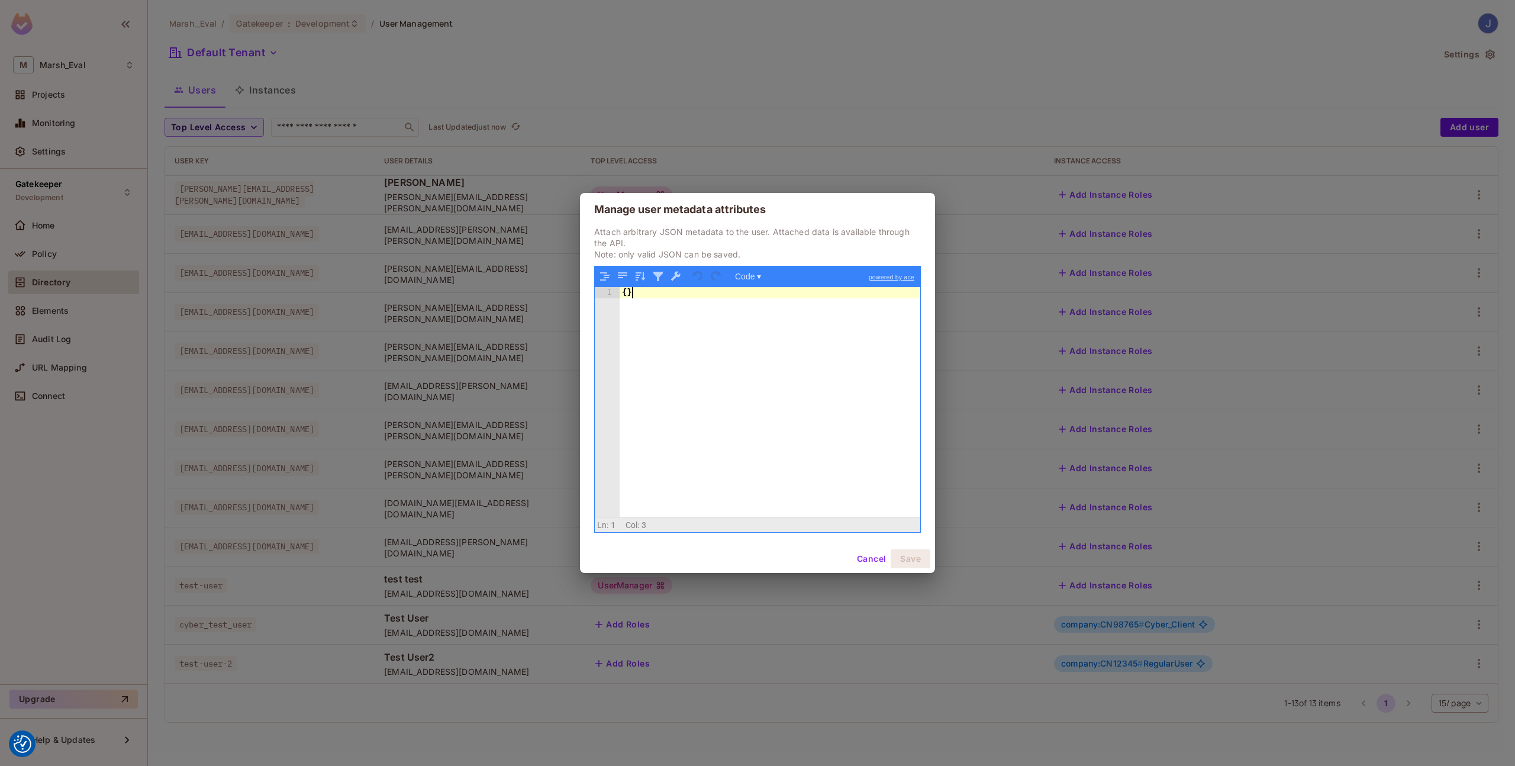
click at [696, 382] on div "{ }" at bounding box center [770, 413] width 301 height 252
click at [915, 554] on button "Save" at bounding box center [911, 558] width 40 height 19
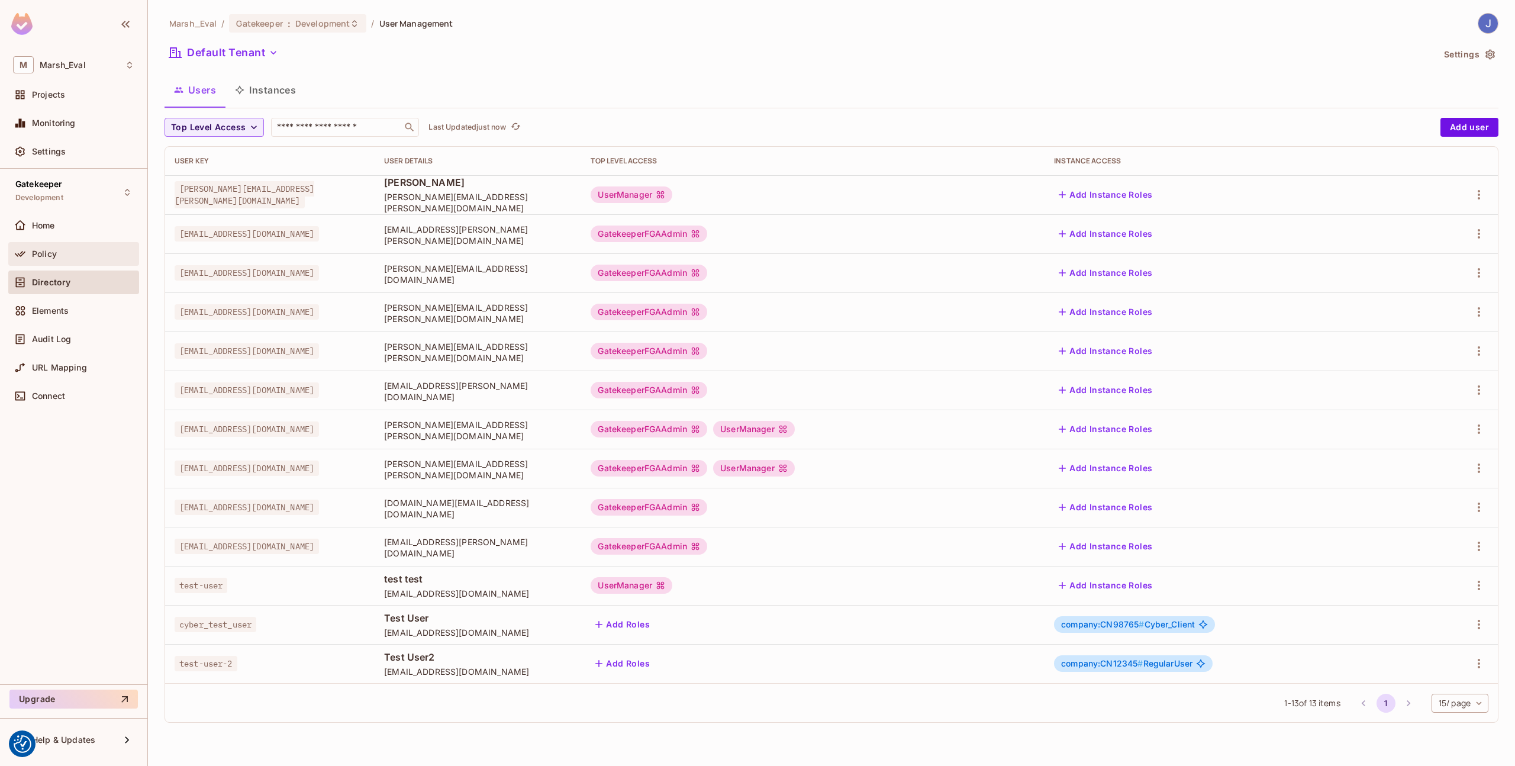
click at [73, 254] on div "Policy" at bounding box center [83, 253] width 102 height 9
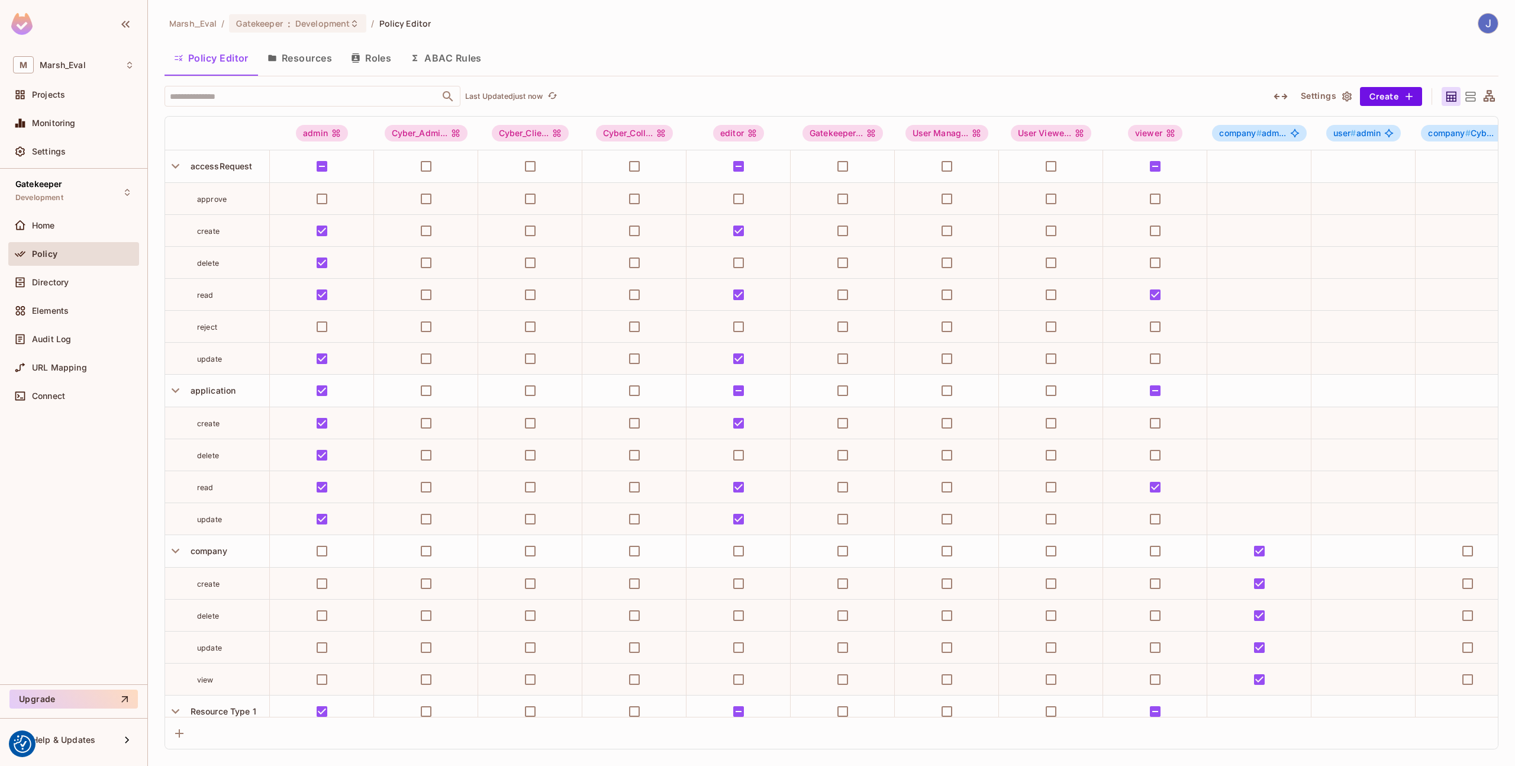
click at [440, 58] on button "ABAC Rules" at bounding box center [446, 58] width 91 height 30
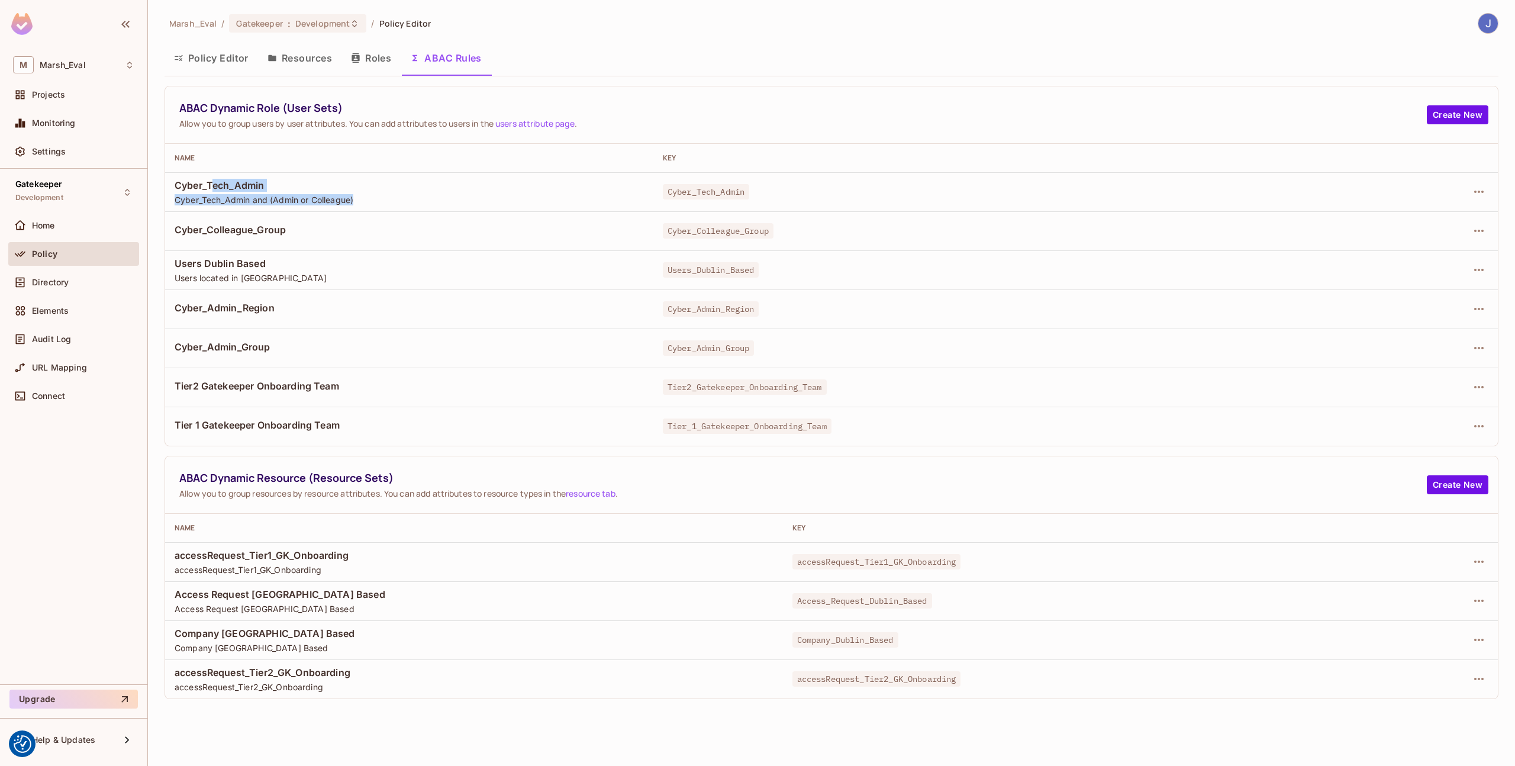
drag, startPoint x: 210, startPoint y: 189, endPoint x: 372, endPoint y: 208, distance: 163.2
click at [372, 208] on td "Cyber_Tech_Admin Cyber_Tech_Admin and (Admin or Colleague)" at bounding box center [409, 191] width 488 height 39
click at [511, 234] on span "Cyber_Colleague_Group" at bounding box center [409, 229] width 469 height 13
click at [1476, 195] on icon "button" at bounding box center [1479, 192] width 14 height 14
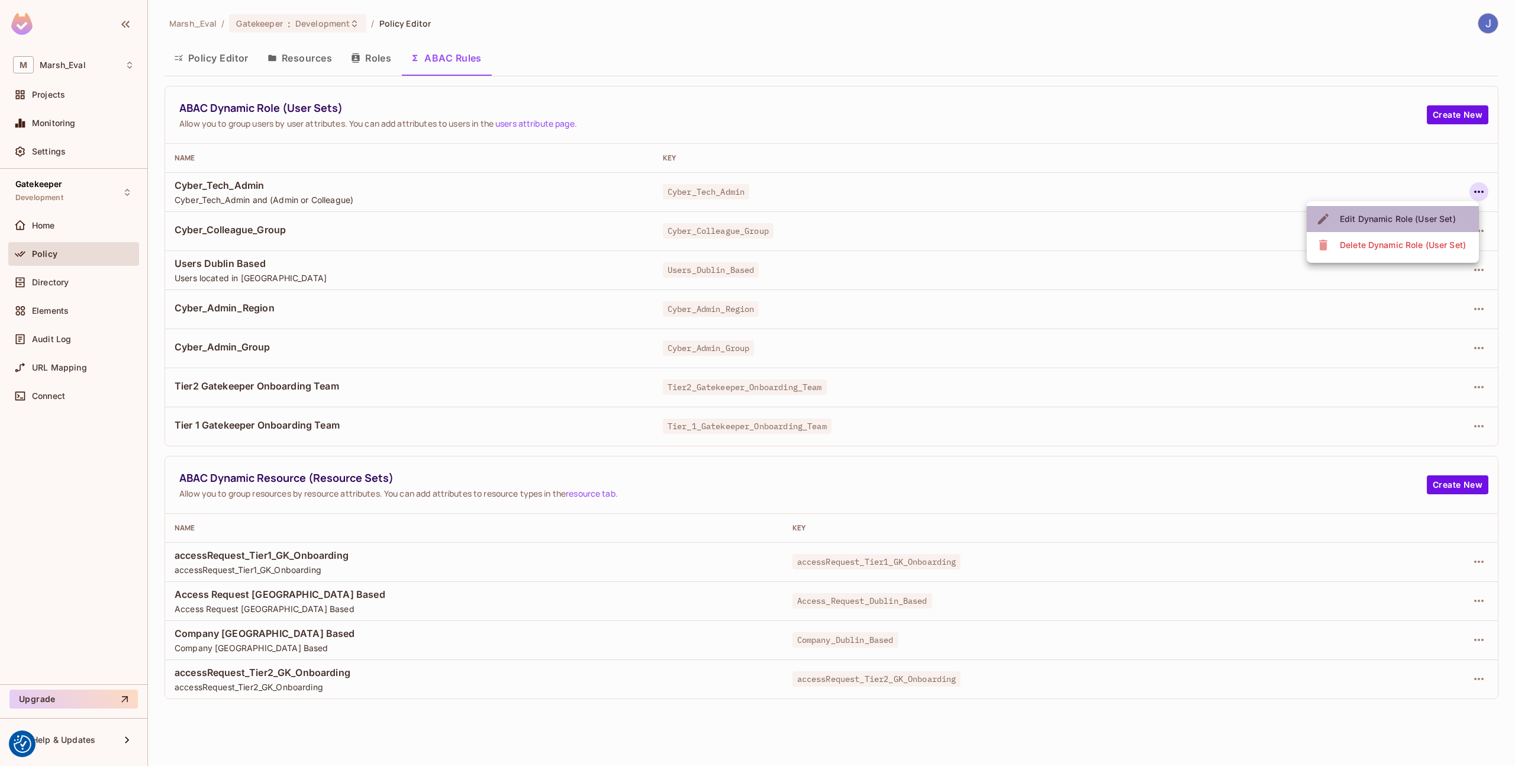
click at [1449, 227] on span "Edit Dynamic Role (User Set)" at bounding box center [1397, 218] width 123 height 19
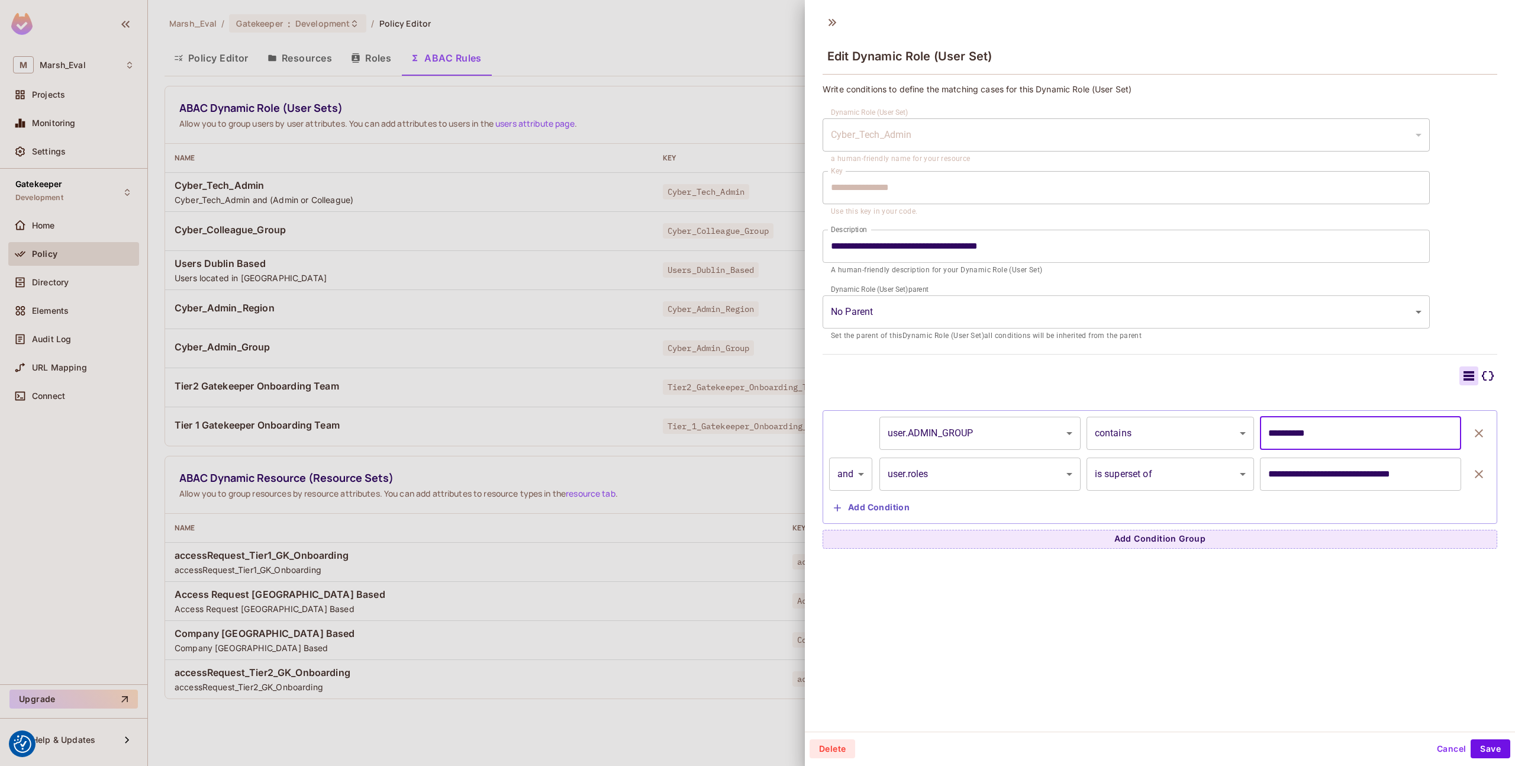
drag, startPoint x: 1322, startPoint y: 432, endPoint x: 1196, endPoint y: 433, distance: 126.0
click at [1196, 433] on div "**********" at bounding box center [1160, 433] width 662 height 33
click at [932, 378] on div at bounding box center [1159, 375] width 675 height 19
drag, startPoint x: 1259, startPoint y: 475, endPoint x: 1404, endPoint y: 479, distance: 145.0
click at [1404, 479] on input "**********" at bounding box center [1360, 473] width 201 height 33
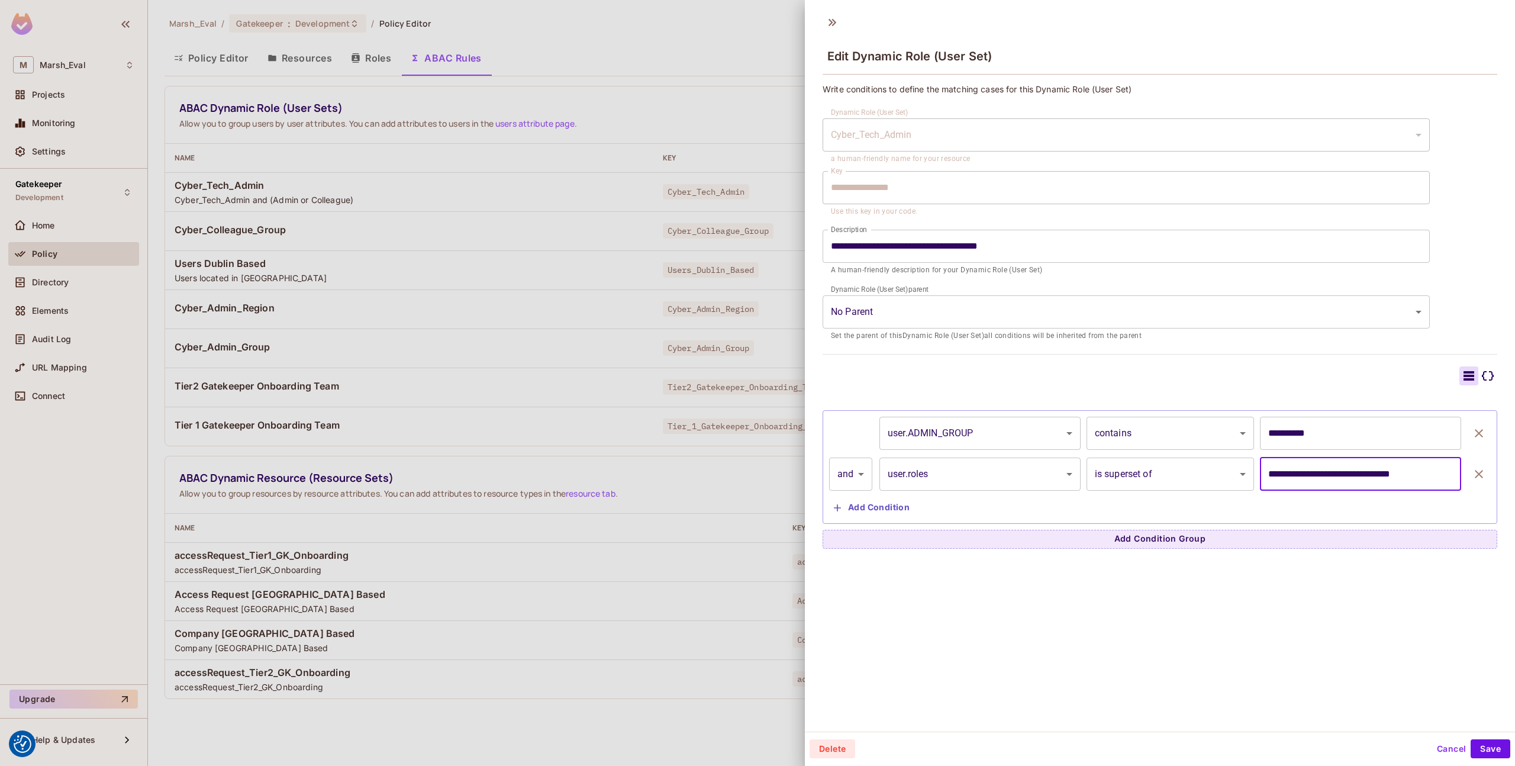
click at [1050, 481] on body "We use cookies to enhance your browsing experience, serve personalized ads or c…" at bounding box center [757, 383] width 1515 height 766
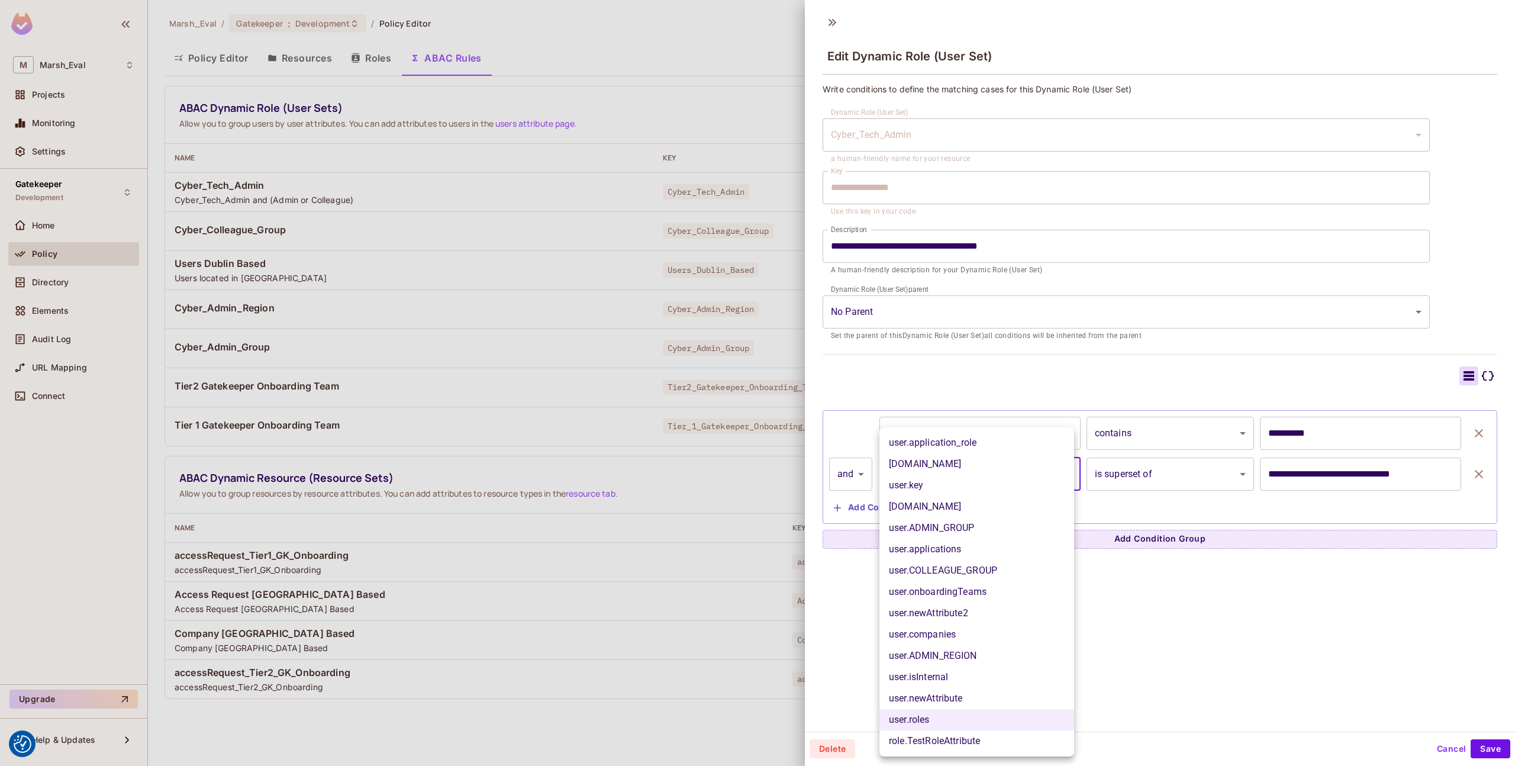
click at [1278, 474] on div at bounding box center [757, 383] width 1515 height 766
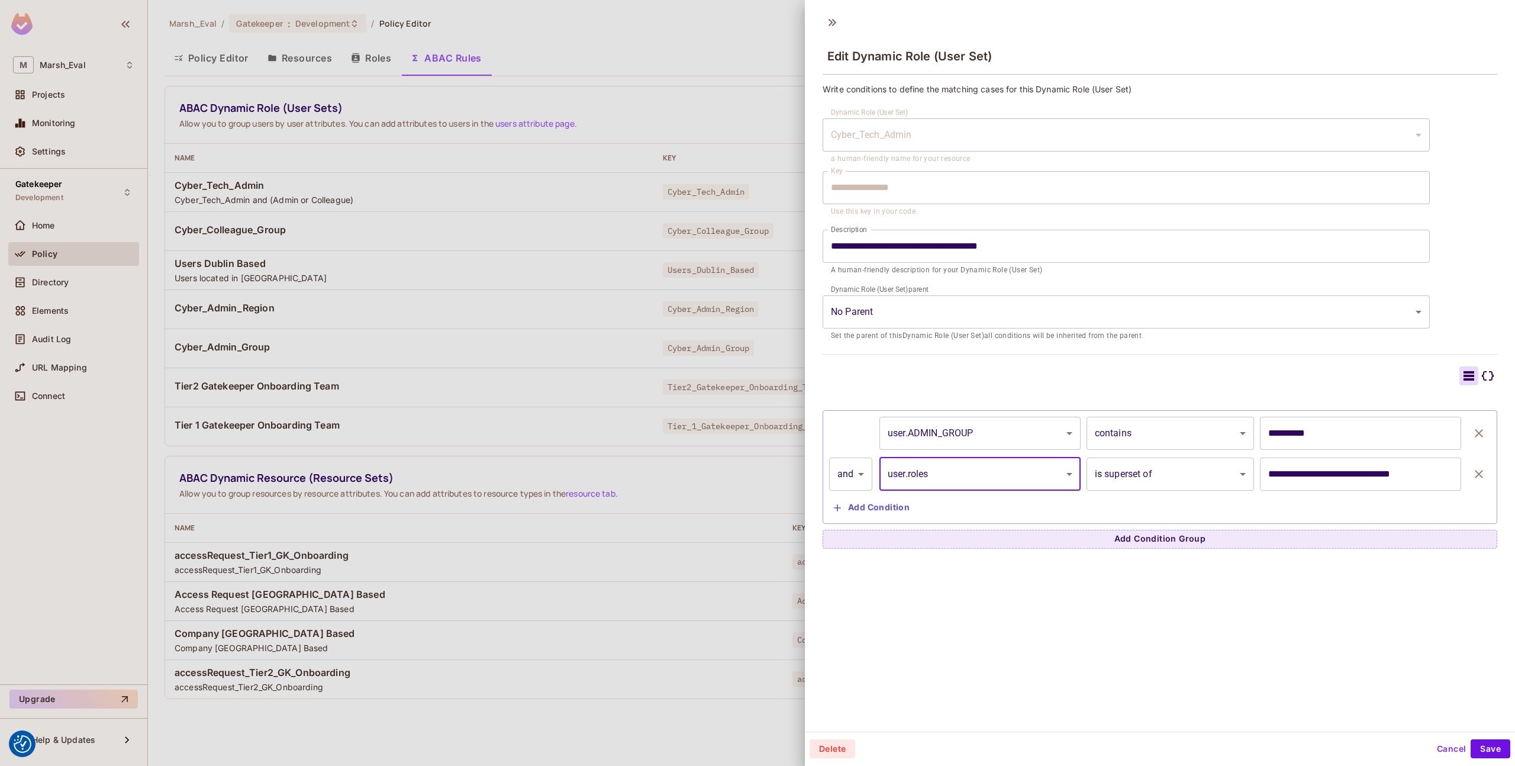
click at [1260, 473] on input "**********" at bounding box center [1360, 473] width 201 height 33
drag, startPoint x: 1262, startPoint y: 473, endPoint x: 1411, endPoint y: 482, distance: 149.9
click at [1411, 482] on input "**********" at bounding box center [1360, 473] width 201 height 33
type input "**********"
click at [1470, 747] on button "Save" at bounding box center [1490, 748] width 40 height 19
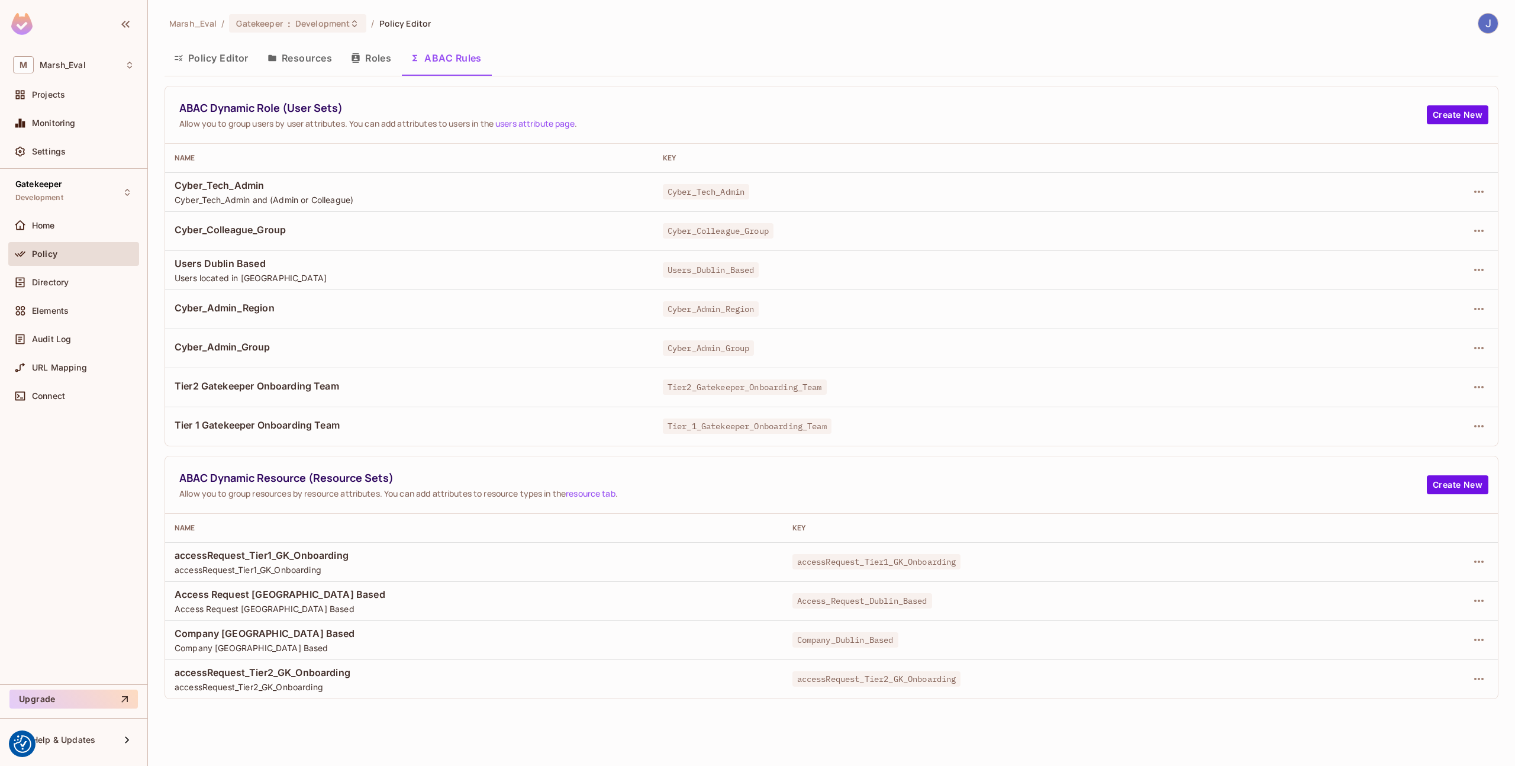
click at [192, 51] on button "Policy Editor" at bounding box center [210, 58] width 93 height 30
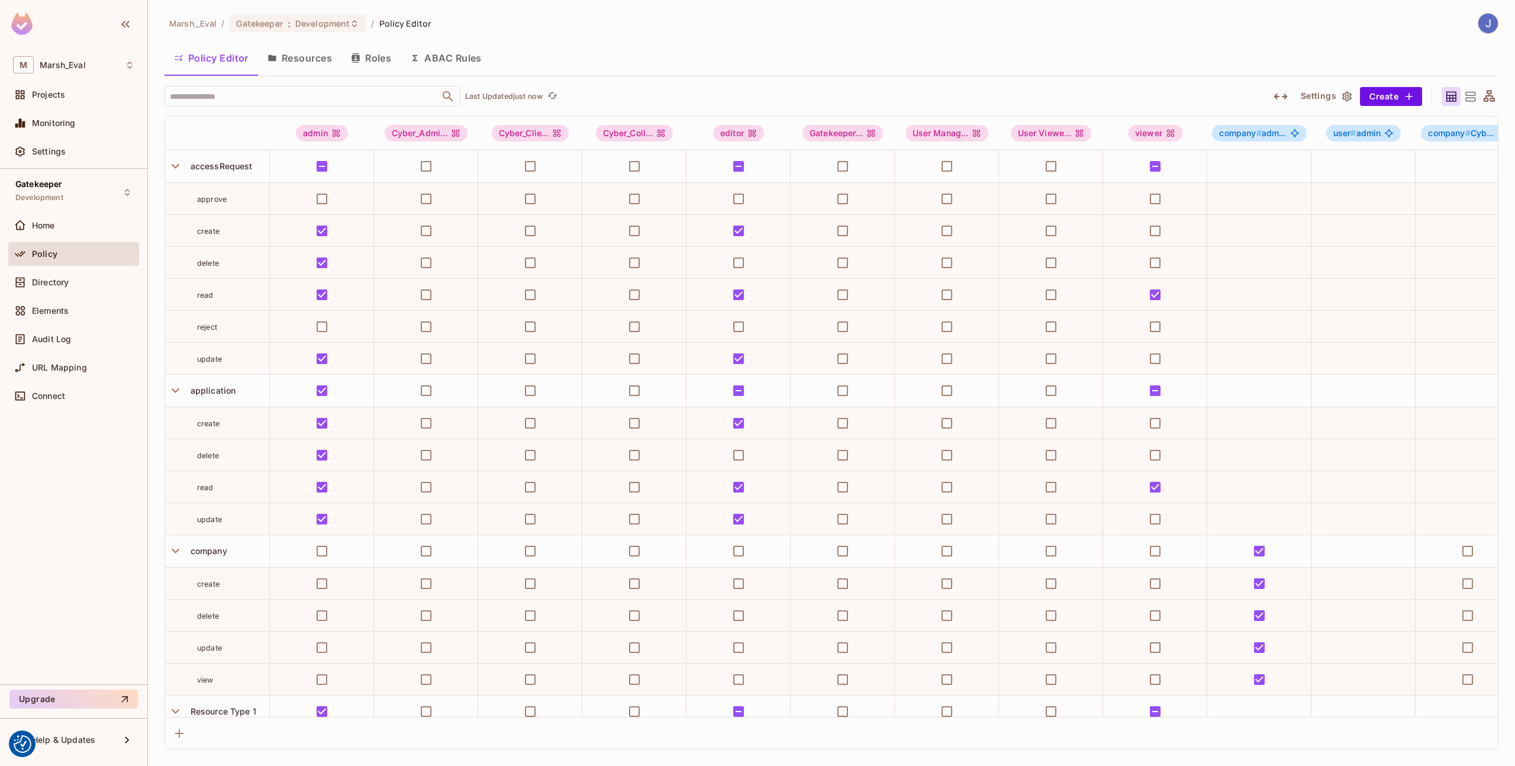
click at [430, 62] on button "ABAC Rules" at bounding box center [446, 58] width 91 height 30
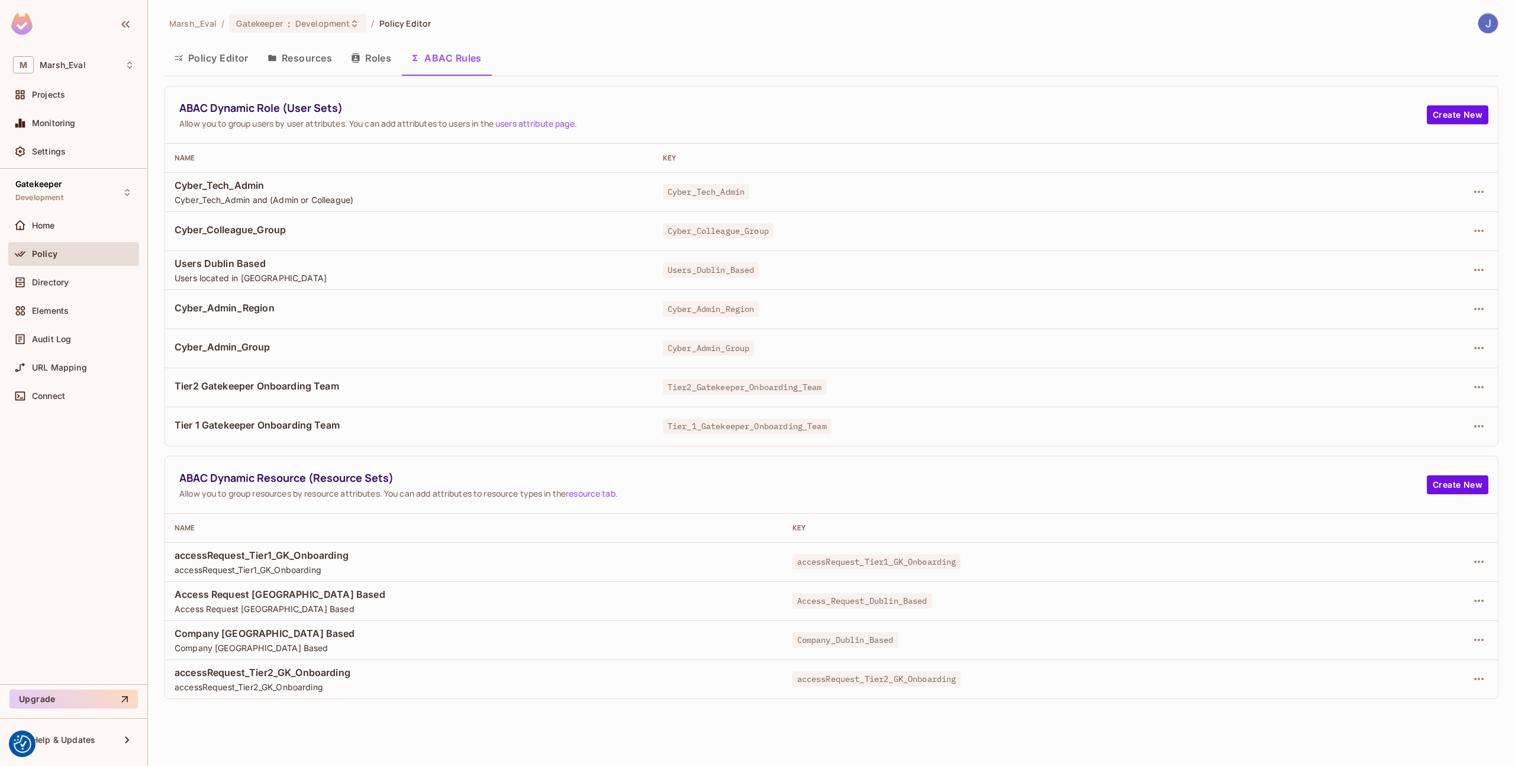
click at [375, 63] on button "Roles" at bounding box center [370, 58] width 59 height 30
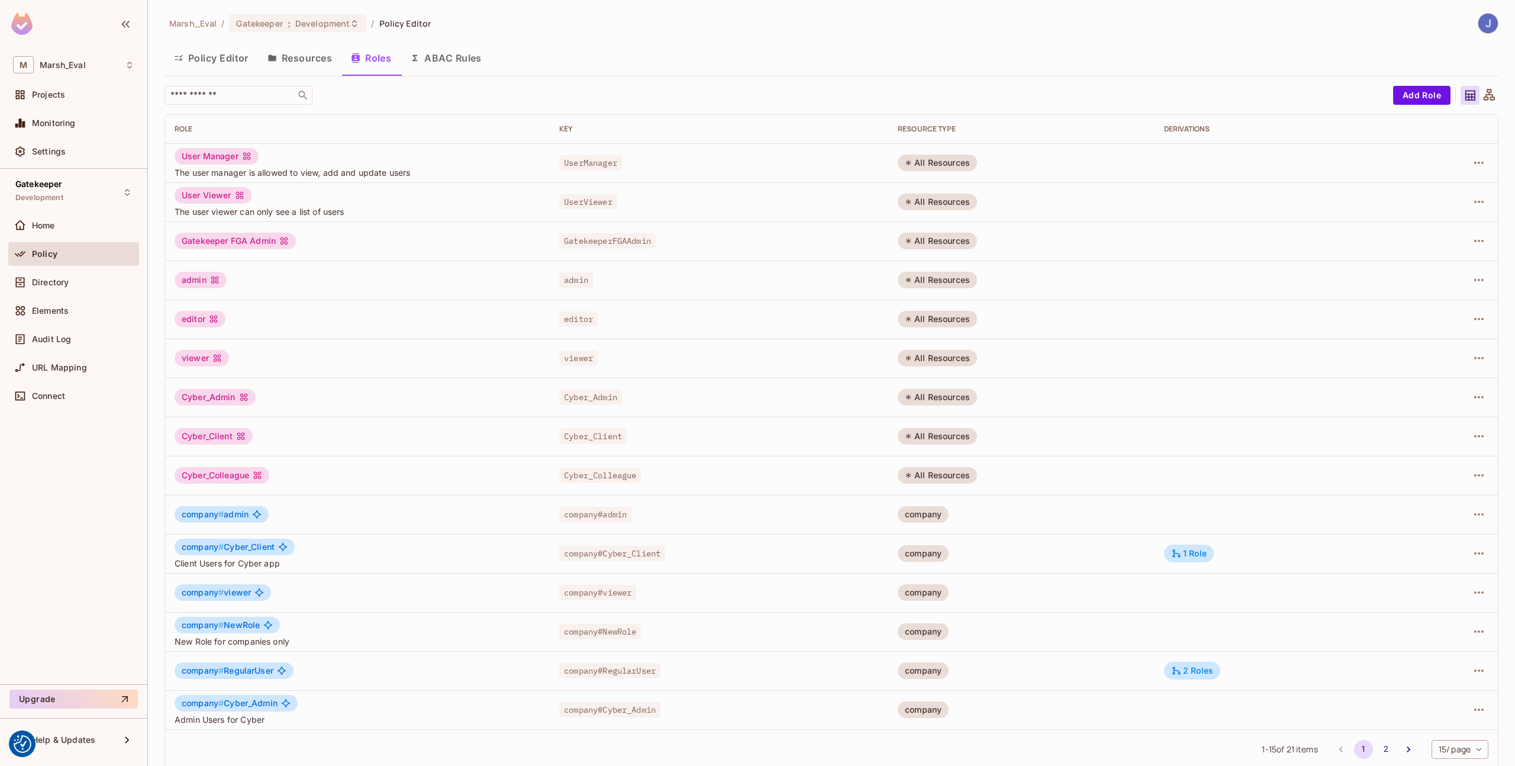
click at [437, 59] on button "ABAC Rules" at bounding box center [446, 58] width 91 height 30
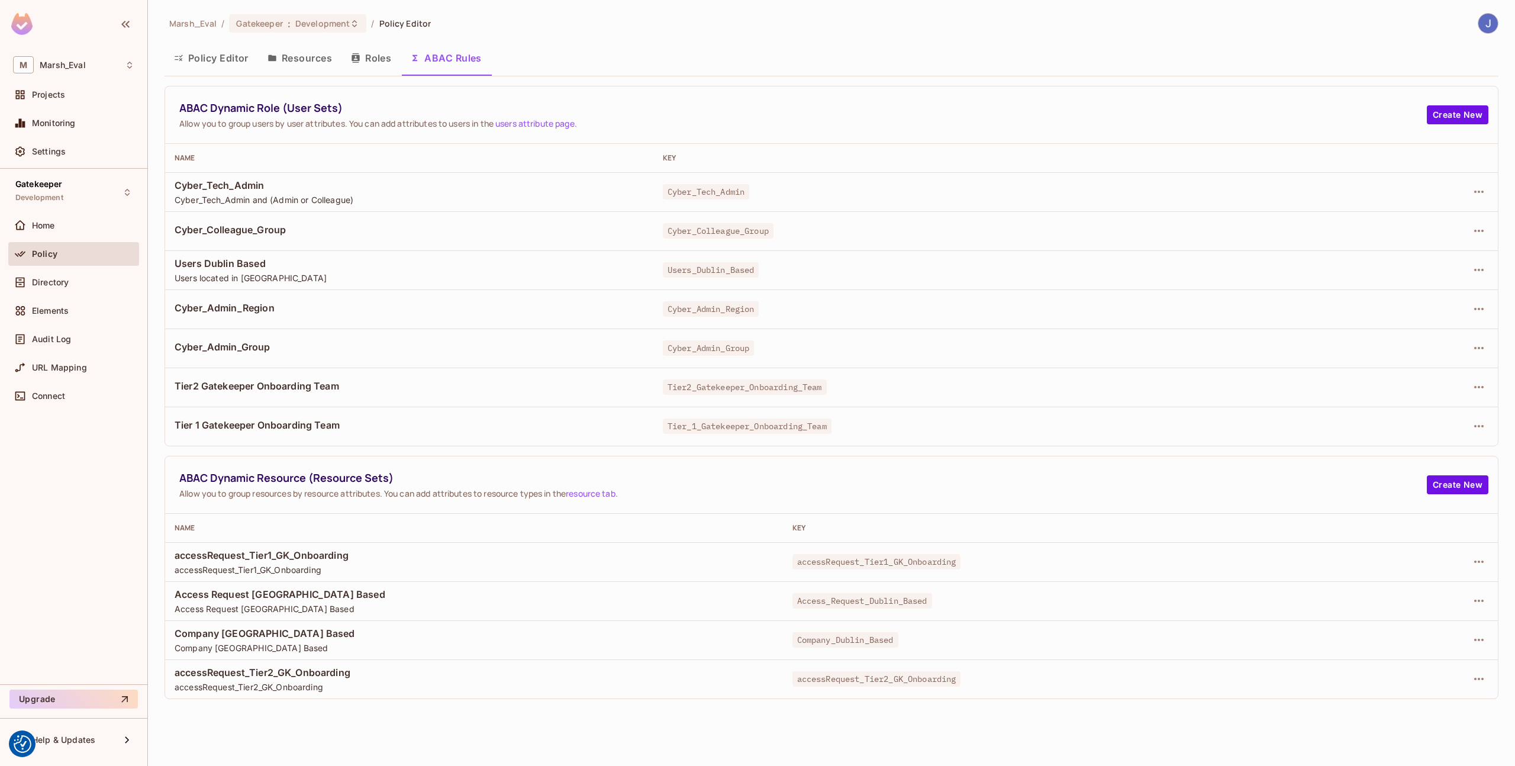
click at [1463, 192] on div at bounding box center [1426, 191] width 123 height 19
click at [1475, 192] on icon "button" at bounding box center [1478, 192] width 9 height 2
click at [1446, 224] on div "Edit Dynamic Role (User Set)" at bounding box center [1398, 219] width 116 height 12
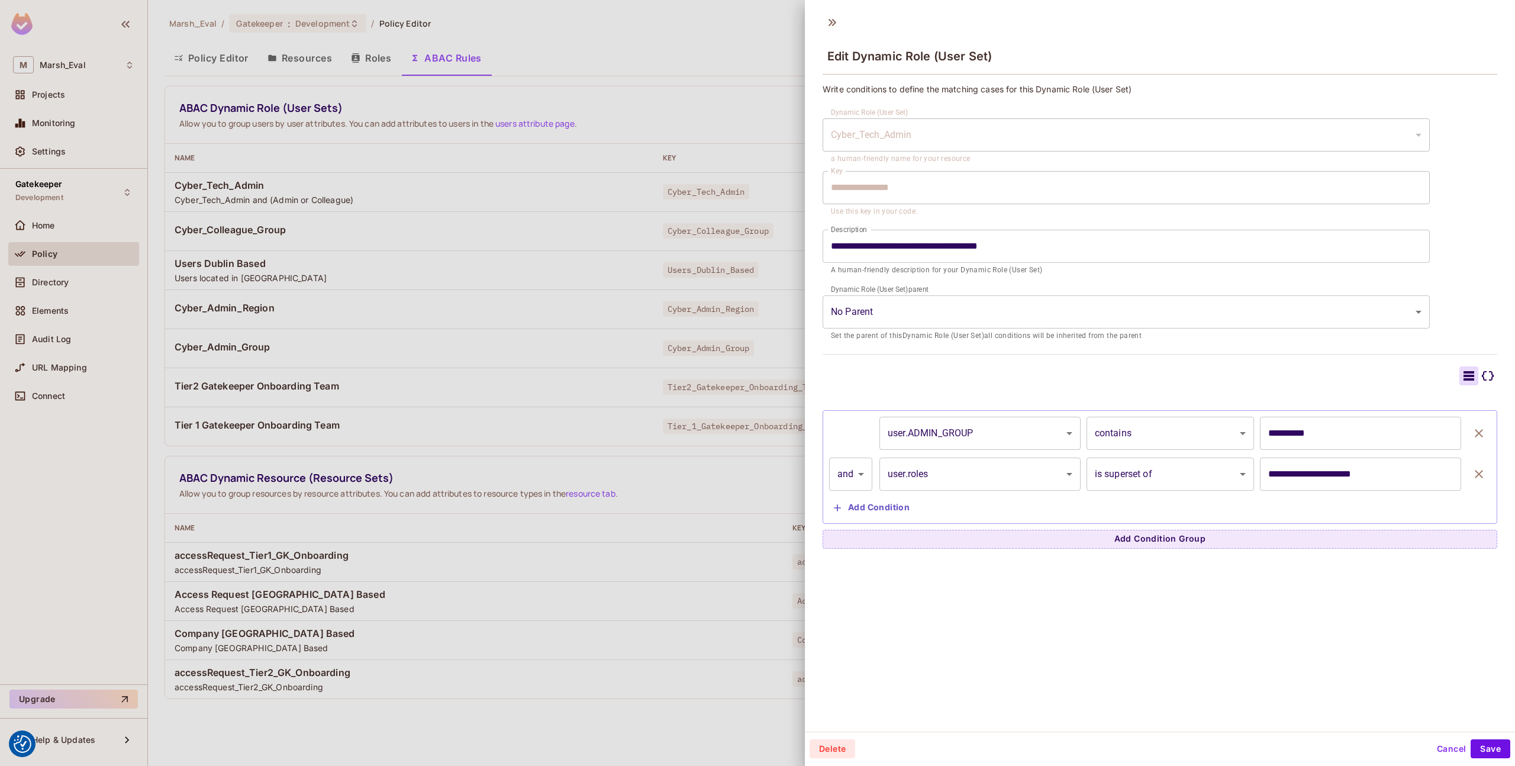
click at [1321, 476] on input "**********" at bounding box center [1360, 473] width 201 height 33
click at [1163, 509] on div "**********" at bounding box center [1160, 467] width 662 height 101
click at [397, 319] on div at bounding box center [757, 383] width 1515 height 766
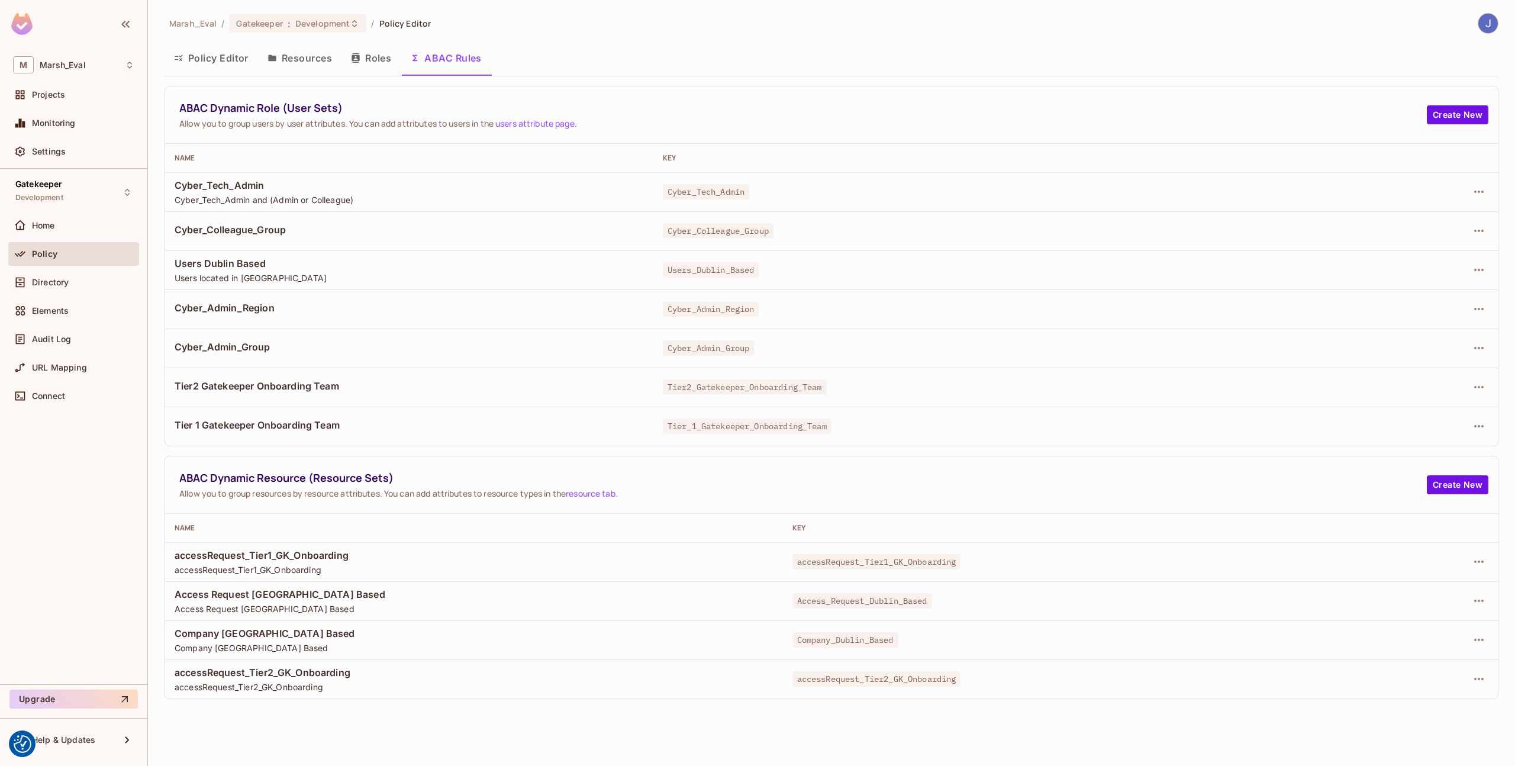
click at [296, 57] on button "Resources" at bounding box center [299, 58] width 83 height 30
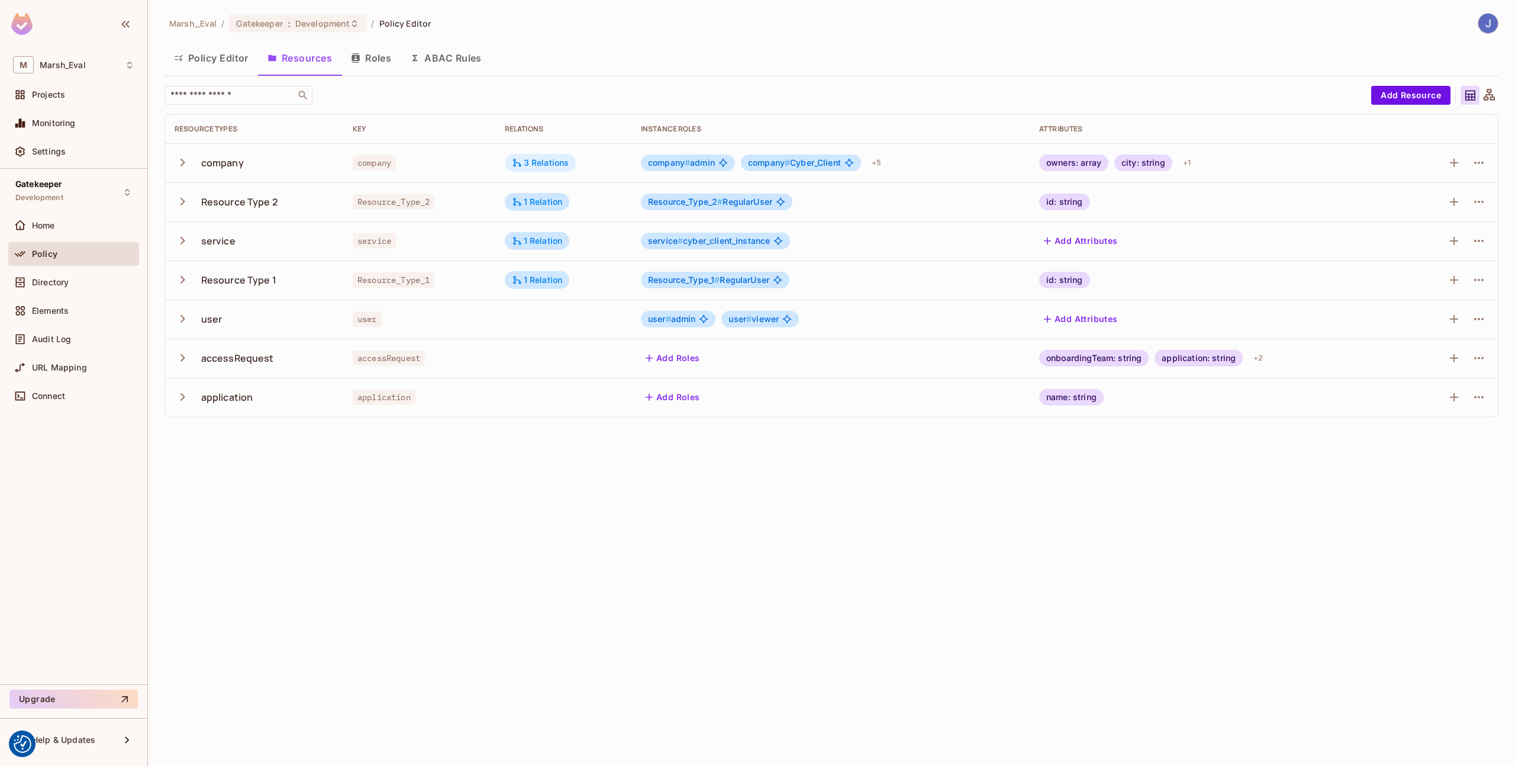
click at [547, 163] on div "3 Relations" at bounding box center [540, 162] width 57 height 11
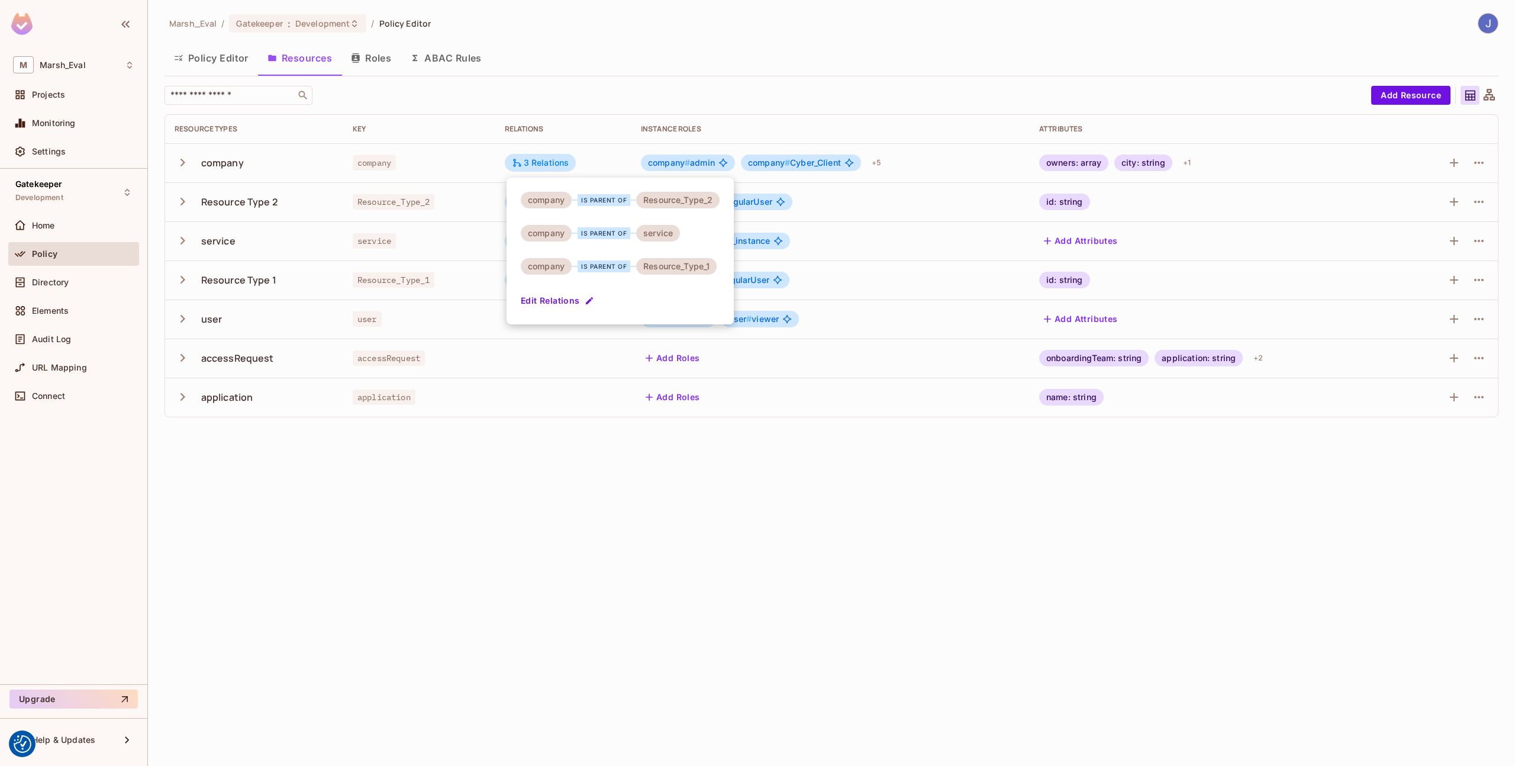
click at [382, 75] on div at bounding box center [757, 383] width 1515 height 766
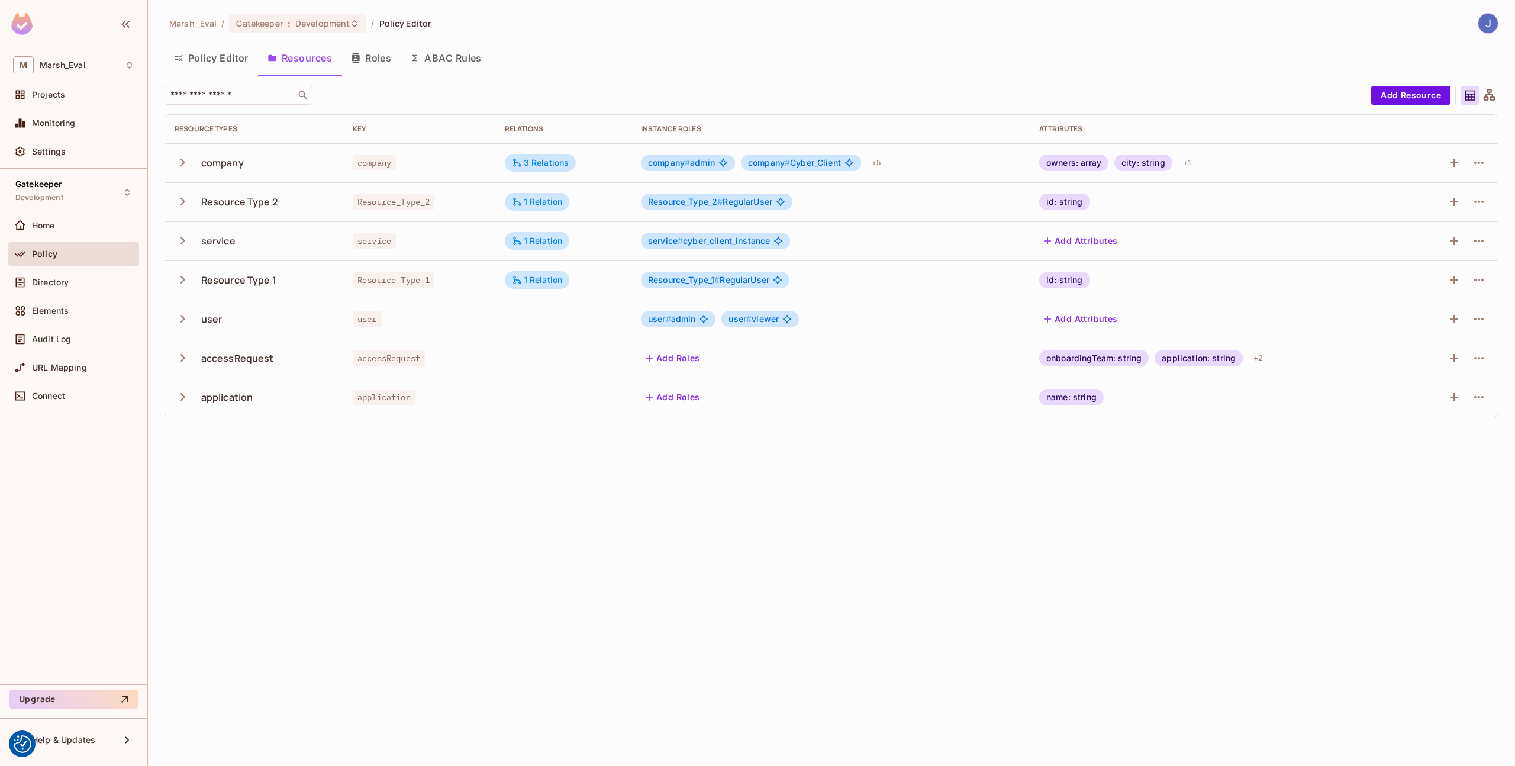
click at [381, 61] on button "Roles" at bounding box center [370, 58] width 59 height 30
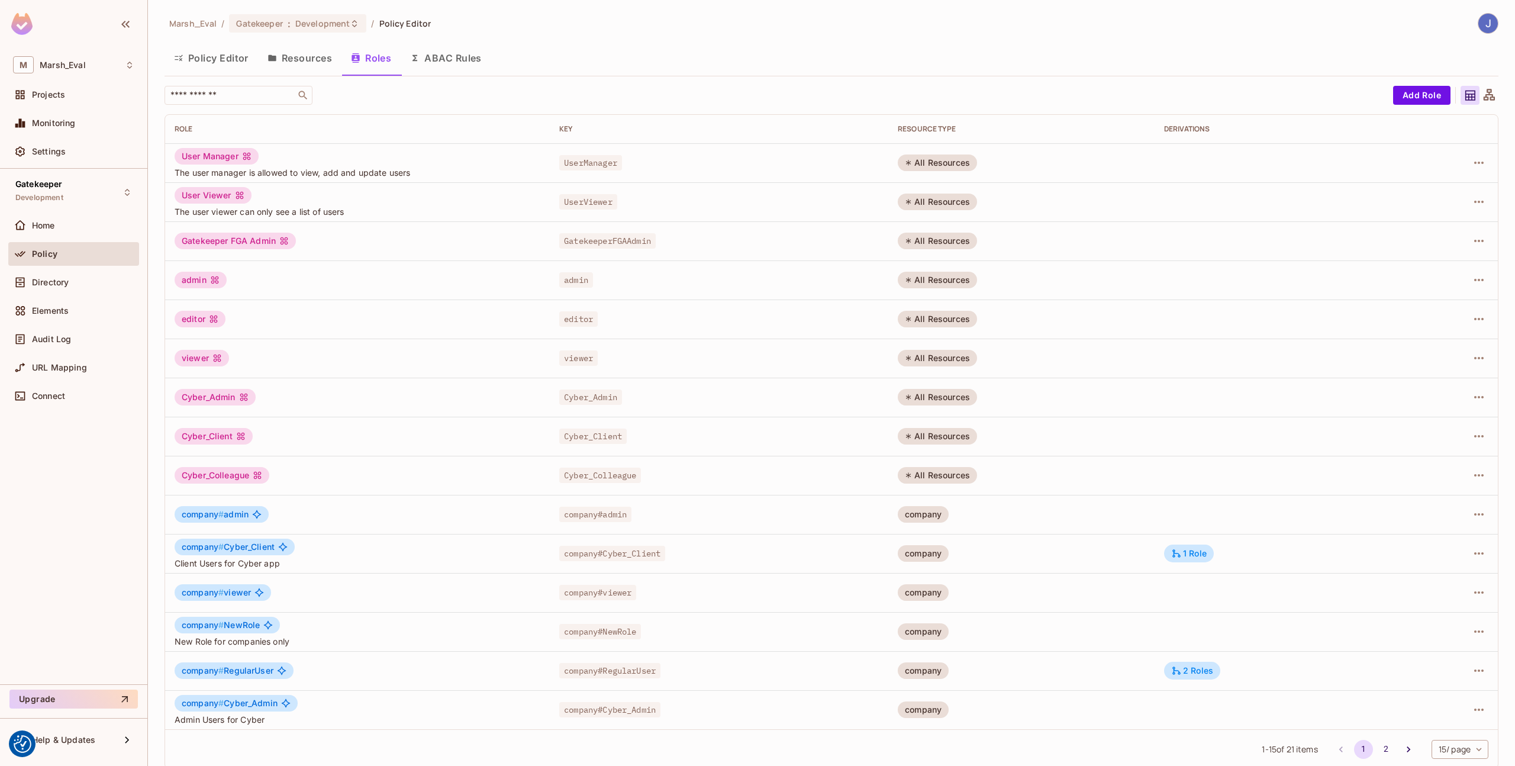
click at [430, 73] on div "Policy Editor Resources Roles ABAC Rules" at bounding box center [831, 59] width 1334 height 33
click at [438, 67] on button "ABAC Rules" at bounding box center [446, 58] width 91 height 30
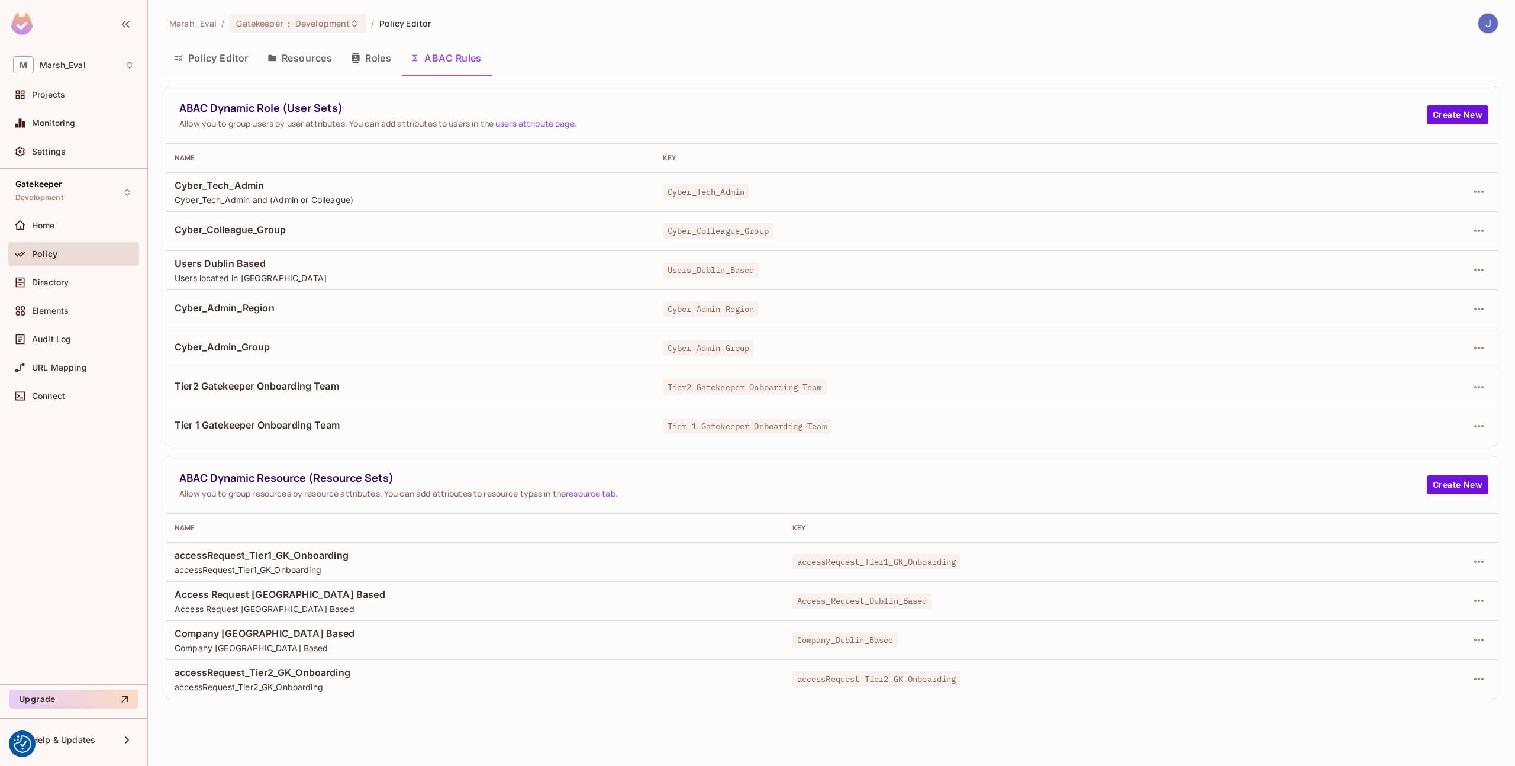
click at [359, 70] on button "Roles" at bounding box center [370, 58] width 59 height 30
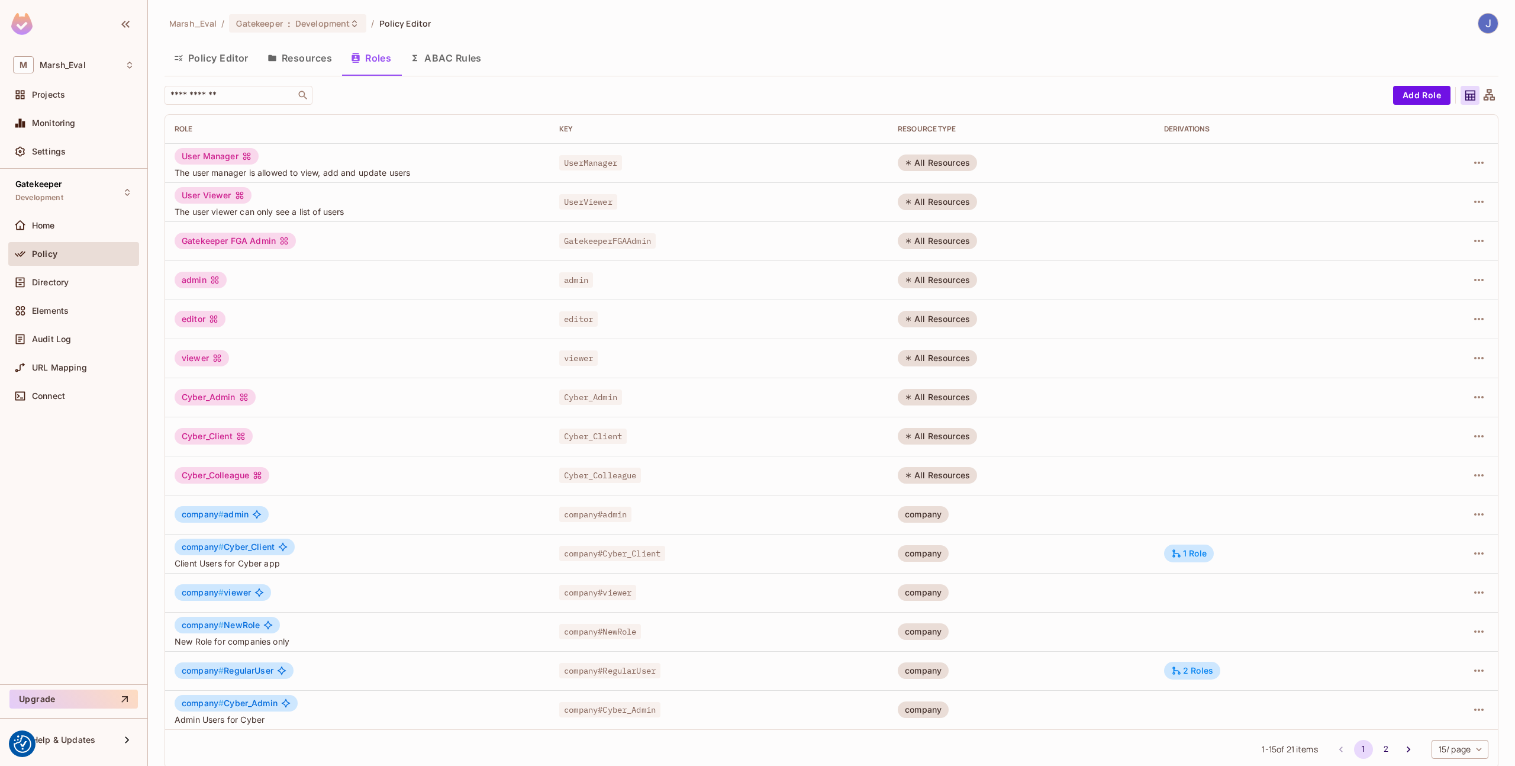
click at [224, 62] on button "Policy Editor" at bounding box center [210, 58] width 93 height 30
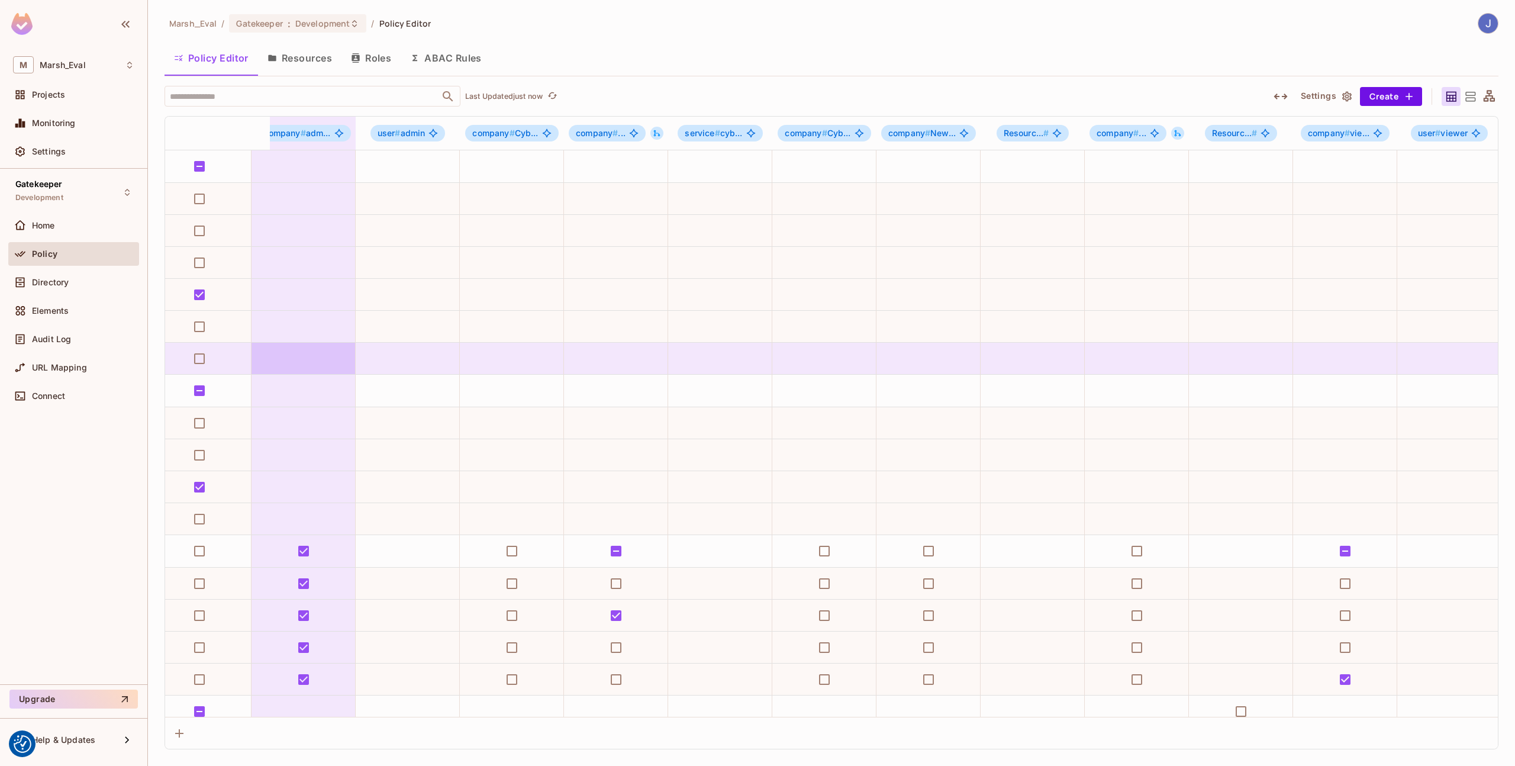
scroll to position [0, 958]
